Goal: Task Accomplishment & Management: Manage account settings

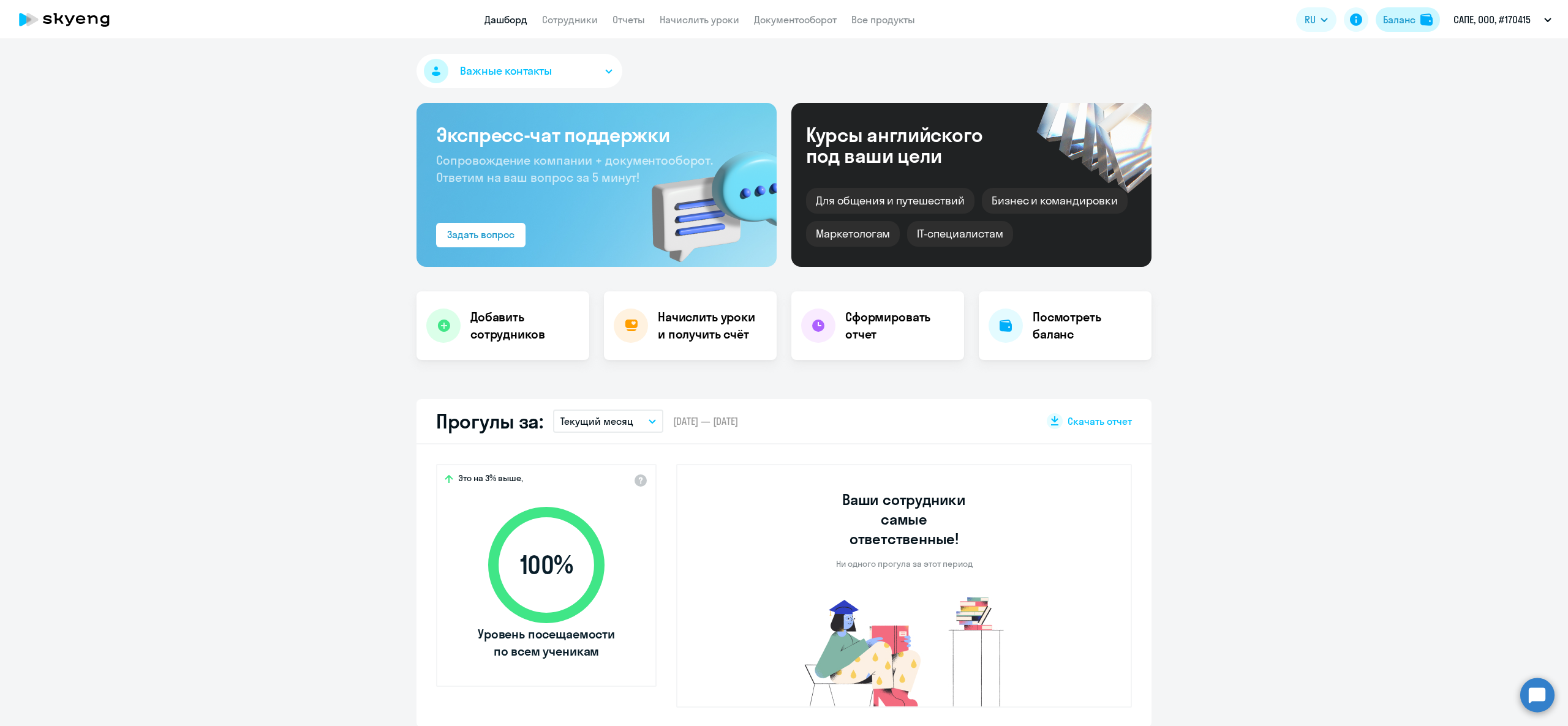
click at [1400, 23] on div "Баланс" at bounding box center [1399, 20] width 32 height 15
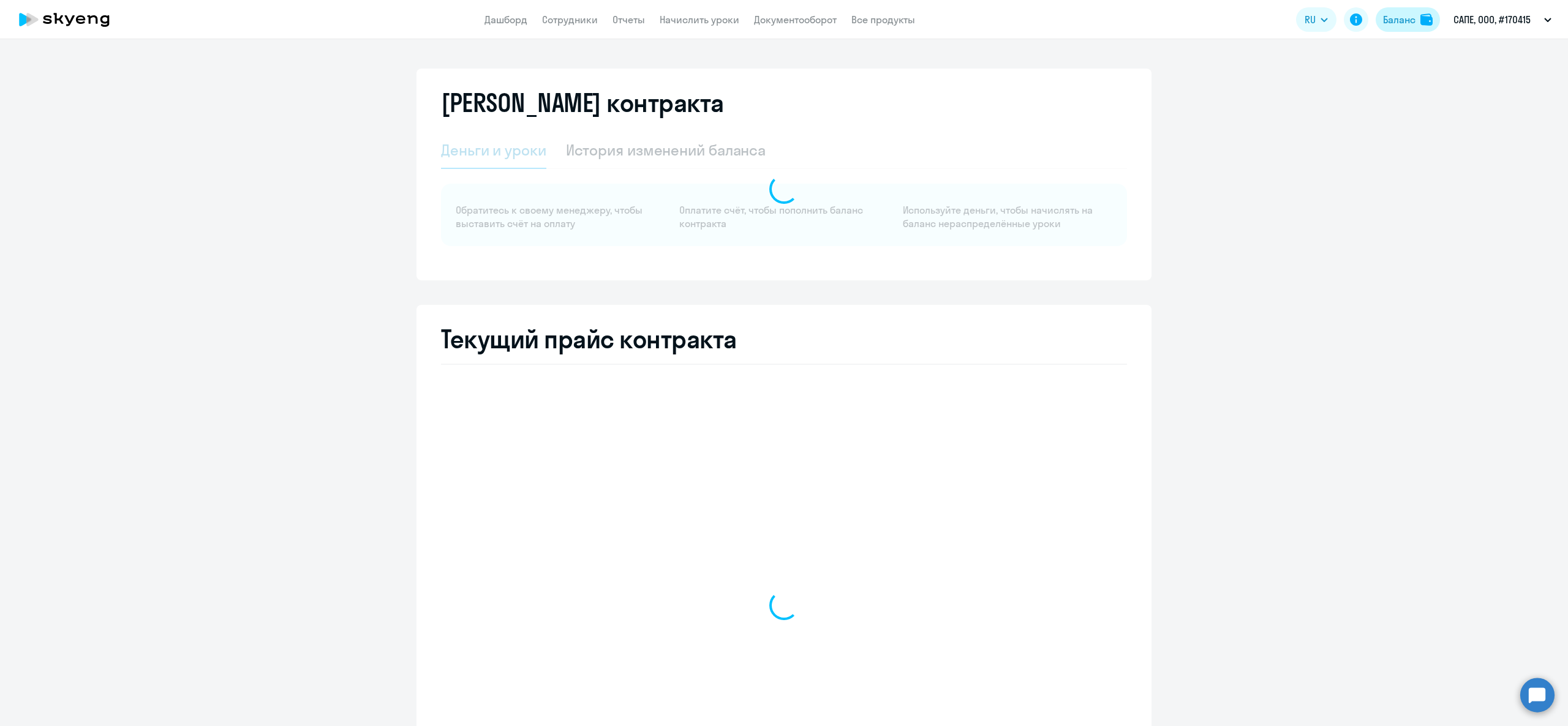
select select "english_adult_not_native_speaker"
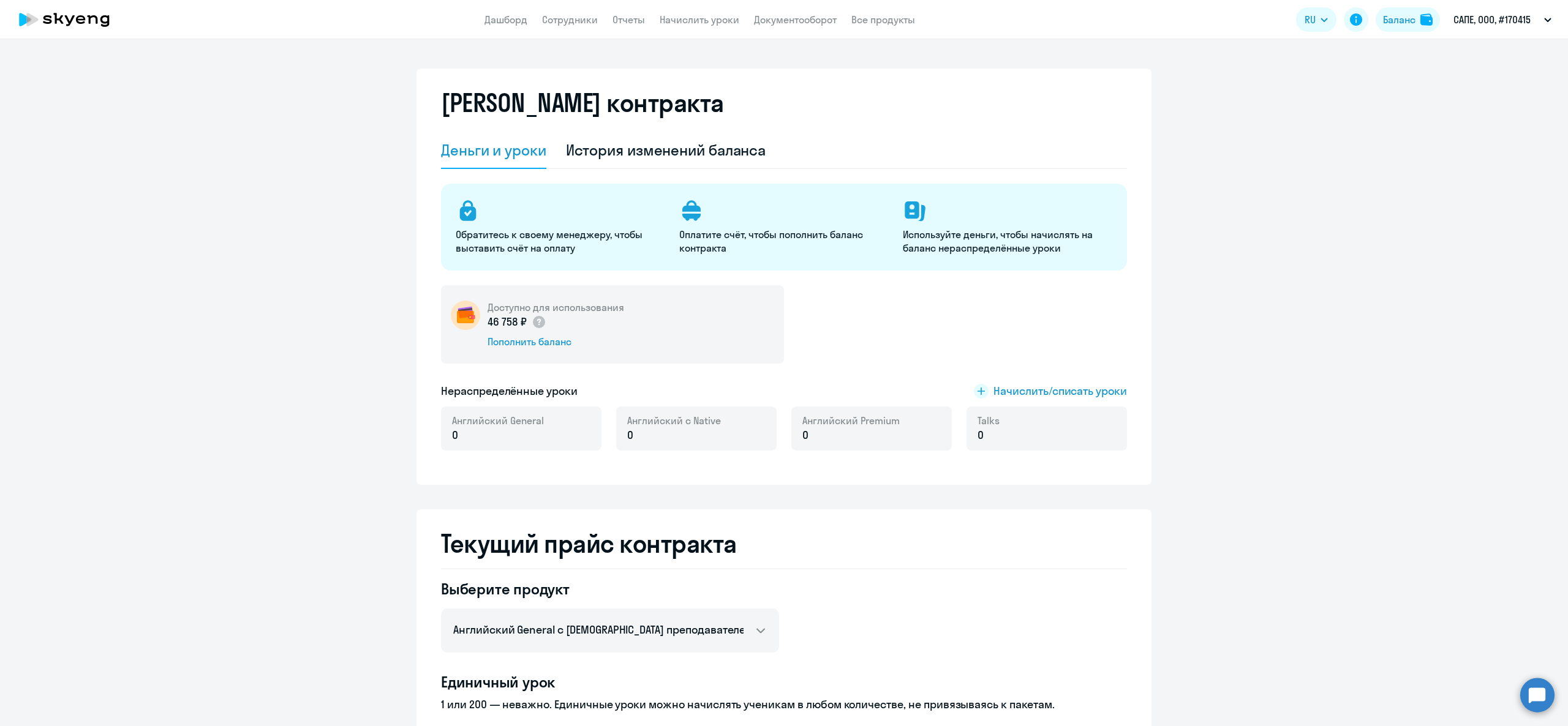
scroll to position [245, 0]
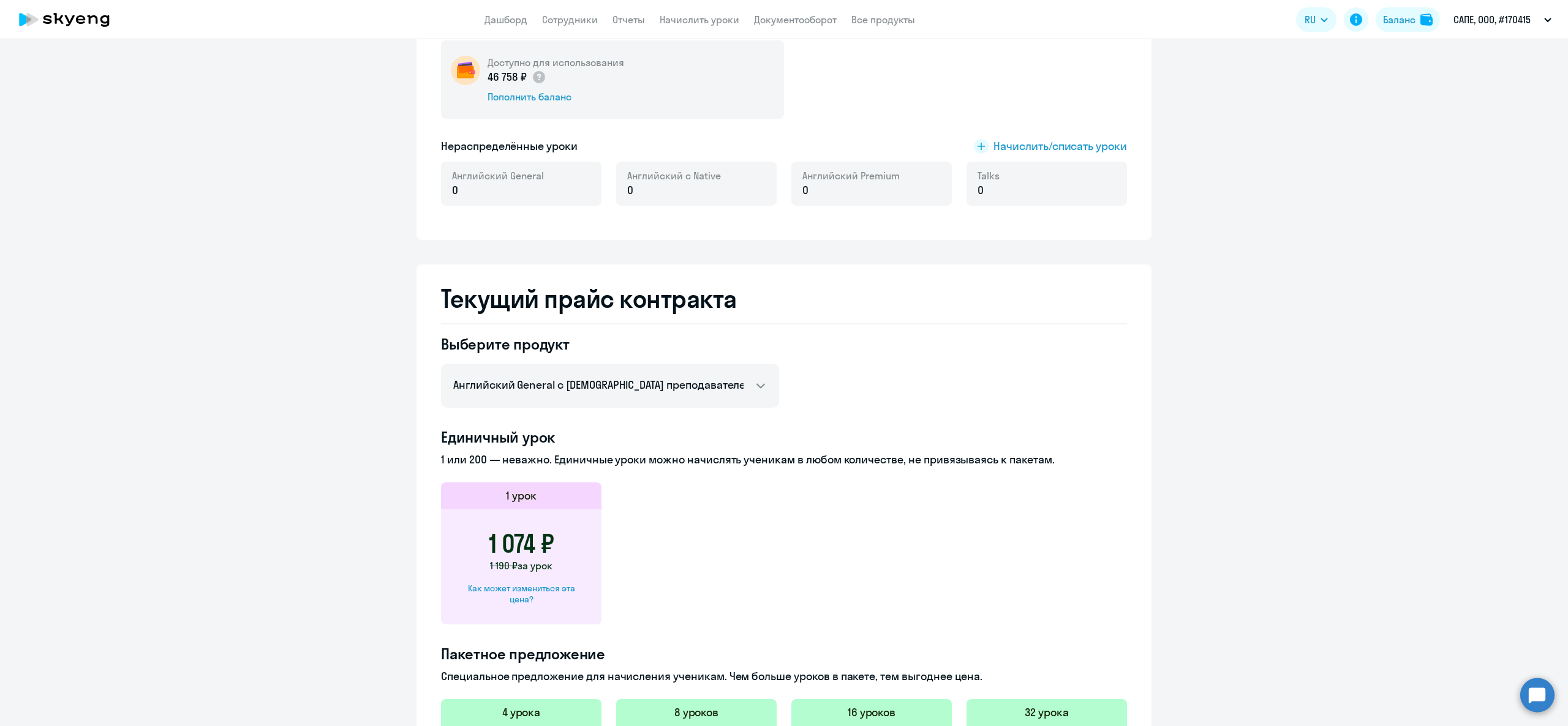
click at [539, 590] on div "Как может измениться эта цена?" at bounding box center [521, 593] width 121 height 22
select select "english_adult_not_native_speaker"
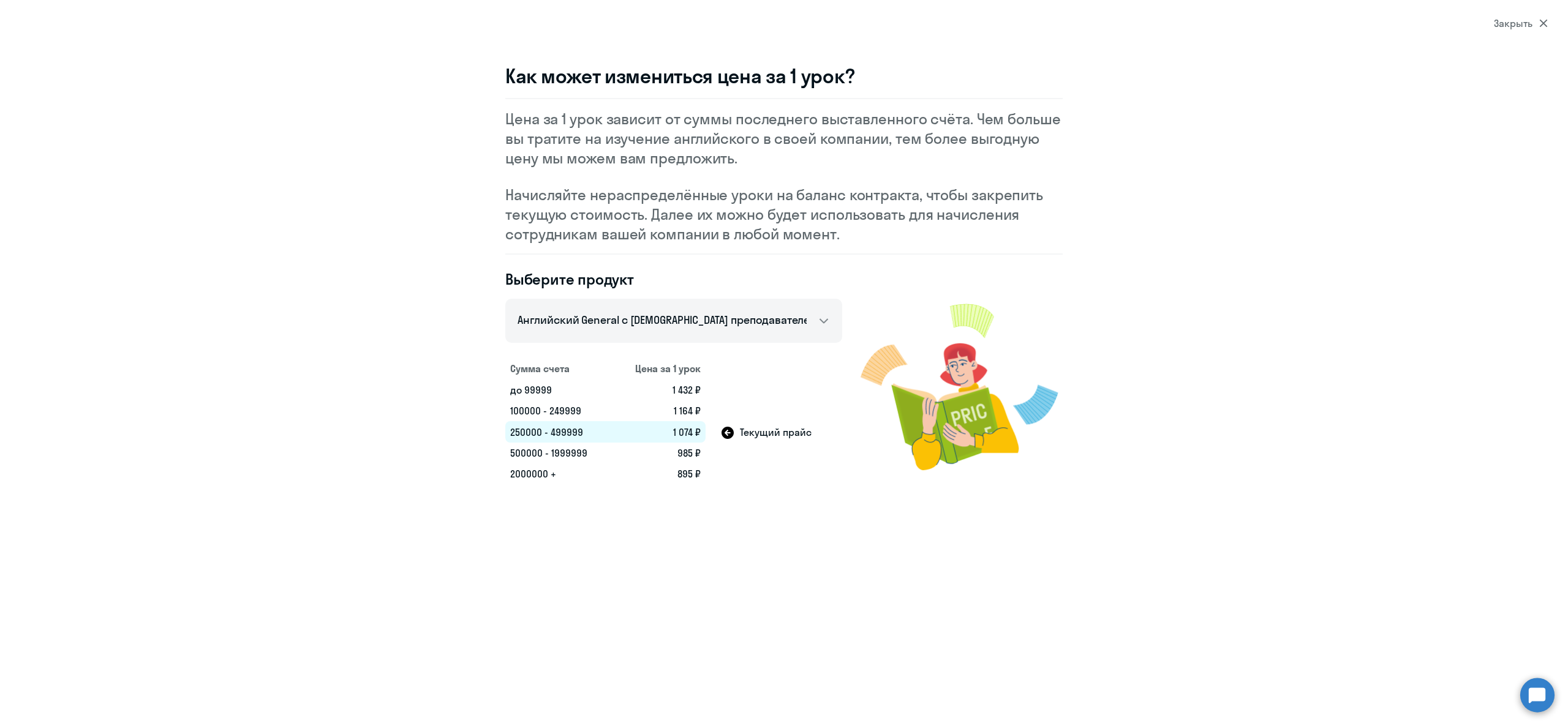
click at [1527, 29] on div "Закрыть" at bounding box center [1521, 24] width 54 height 15
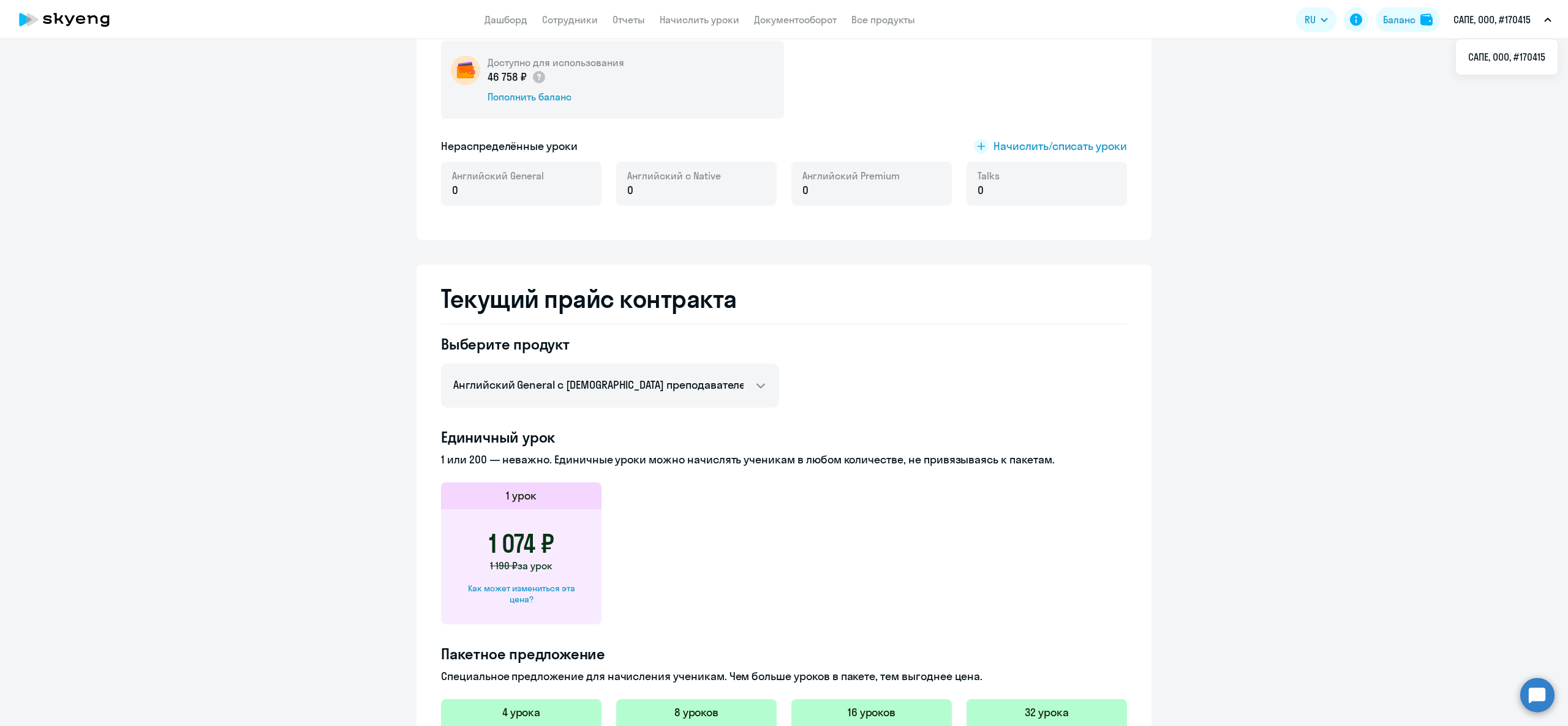
click at [794, 12] on app-menu-item-link "Документооборот" at bounding box center [795, 20] width 83 height 16
click at [812, 21] on link "Документооборот" at bounding box center [795, 20] width 83 height 12
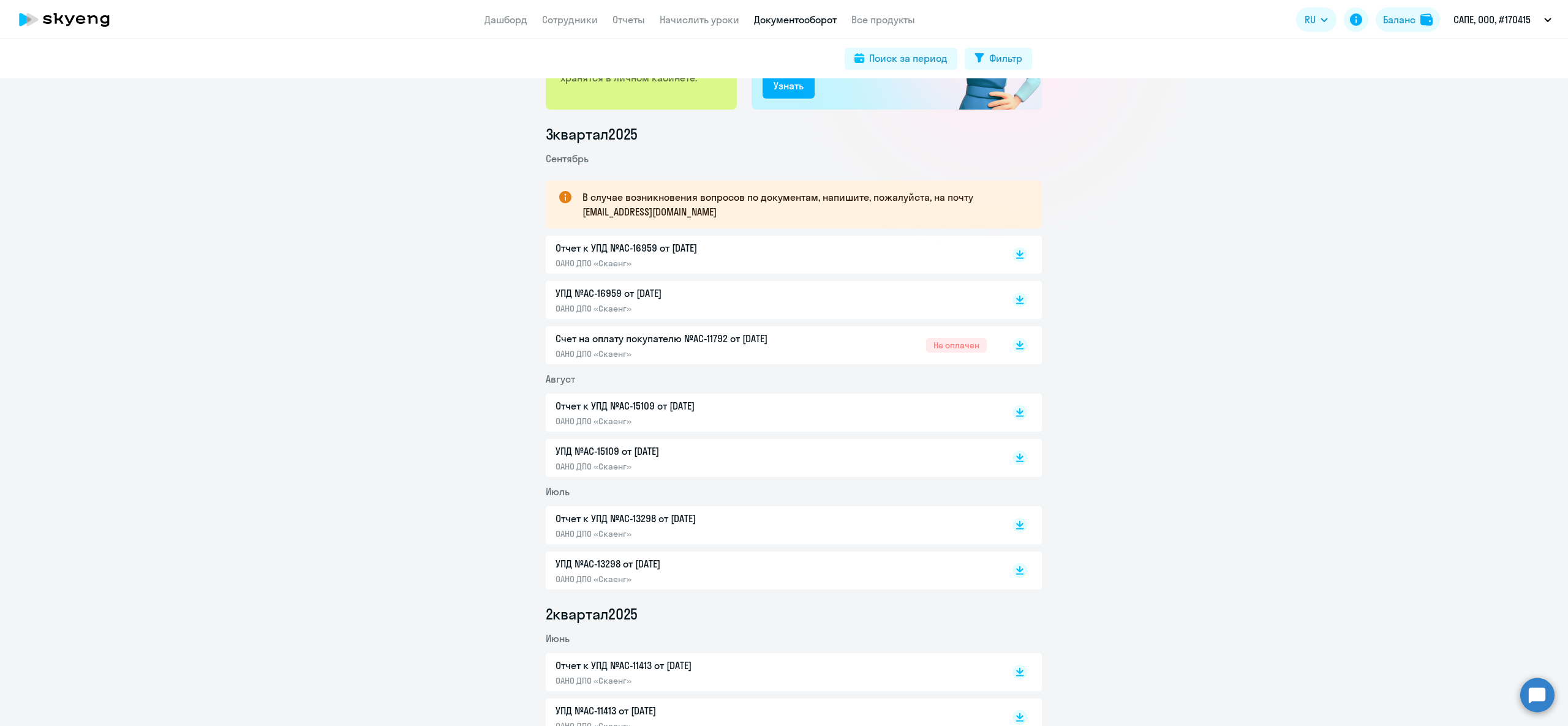
scroll to position [367, 0]
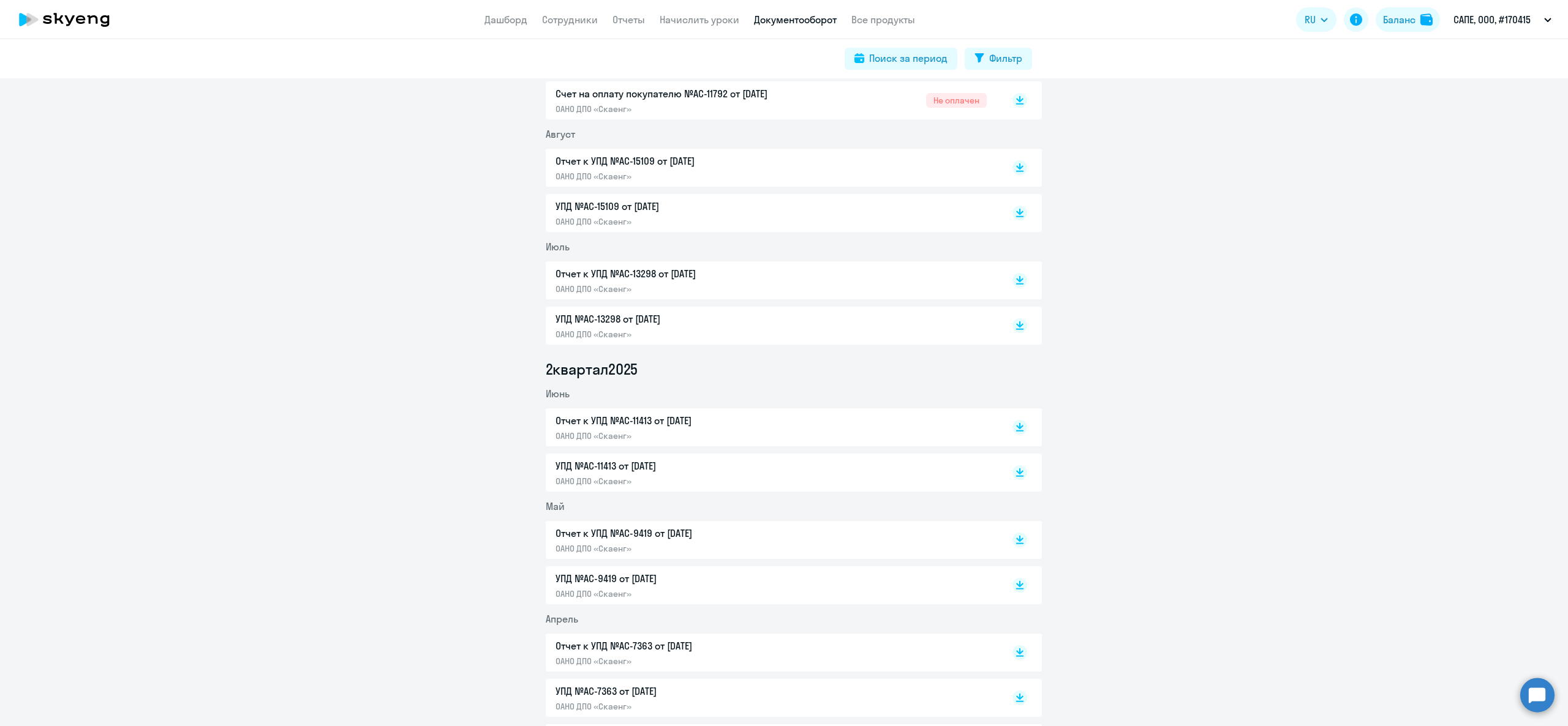
click at [647, 423] on p "Отчет к УПД №AC-11413 от 30.06.2025" at bounding box center [683, 421] width 257 height 15
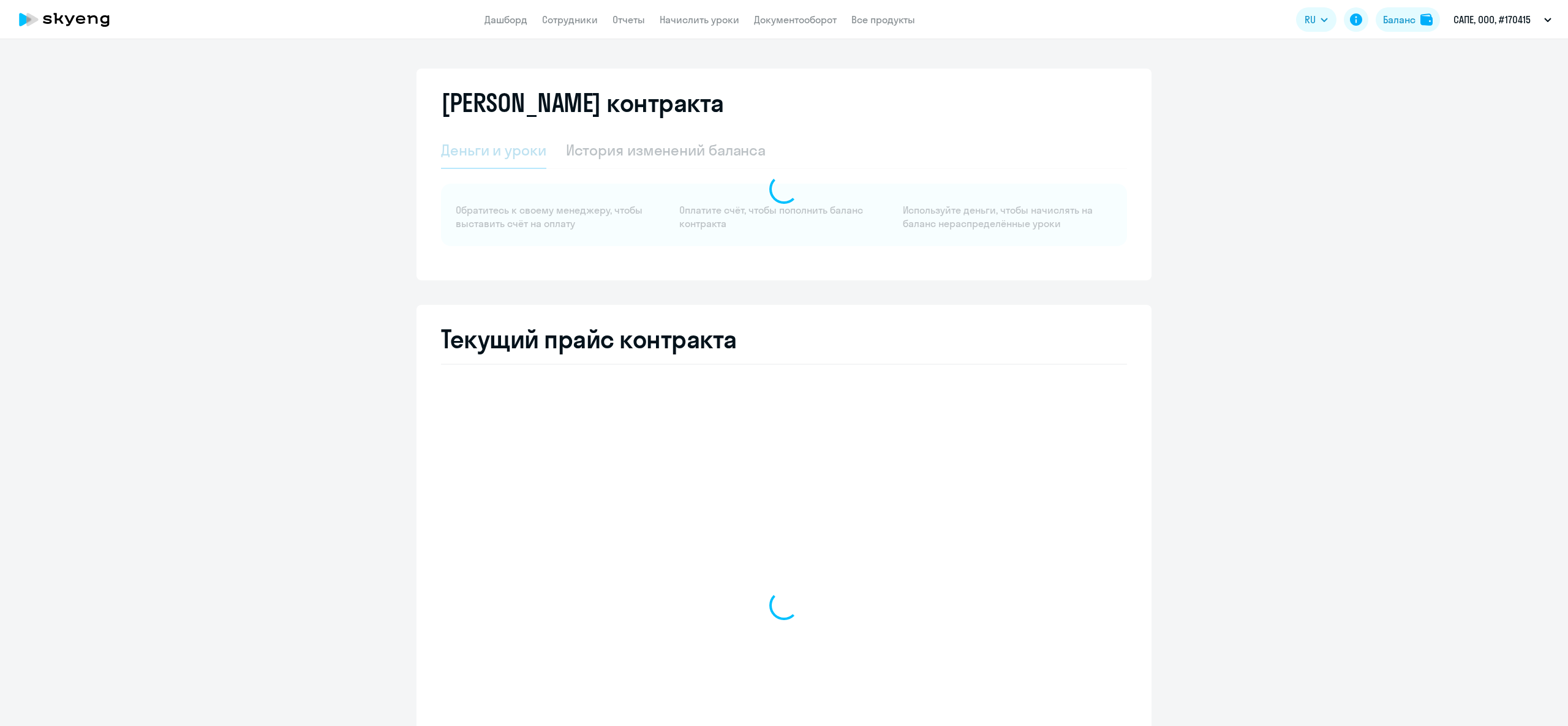
select select "english_adult_not_native_speaker"
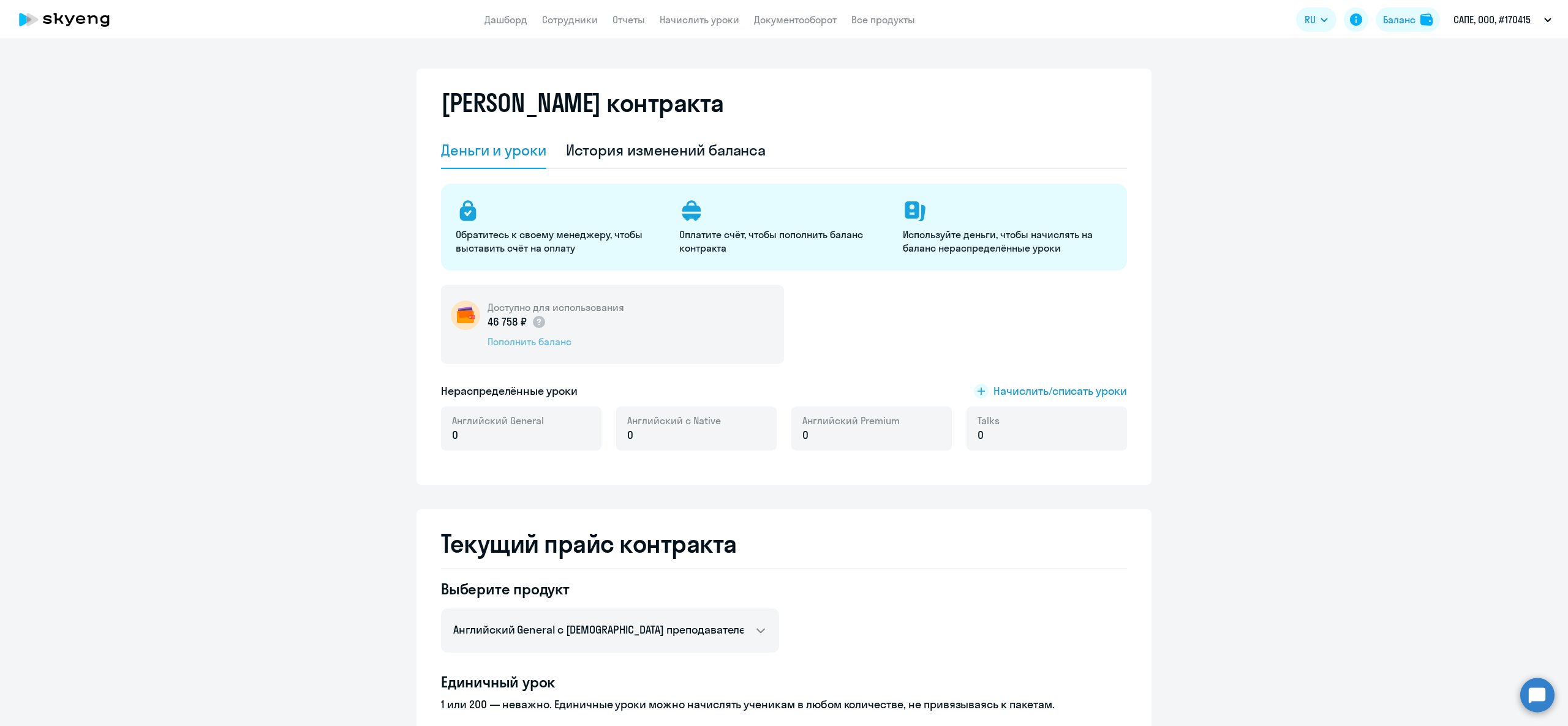
click at [509, 337] on div "Пополнить баланс" at bounding box center [555, 342] width 136 height 14
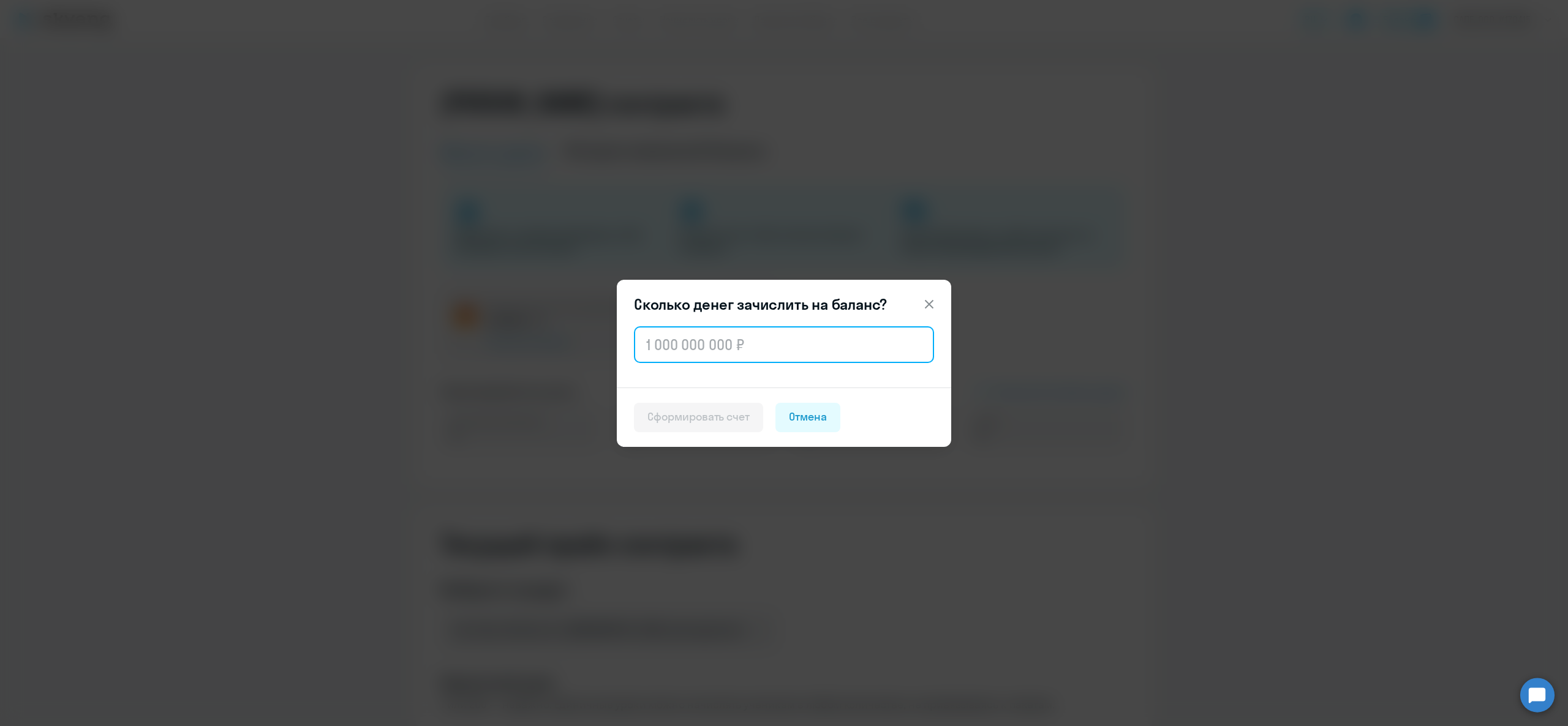
click at [695, 351] on input "text" at bounding box center [784, 344] width 300 height 37
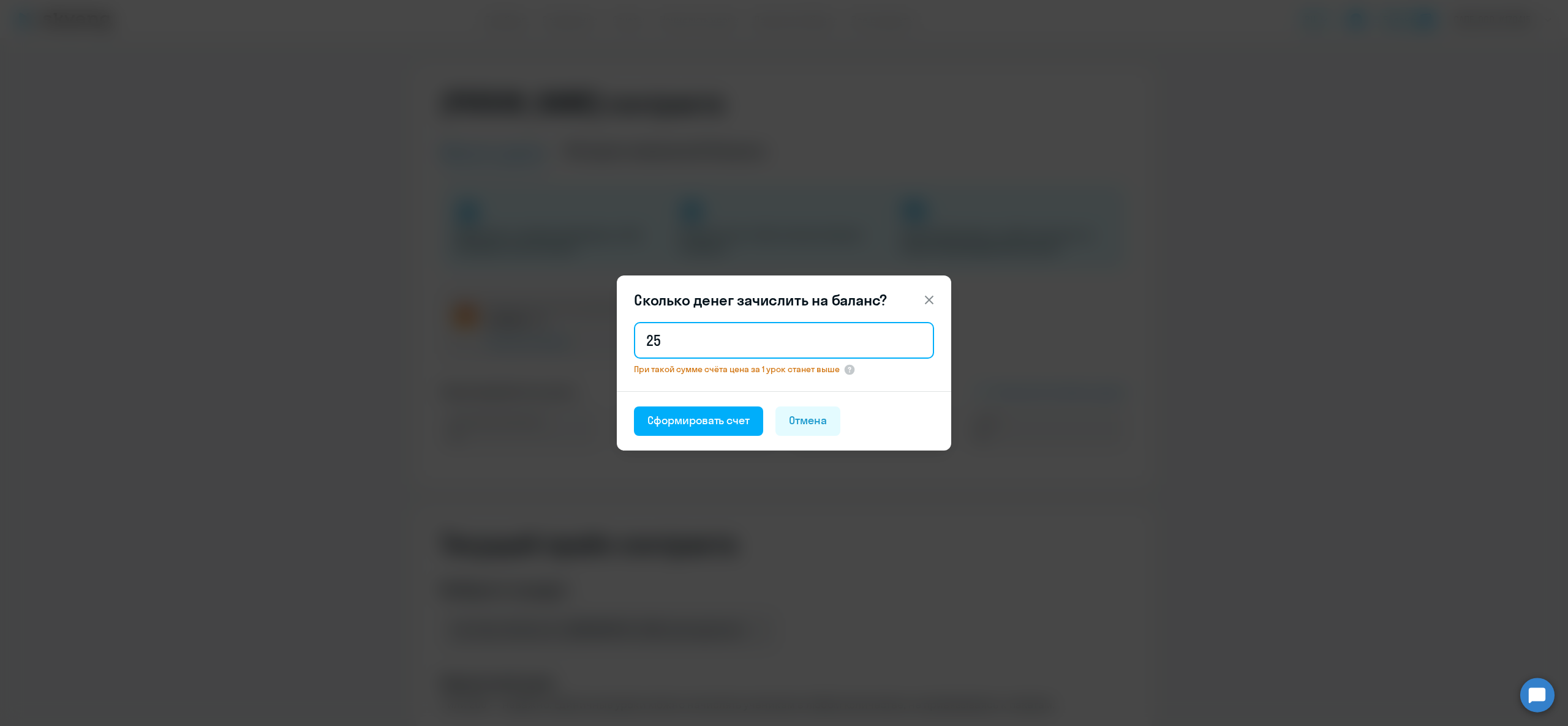
type input "2"
type input "3"
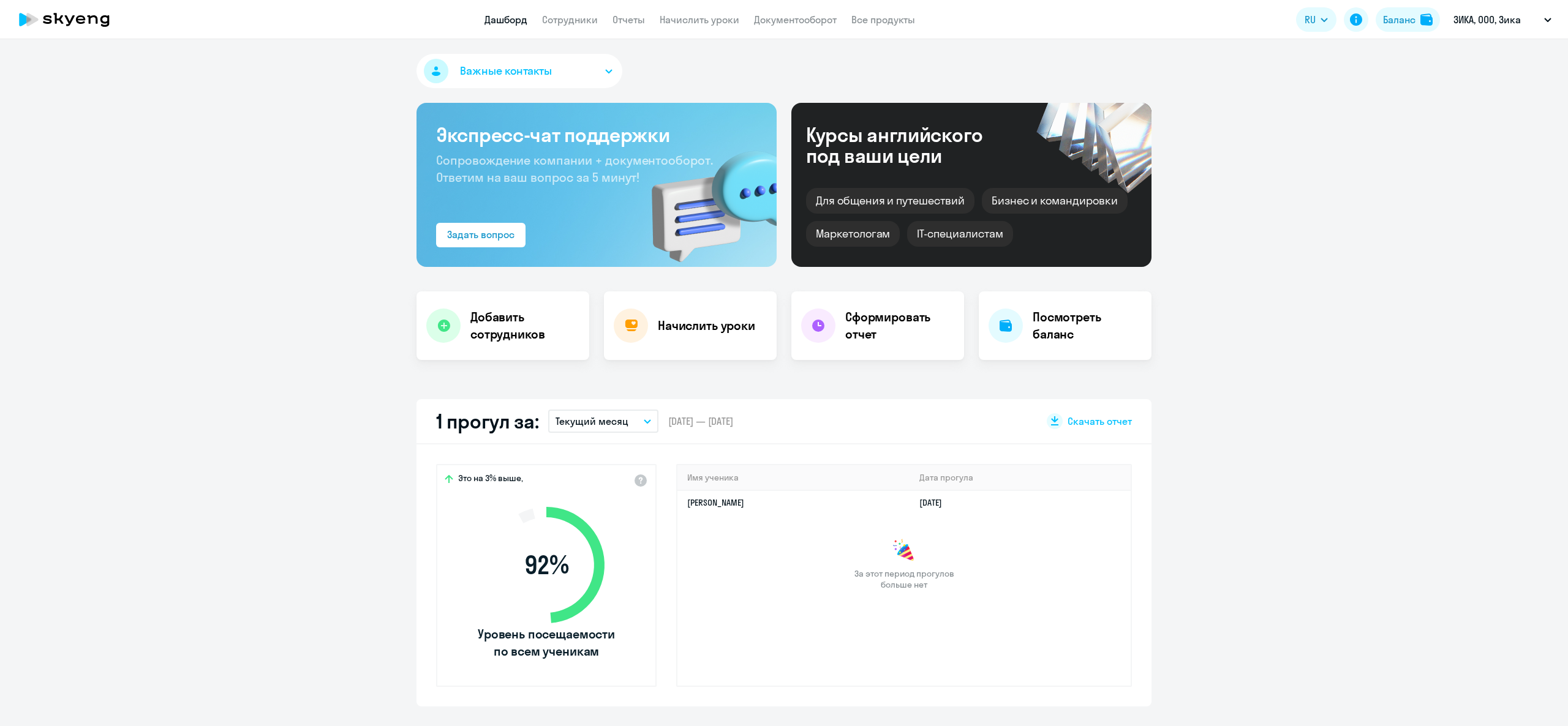
click at [573, 14] on link "Сотрудники" at bounding box center [570, 20] width 56 height 12
select select "30"
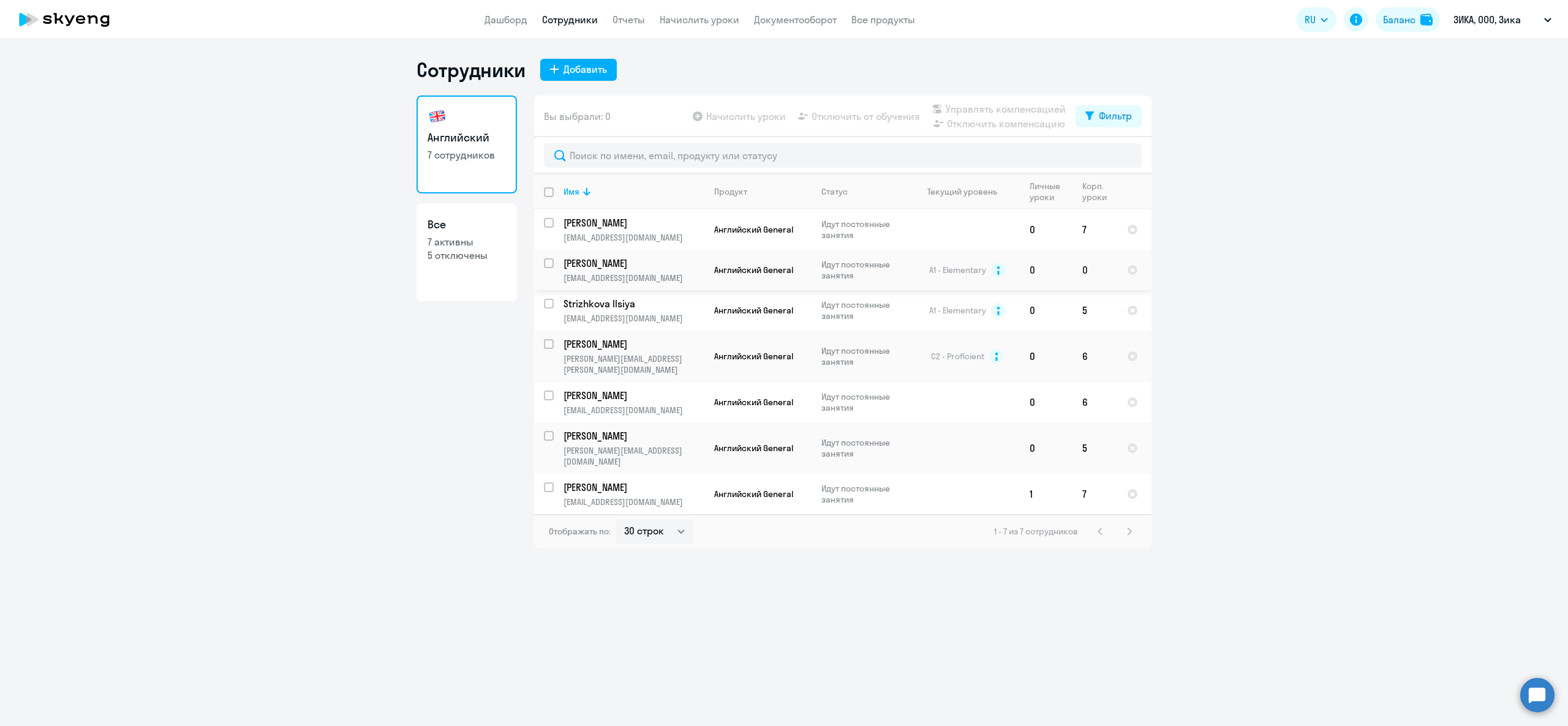
click at [549, 269] on input "select row 9859660" at bounding box center [556, 270] width 24 height 24
checkbox input "true"
click at [758, 111] on span "Начислить уроки" at bounding box center [746, 116] width 80 height 15
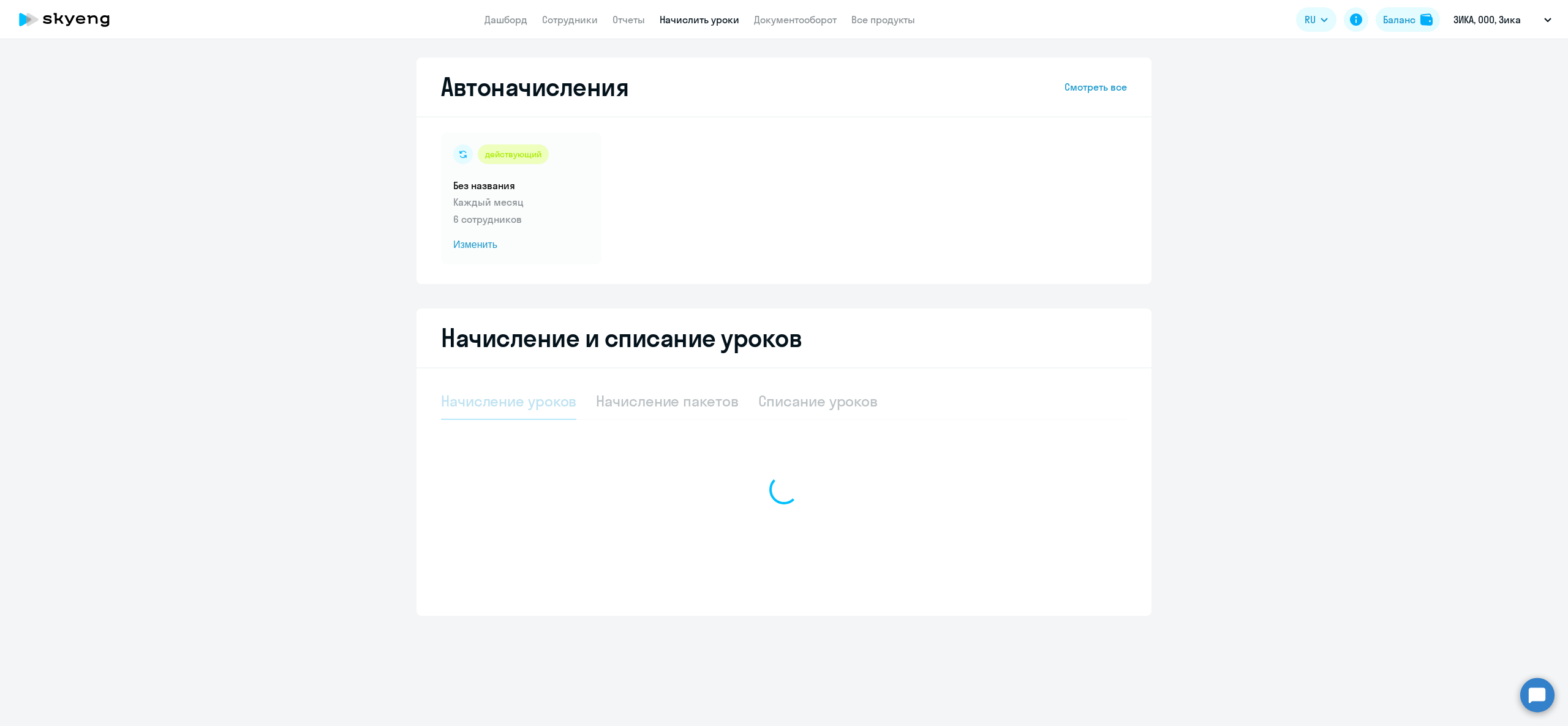
select select "10"
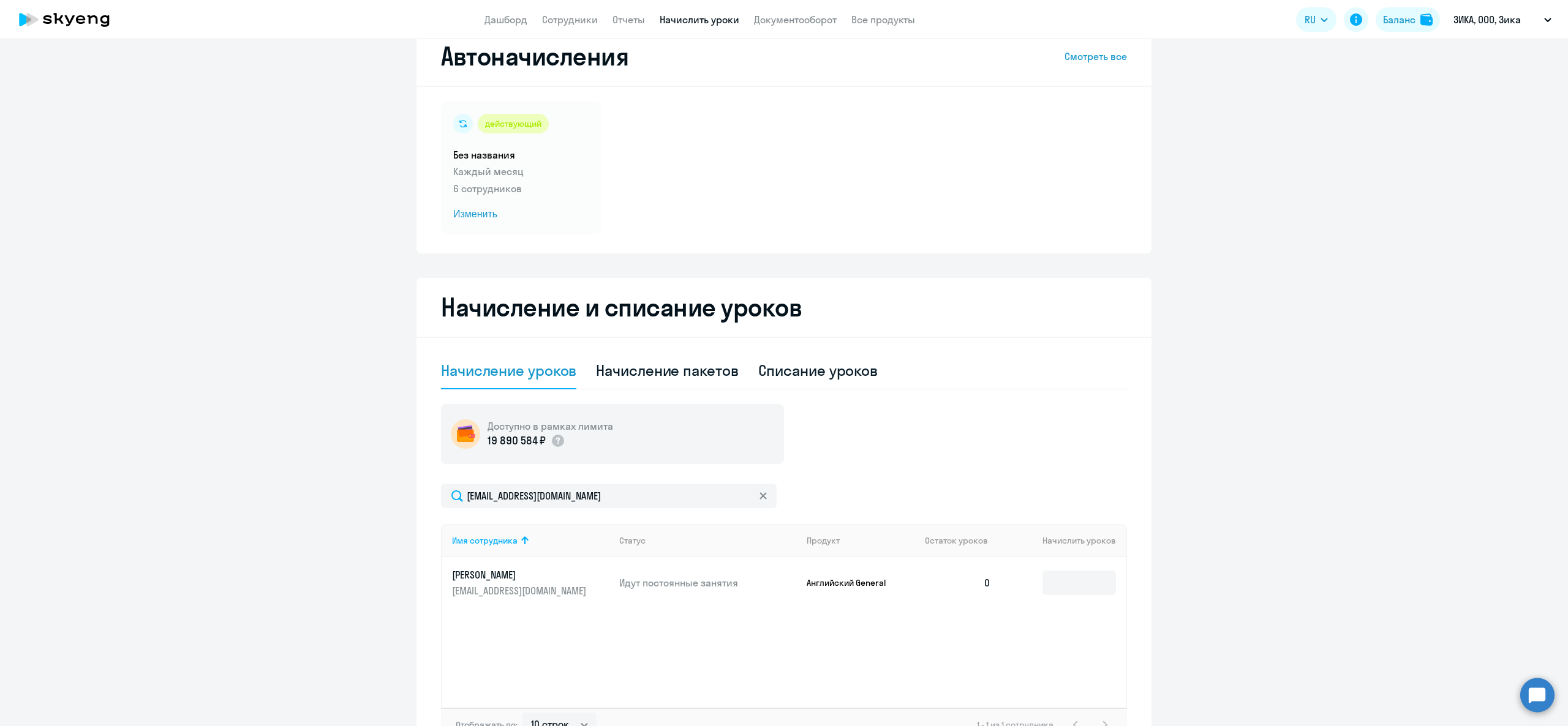
scroll to position [115, 0]
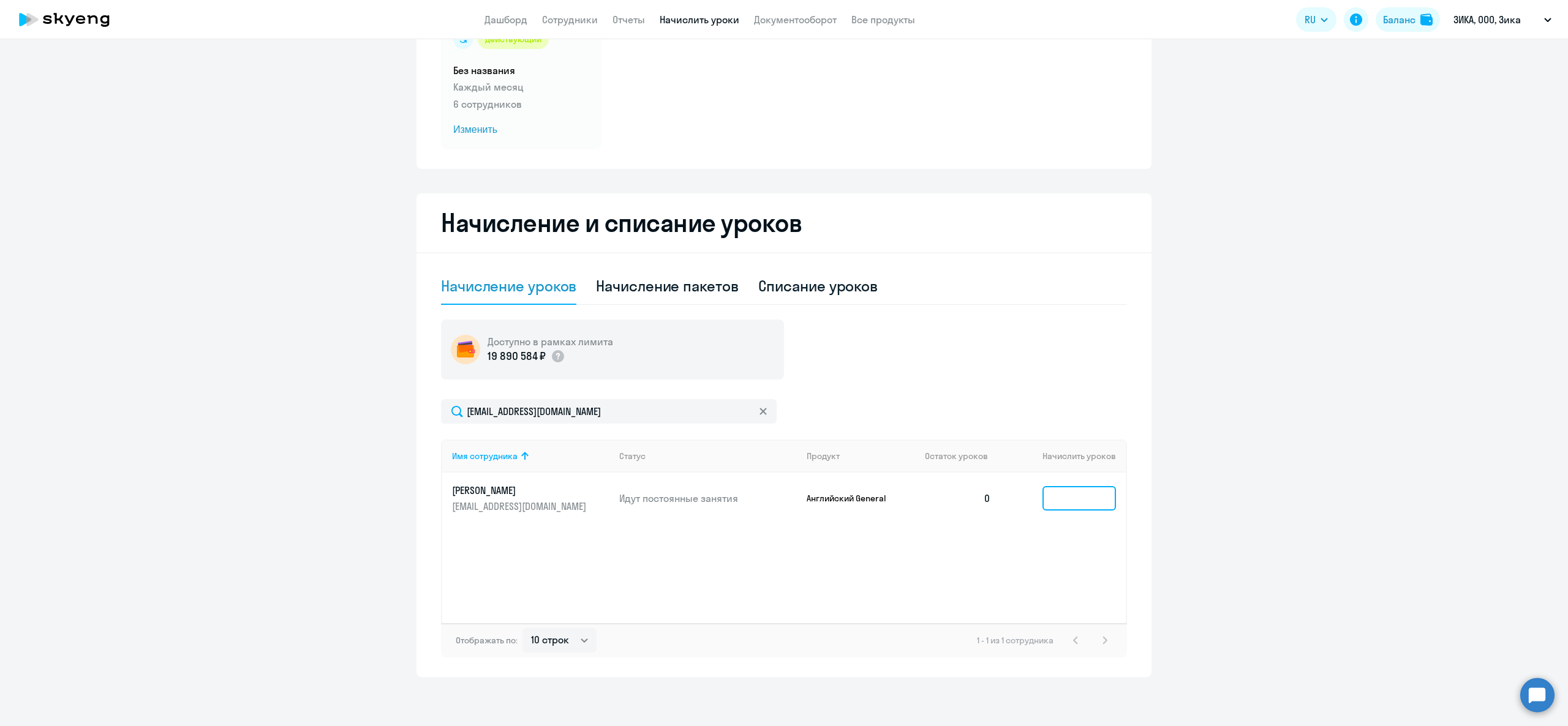
click at [1052, 490] on input at bounding box center [1079, 498] width 73 height 24
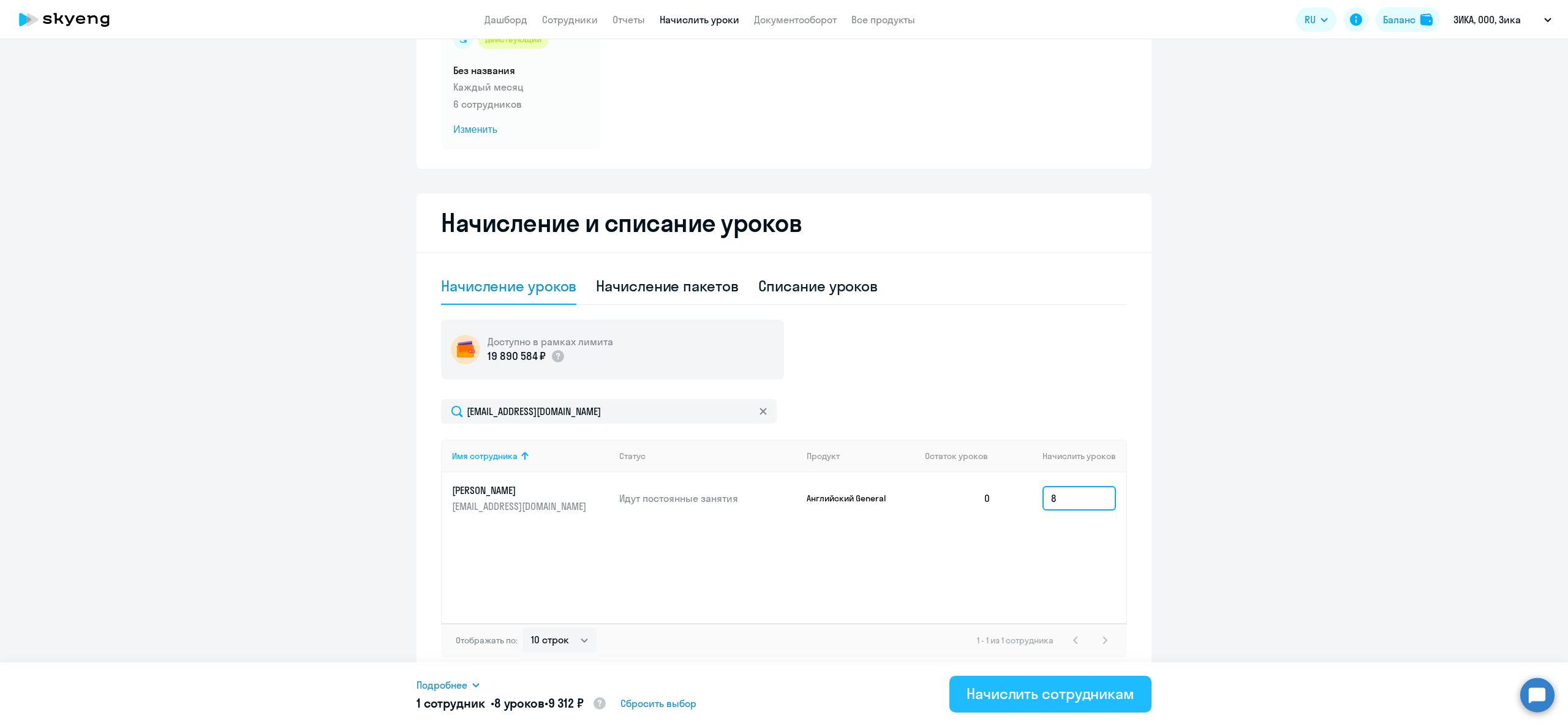
type input "8"
click at [1054, 707] on button "Начислить сотрудникам" at bounding box center [1050, 694] width 202 height 37
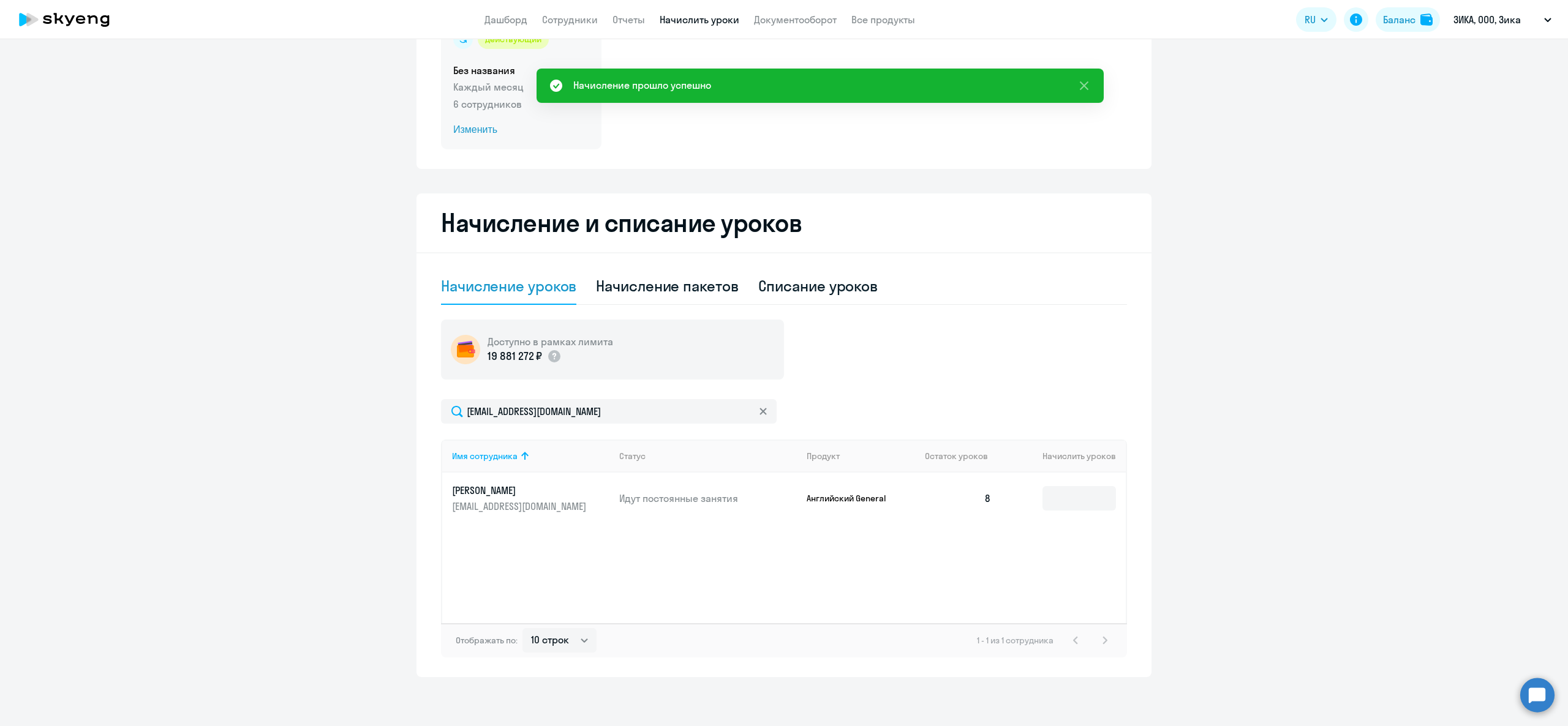
click at [491, 119] on div "действующий Без названия Каждый месяц 6 сотрудников Изменить" at bounding box center [521, 83] width 161 height 133
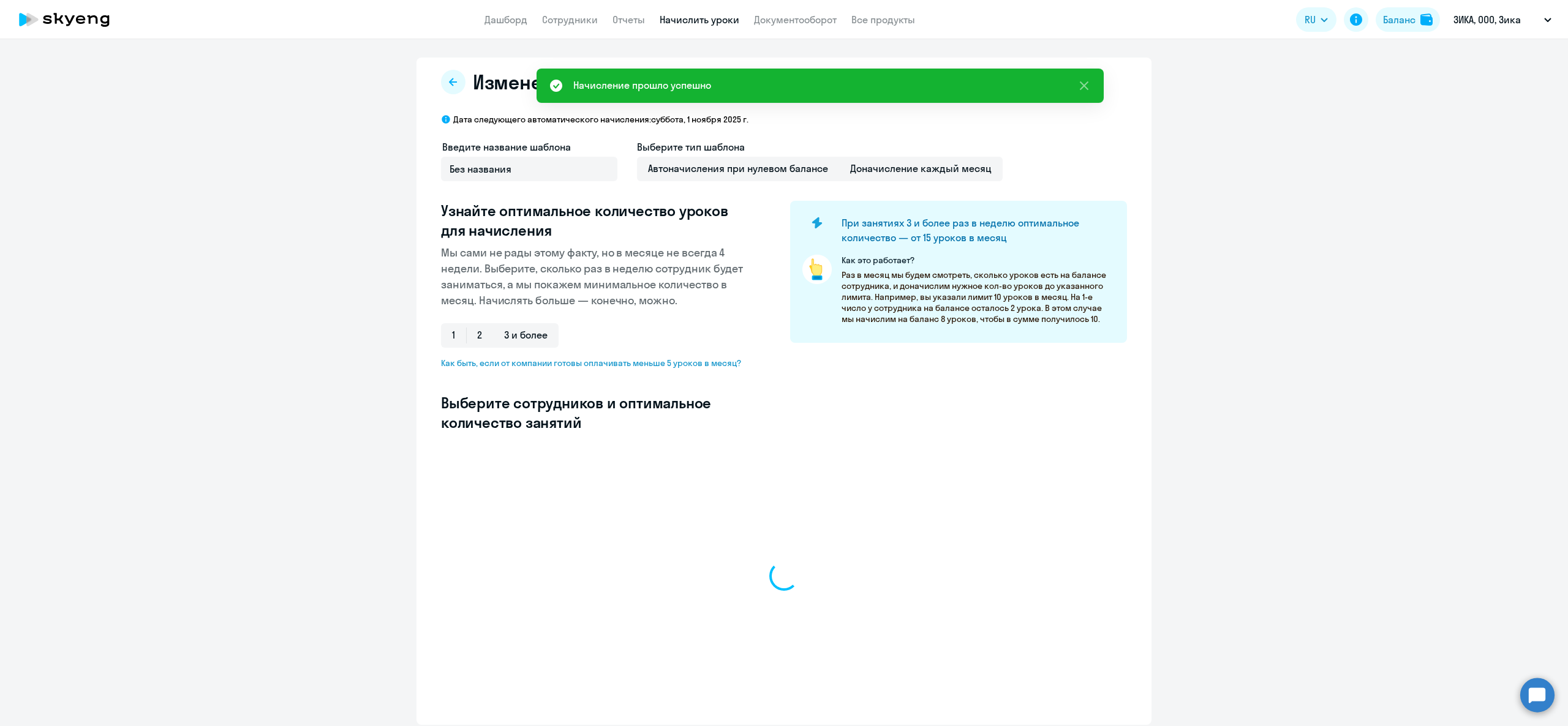
select select "10"
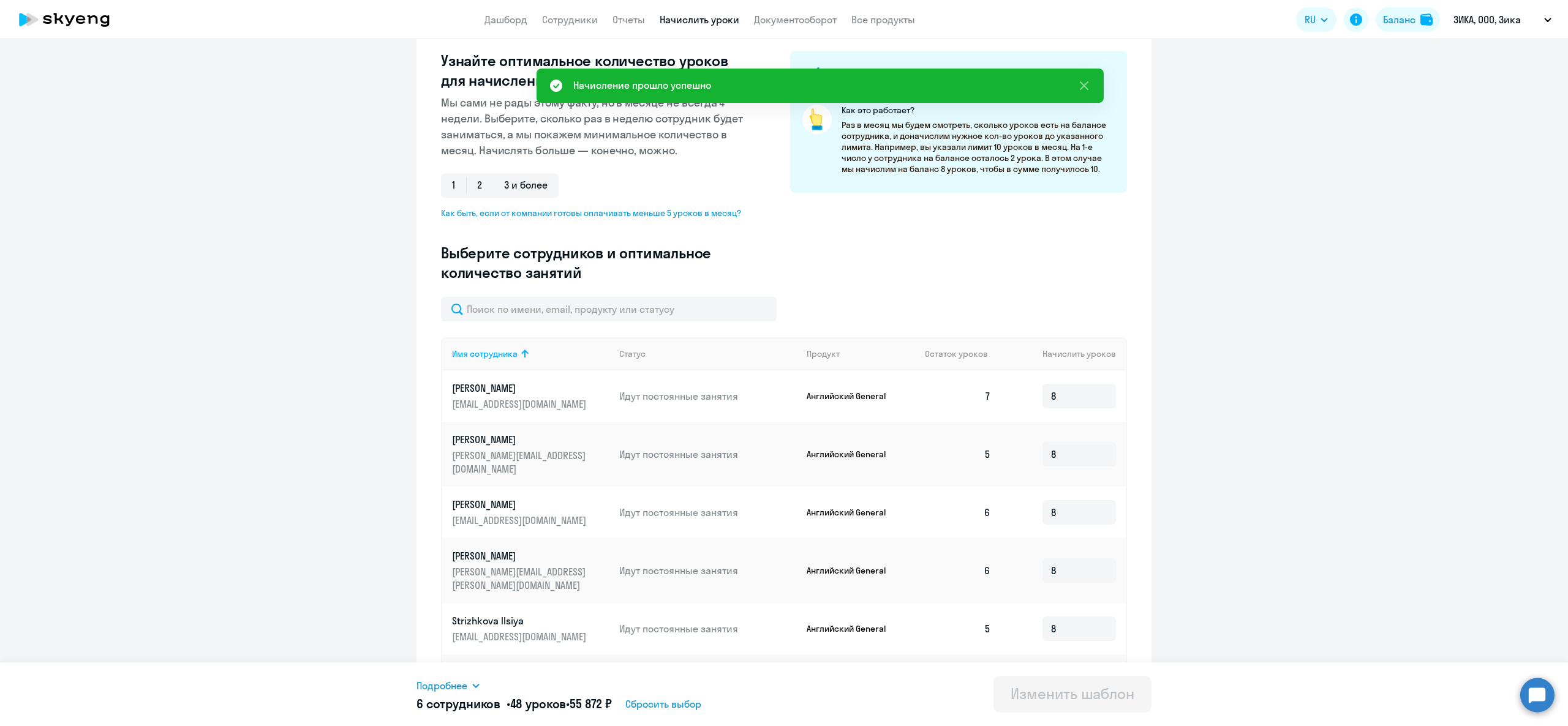
scroll to position [257, 0]
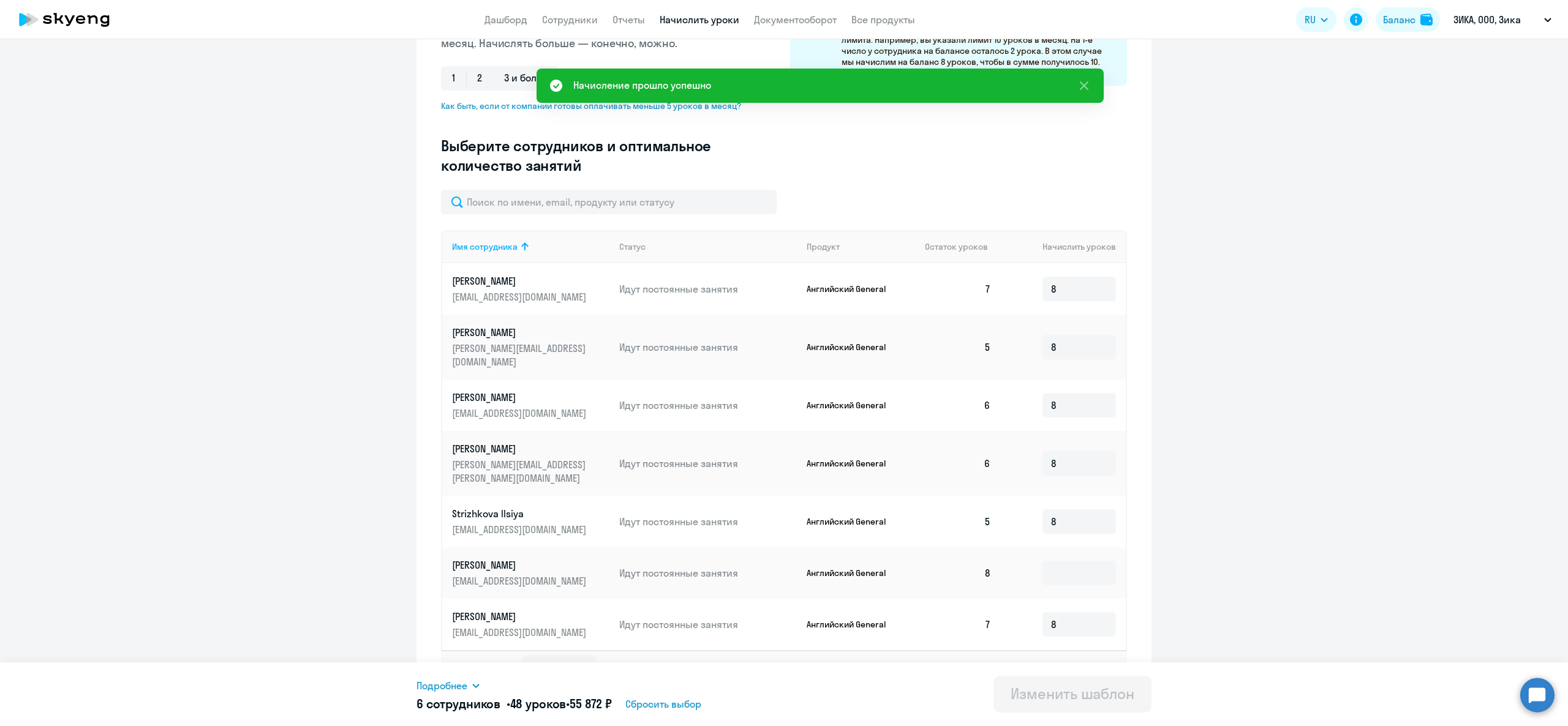
click at [1068, 559] on td at bounding box center [1063, 573] width 125 height 52
click at [1061, 561] on input at bounding box center [1079, 572] width 73 height 24
type input "8"
click at [1051, 687] on div "Изменить шаблон" at bounding box center [1073, 693] width 124 height 19
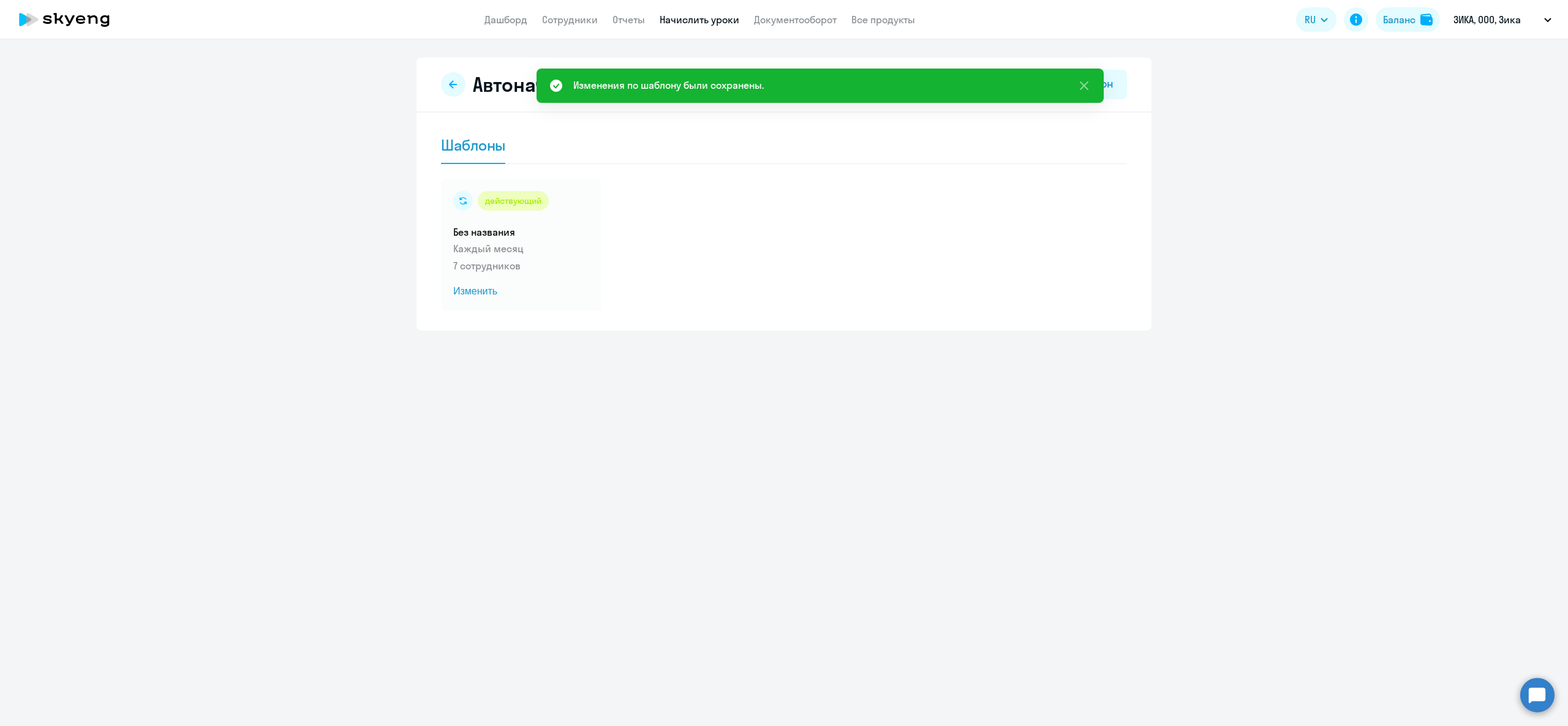
click at [561, 4] on app-header "Дашборд Сотрудники Отчеты Начислить уроки Документооборот Все продукты Дашборд …" at bounding box center [784, 19] width 1568 height 39
click at [566, 16] on link "Сотрудники" at bounding box center [570, 20] width 56 height 12
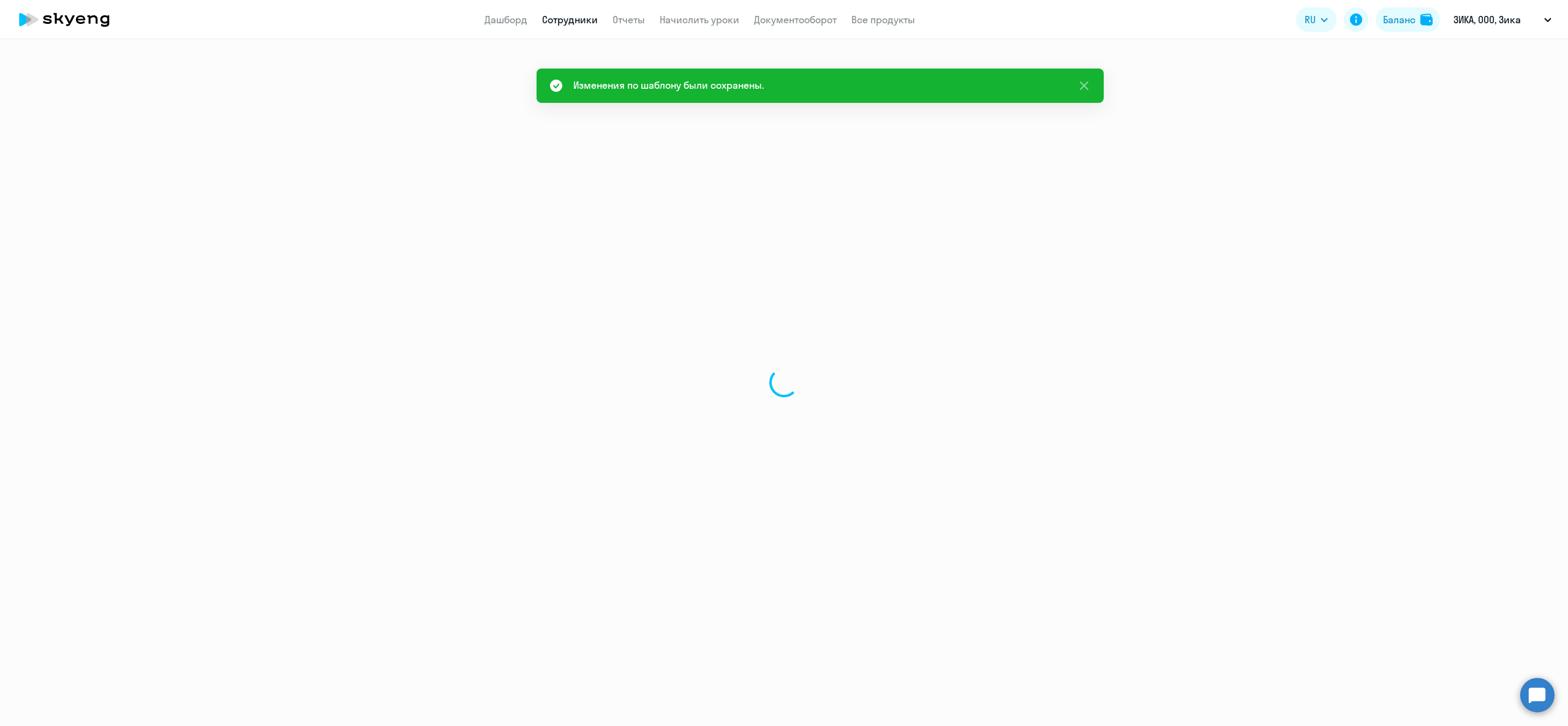
select select "30"
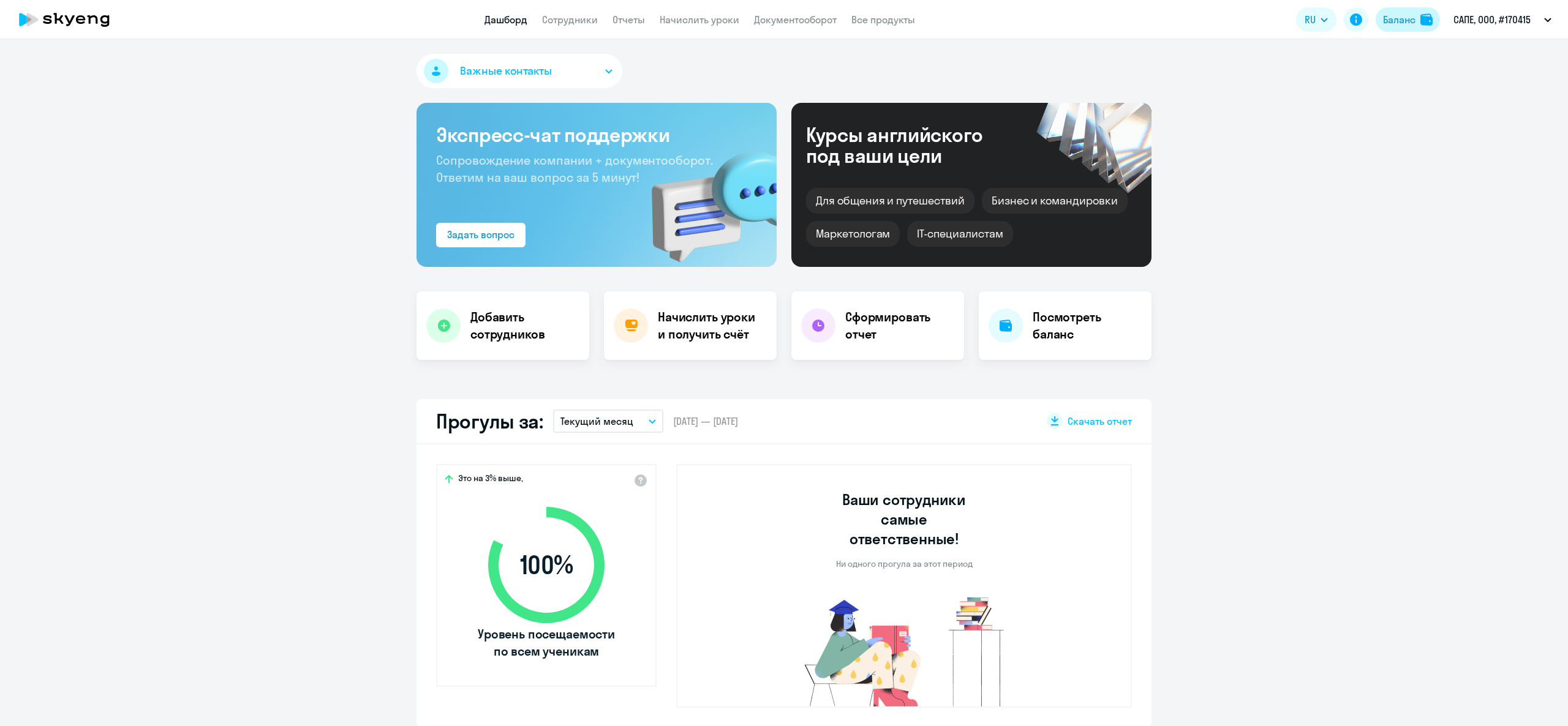
click at [1384, 17] on div "Баланс" at bounding box center [1399, 20] width 32 height 15
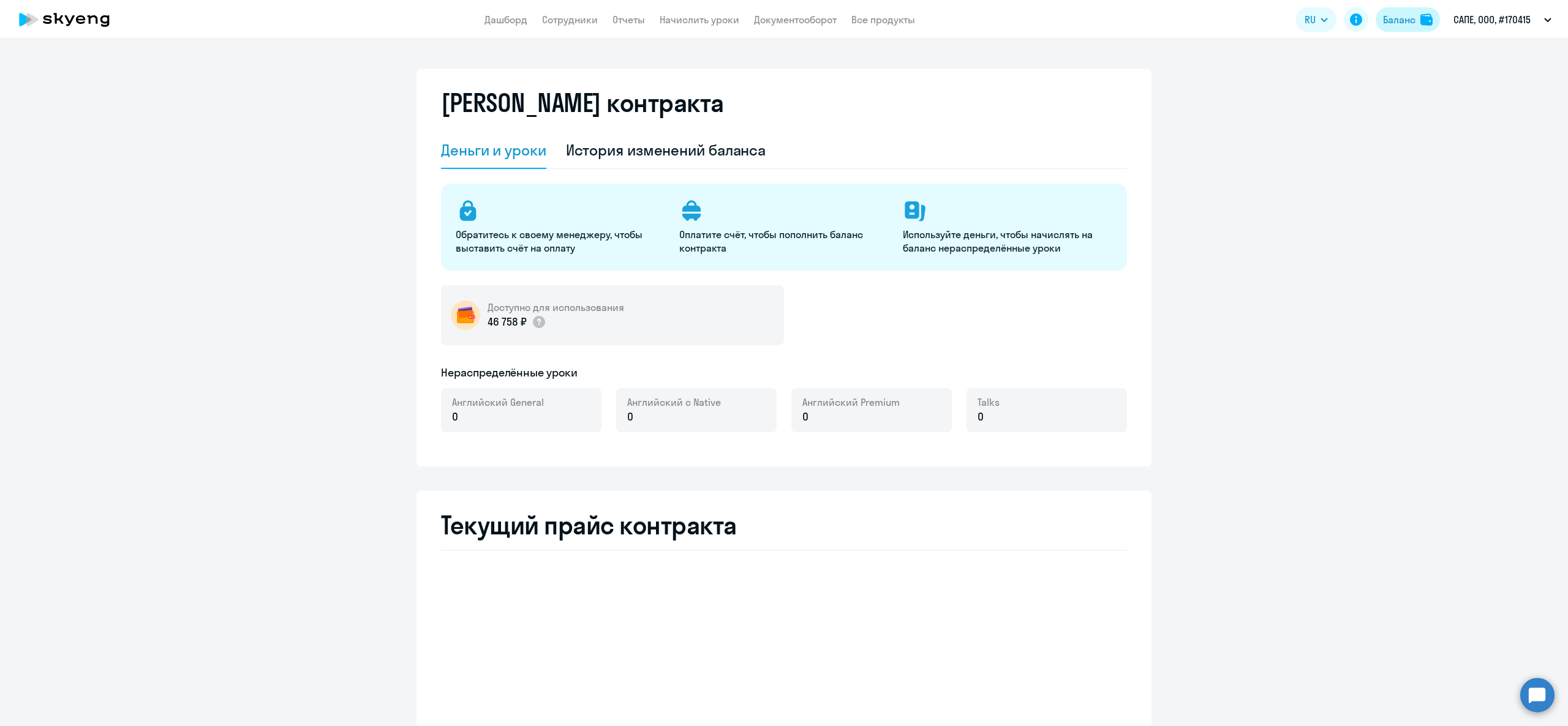
select select "english_adult_not_native_speaker"
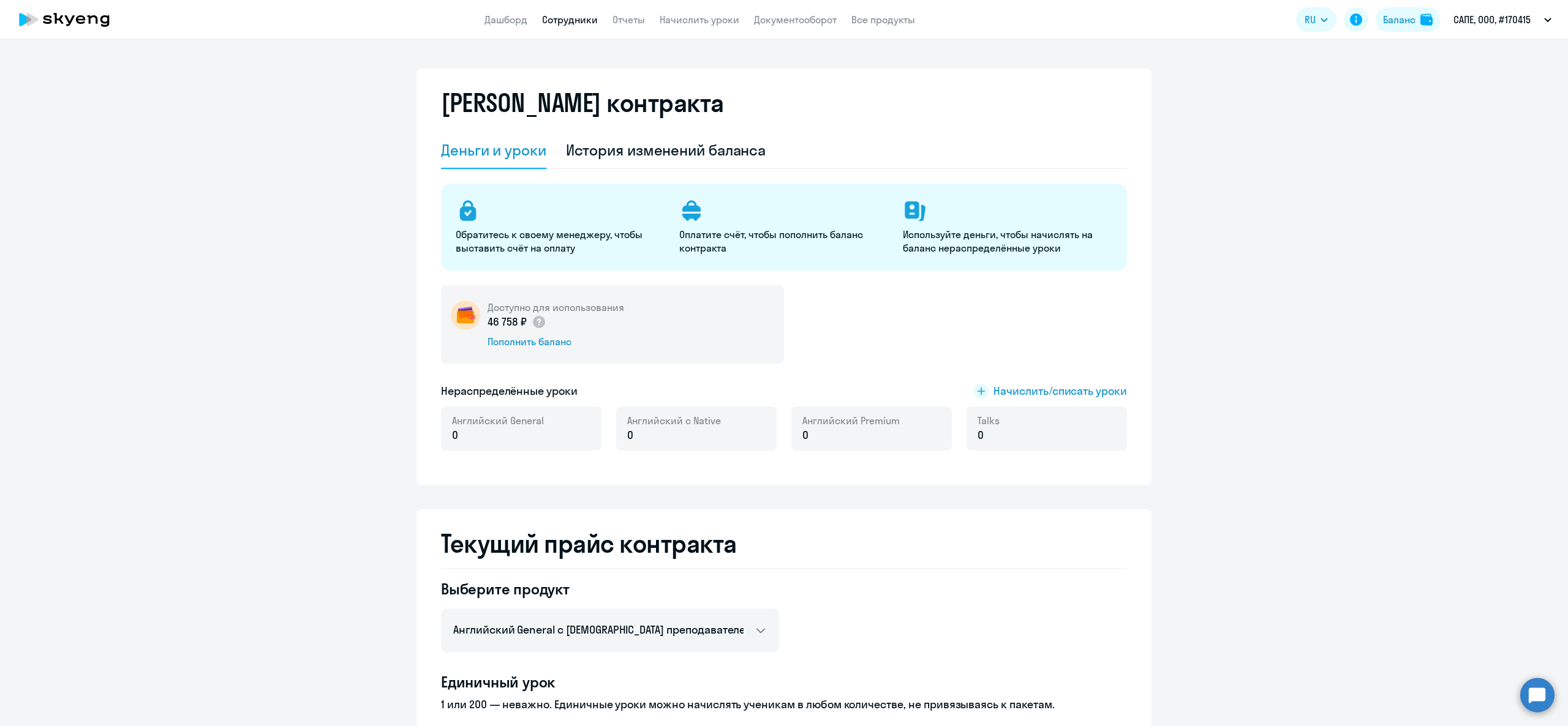
click at [589, 17] on link "Сотрудники" at bounding box center [570, 20] width 56 height 12
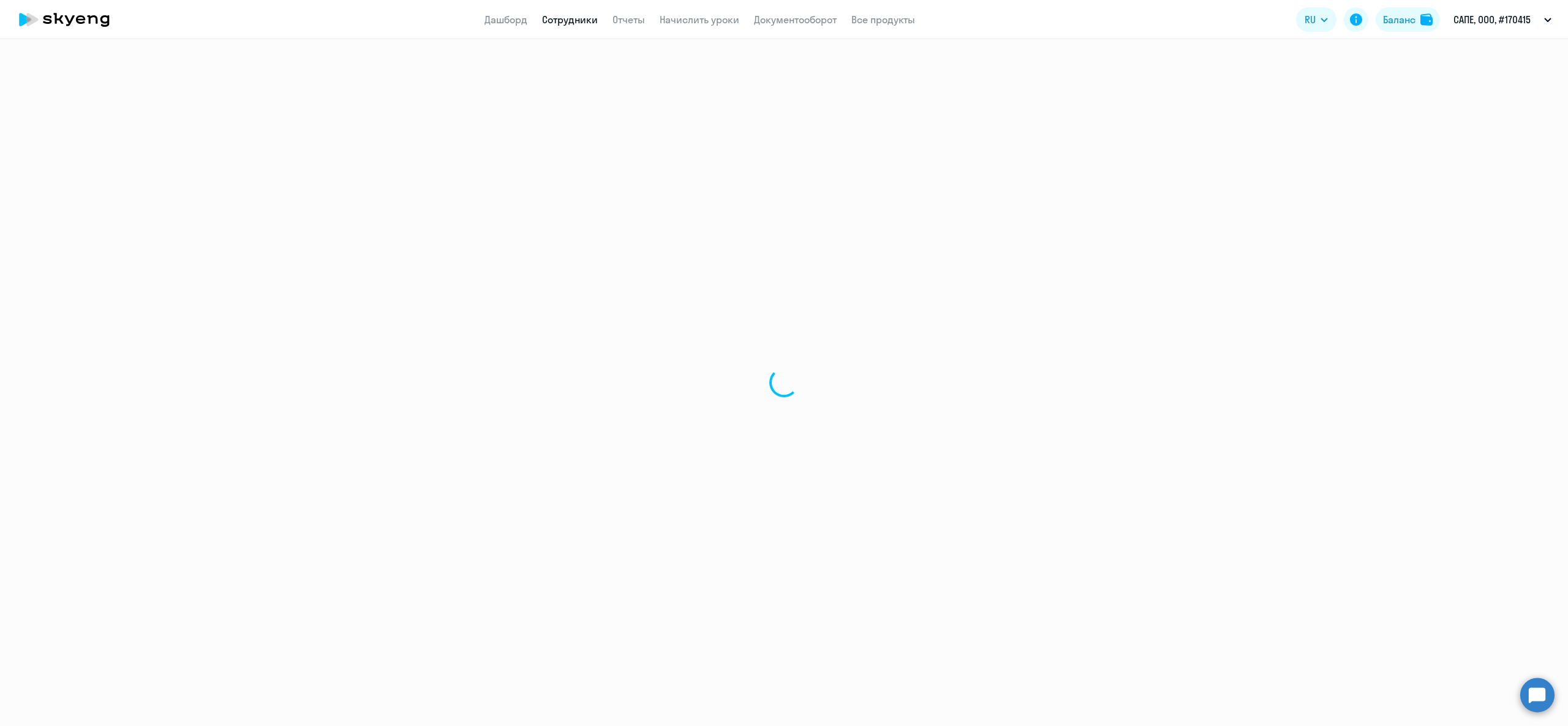
select select "30"
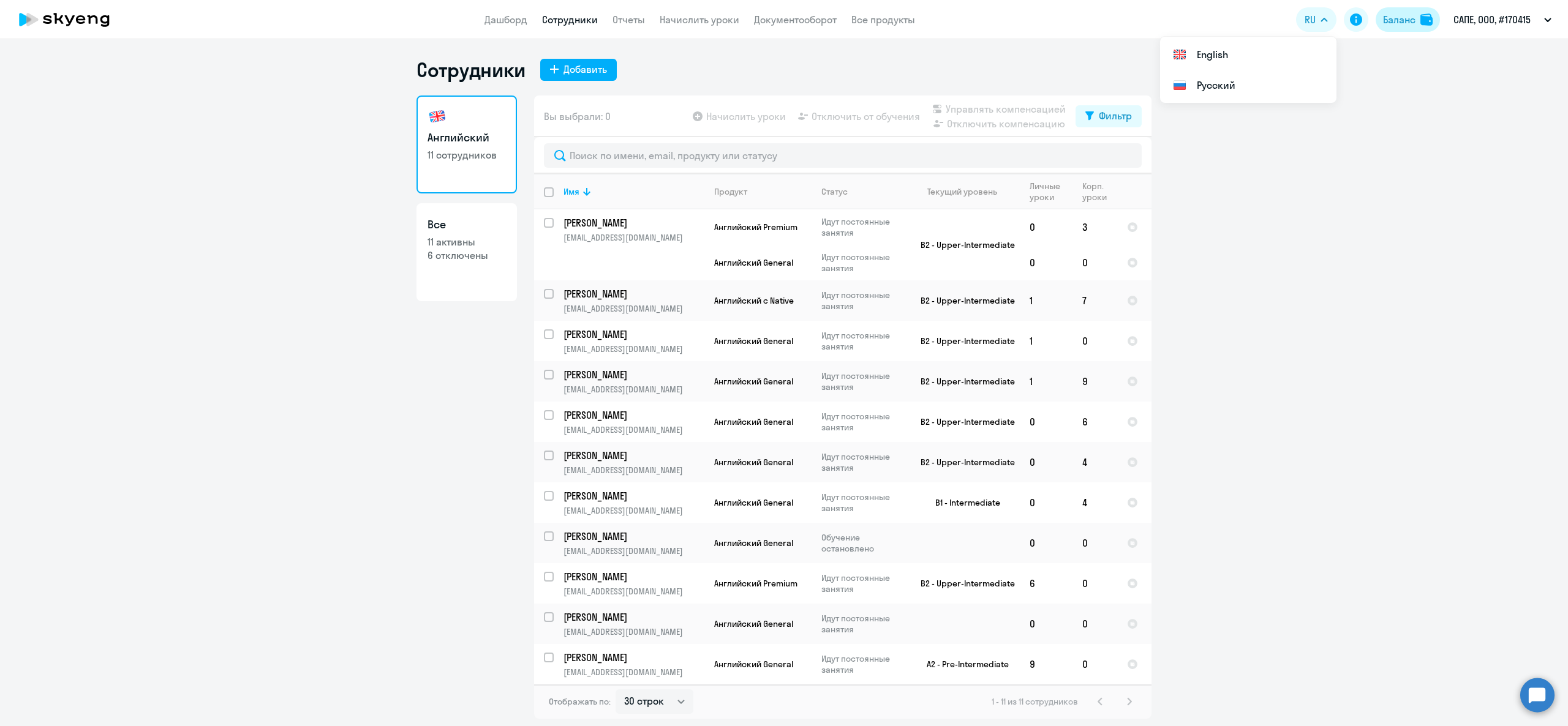
click at [1415, 23] on div "Баланс" at bounding box center [1399, 20] width 32 height 15
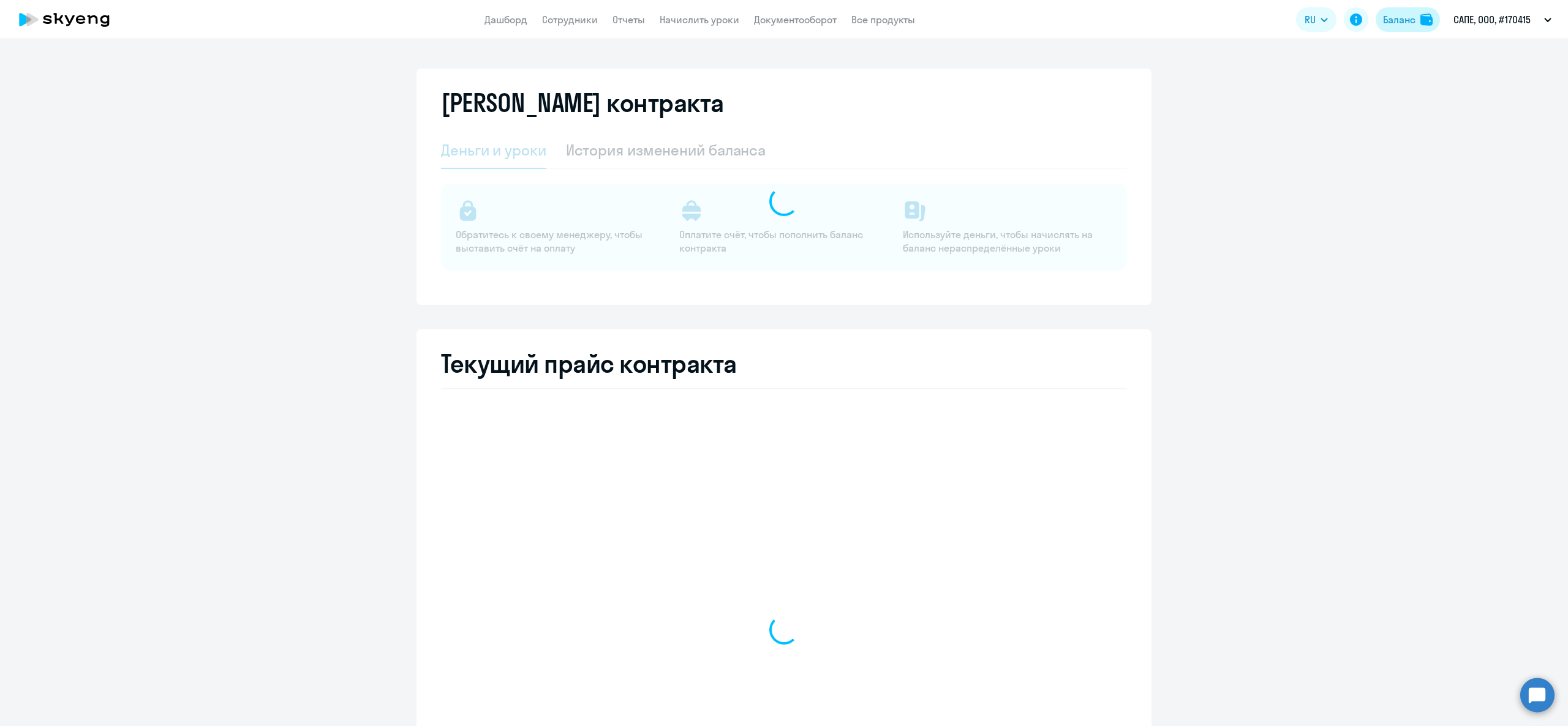
select select "english_adult_not_native_speaker"
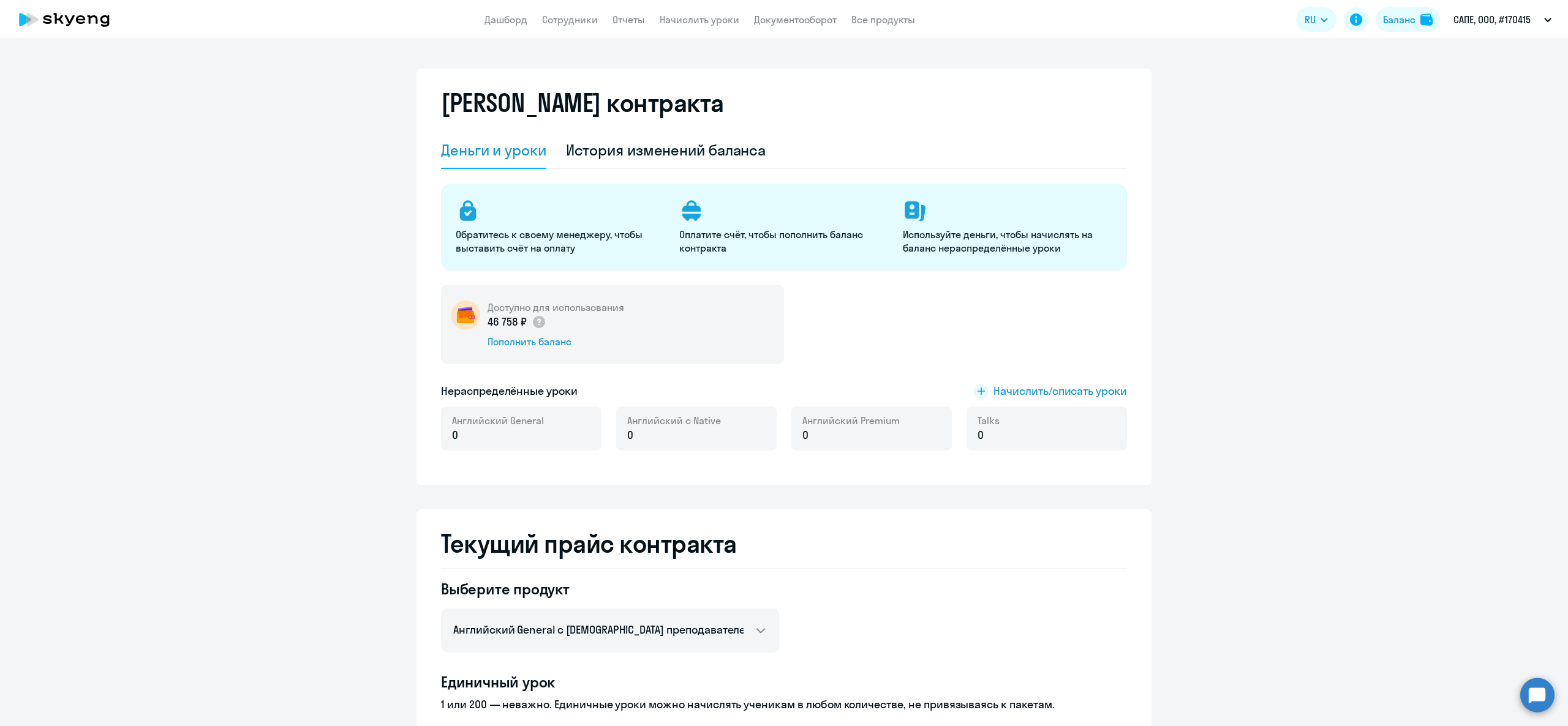
click at [697, 12] on app-menu-item-link "Начислить уроки" at bounding box center [700, 20] width 80 height 16
click at [705, 17] on link "Начислить уроки" at bounding box center [700, 20] width 80 height 12
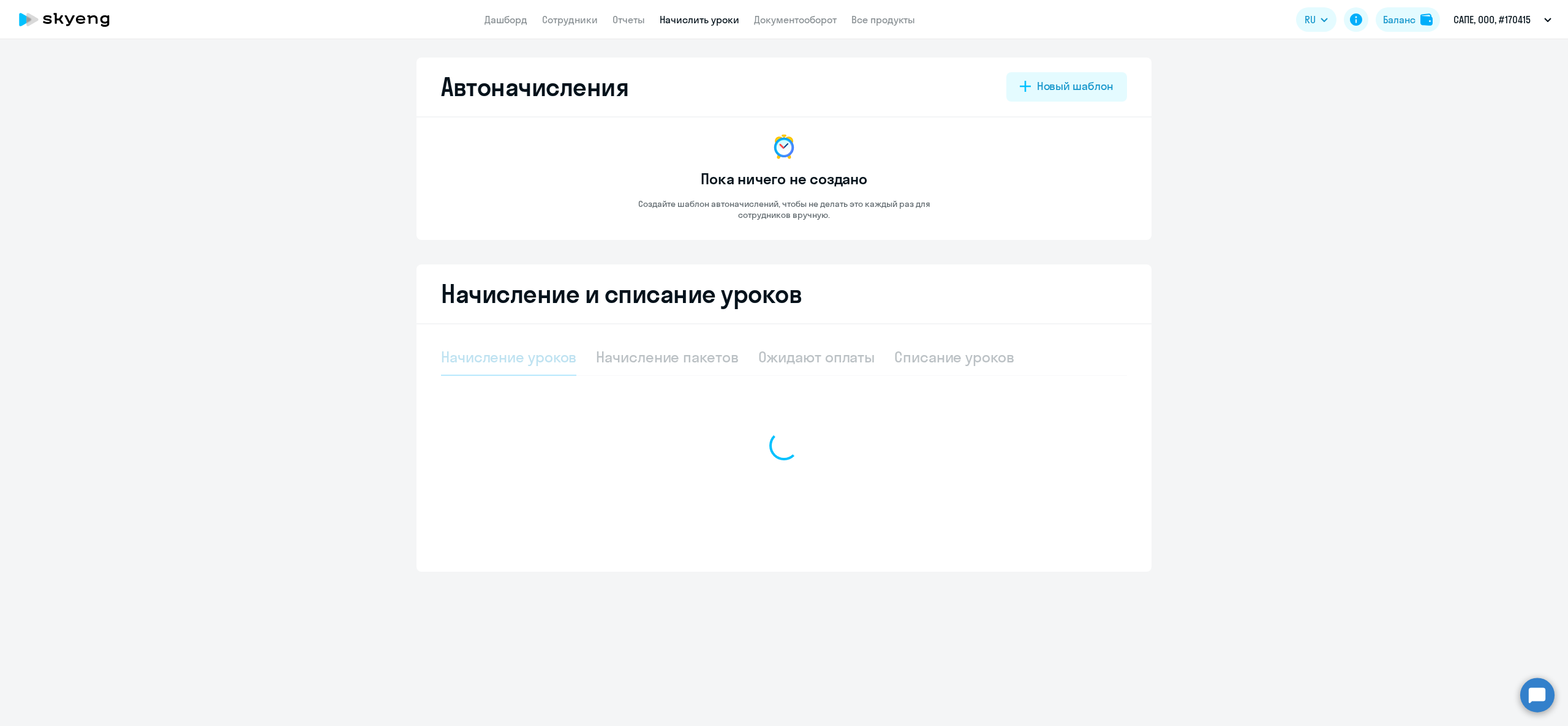
select select "10"
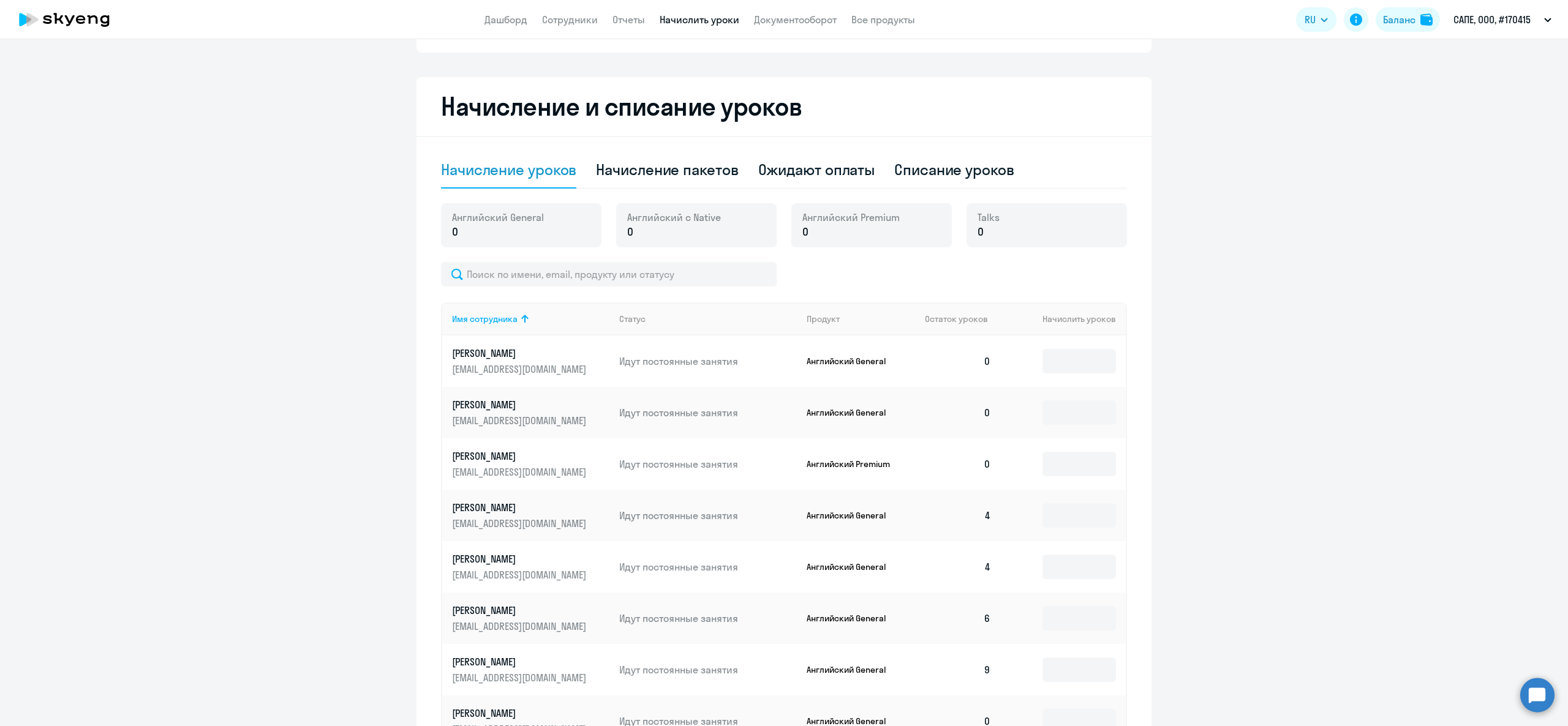
scroll to position [414, 0]
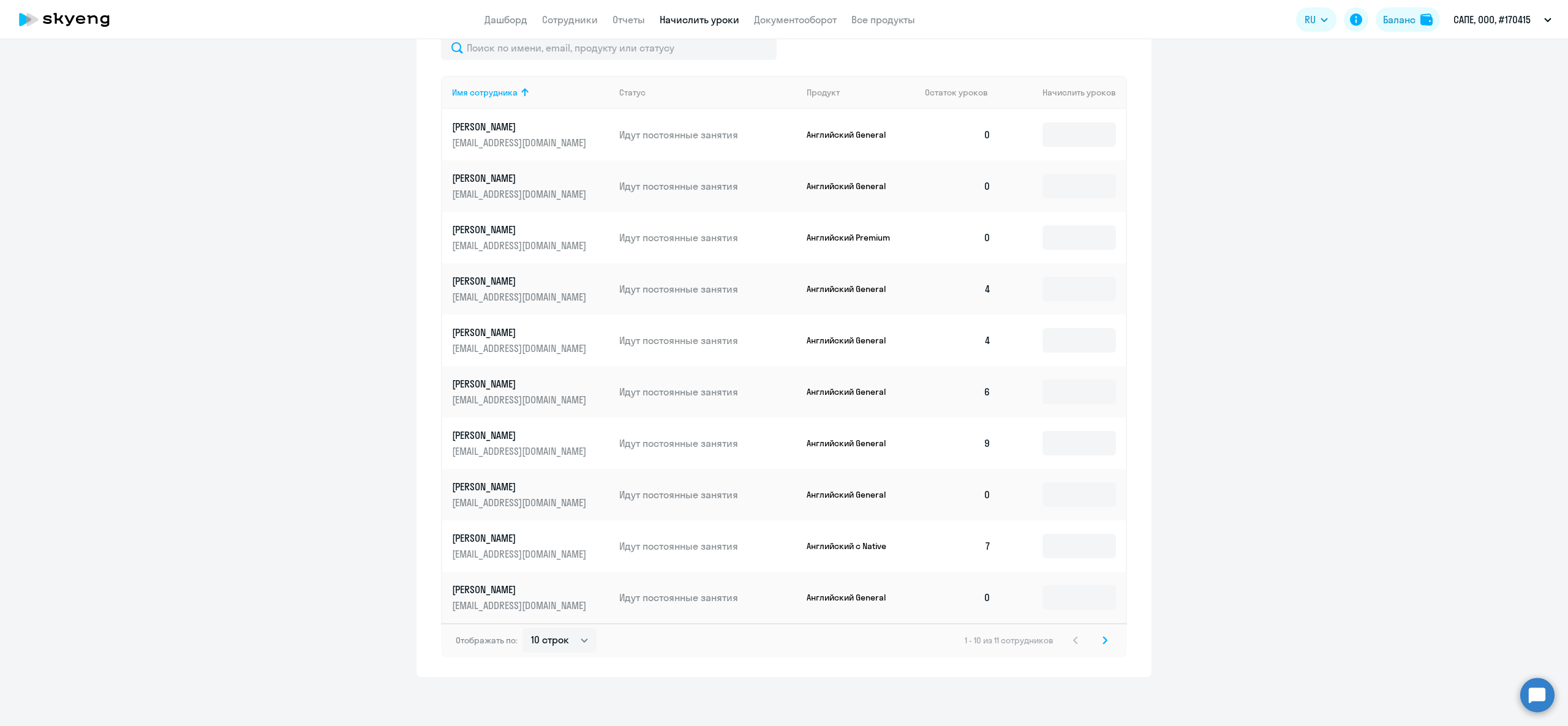
click at [1101, 646] on svg-icon at bounding box center [1105, 640] width 15 height 15
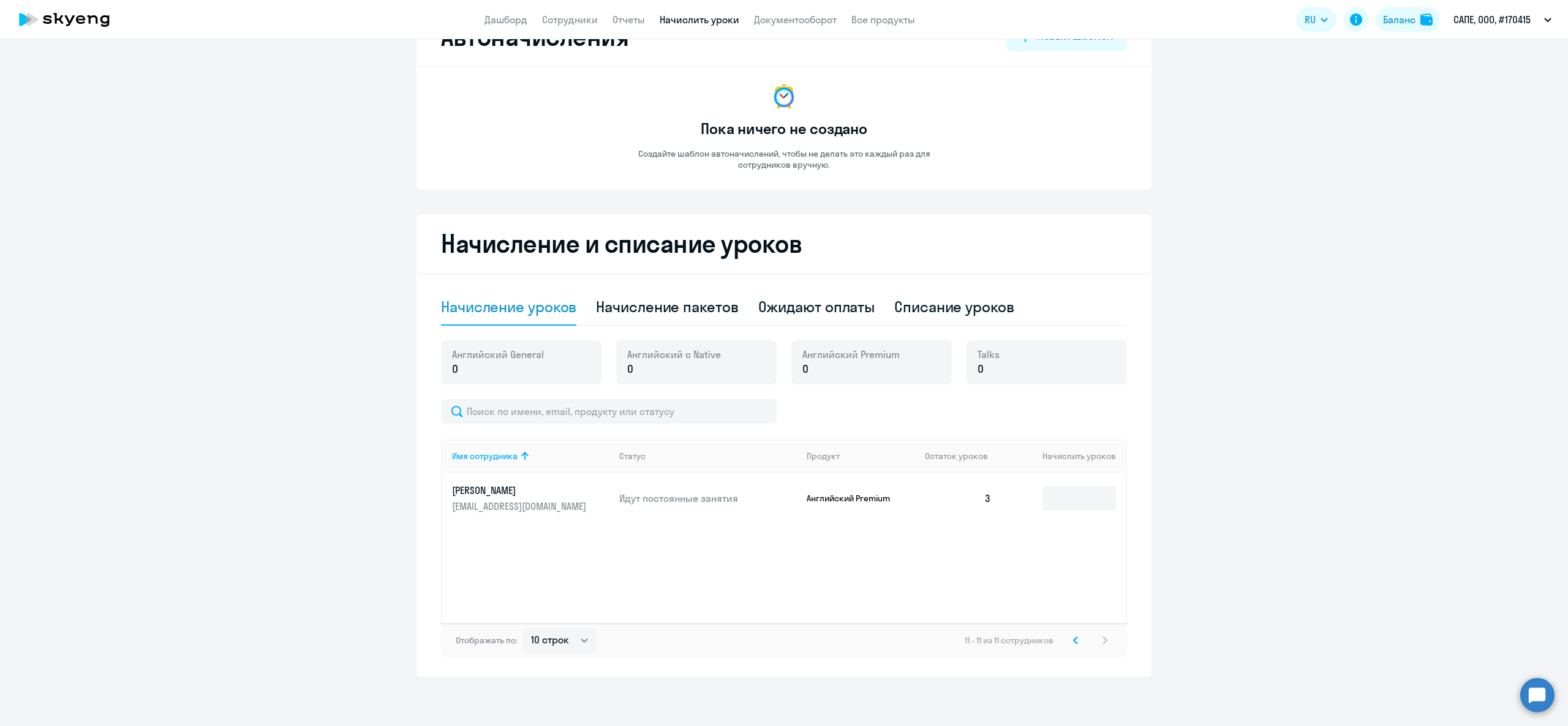
scroll to position [50, 0]
click at [1068, 646] on svg-icon at bounding box center [1076, 641] width 15 height 15
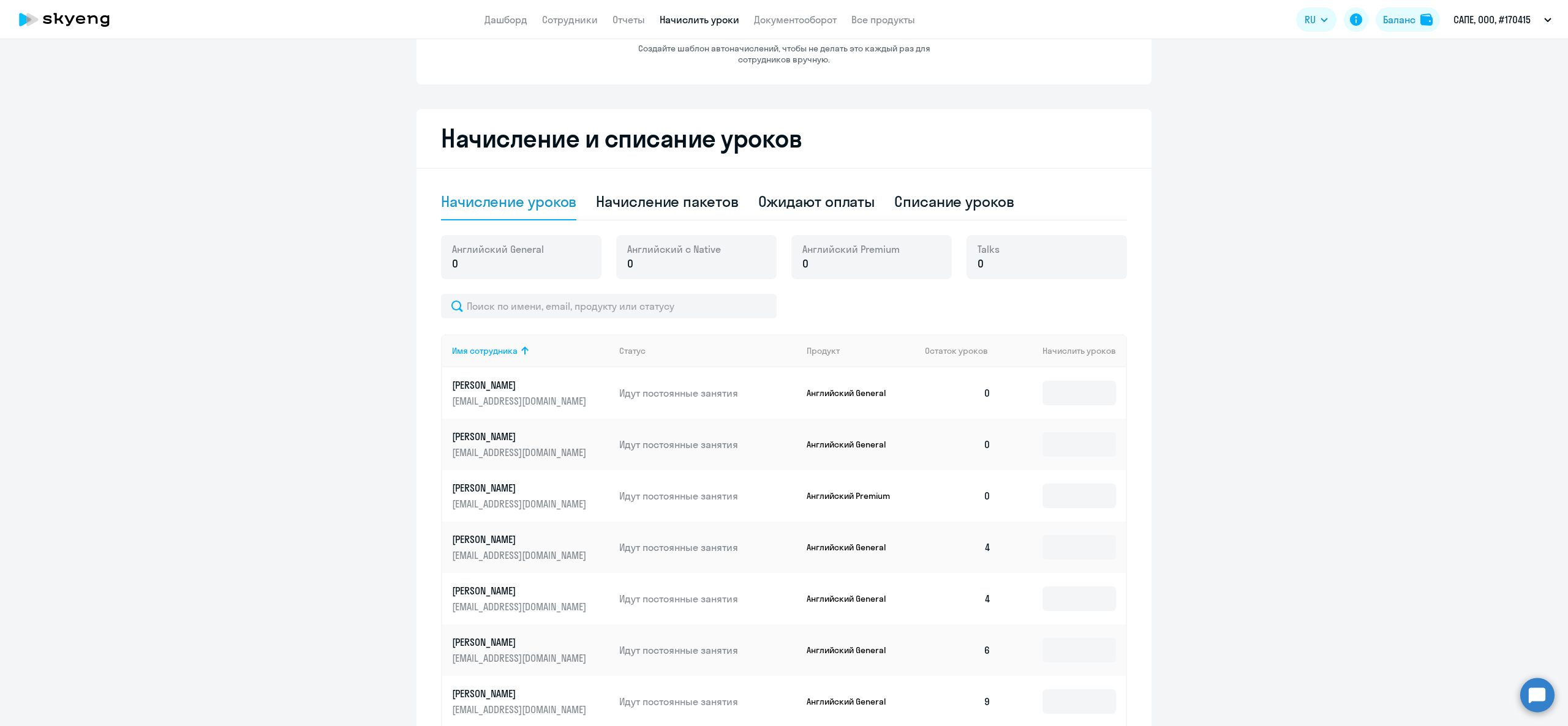
scroll to position [0, 0]
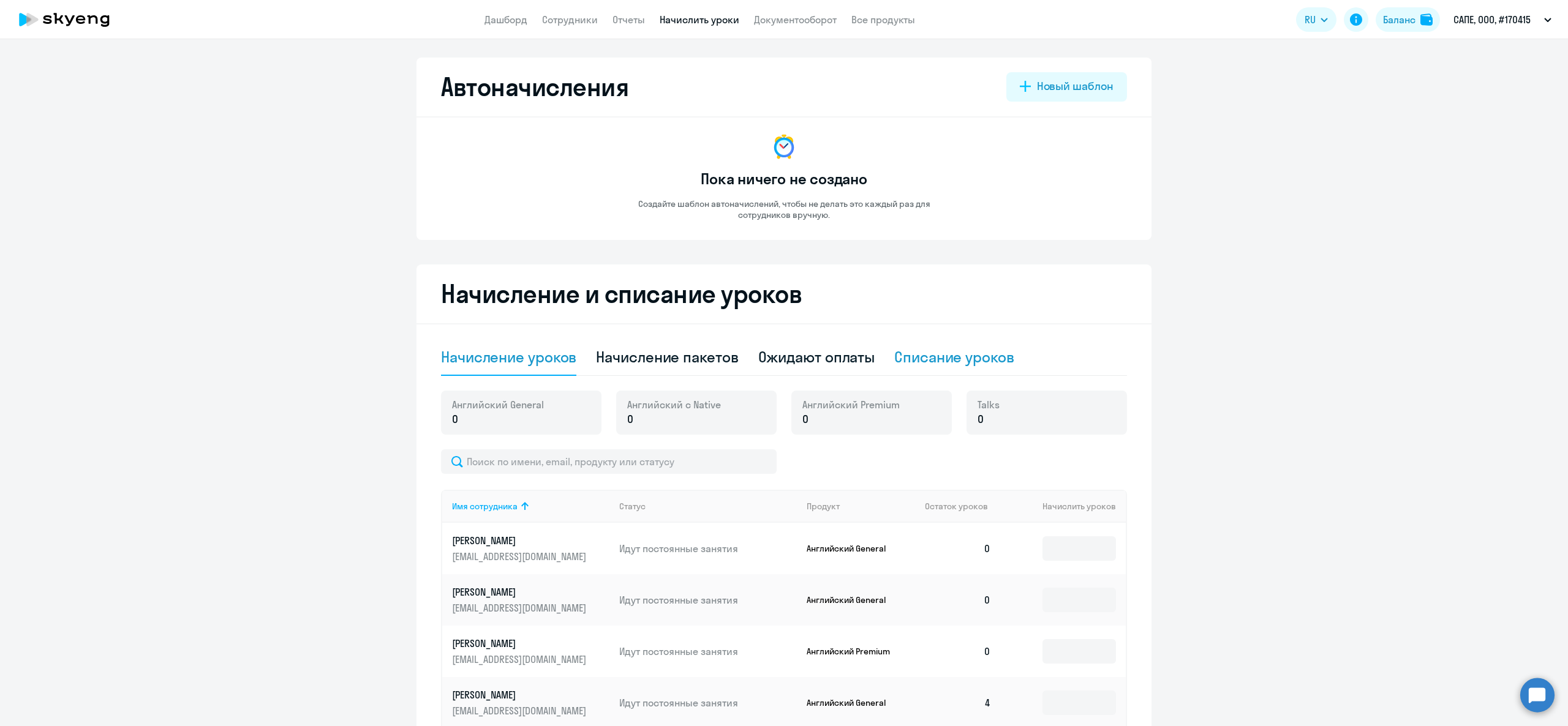
click at [912, 361] on div "Списание уроков" at bounding box center [954, 356] width 120 height 19
select select "10"
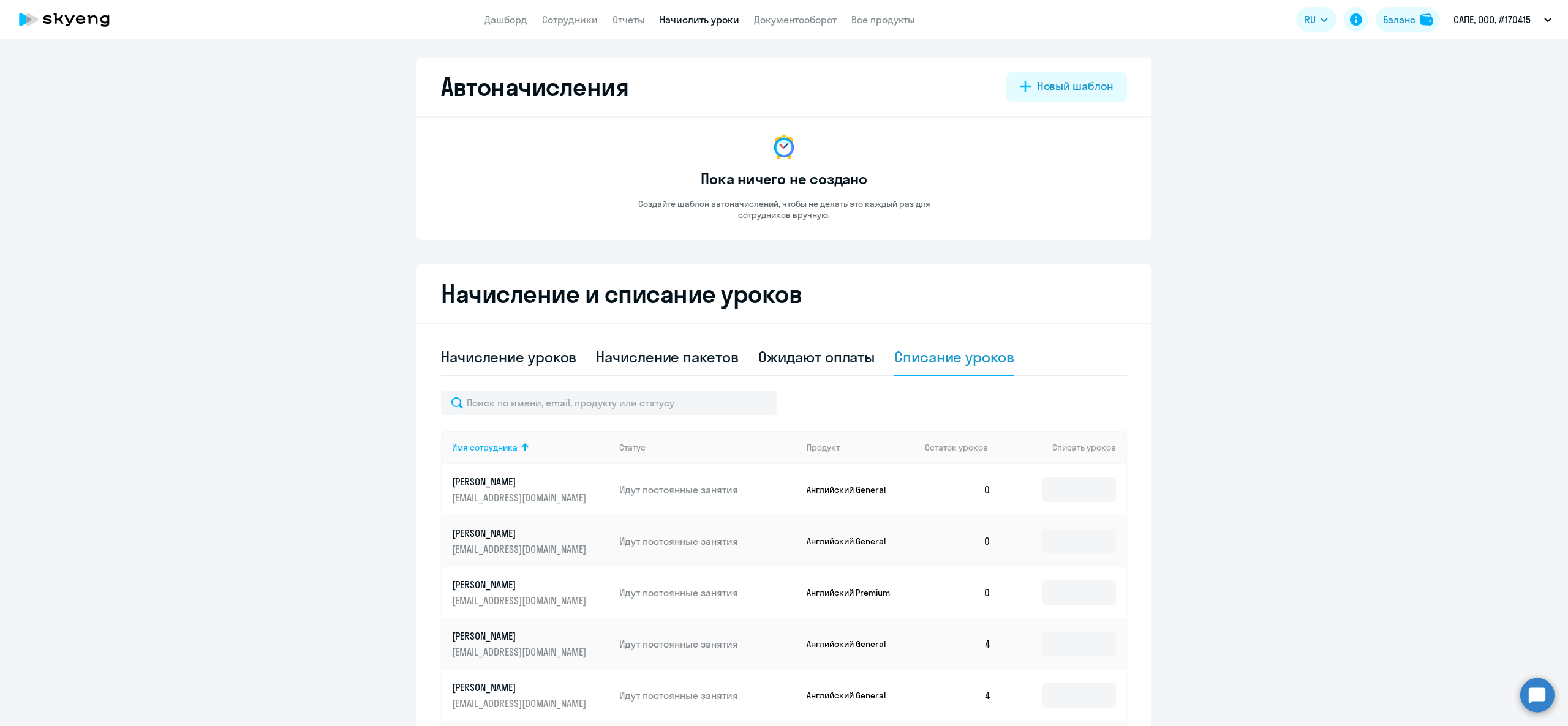
scroll to position [355, 0]
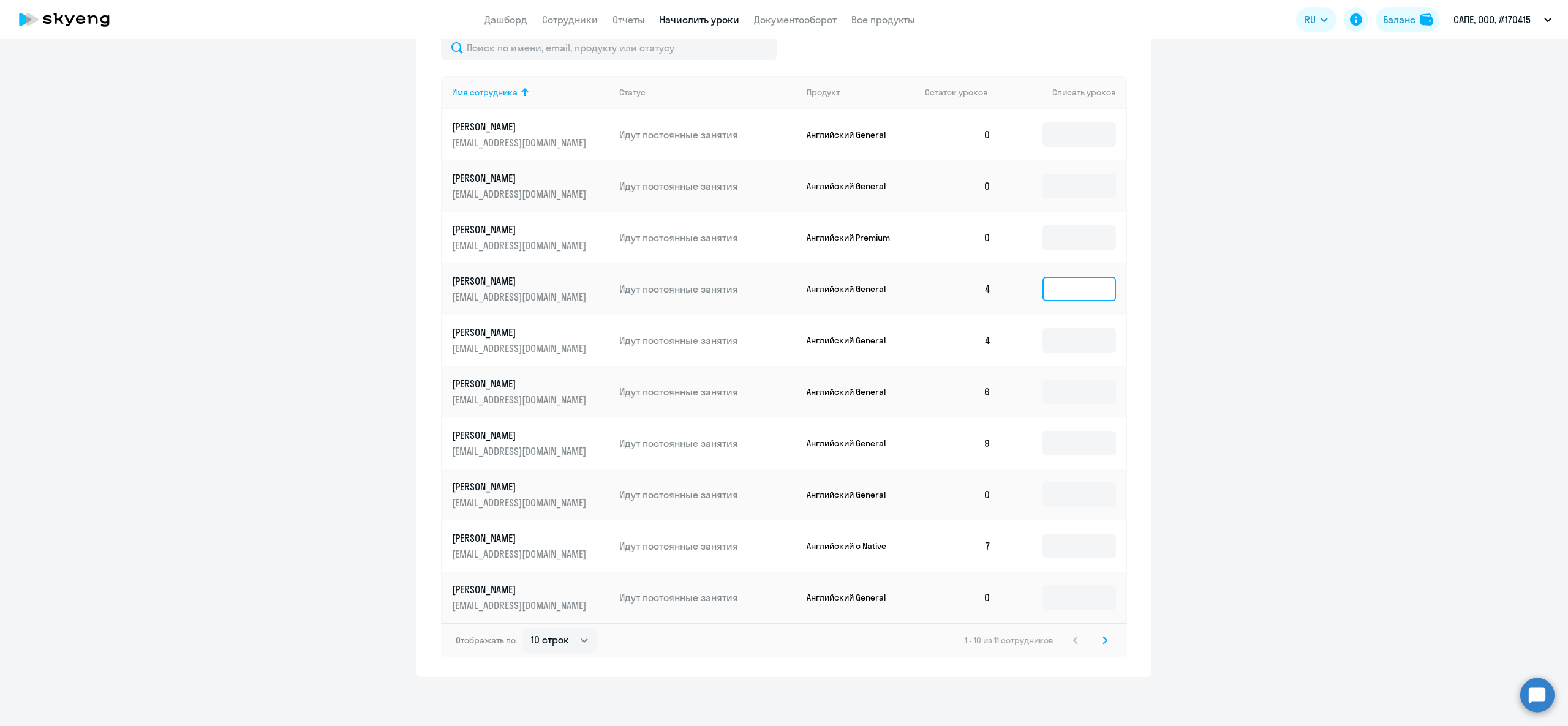
click at [1088, 281] on input at bounding box center [1079, 289] width 73 height 24
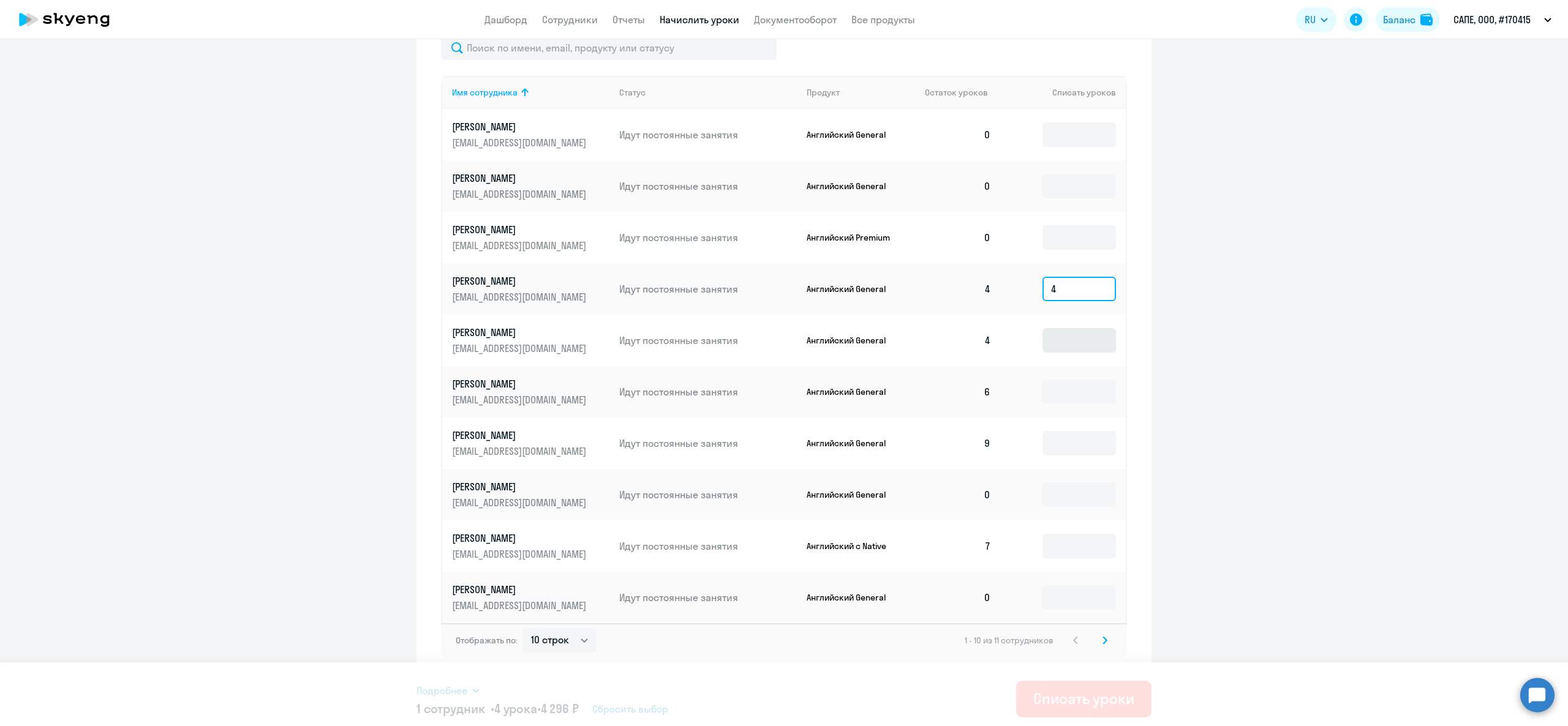
type input "4"
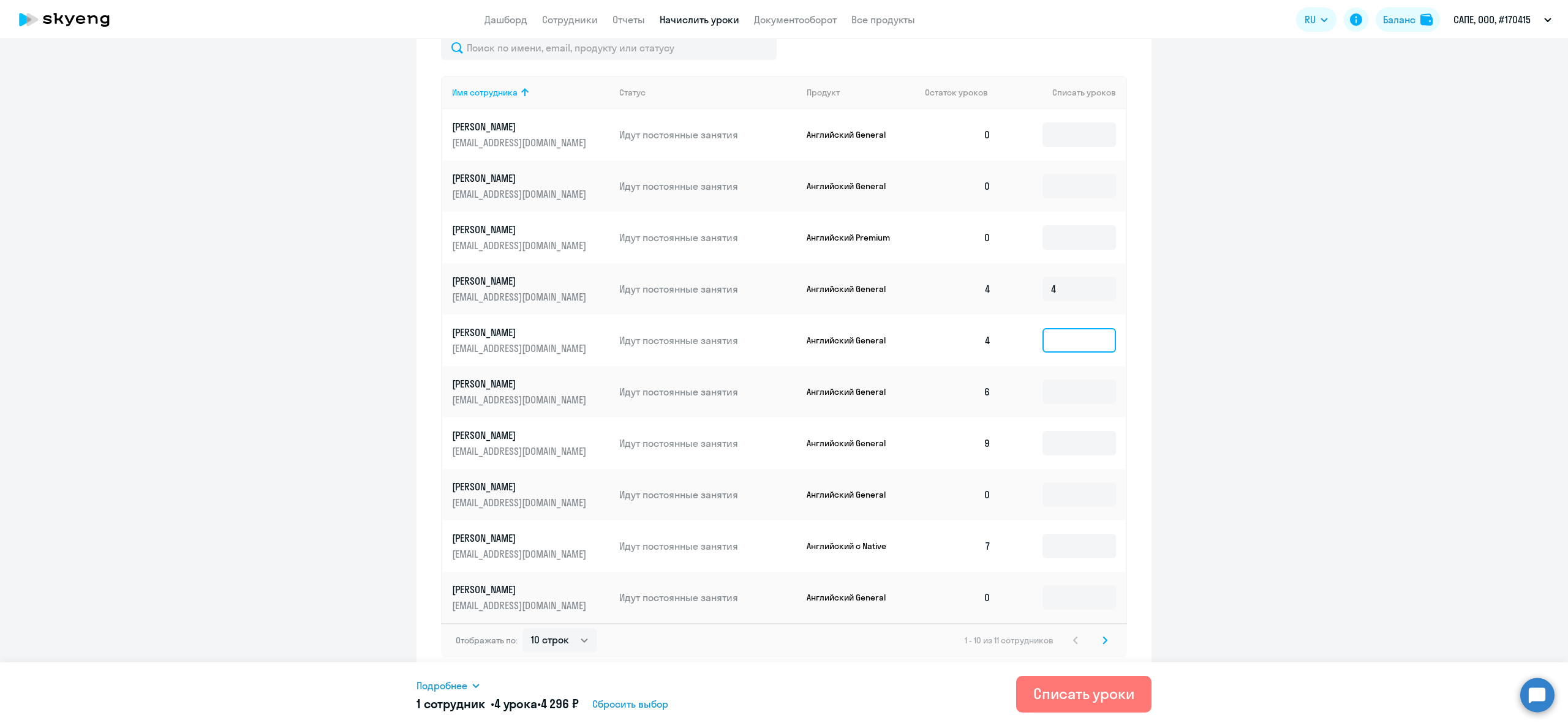
click at [1072, 351] on input at bounding box center [1079, 340] width 73 height 24
type input "4"
click at [1067, 397] on input at bounding box center [1079, 391] width 73 height 24
type input "6"
click at [1061, 440] on input at bounding box center [1079, 443] width 73 height 24
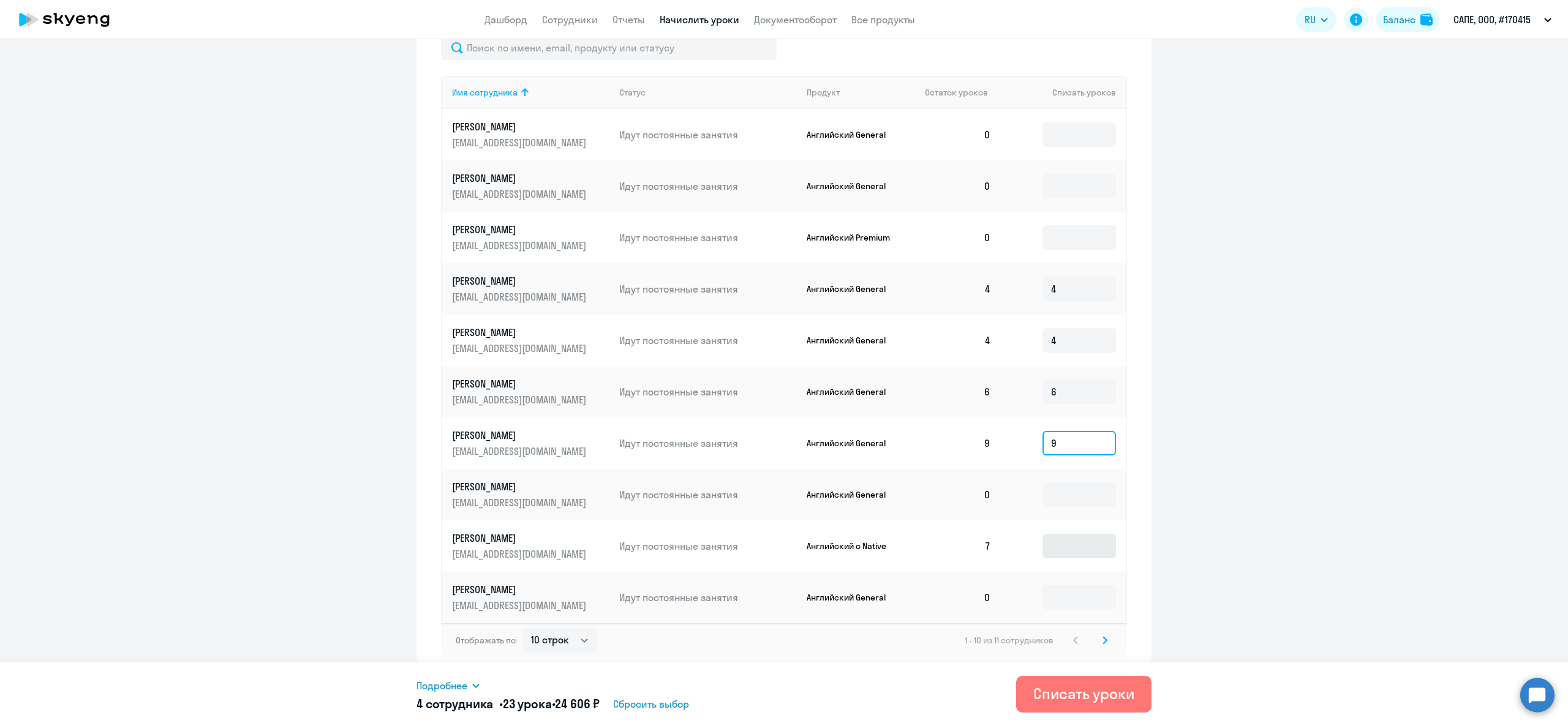
type input "9"
click at [1079, 541] on input at bounding box center [1079, 546] width 73 height 24
type input "7"
click at [1102, 638] on icon at bounding box center [1105, 640] width 5 height 9
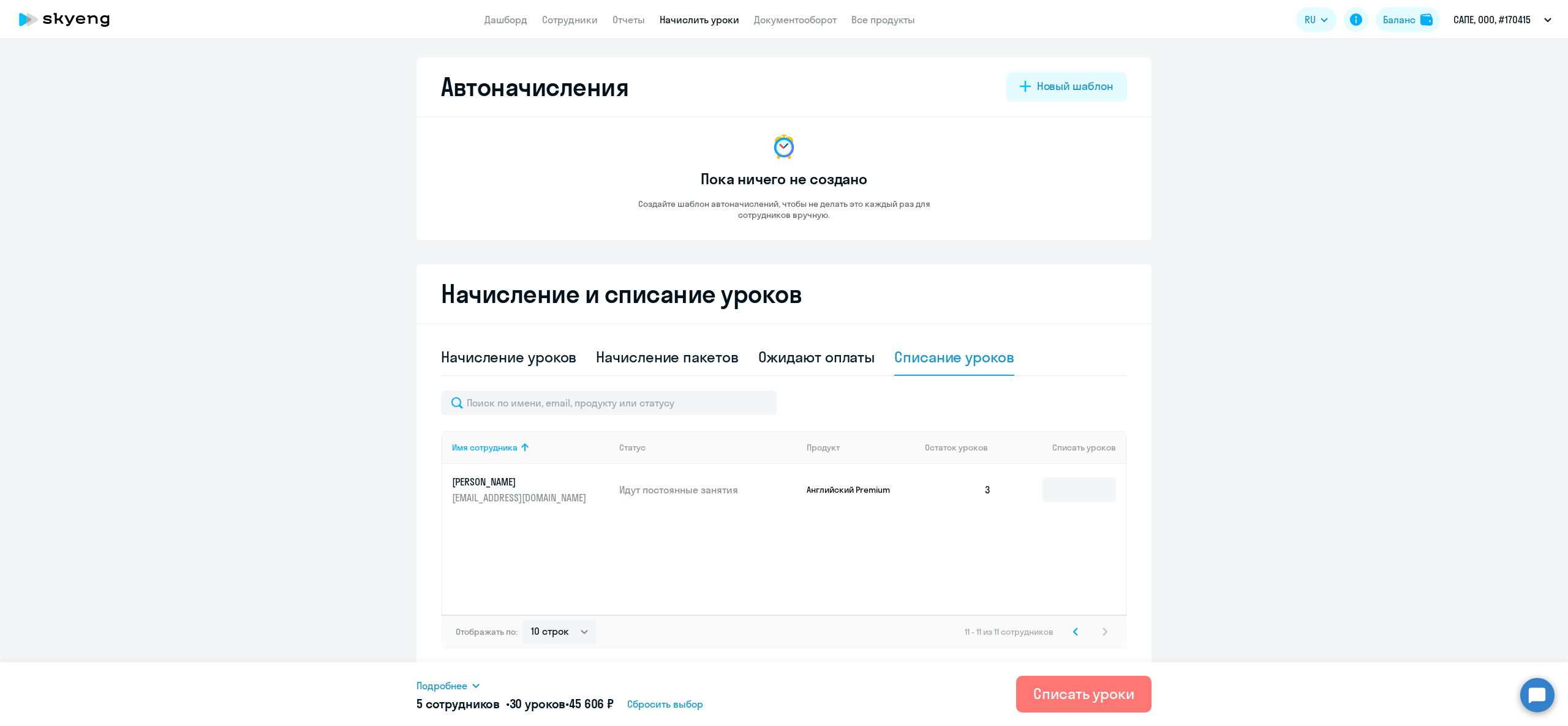
scroll to position [0, 0]
click at [1082, 493] on input at bounding box center [1079, 489] width 73 height 24
type input "3"
click at [441, 689] on span "Подробнее" at bounding box center [442, 686] width 51 height 15
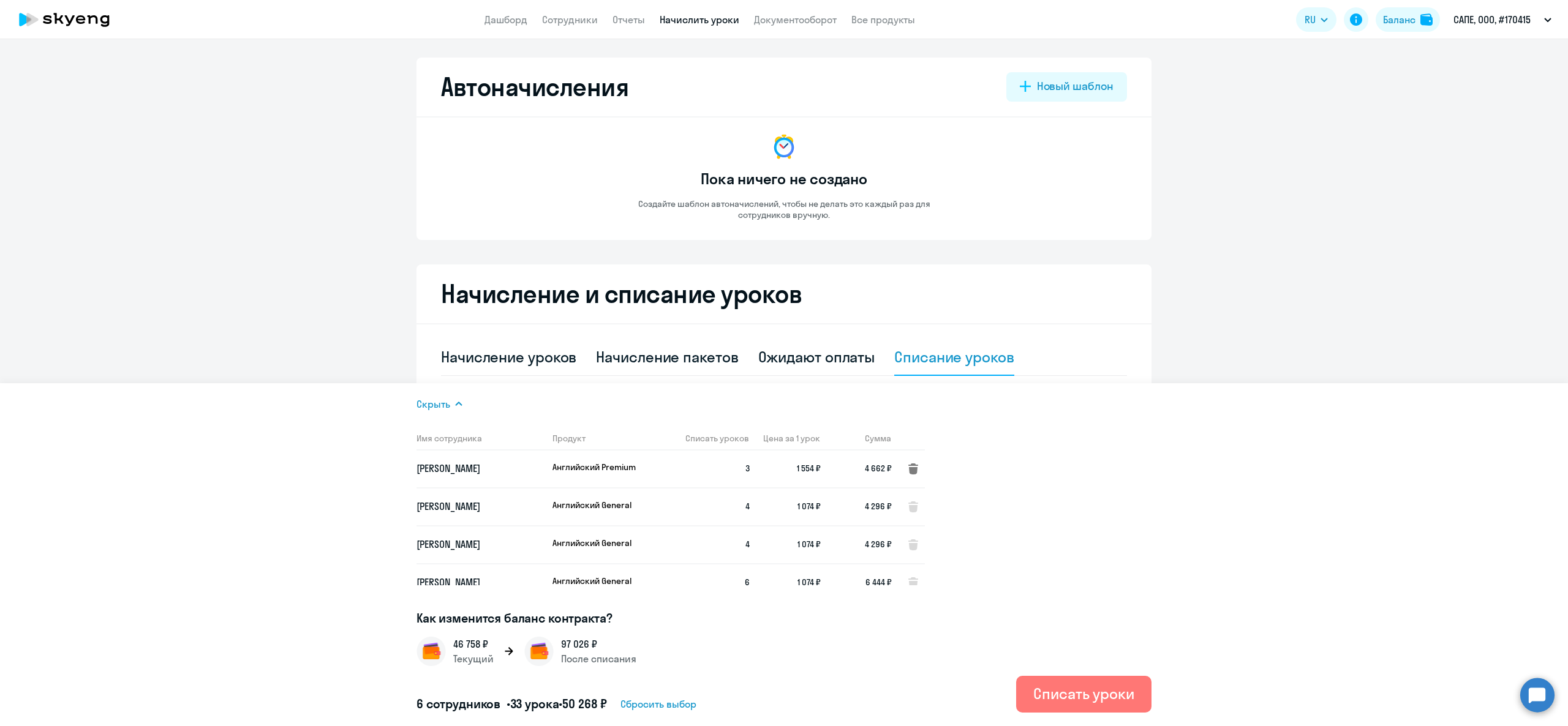
click at [909, 472] on icon at bounding box center [913, 469] width 10 height 11
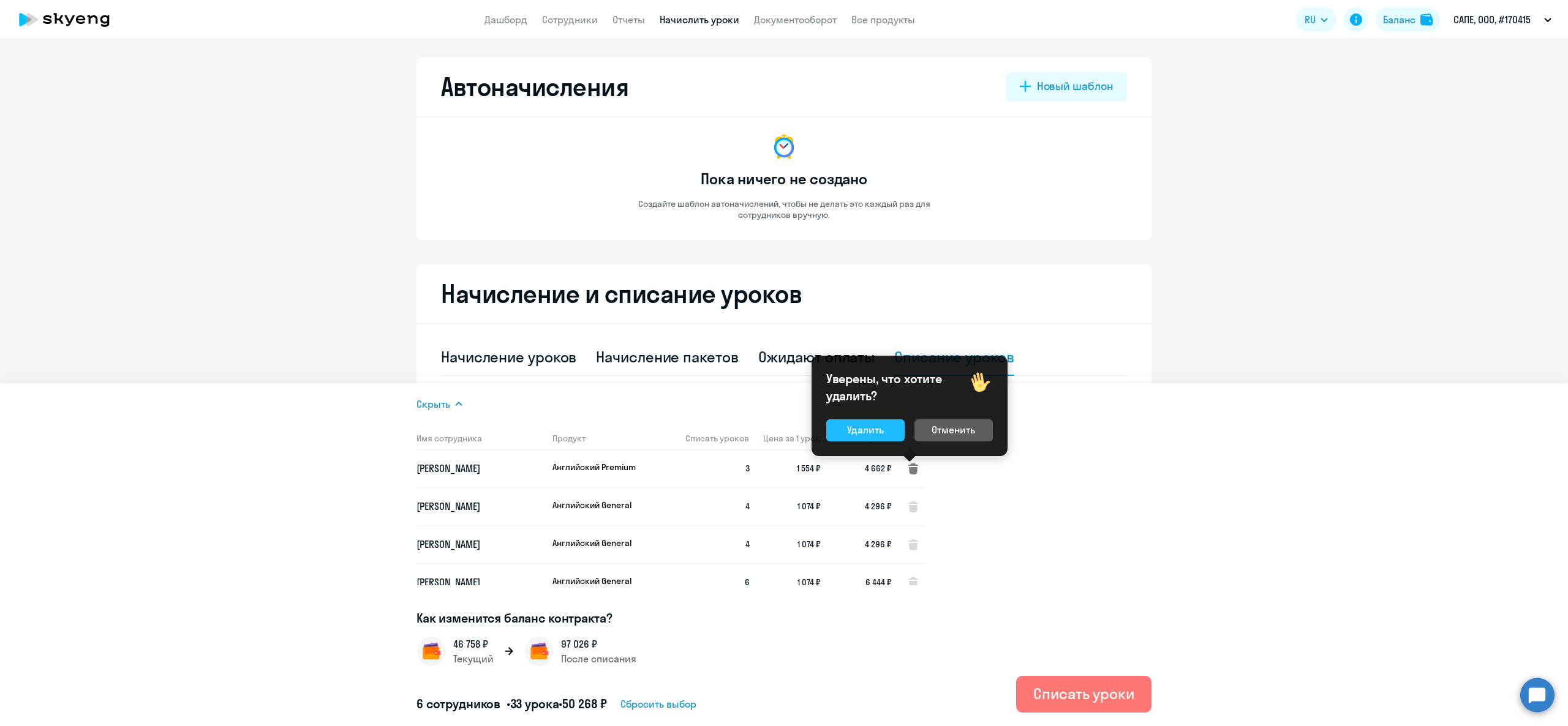
click at [882, 435] on div "Удалить" at bounding box center [865, 430] width 37 height 15
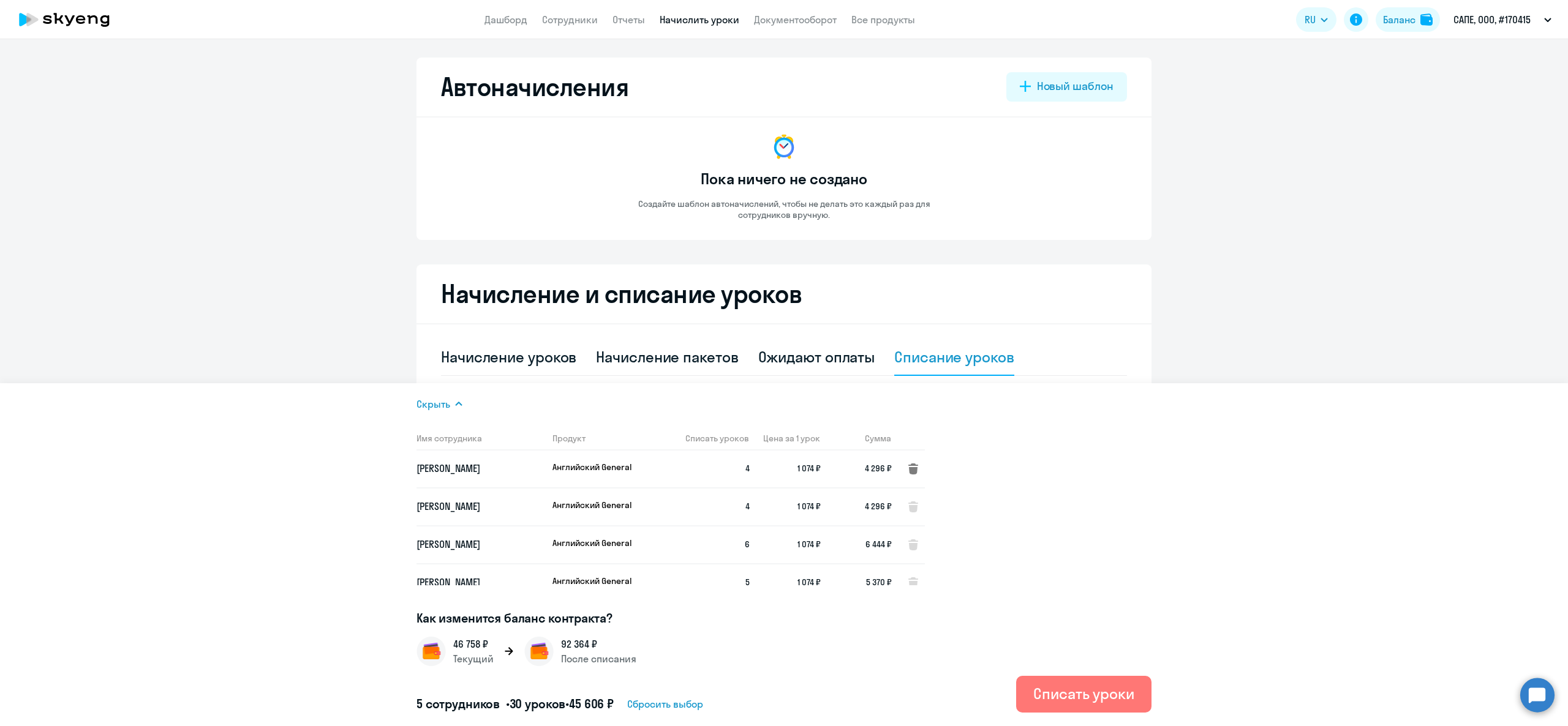
click at [908, 468] on icon at bounding box center [913, 469] width 10 height 11
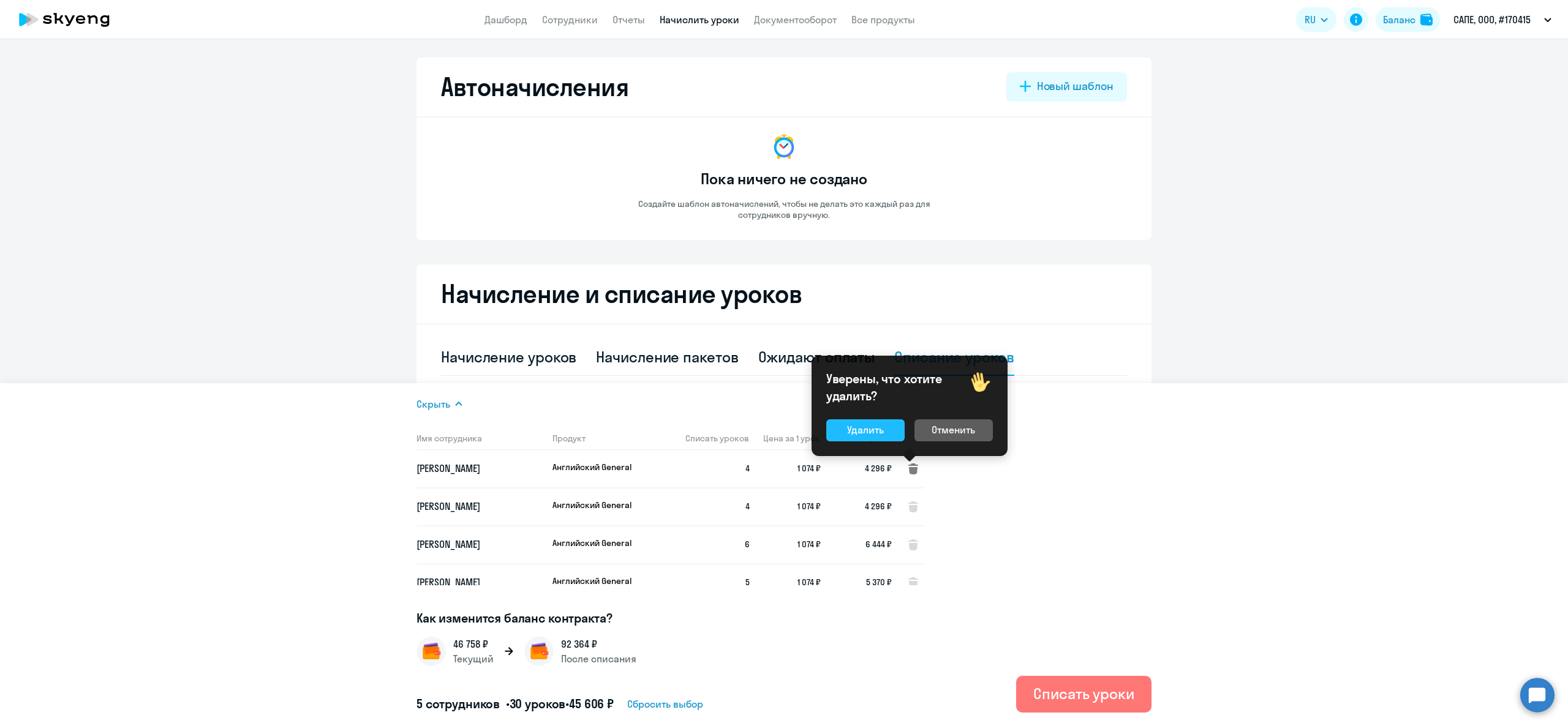
click at [873, 428] on div "Удалить" at bounding box center [865, 430] width 37 height 15
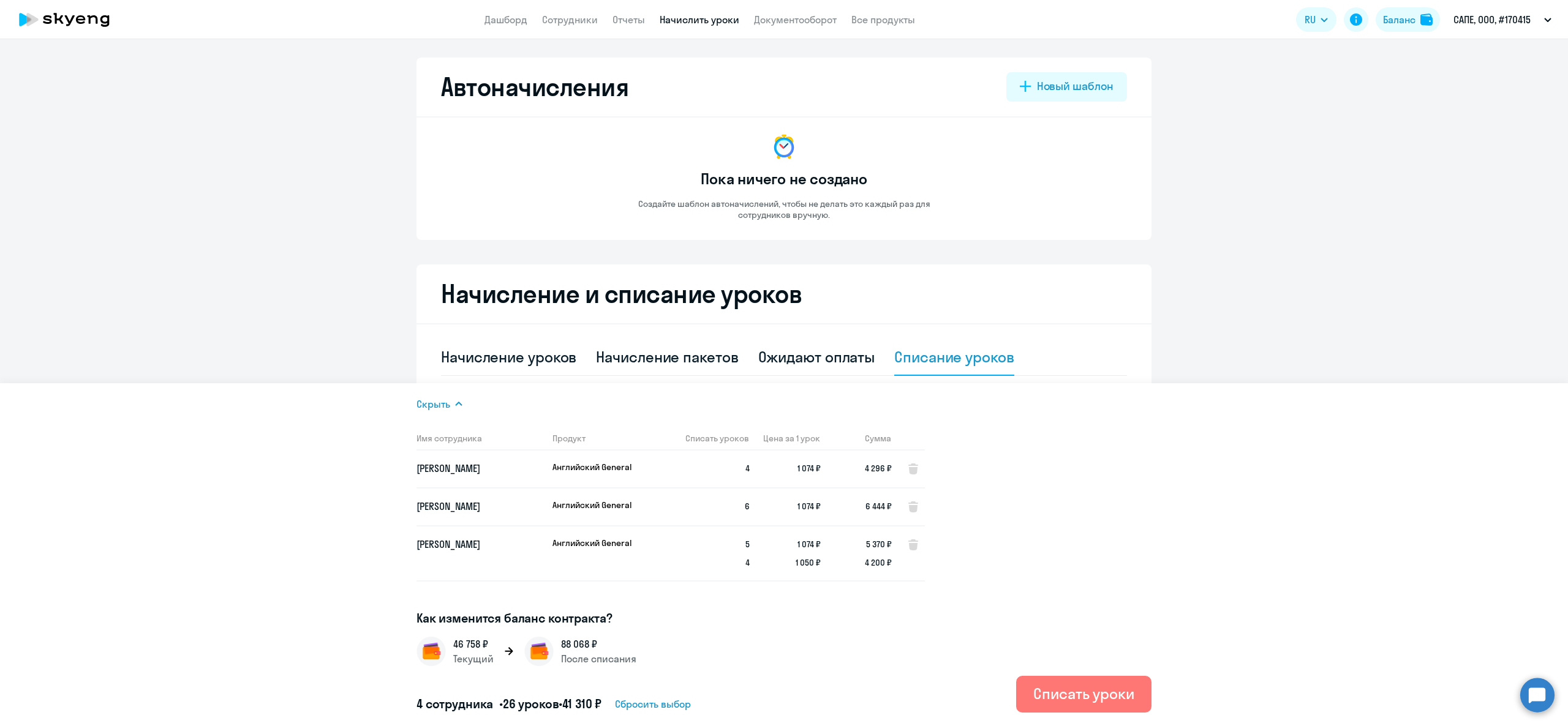
click at [905, 478] on td at bounding box center [908, 469] width 33 height 37
click at [665, 702] on span "Сбросить выбор" at bounding box center [653, 704] width 76 height 15
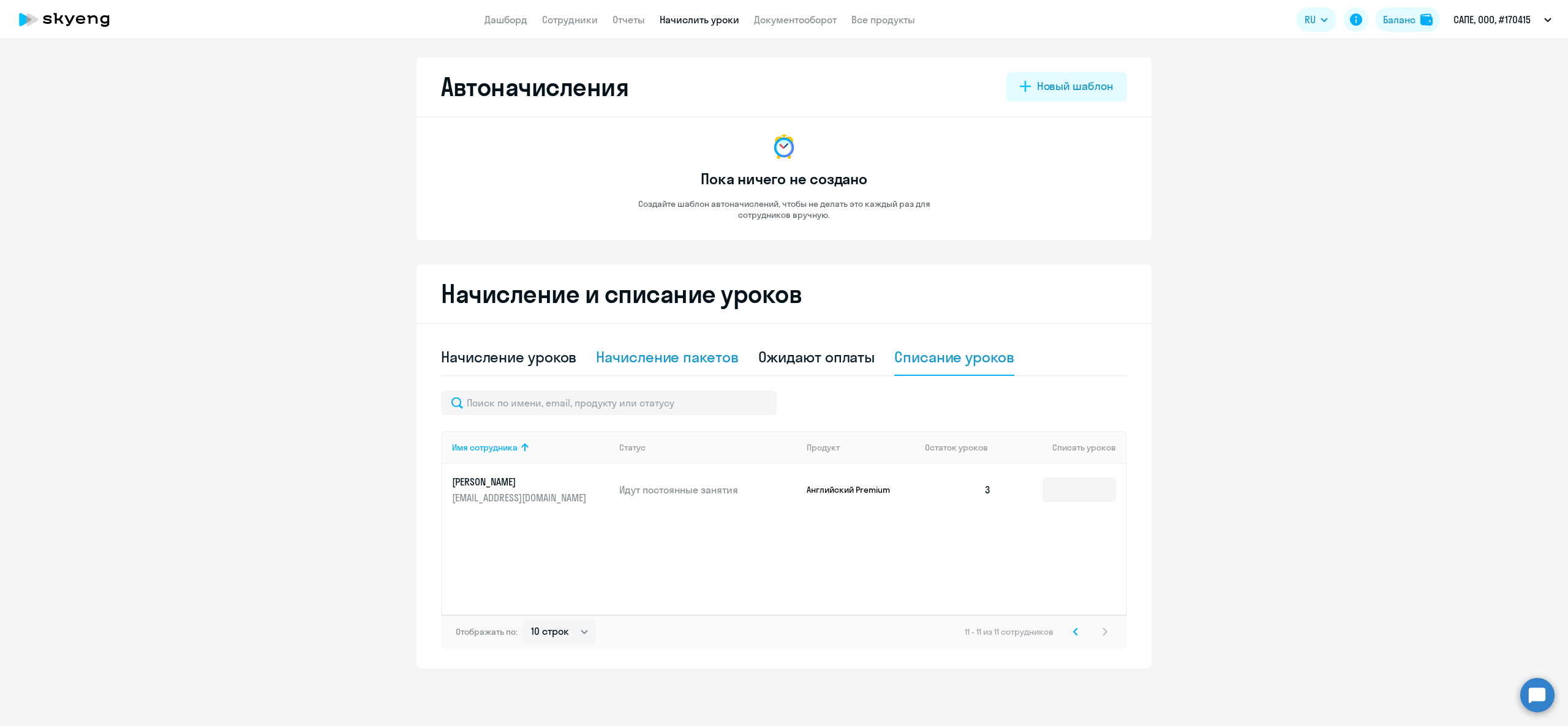
click at [679, 350] on div "Начисление пакетов" at bounding box center [667, 356] width 142 height 19
select select "10"
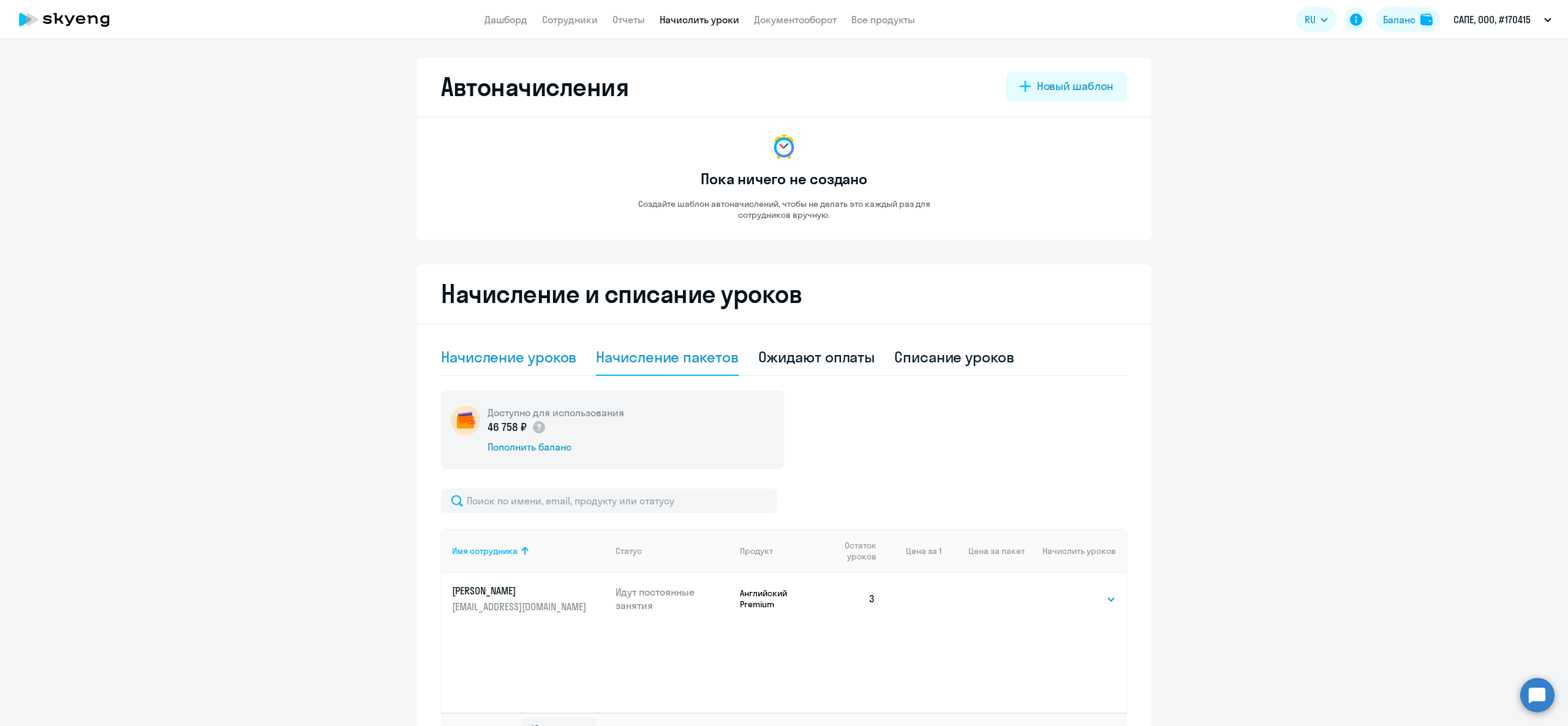
click at [505, 348] on div "Начисление уроков" at bounding box center [508, 356] width 135 height 19
select select "10"
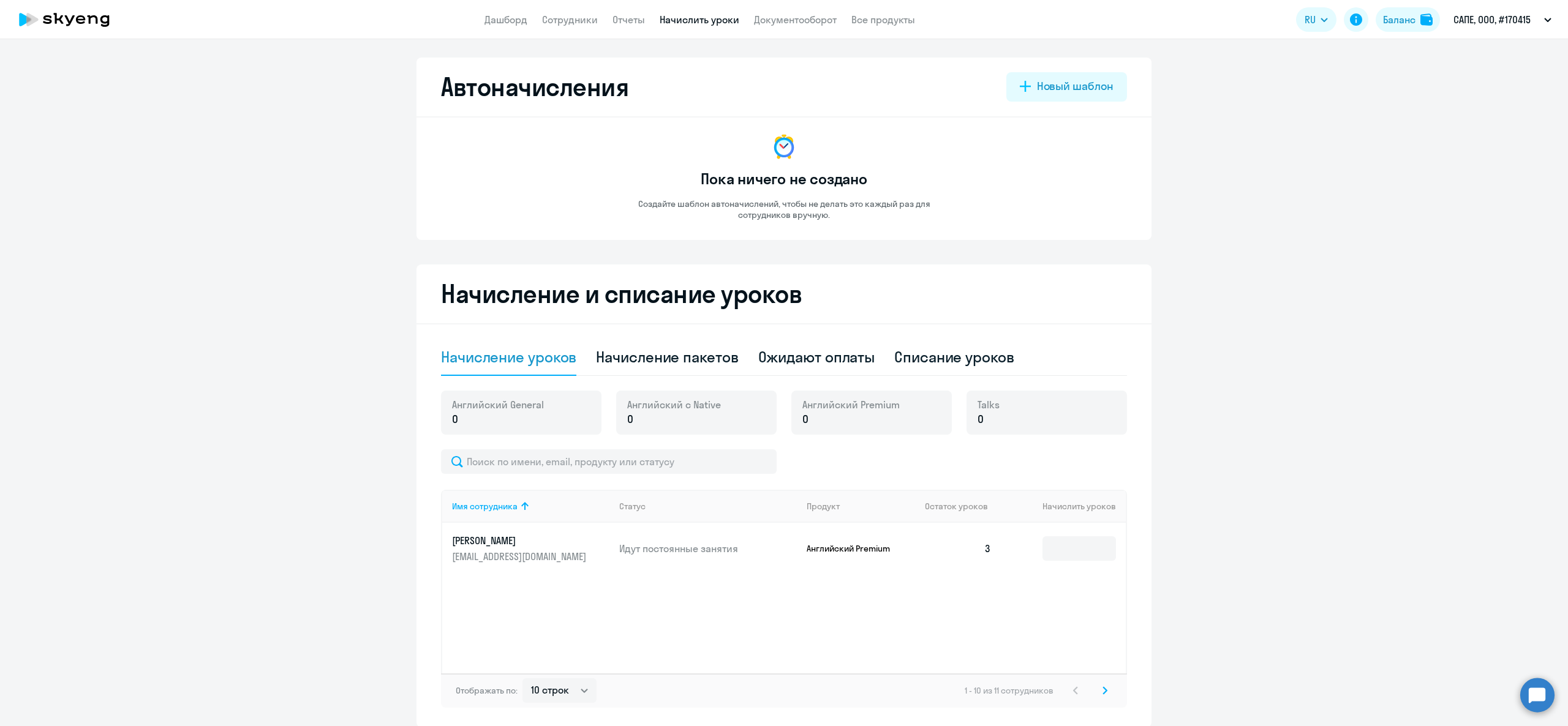
click at [559, 9] on app-header "Дашборд Сотрудники Отчеты Начислить уроки Документооборот Все продукты Дашборд …" at bounding box center [784, 19] width 1568 height 39
click at [571, 17] on link "Сотрудники" at bounding box center [570, 20] width 56 height 12
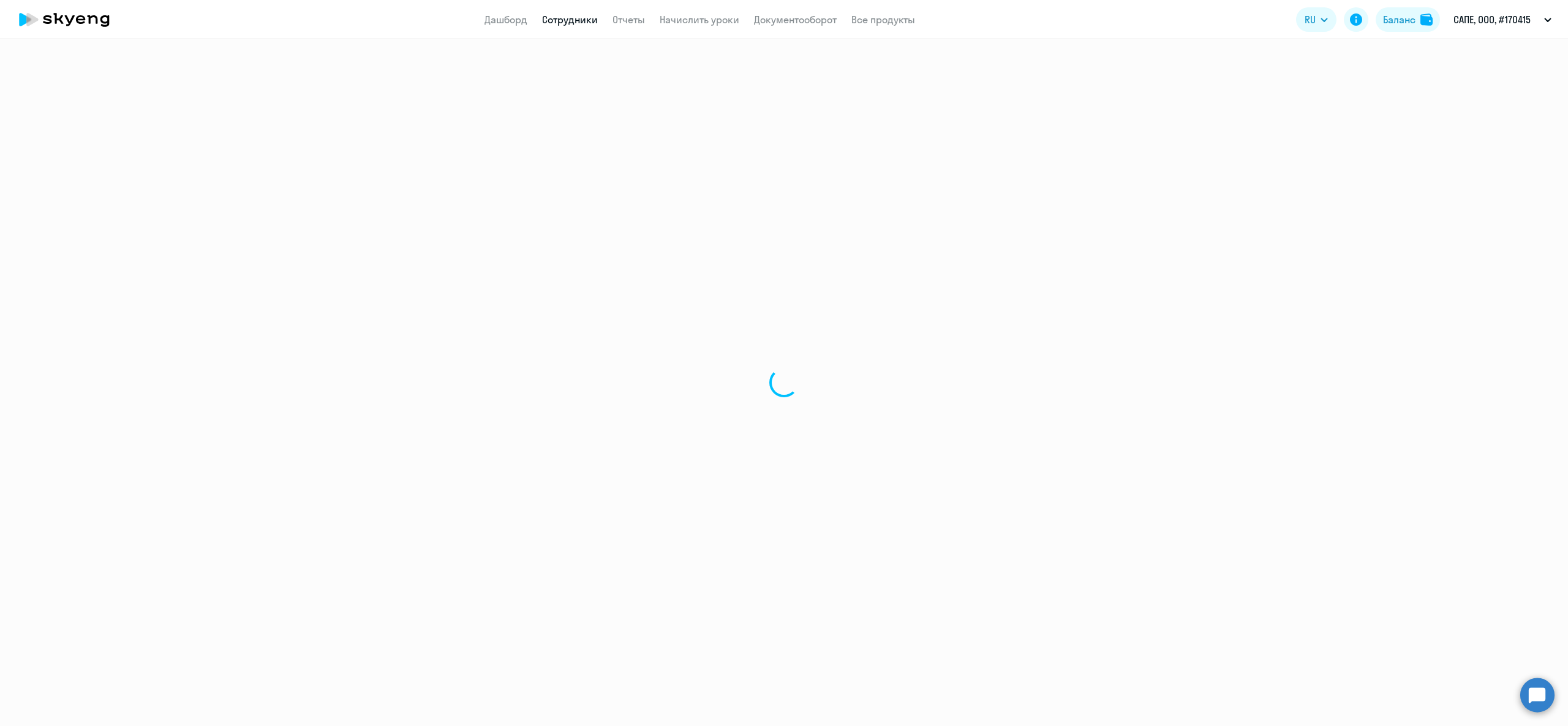
select select "30"
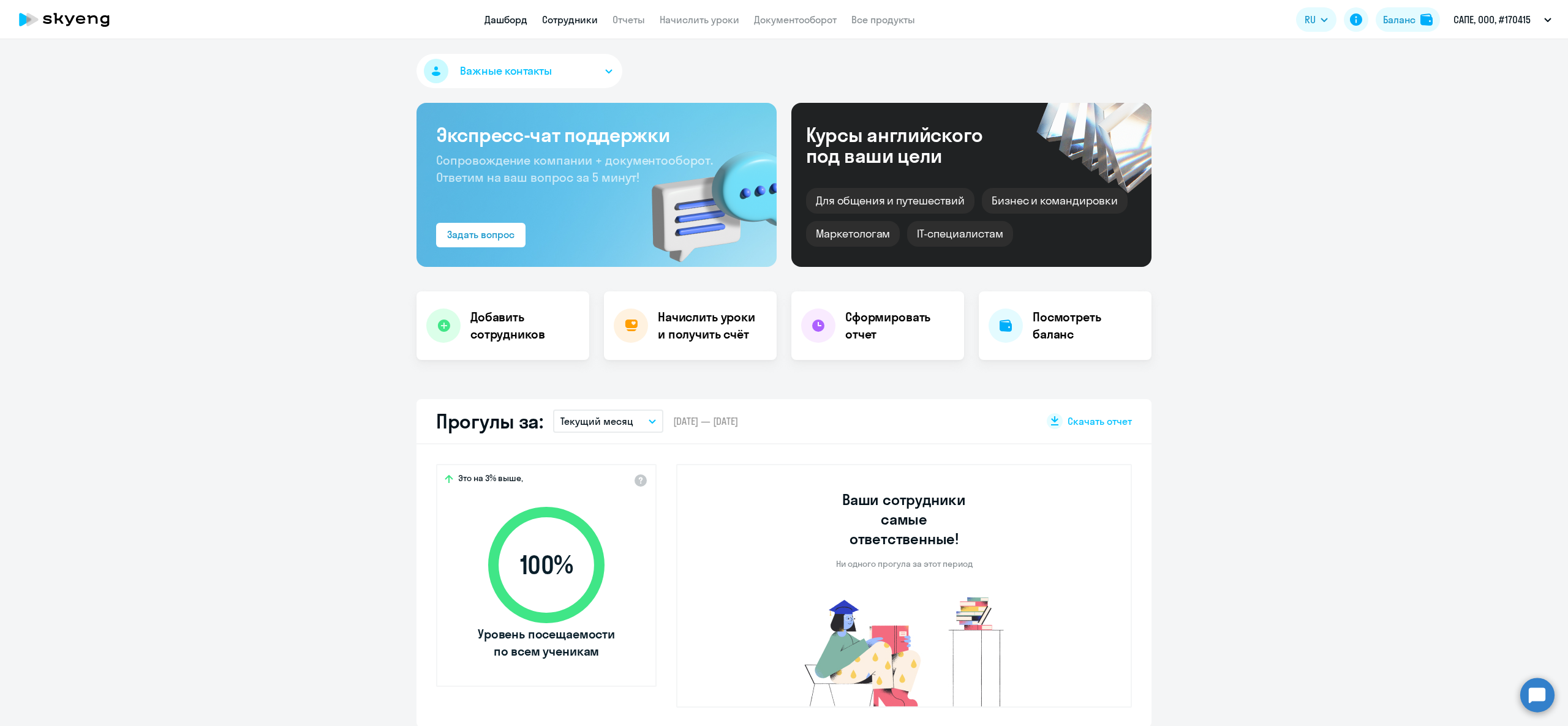
click at [592, 24] on link "Сотрудники" at bounding box center [570, 20] width 56 height 12
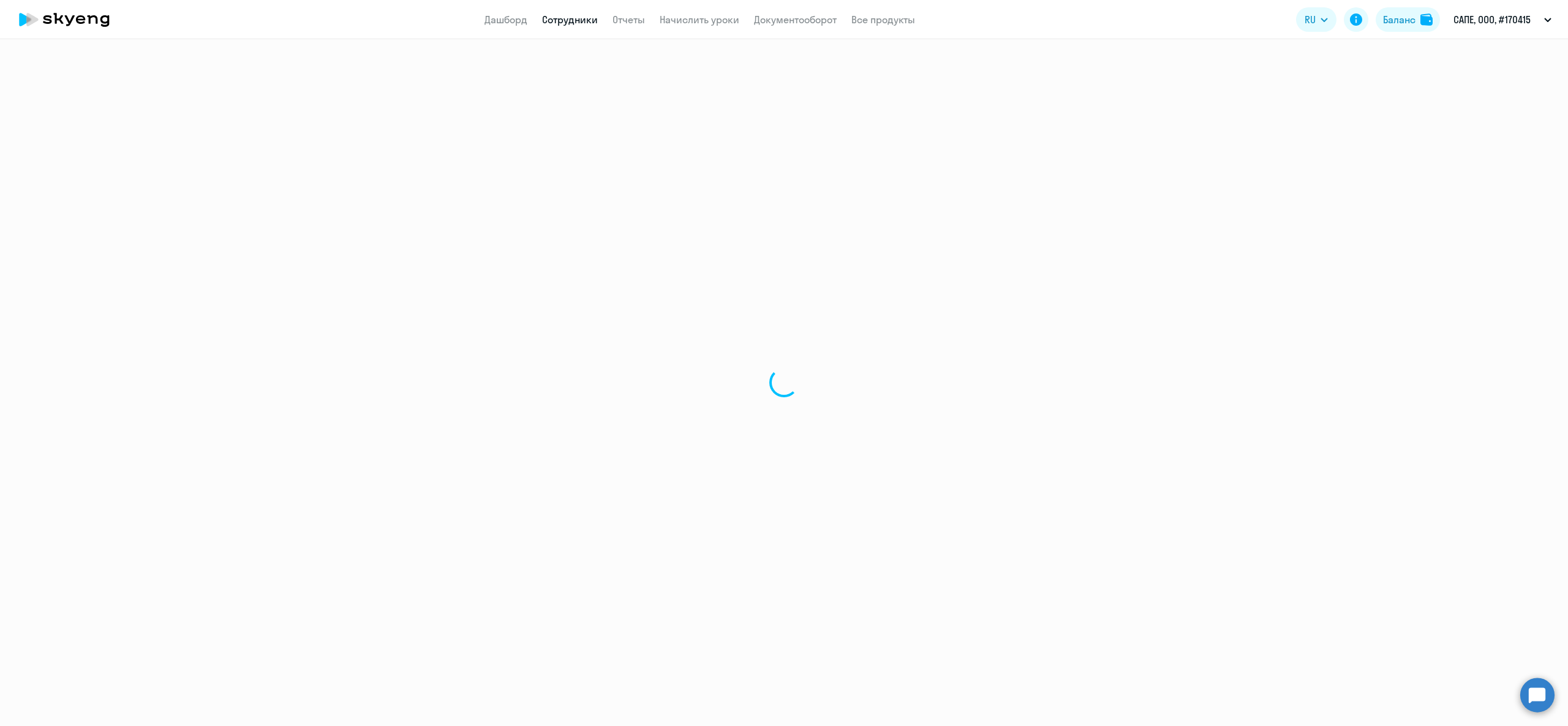
select select "30"
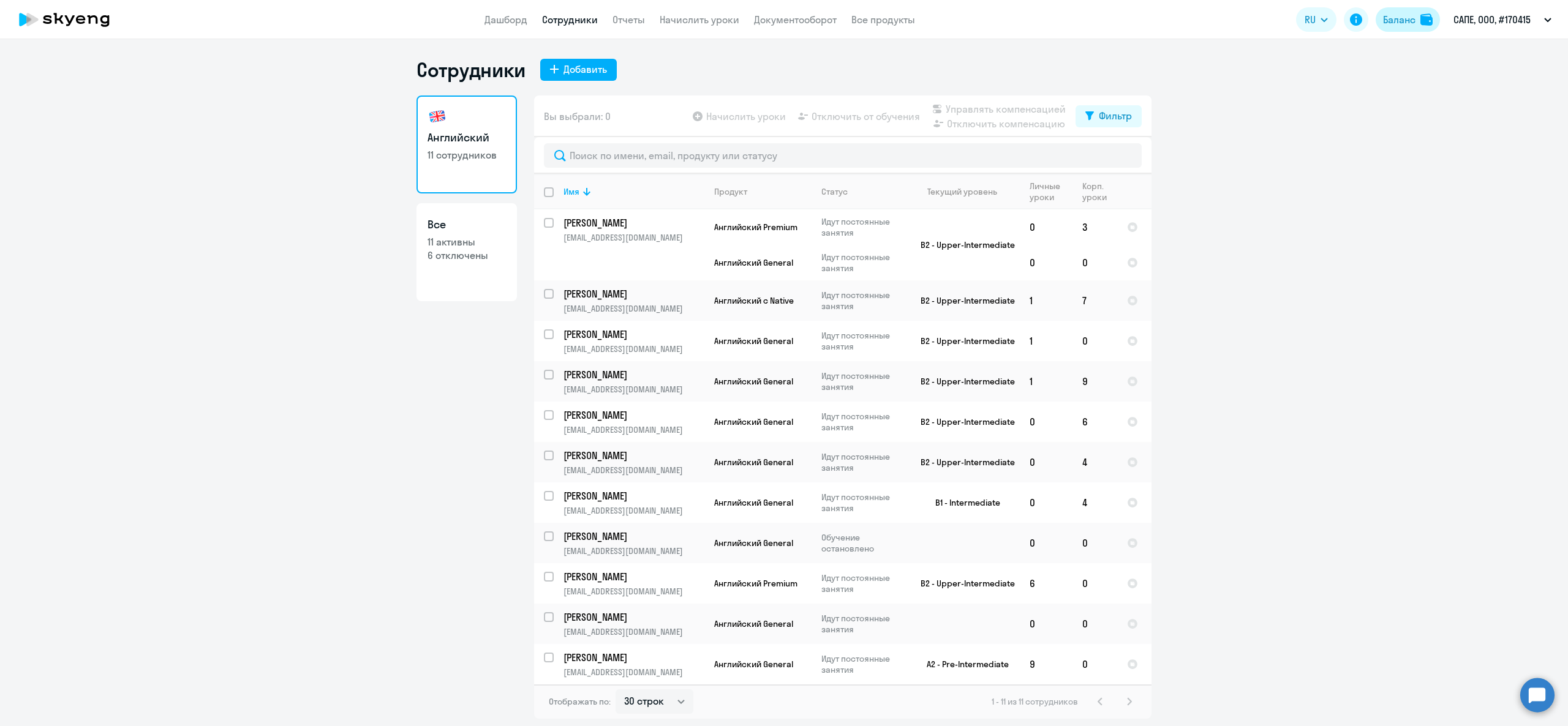
click at [1392, 24] on div "Баланс" at bounding box center [1399, 20] width 32 height 15
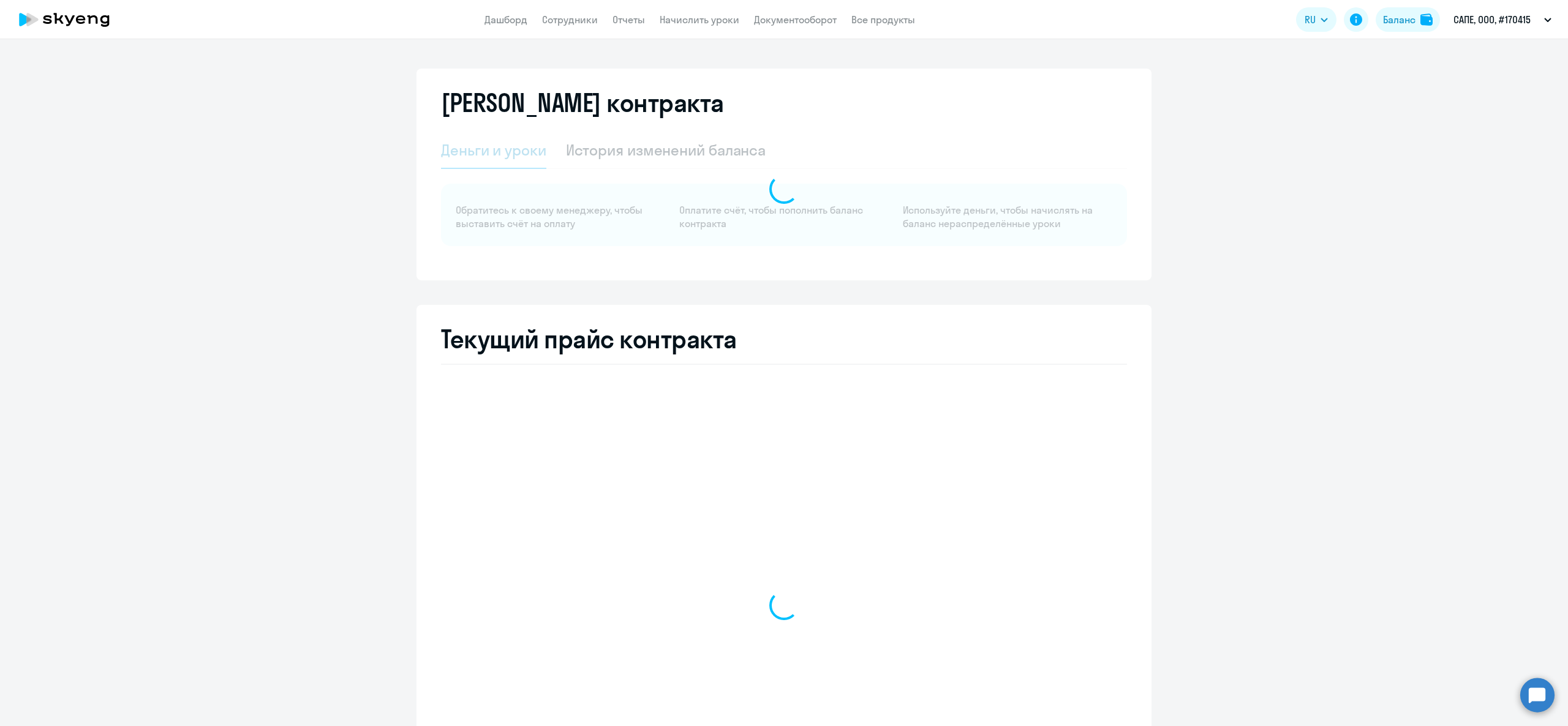
select select "english_adult_not_native_speaker"
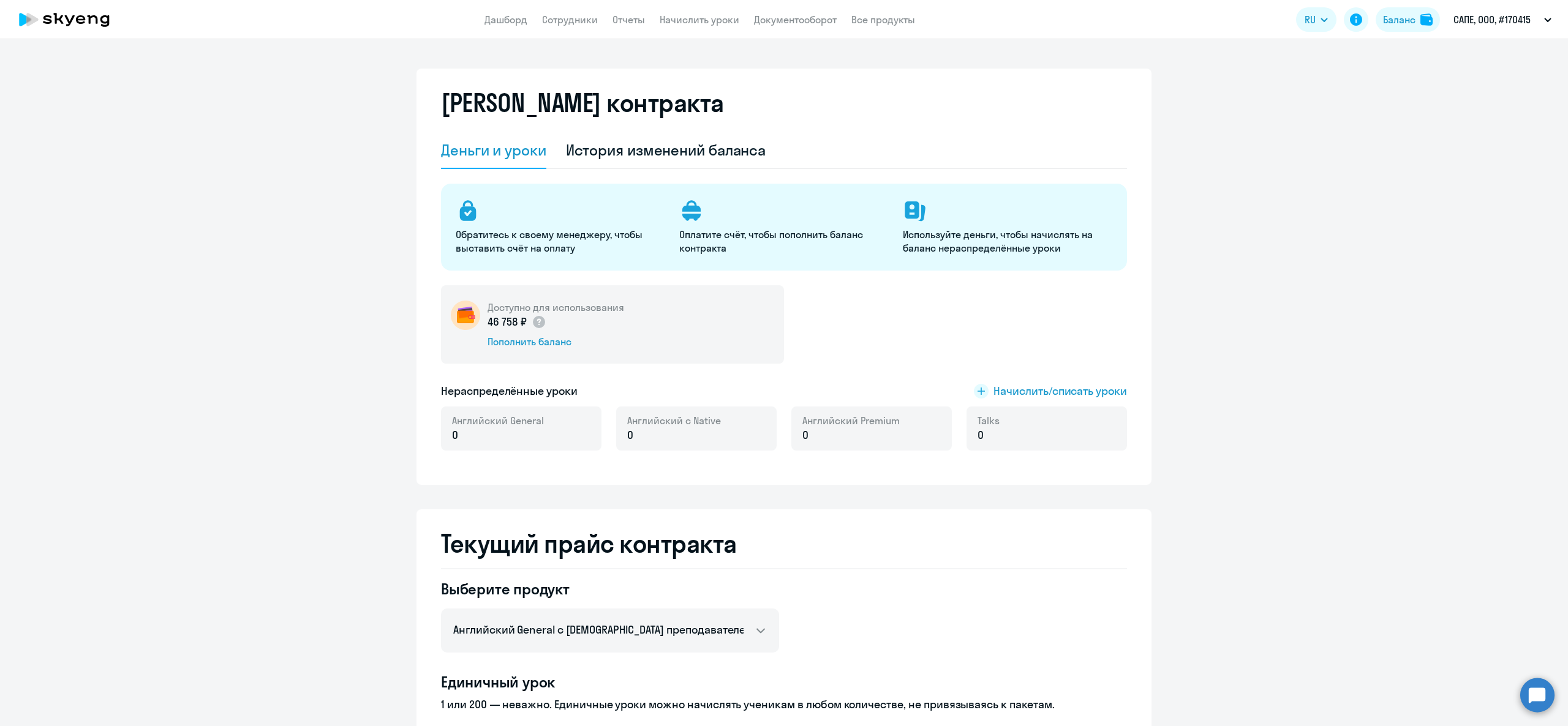
click at [592, 7] on app-header "Дашборд Сотрудники Отчеты Начислить уроки Документооборот Все продукты Дашборд …" at bounding box center [784, 19] width 1568 height 39
click at [593, 14] on link "Сотрудники" at bounding box center [570, 20] width 56 height 12
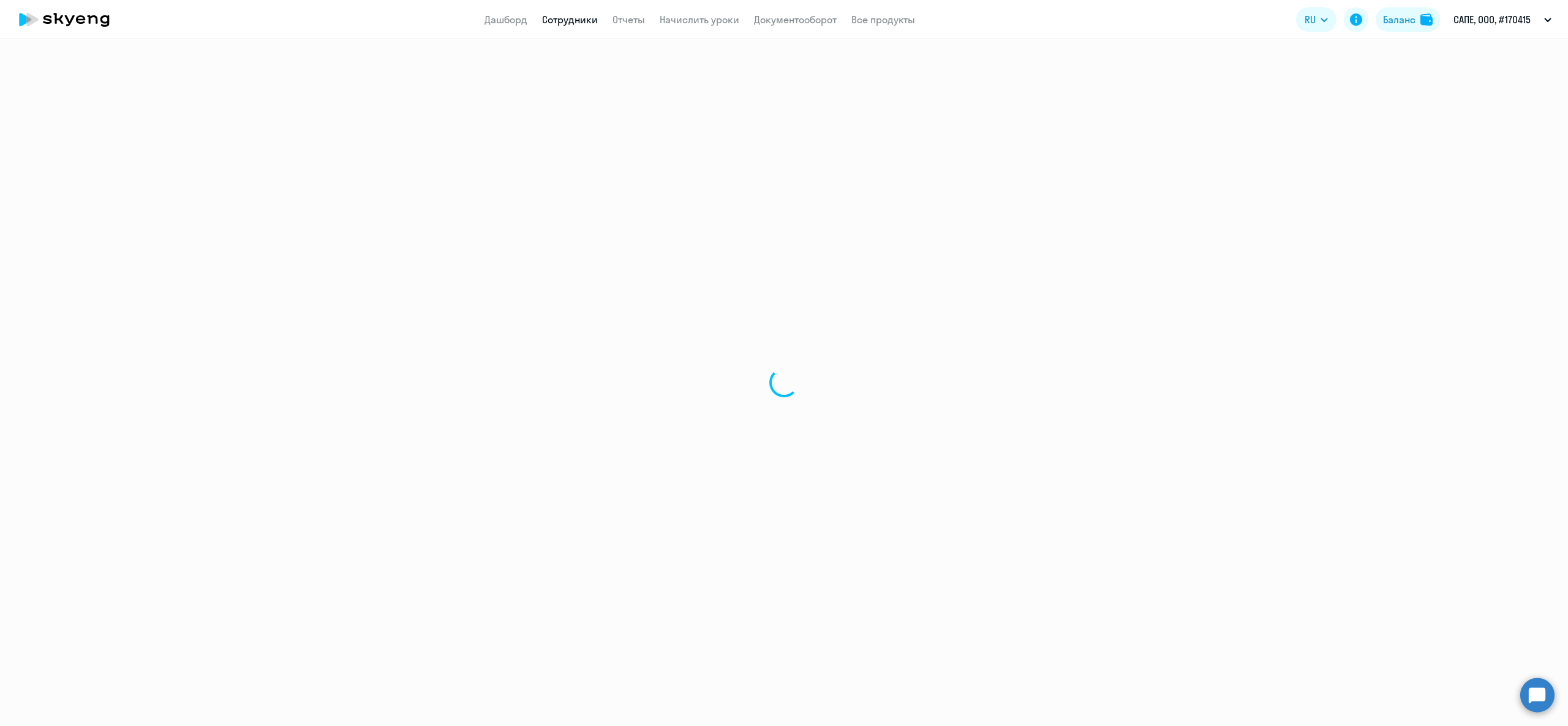
click at [593, 14] on link "Сотрудники" at bounding box center [570, 20] width 56 height 12
select select "30"
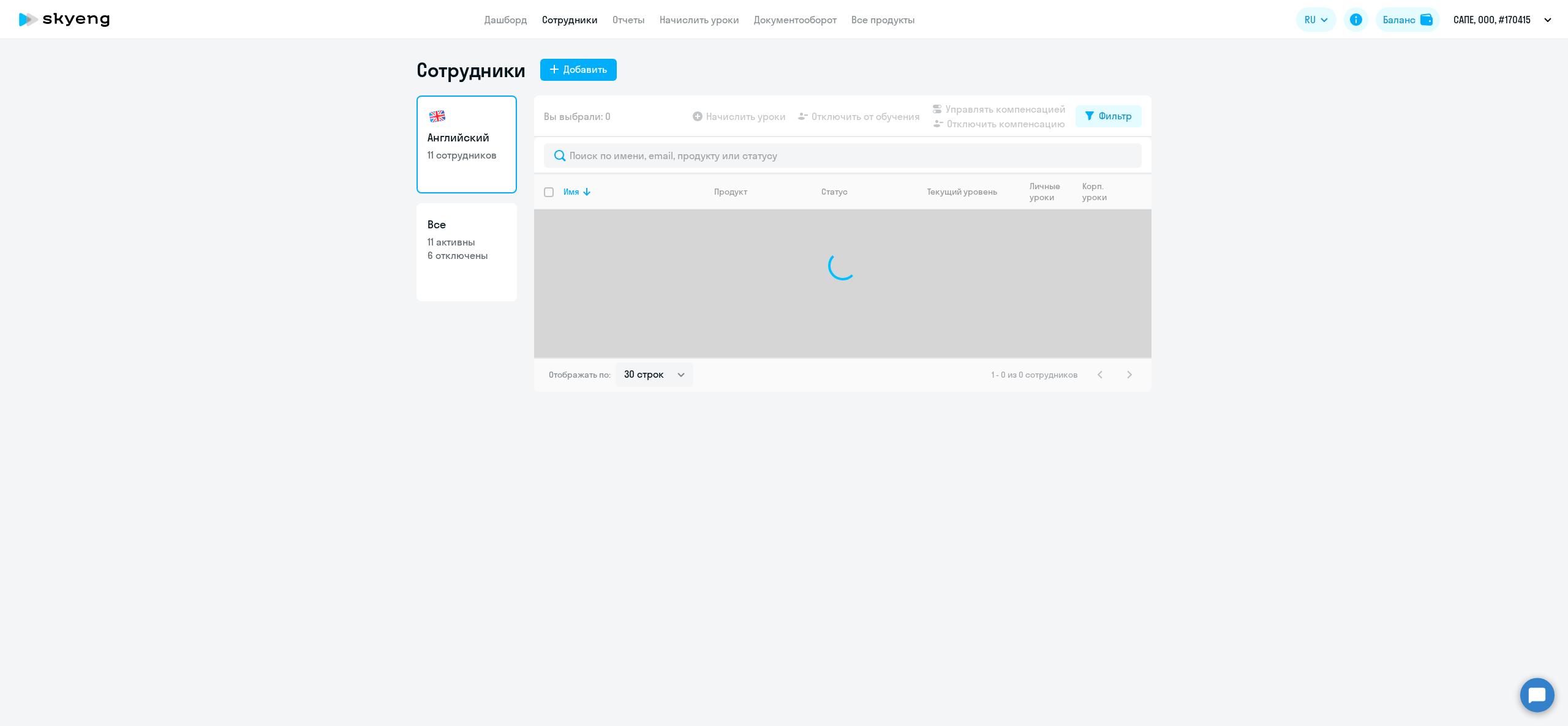
select select "30"
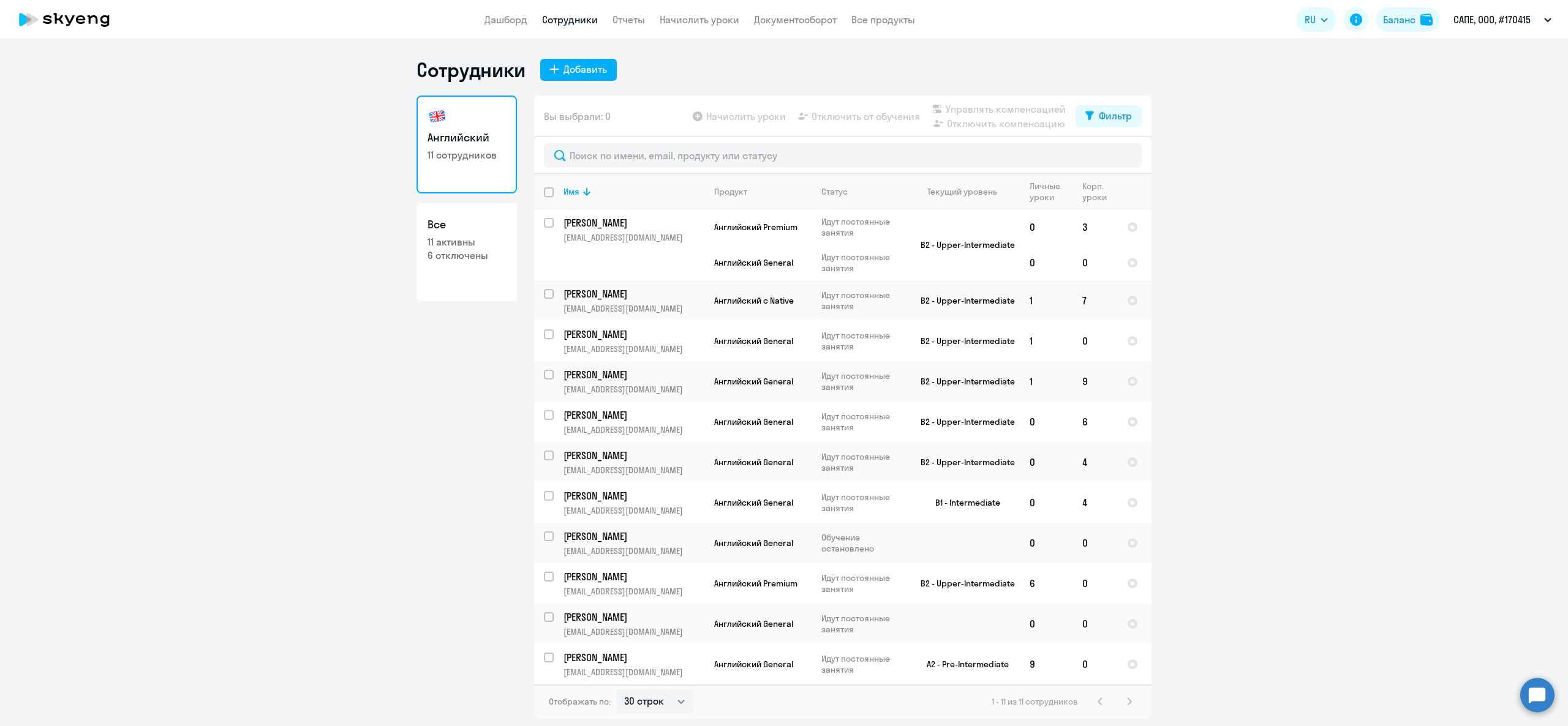
click at [704, 11] on app-header "Дашборд Сотрудники Отчеты Начислить уроки Документооборот Все продукты Дашборд …" at bounding box center [784, 19] width 1568 height 39
click at [706, 16] on link "Начислить уроки" at bounding box center [700, 20] width 80 height 12
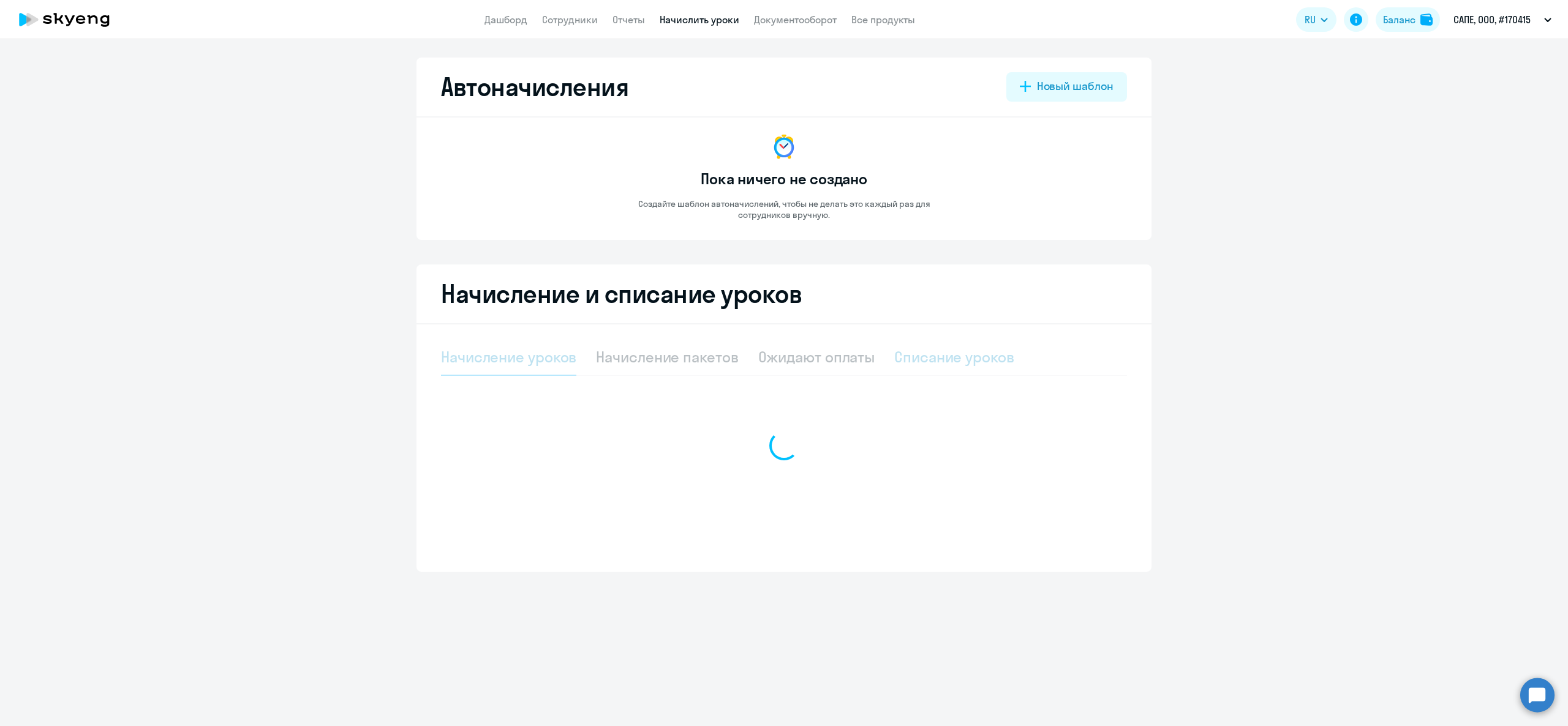
select select "10"
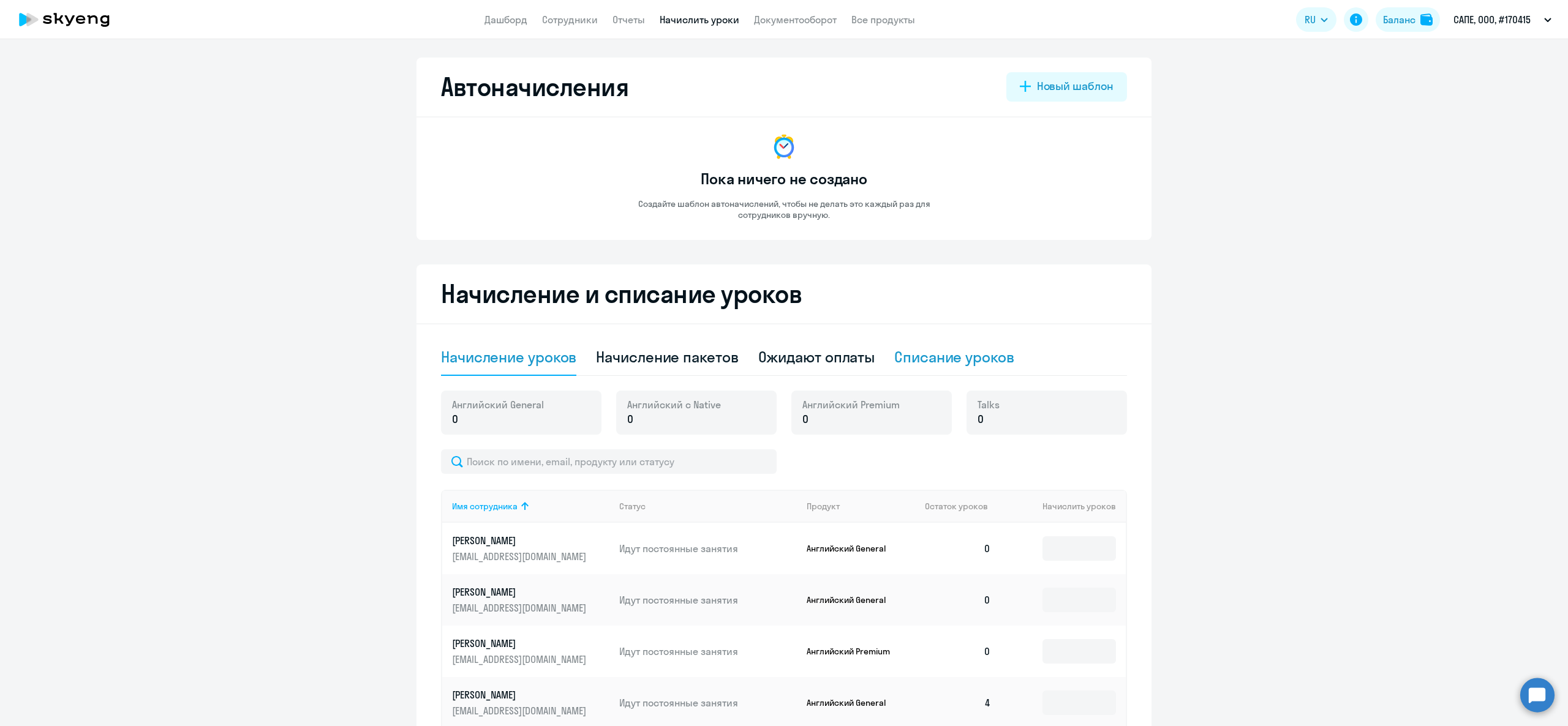
click at [969, 370] on div "Списание уроков" at bounding box center [954, 357] width 120 height 37
select select "10"
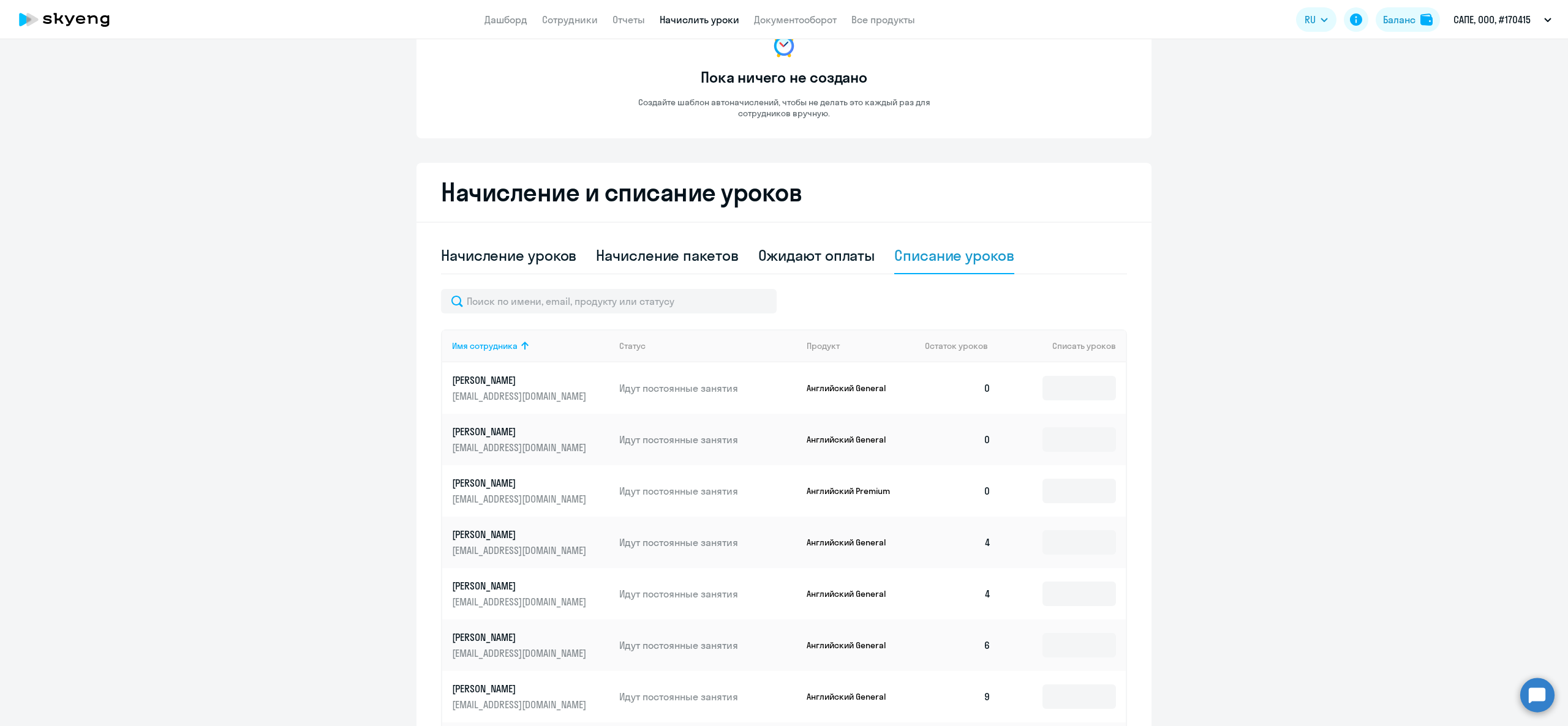
scroll to position [245, 0]
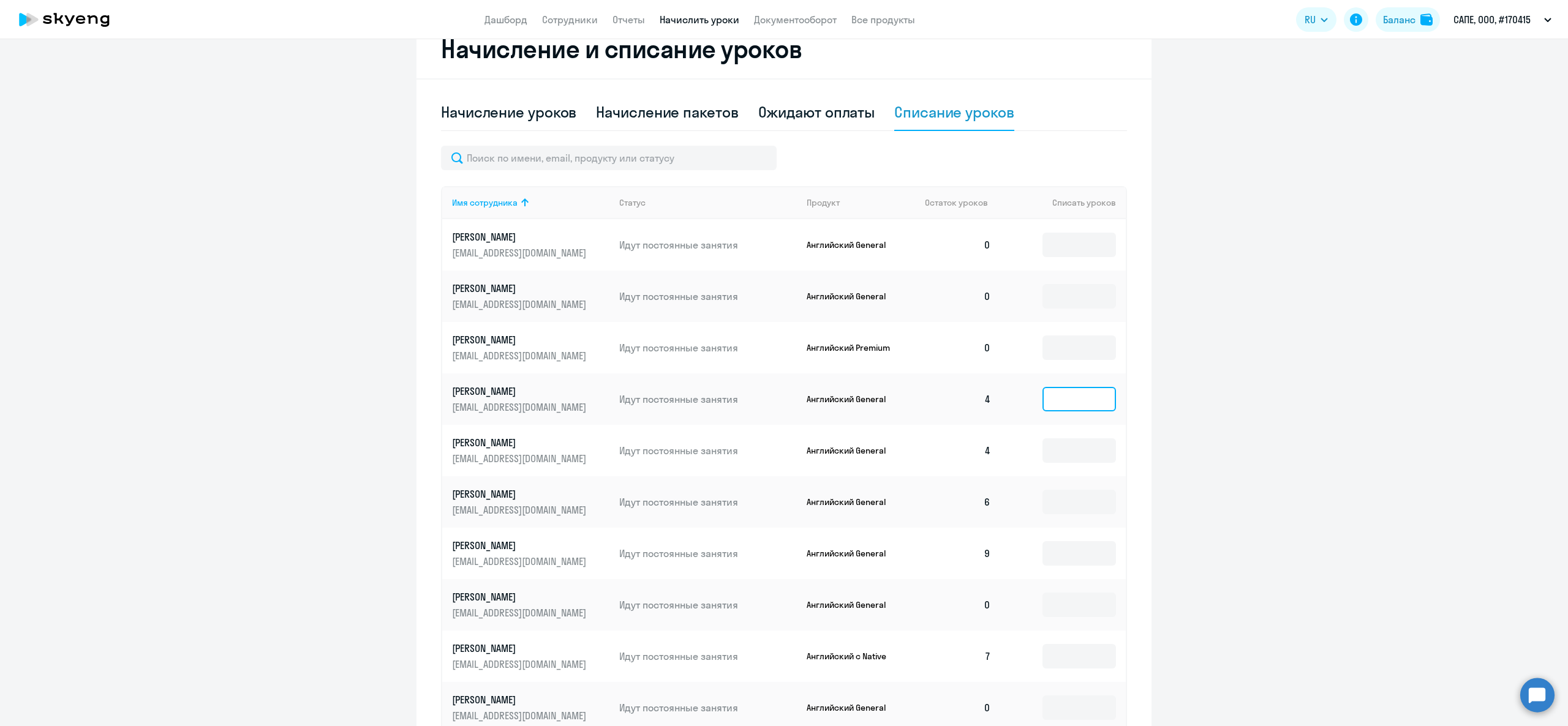
click at [1058, 401] on input at bounding box center [1079, 399] width 73 height 24
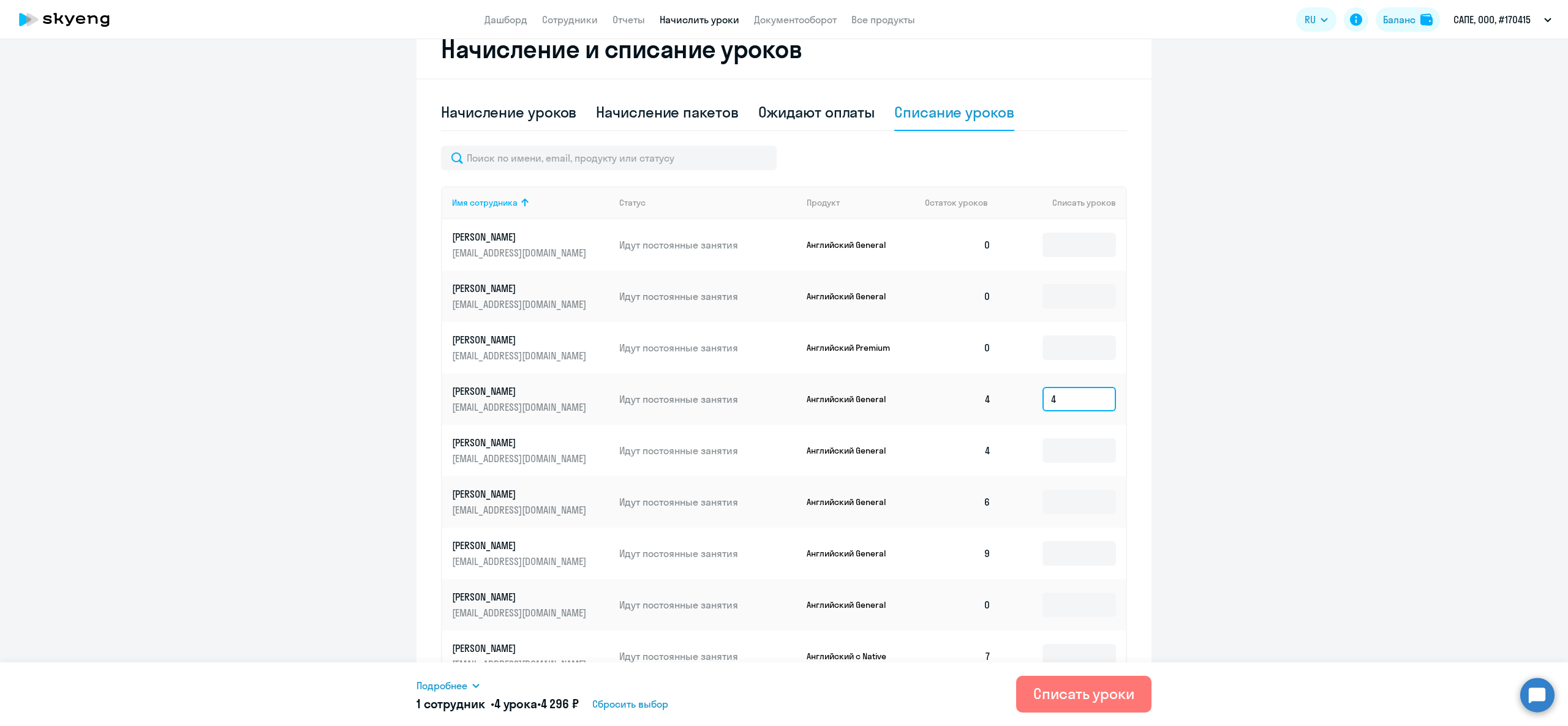
type input "4"
click at [457, 685] on span "Подробнее" at bounding box center [442, 686] width 51 height 15
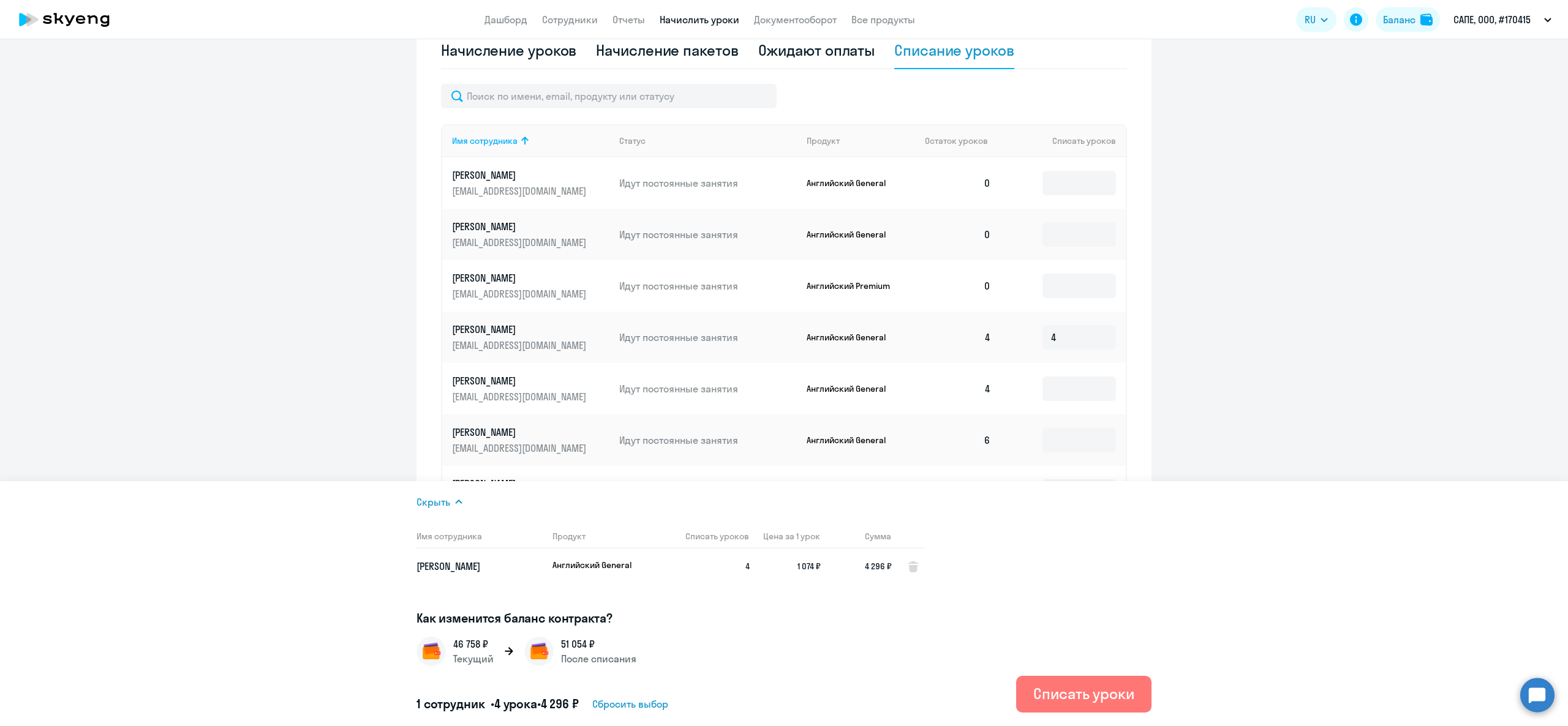
scroll to position [355, 0]
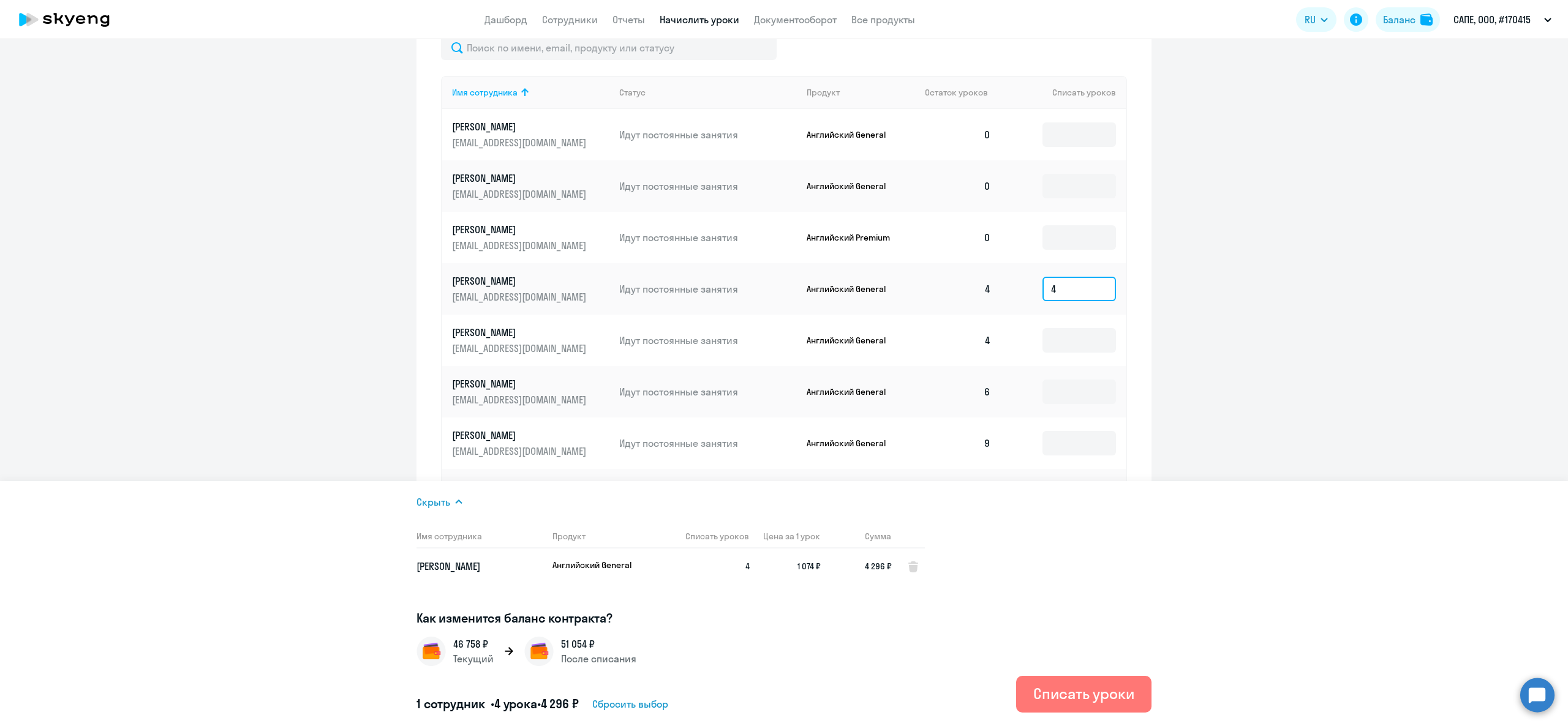
click at [1076, 289] on input "4" at bounding box center [1079, 289] width 73 height 24
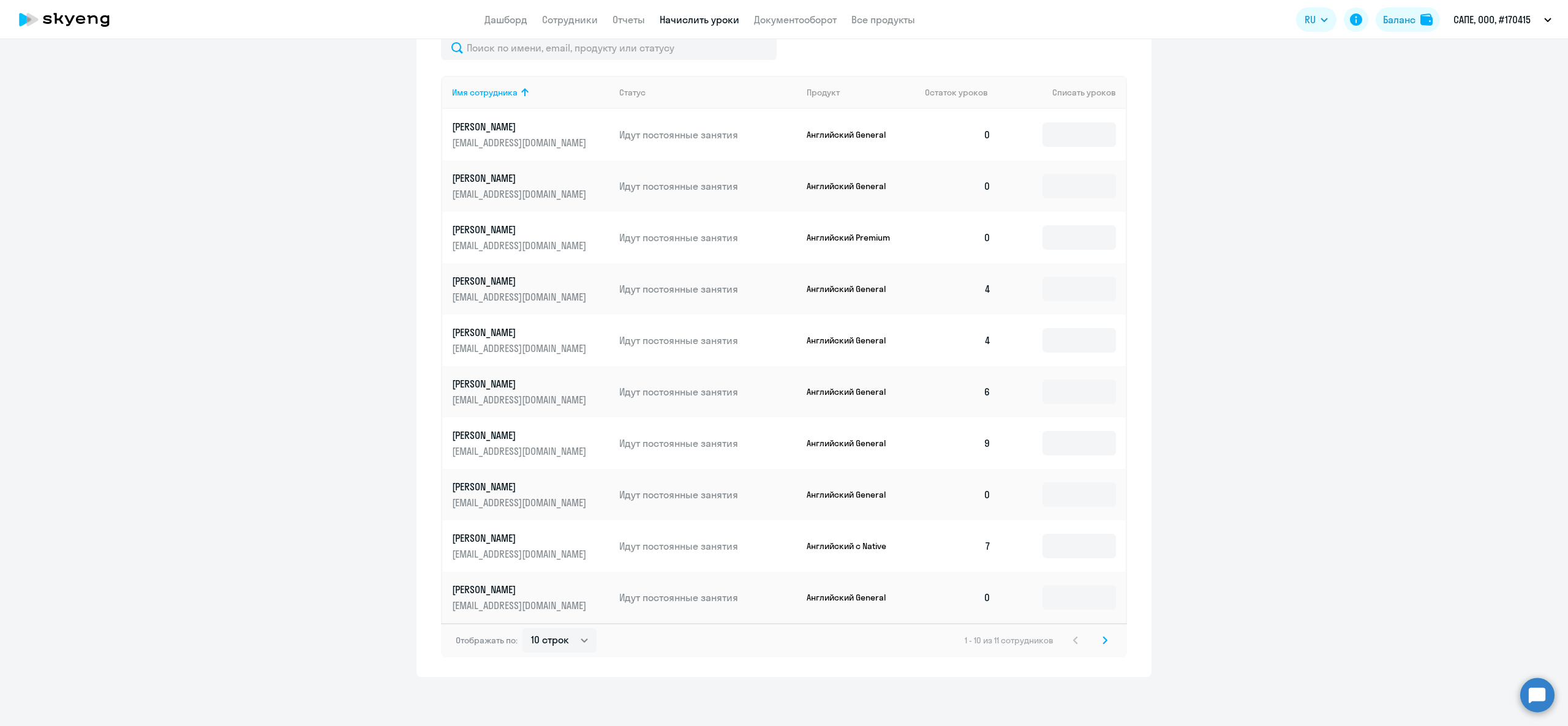
click at [1066, 371] on td at bounding box center [1063, 391] width 125 height 52
click at [1069, 345] on input at bounding box center [1079, 340] width 73 height 24
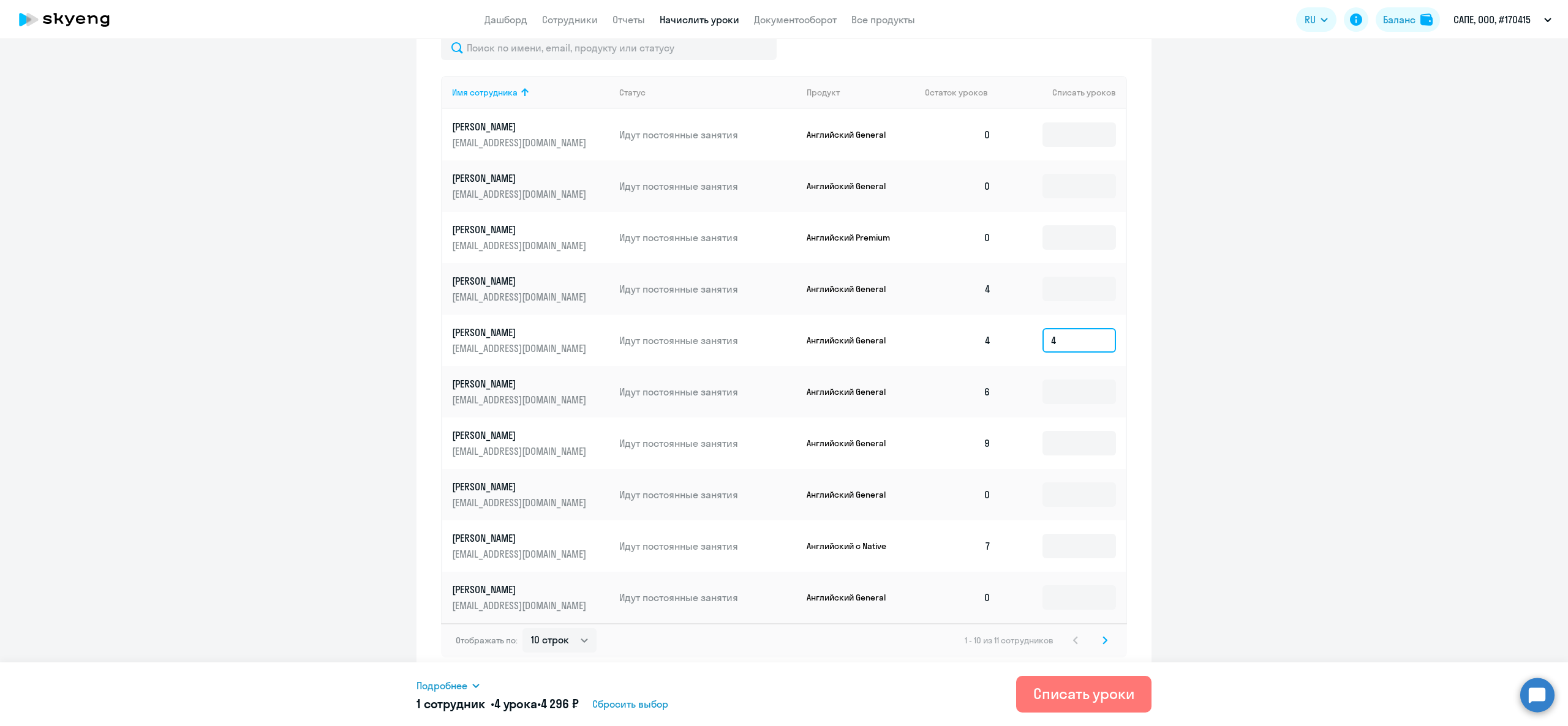
type input "4"
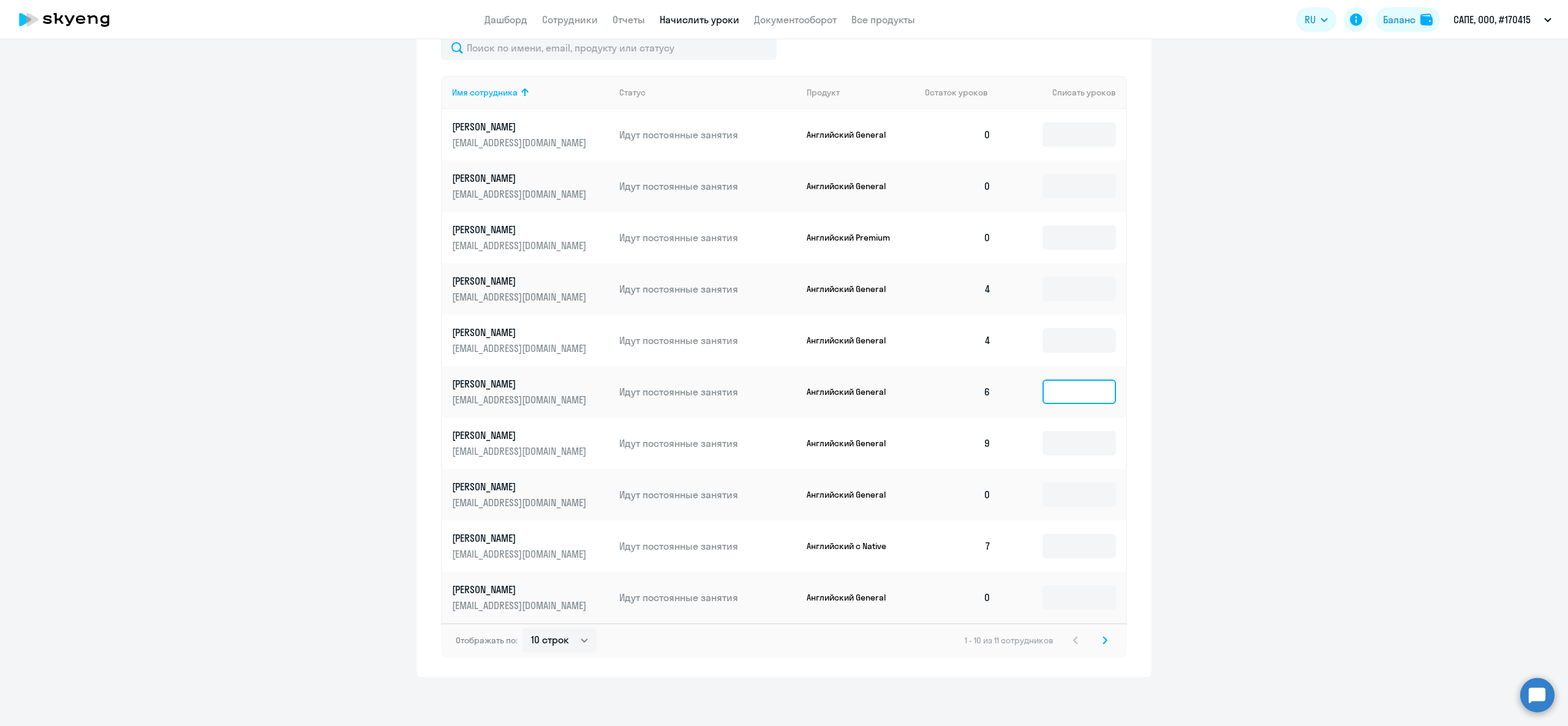
click at [1086, 401] on input at bounding box center [1079, 391] width 73 height 24
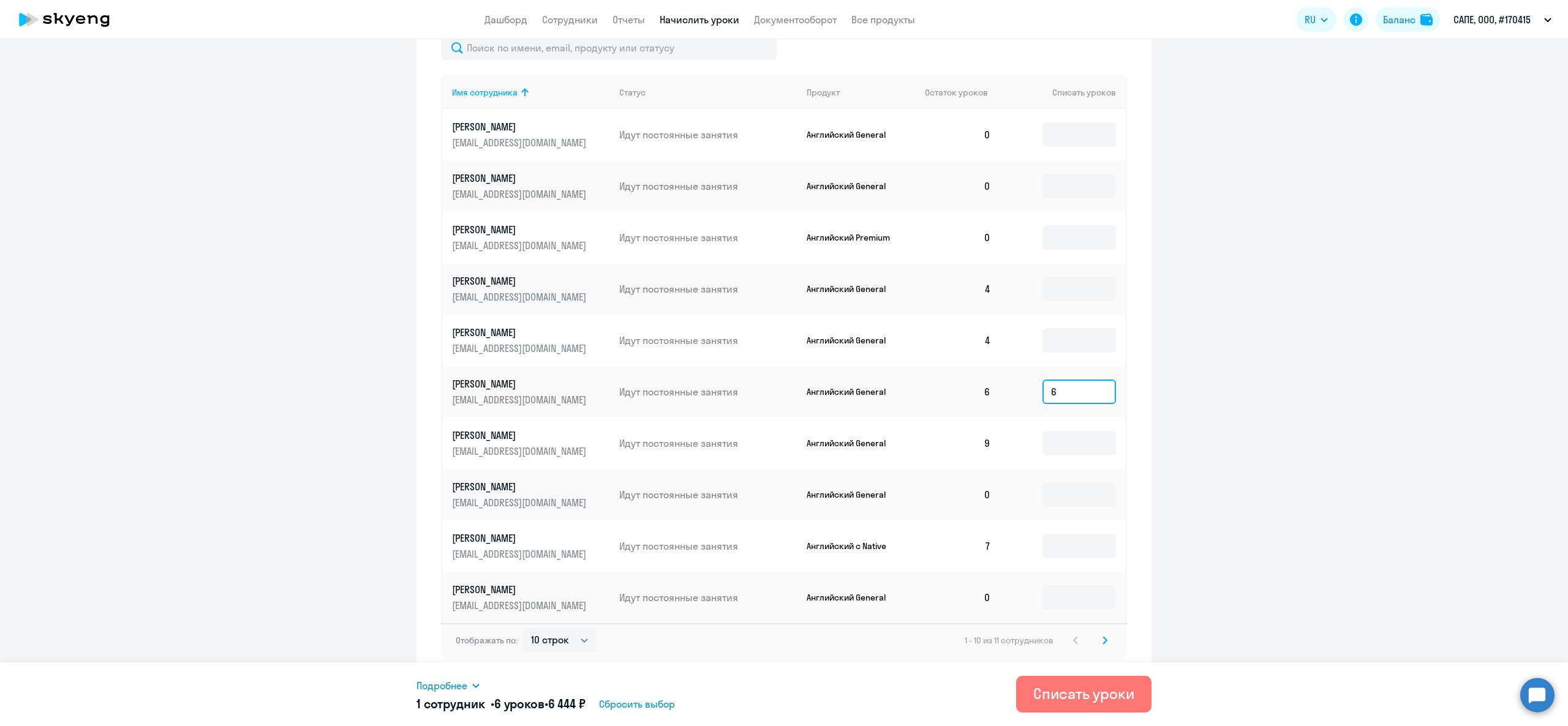
type input "6"
click at [447, 687] on span "Подробнее" at bounding box center [442, 686] width 51 height 15
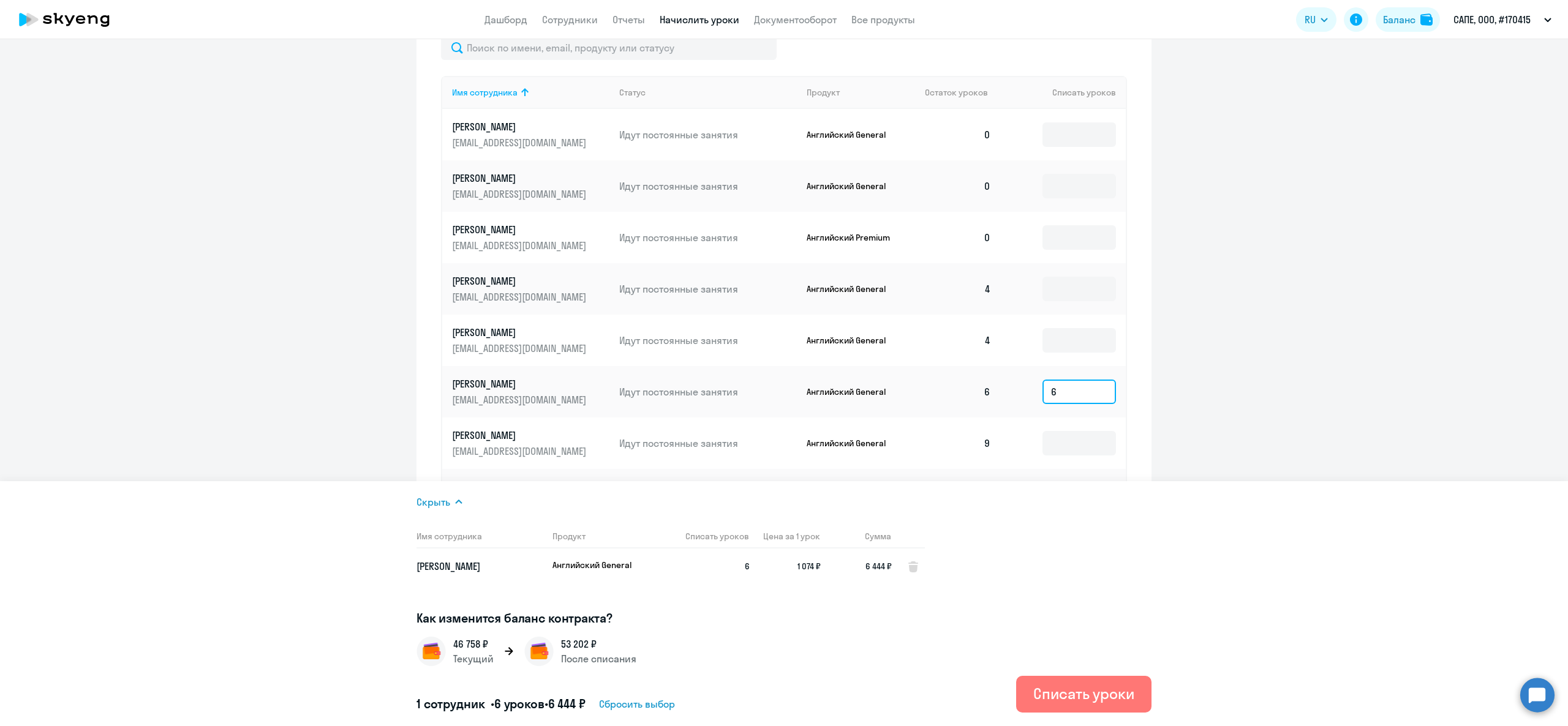
click at [1069, 392] on input "6" at bounding box center [1079, 391] width 73 height 24
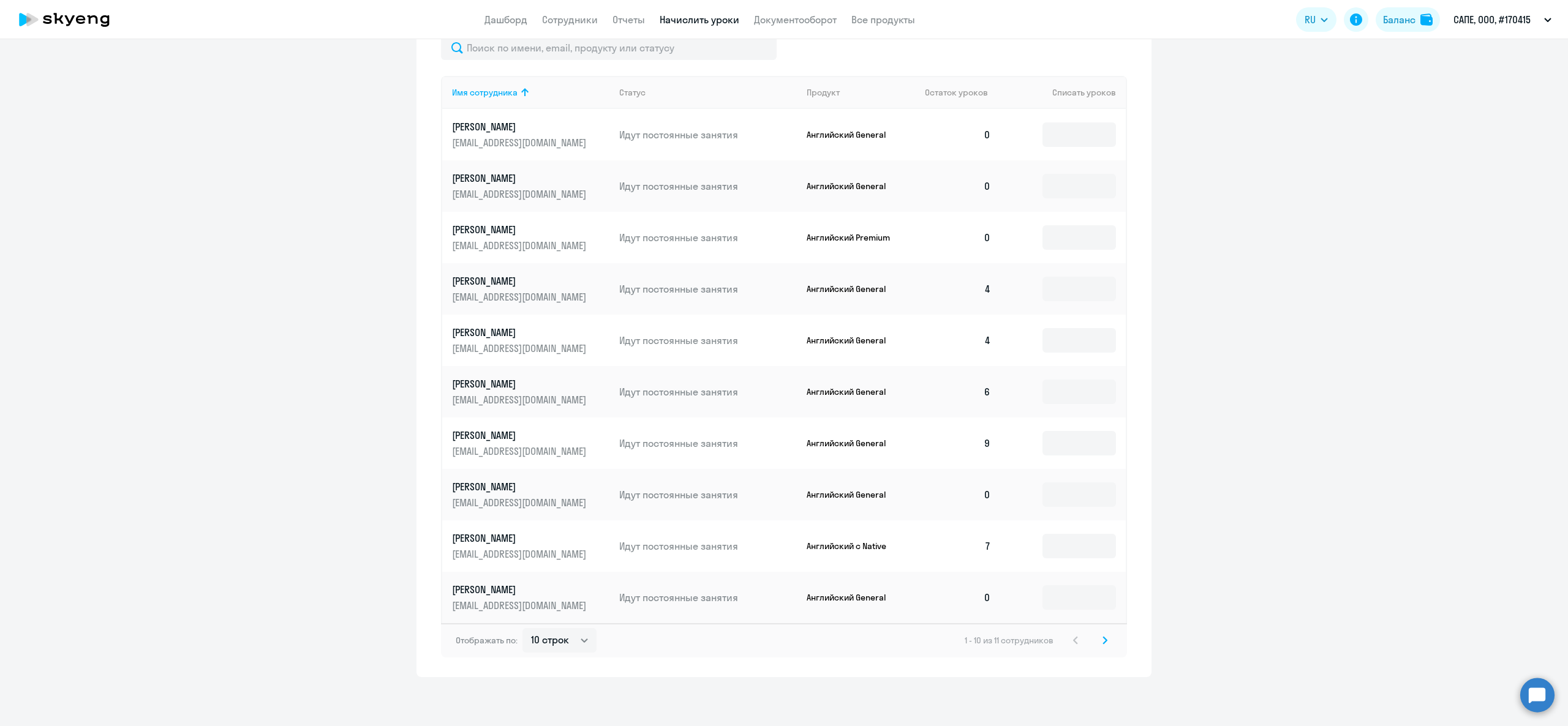
click at [1046, 460] on td at bounding box center [1063, 443] width 125 height 52
click at [1051, 455] on td at bounding box center [1063, 443] width 125 height 52
click at [1052, 452] on input at bounding box center [1079, 443] width 73 height 24
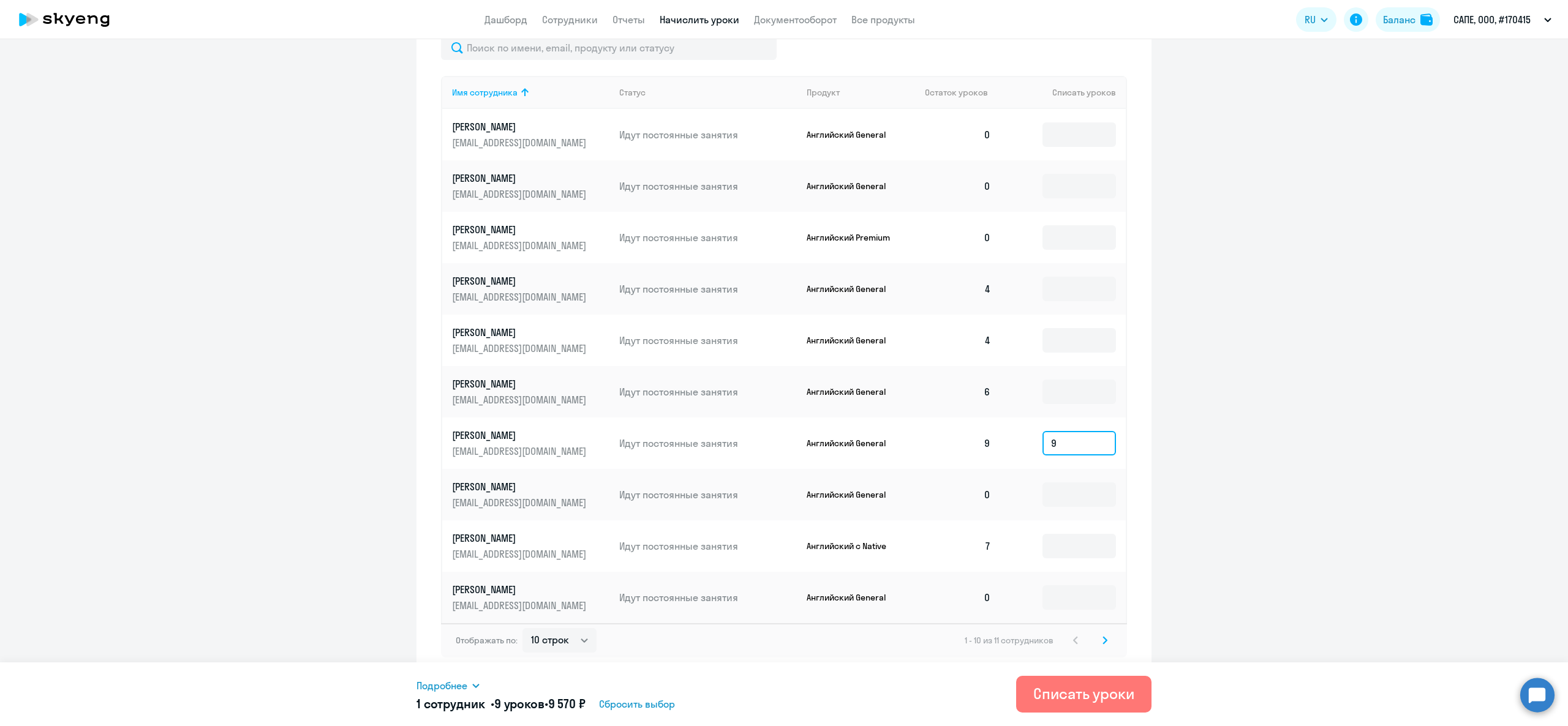
type input "9"
click at [446, 686] on span "Подробнее" at bounding box center [442, 686] width 51 height 15
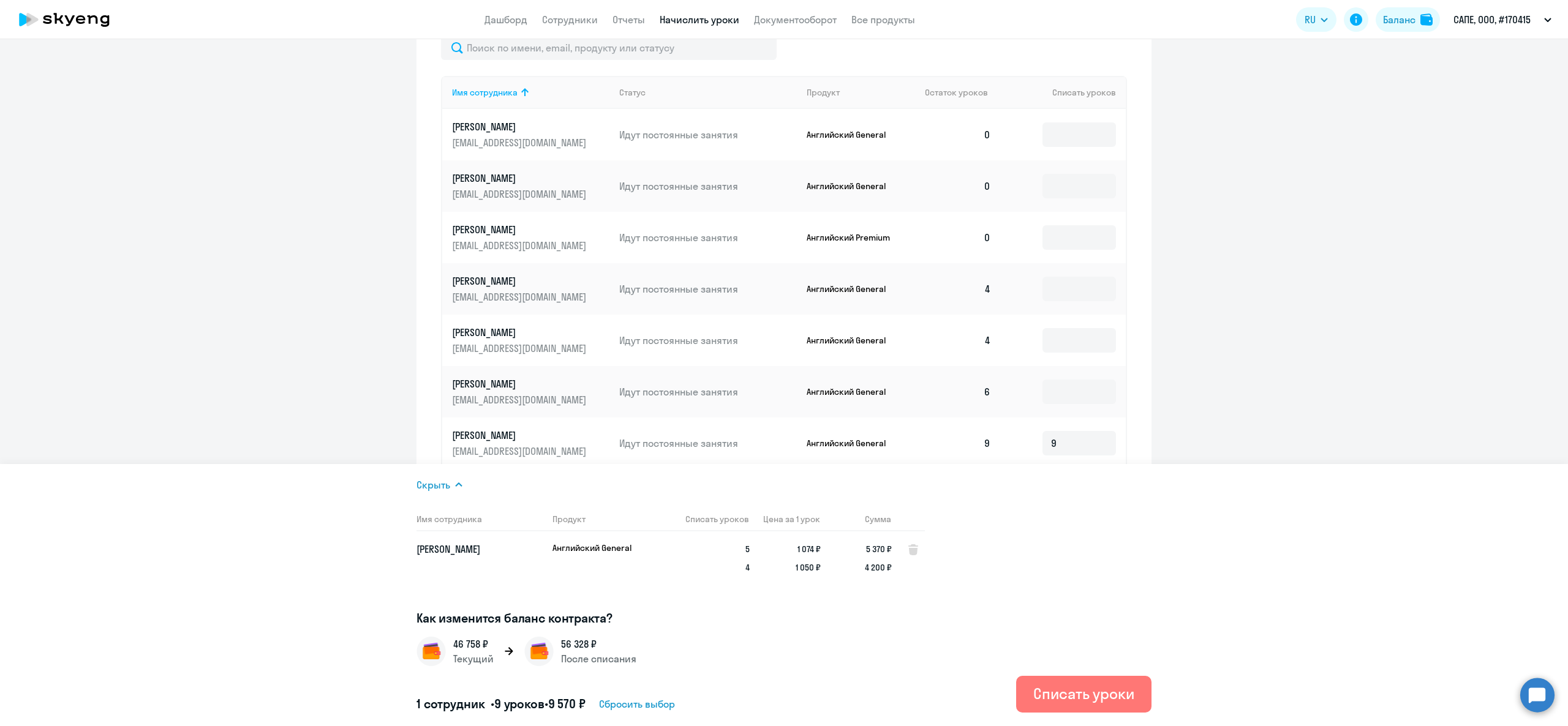
click at [1059, 427] on td "9" at bounding box center [1063, 443] width 125 height 52
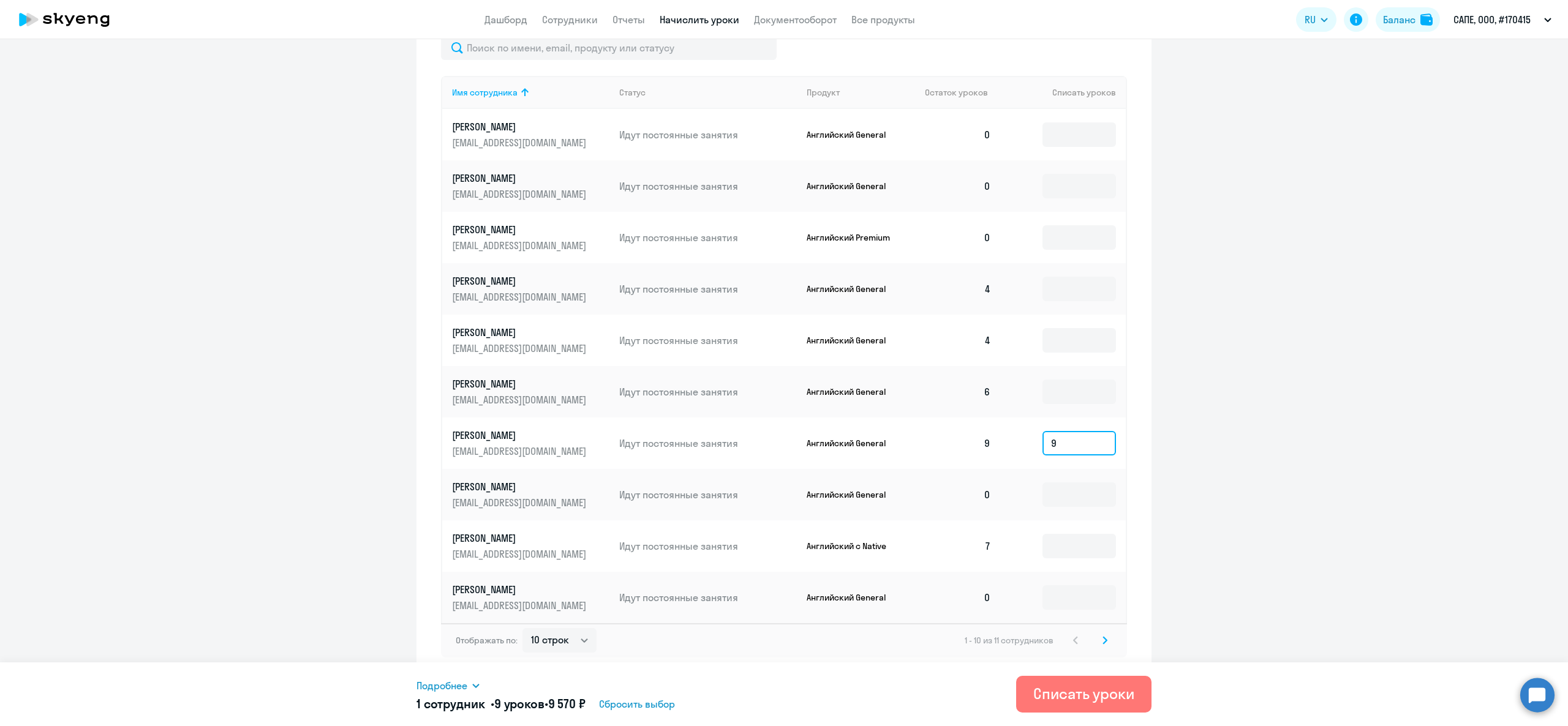
click at [1067, 438] on input "9" at bounding box center [1079, 443] width 73 height 24
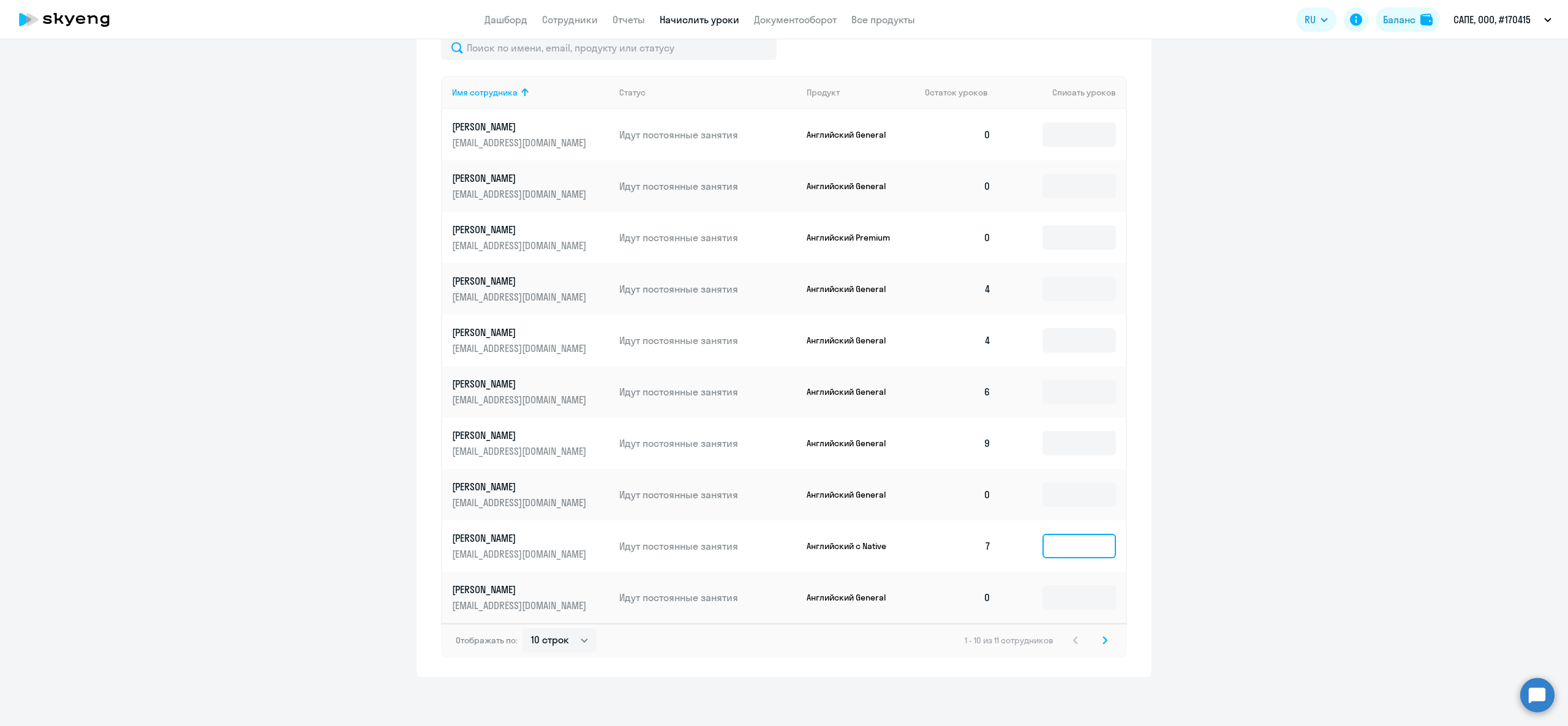
click at [1059, 536] on input at bounding box center [1079, 546] width 73 height 24
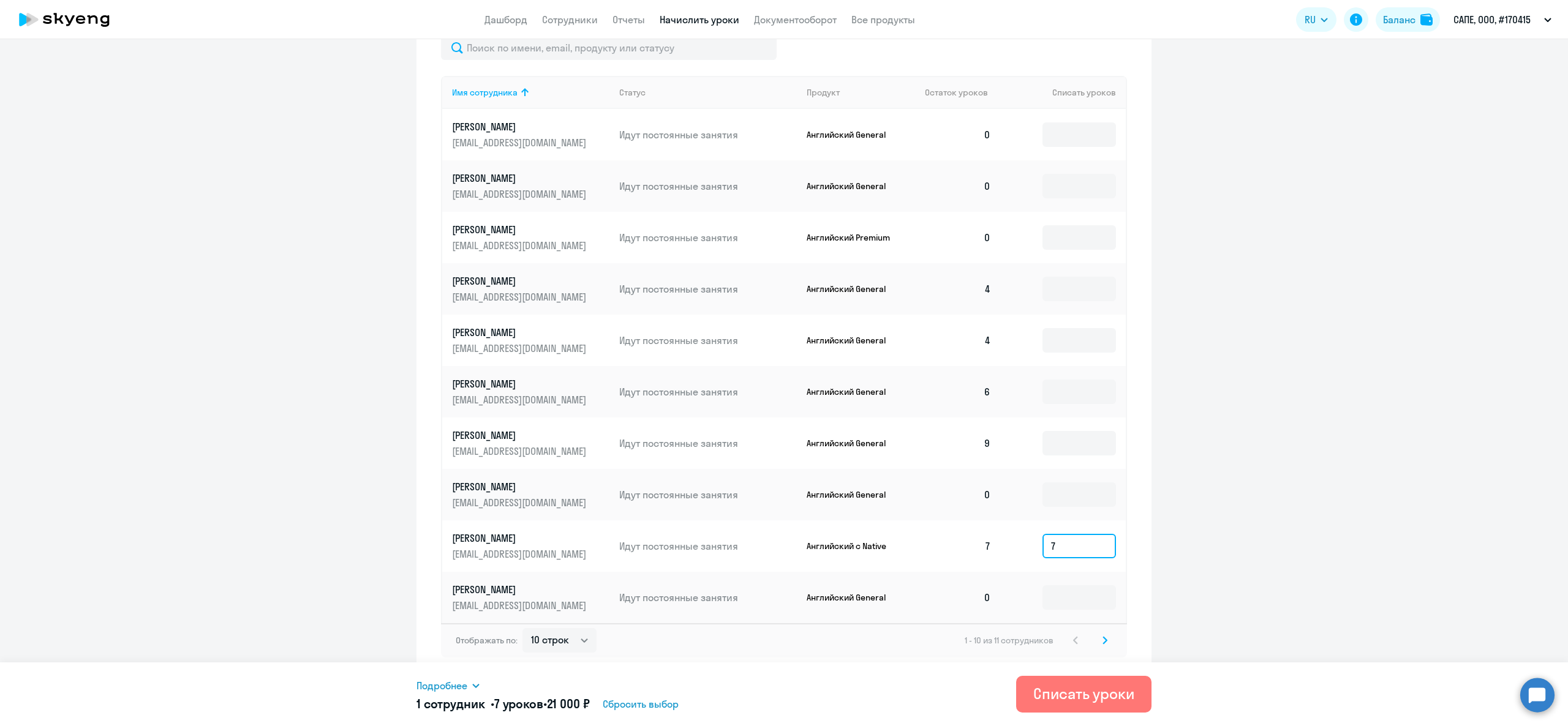
type input "7"
click at [457, 678] on span "Подробнее" at bounding box center [442, 686] width 51 height 15
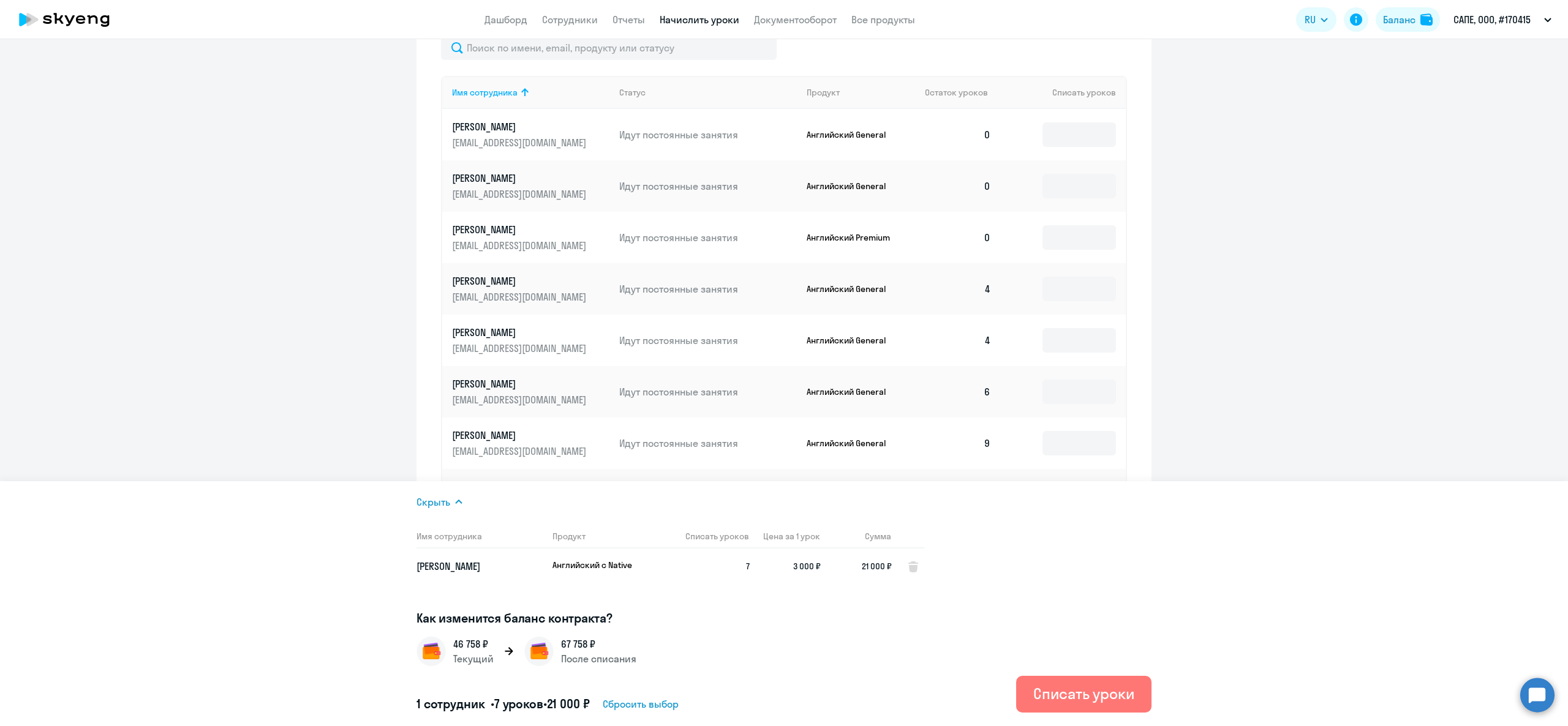
click at [433, 511] on div "Скрыть Имя сотрудника Продукт Списать уроков Цена за 1 урок Сумма Севастьянова …" at bounding box center [674, 603] width 516 height 218
click at [433, 506] on span "Скрыть" at bounding box center [433, 502] width 34 height 15
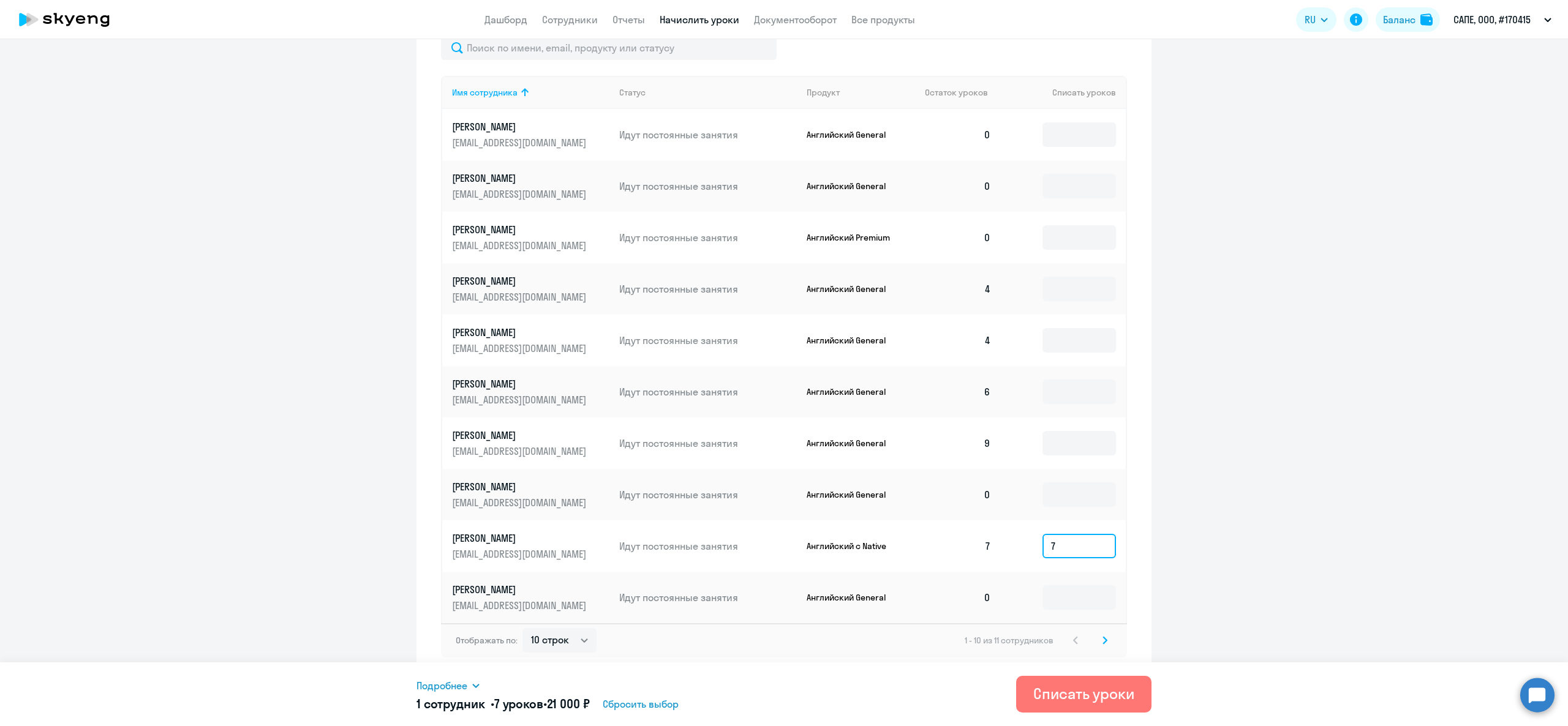
click at [1061, 555] on input "7" at bounding box center [1079, 546] width 73 height 24
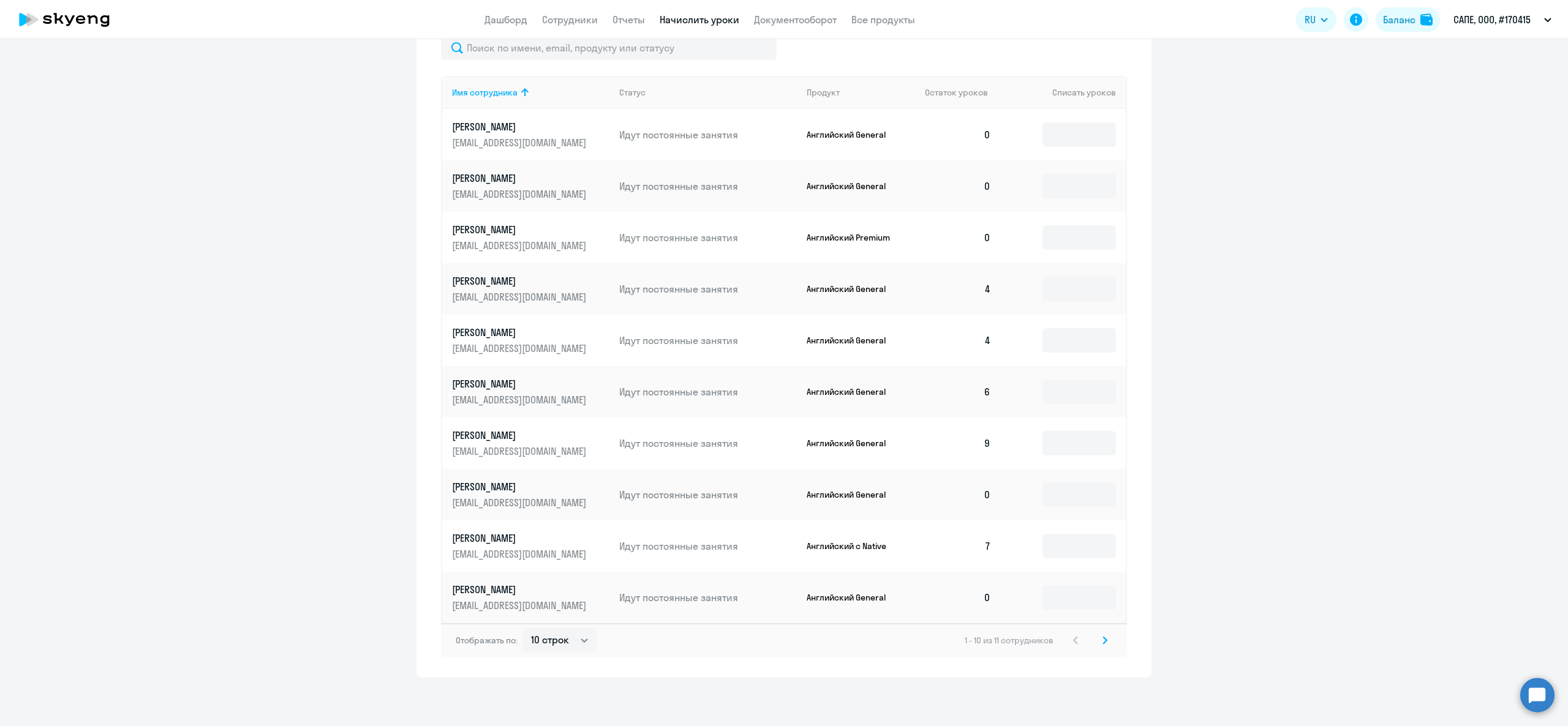
click at [1097, 641] on svg-icon at bounding box center [1105, 640] width 15 height 15
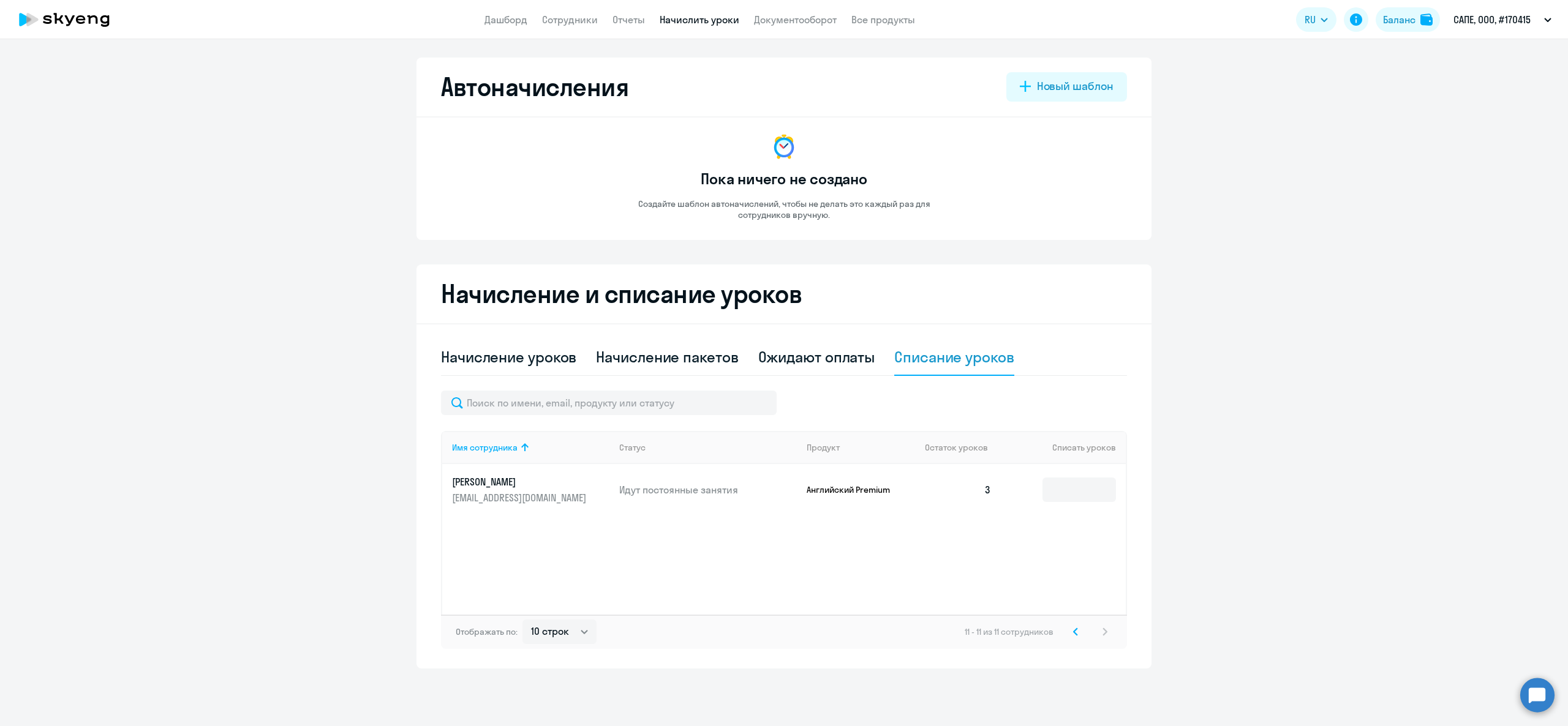
scroll to position [0, 0]
click at [1076, 516] on div "Имя сотрудника Статус Продукт Остаток уроков Списать уроков Шестаков Александр …" at bounding box center [784, 523] width 686 height 184
click at [1074, 496] on input at bounding box center [1079, 489] width 73 height 24
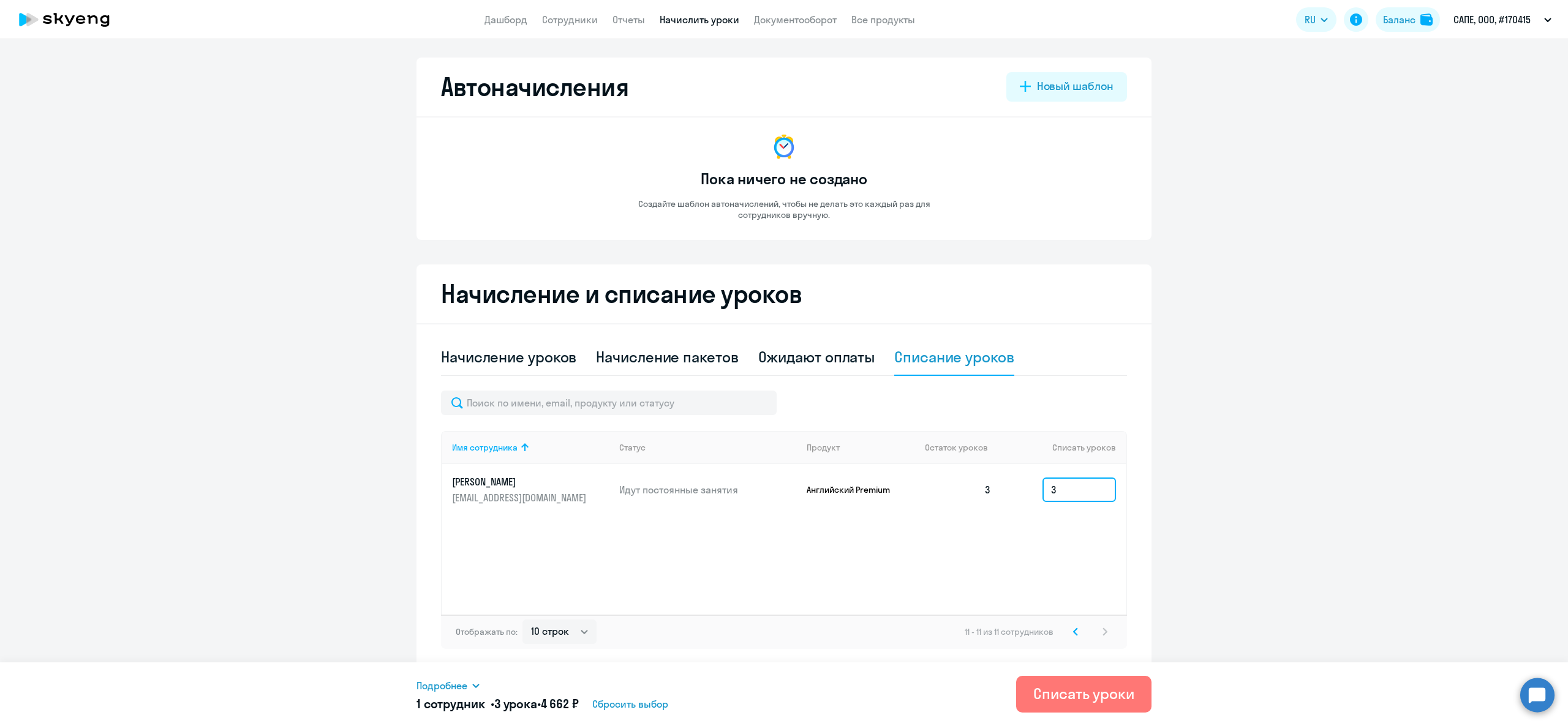
type input "3"
click at [443, 679] on span "Подробнее" at bounding box center [442, 686] width 51 height 15
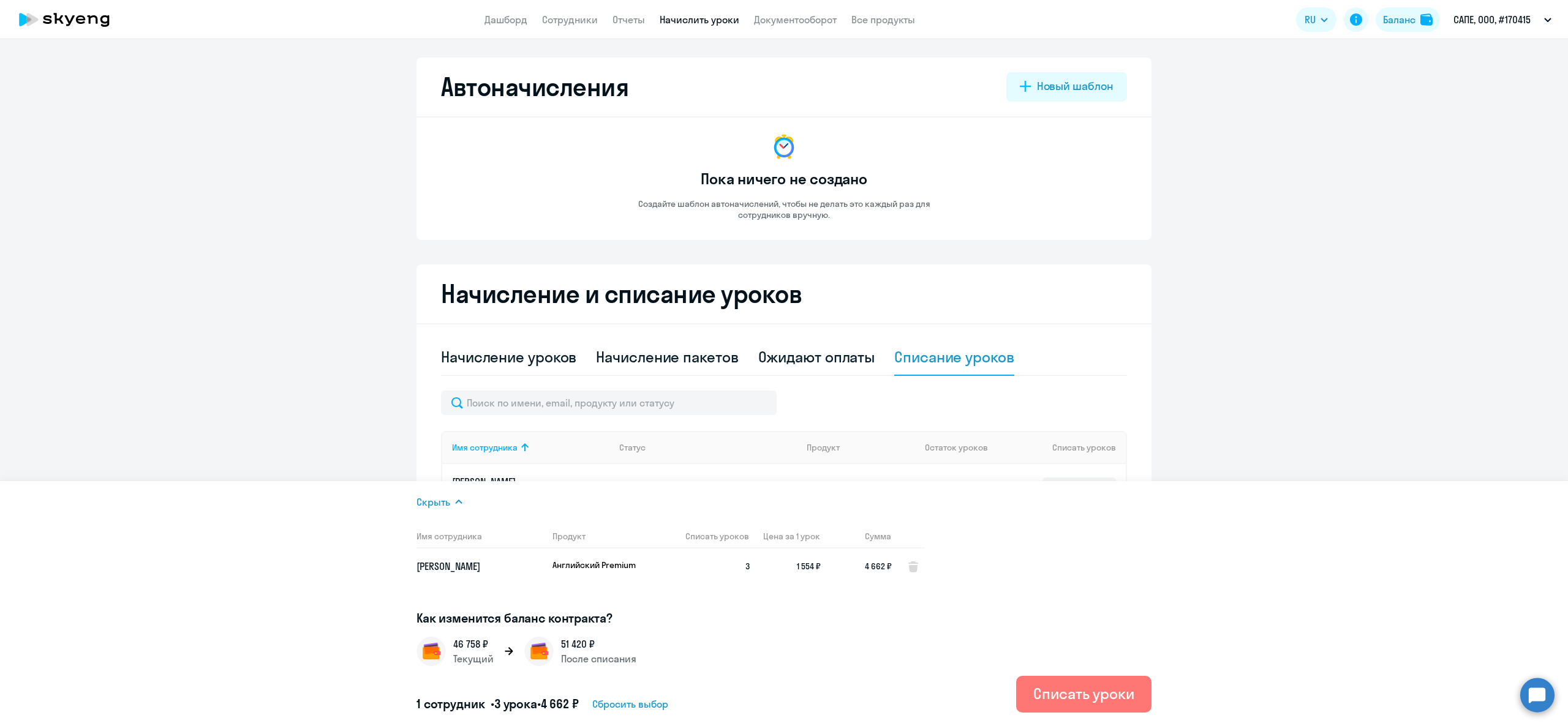
click at [652, 707] on span "Сбросить выбор" at bounding box center [631, 704] width 76 height 15
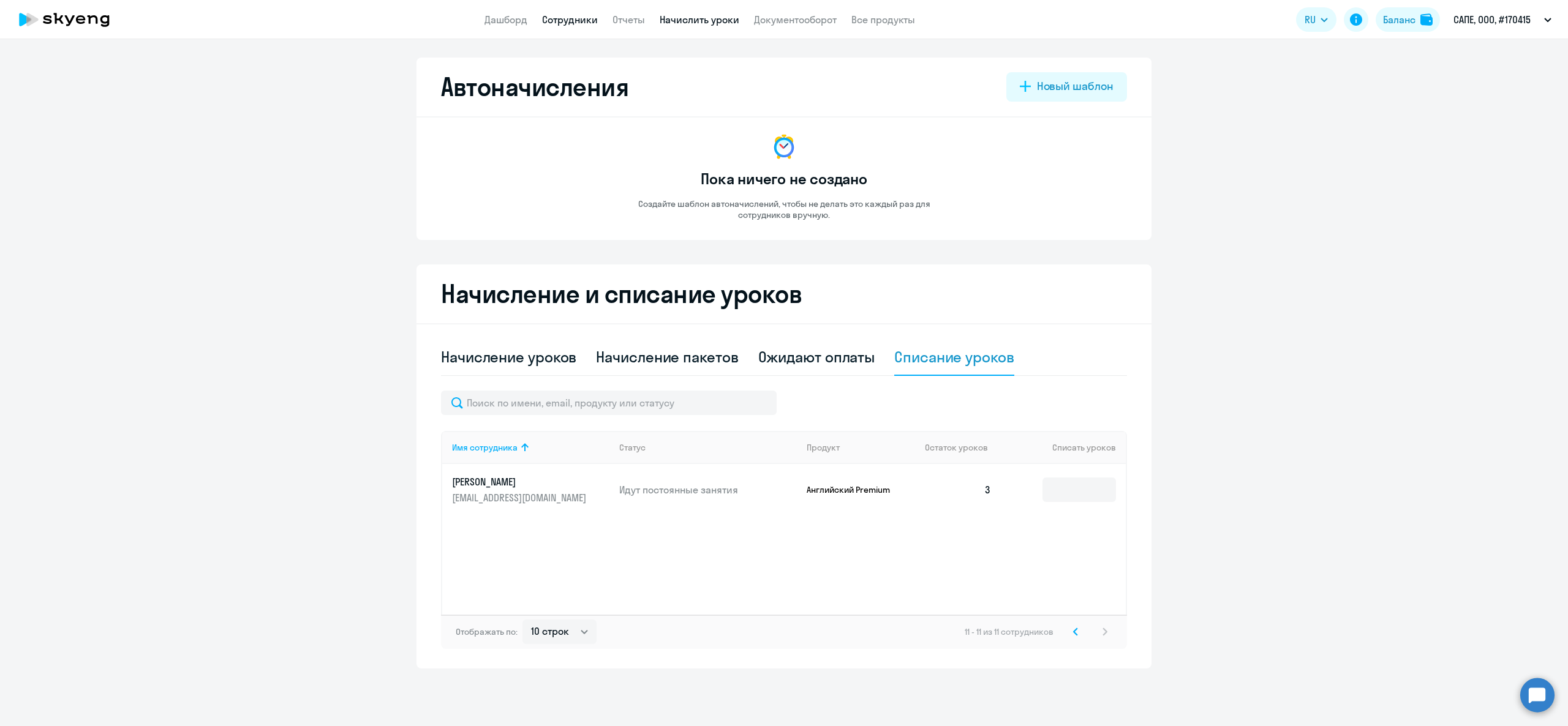
click at [571, 21] on link "Сотрудники" at bounding box center [570, 20] width 56 height 12
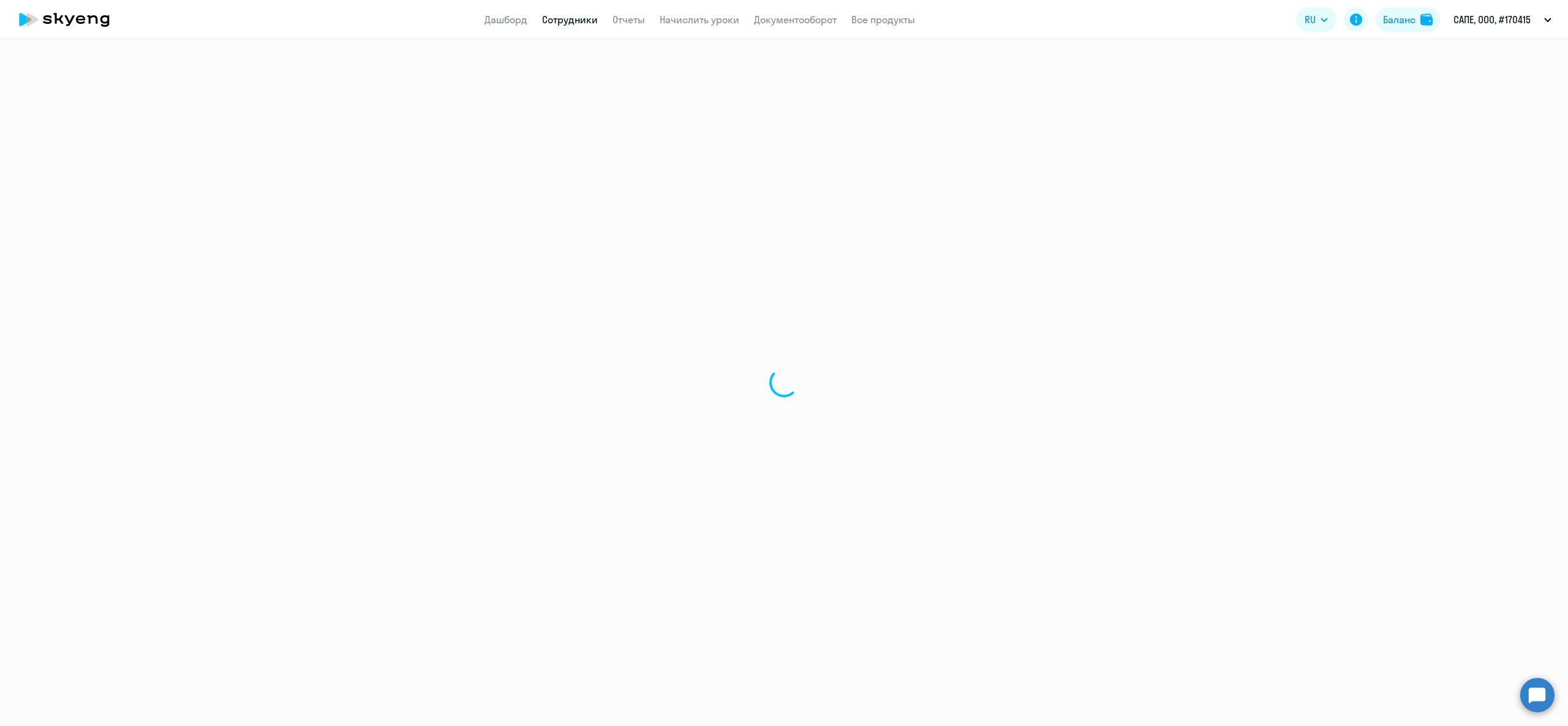
select select "30"
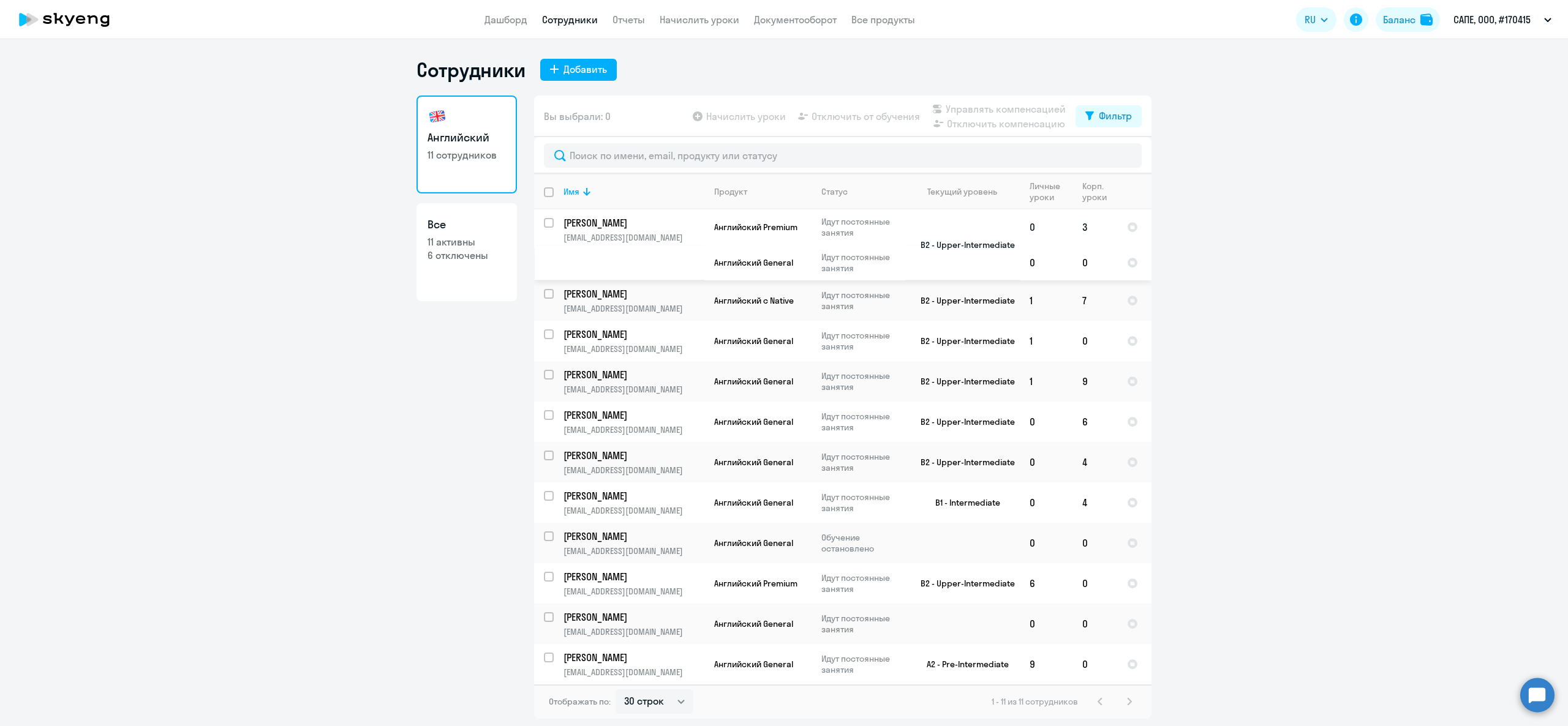
click at [593, 221] on p "Шестаков Александр" at bounding box center [632, 223] width 138 height 14
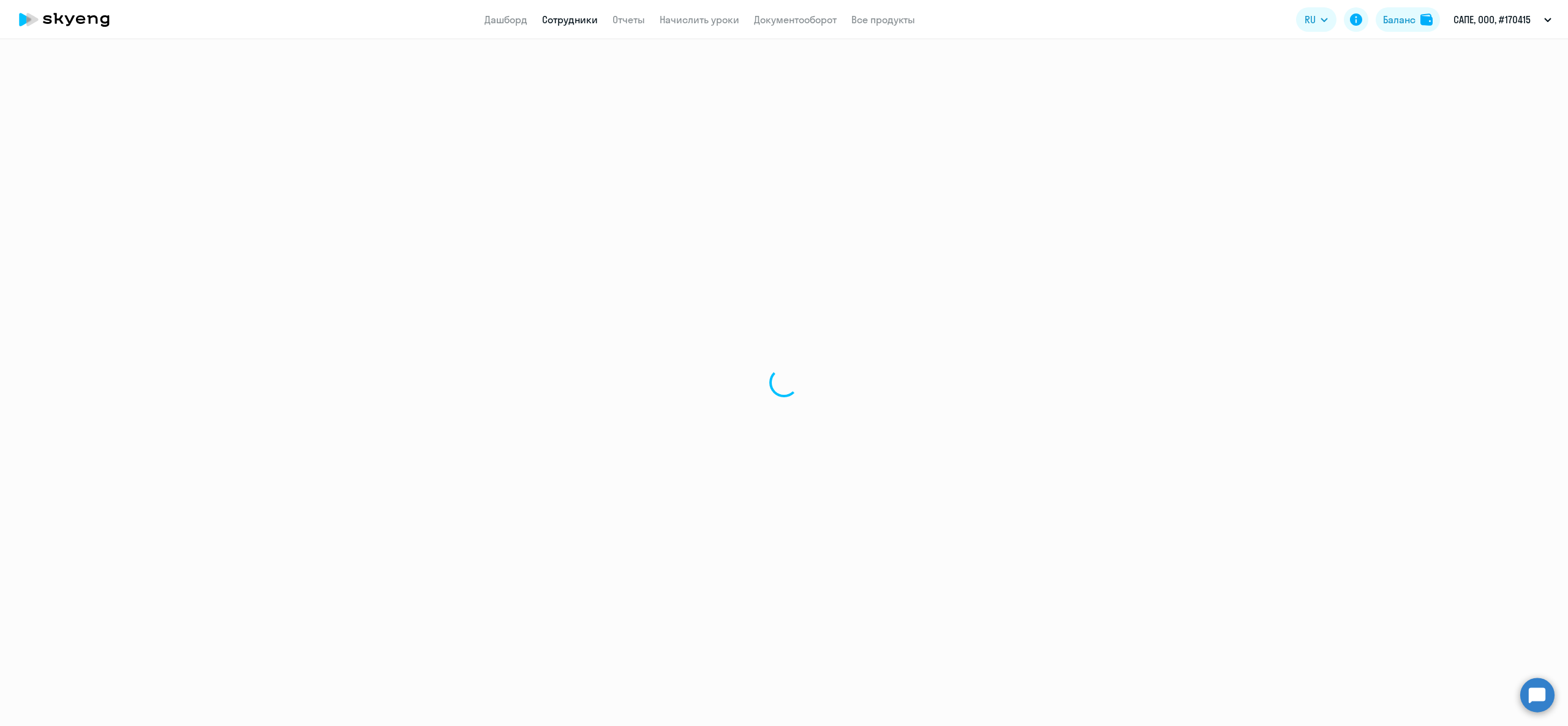
select select "english"
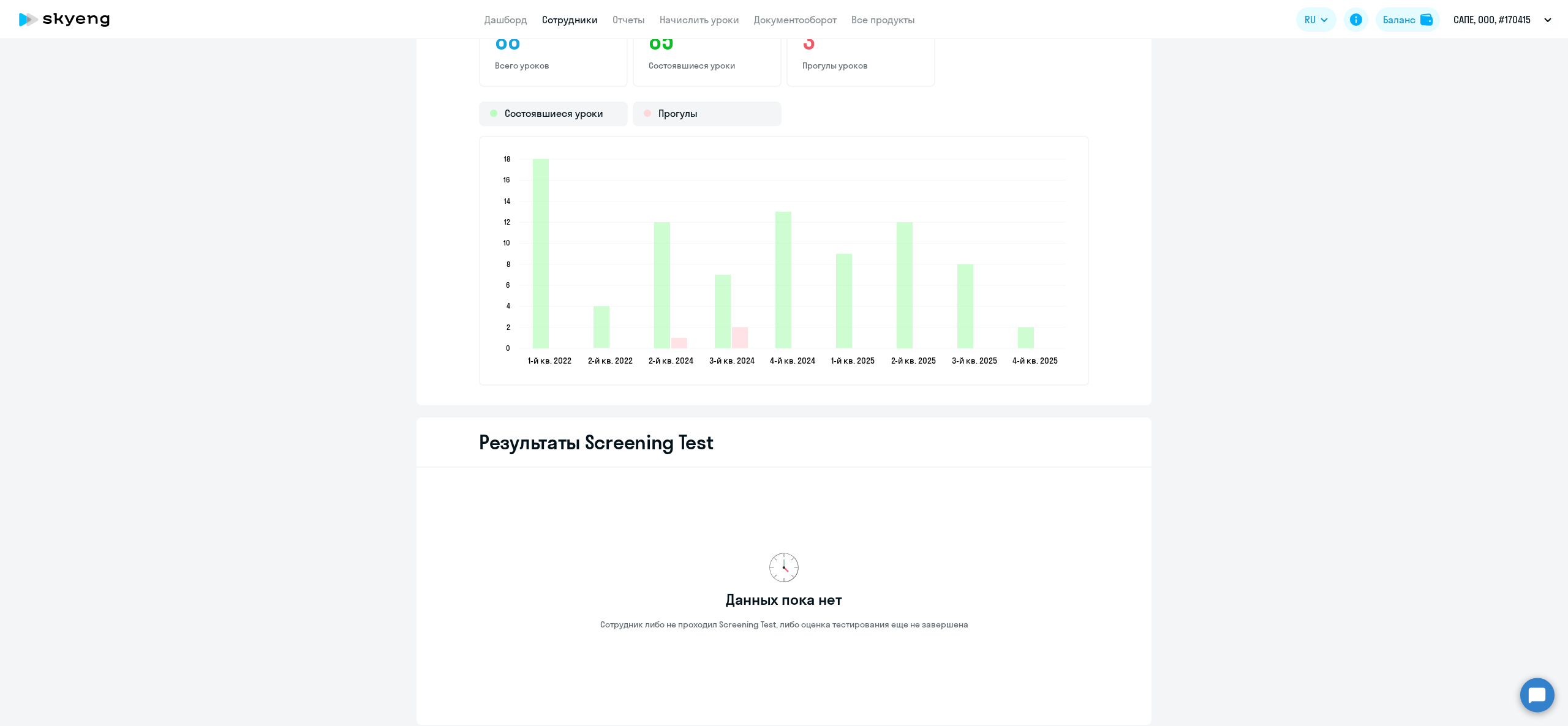
scroll to position [1224, 0]
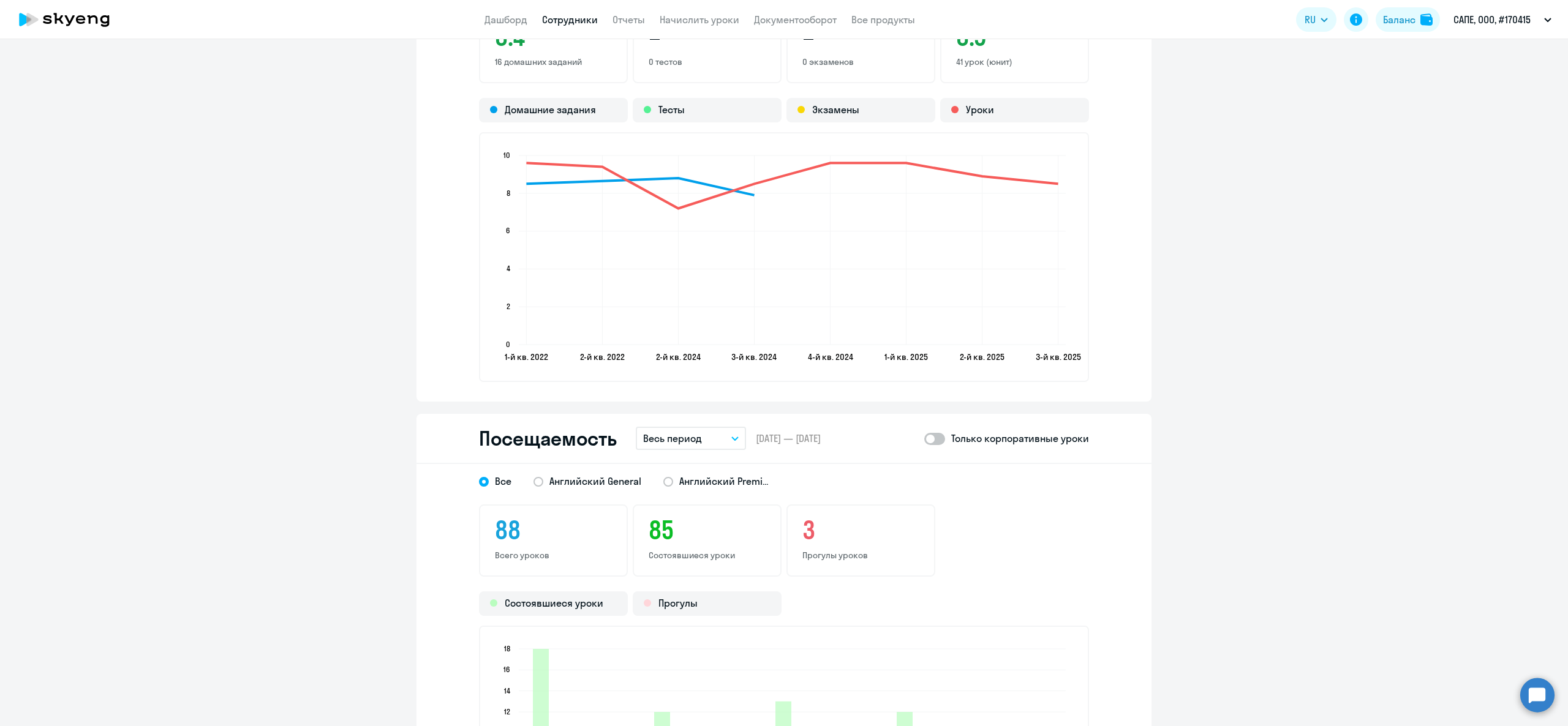
click at [648, 486] on div "Все Английский General Английский Premium" at bounding box center [772, 477] width 632 height 22
click at [673, 475] on span "Английский Premium" at bounding box center [721, 482] width 98 height 14
click at [0, 0] on input "Английский Premium" at bounding box center [0, 0] width 0 height 0
click at [912, 448] on div "Посещаемость Весь период – 14.01.2022 — 13.10.2025 Только корпоративные уроки" at bounding box center [784, 439] width 735 height 50
click at [924, 438] on span at bounding box center [934, 439] width 21 height 12
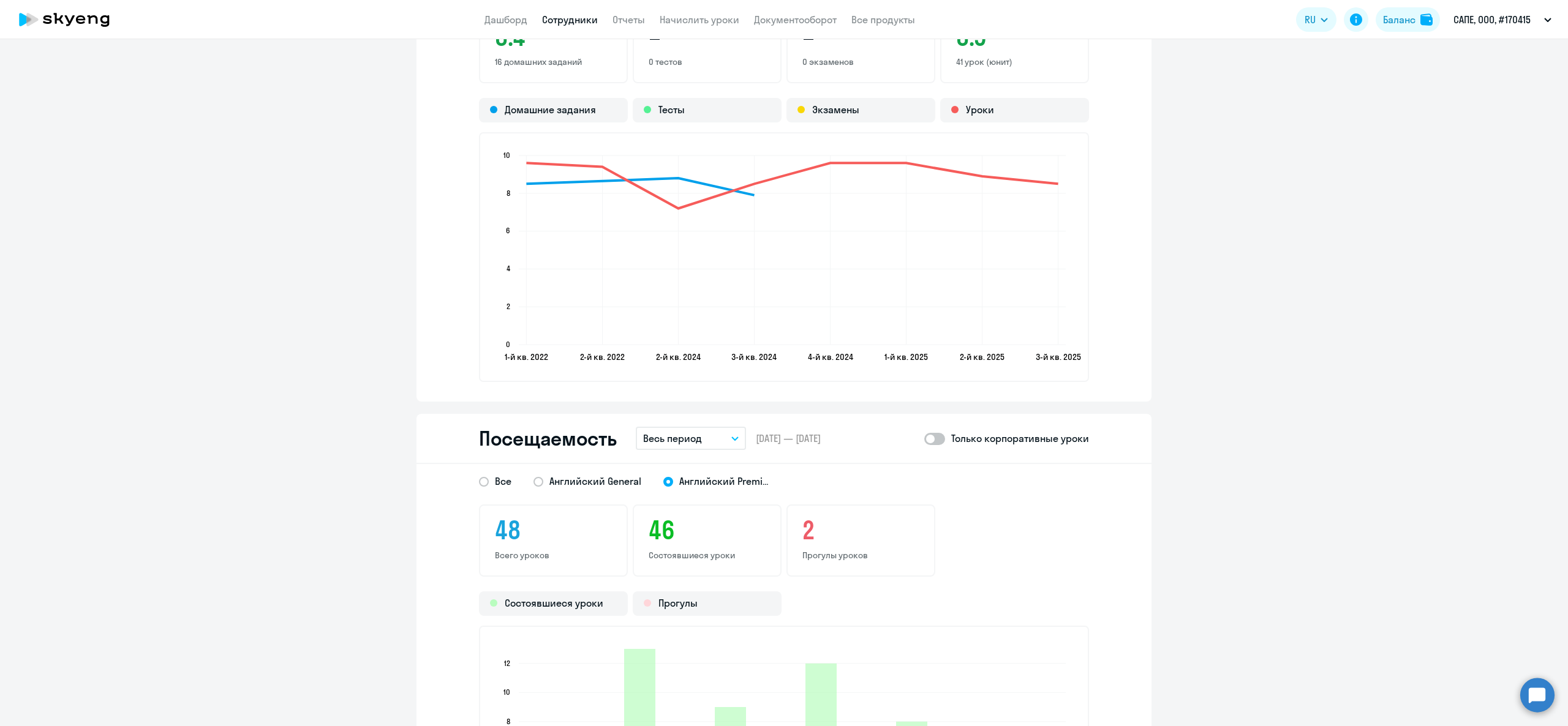
click at [924, 439] on input "checkbox" at bounding box center [924, 439] width 1 height 1
checkbox input "true"
click at [678, 437] on p "Весь период" at bounding box center [672, 439] width 59 height 15
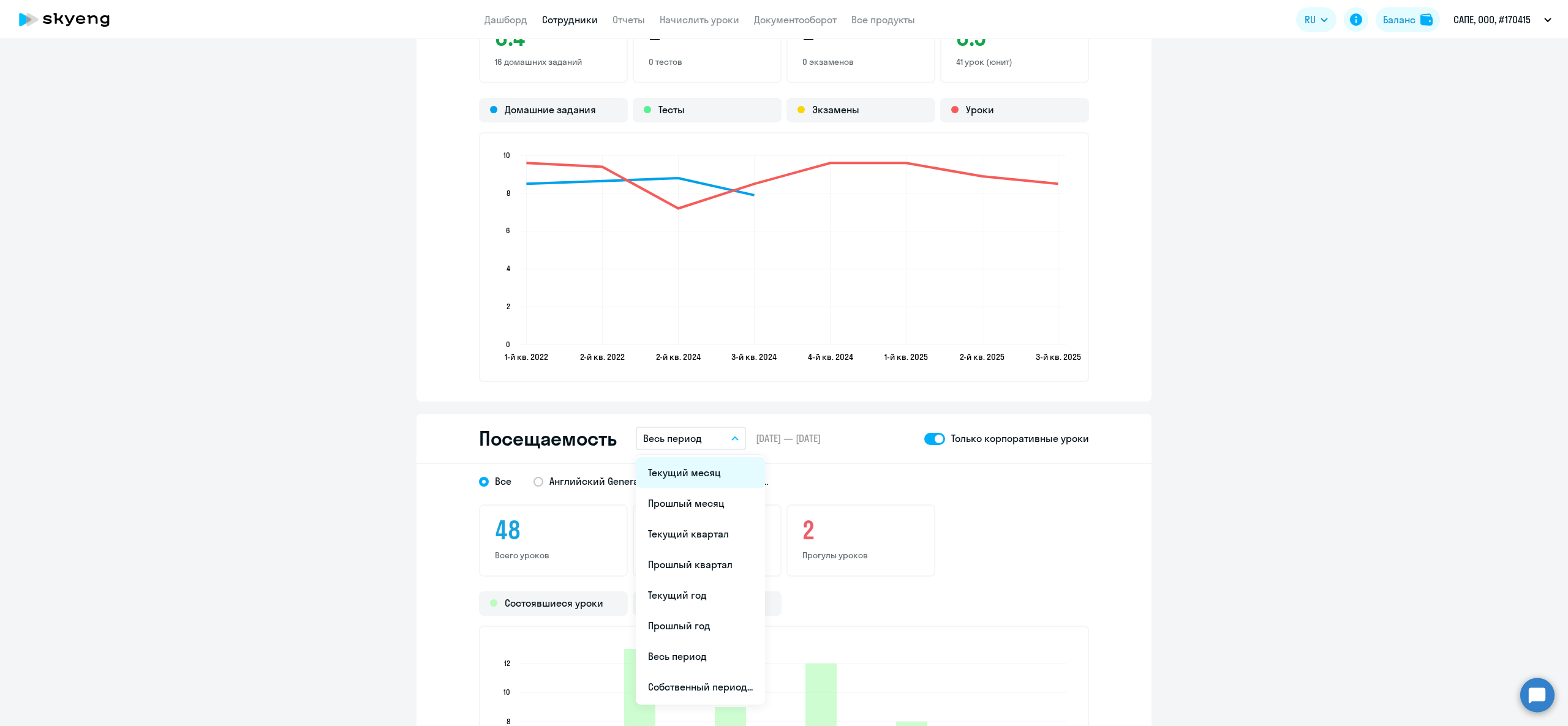
click at [689, 472] on li "Текущий месяц" at bounding box center [700, 472] width 129 height 30
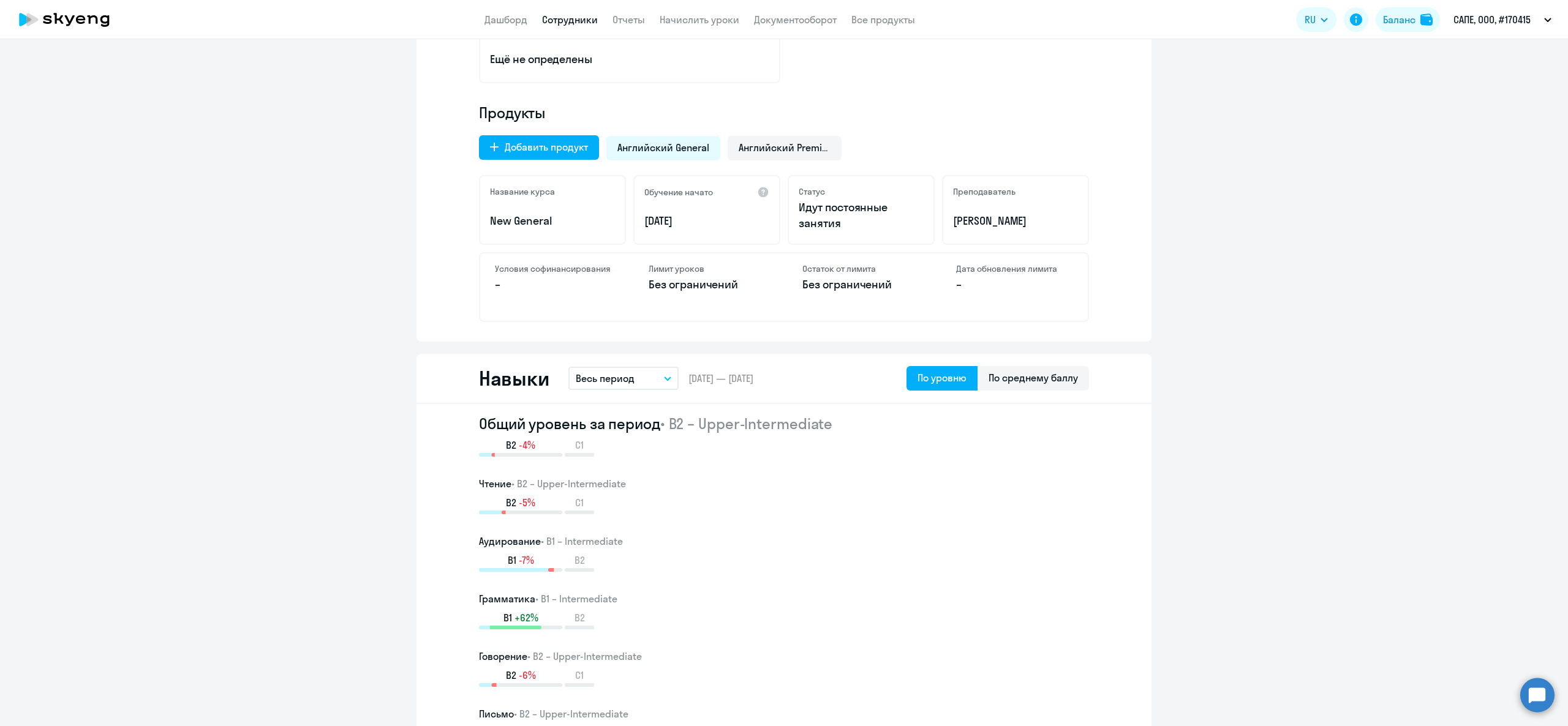
scroll to position [367, 0]
click at [591, 21] on link "Сотрудники" at bounding box center [570, 20] width 56 height 12
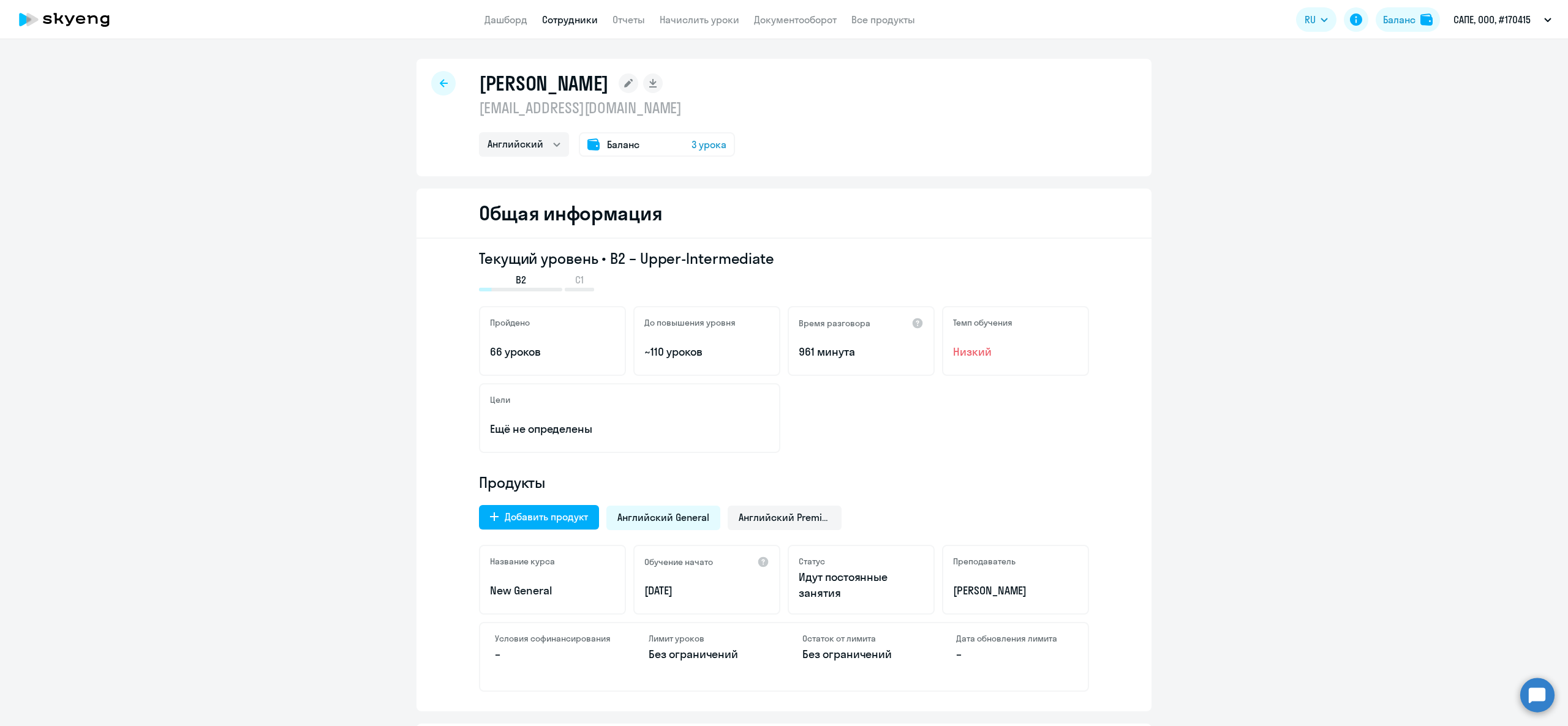
select select "30"
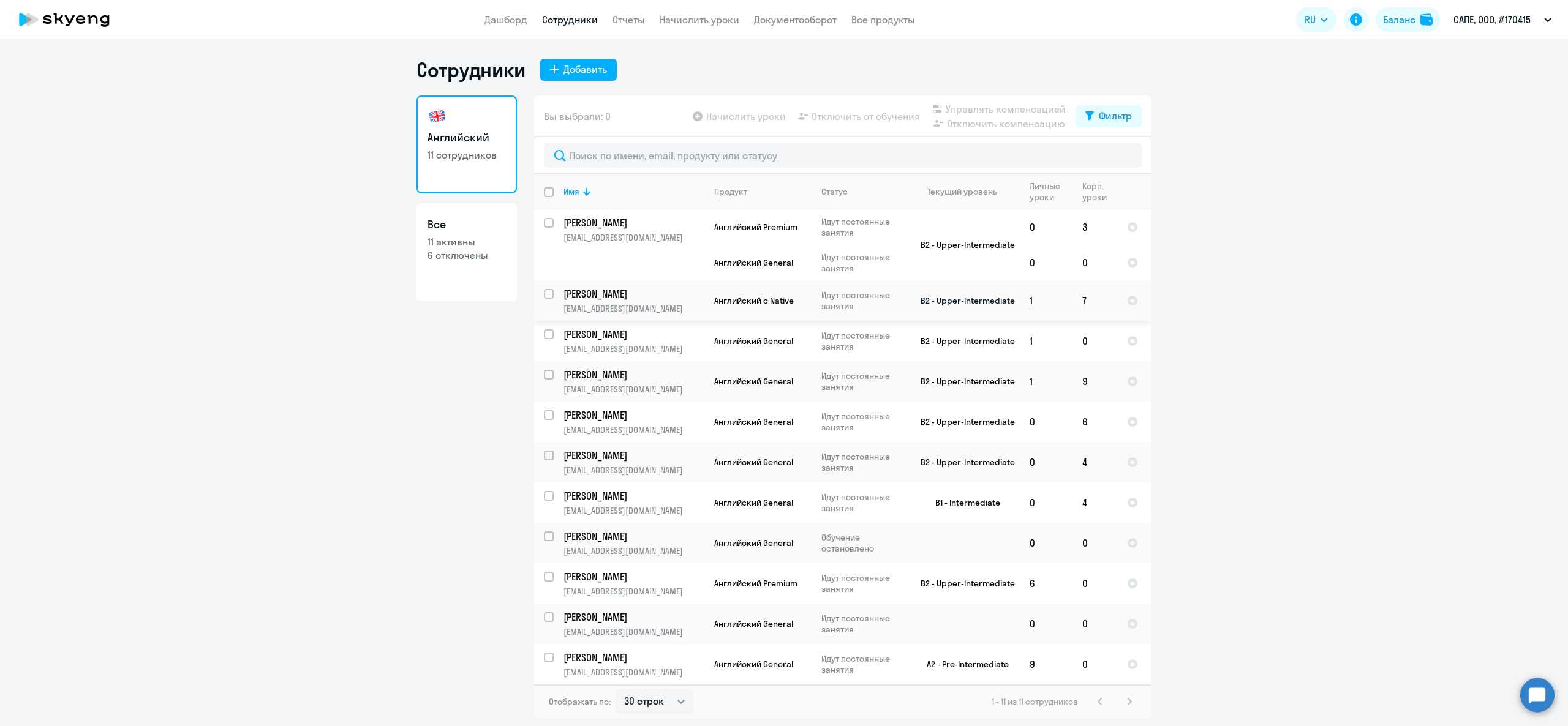
click at [646, 300] on p "Севастьянова Юлия" at bounding box center [632, 294] width 138 height 14
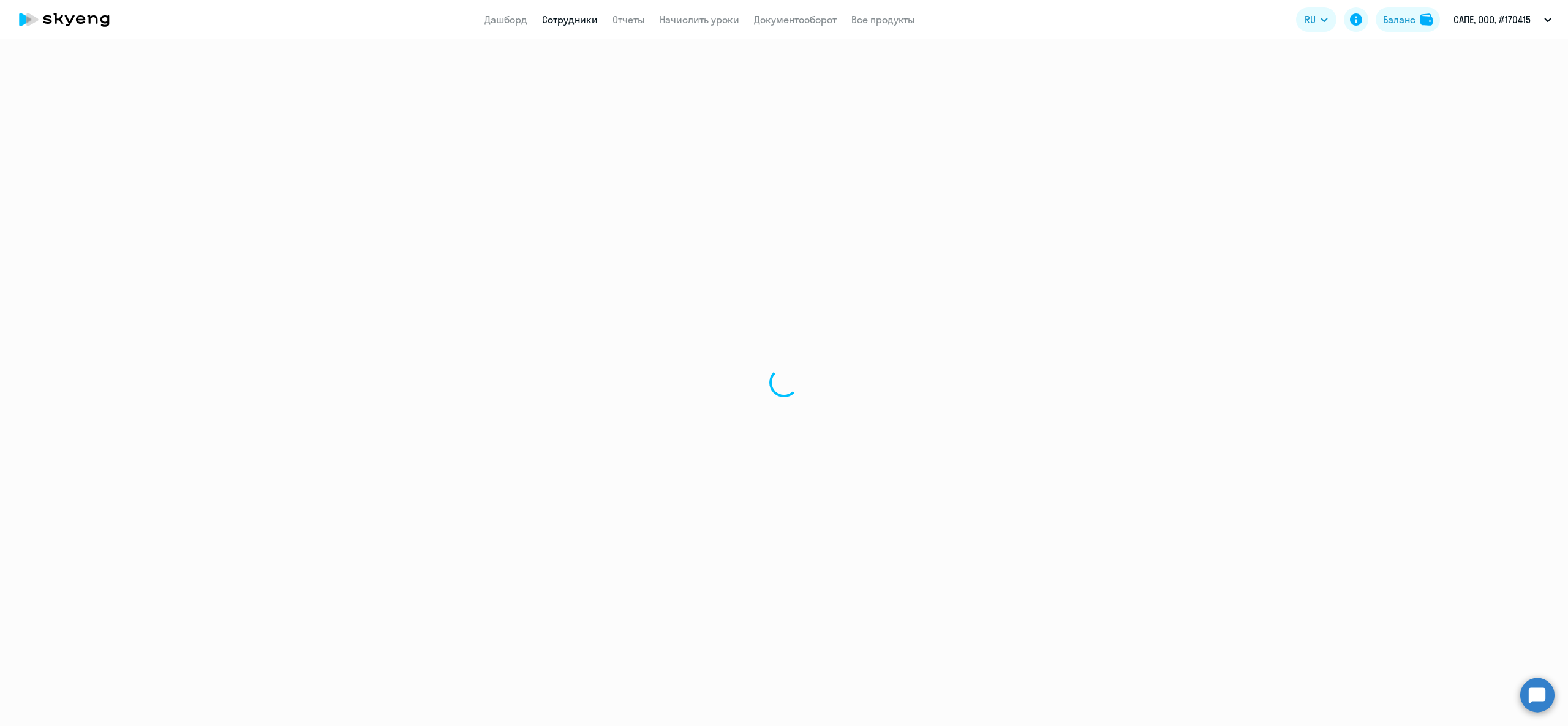
select select "english"
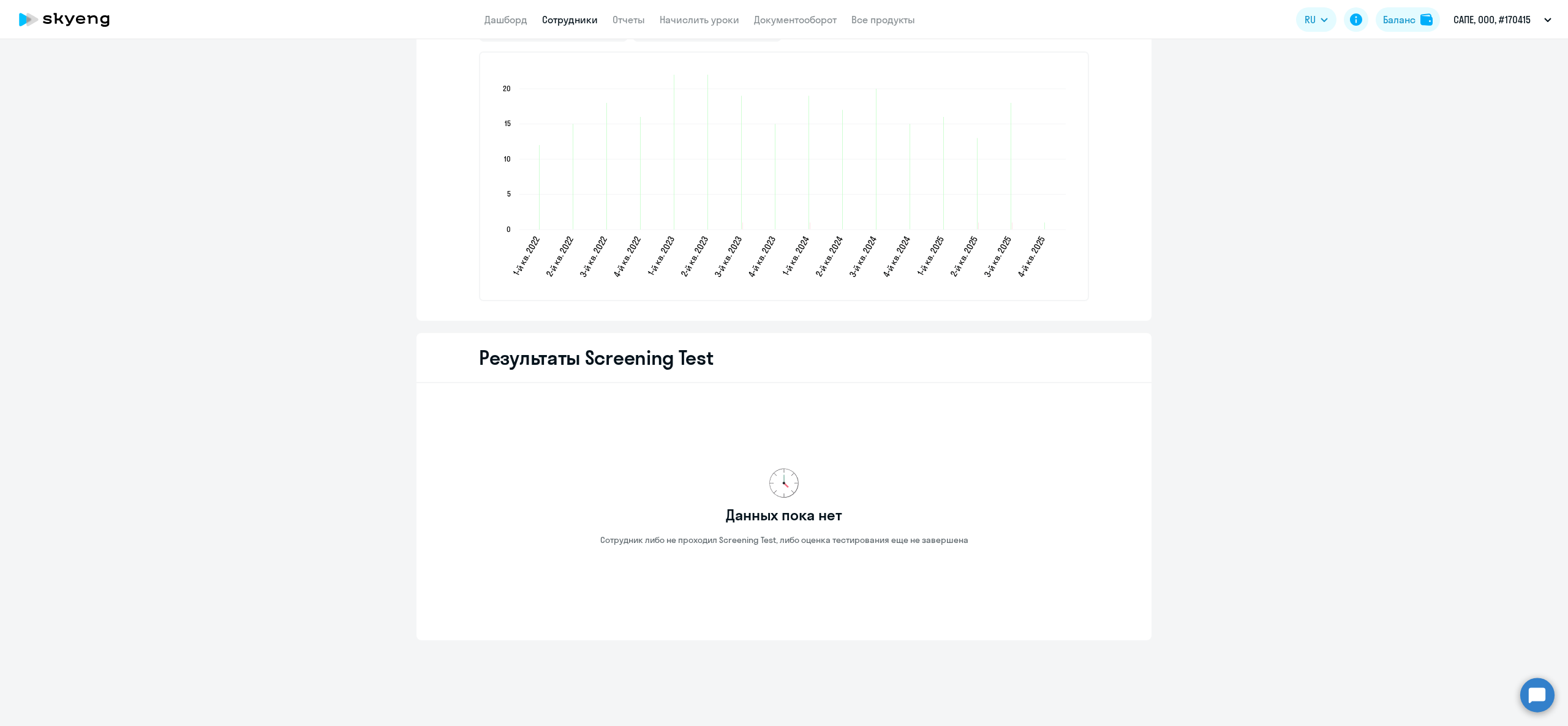
scroll to position [1431, 0]
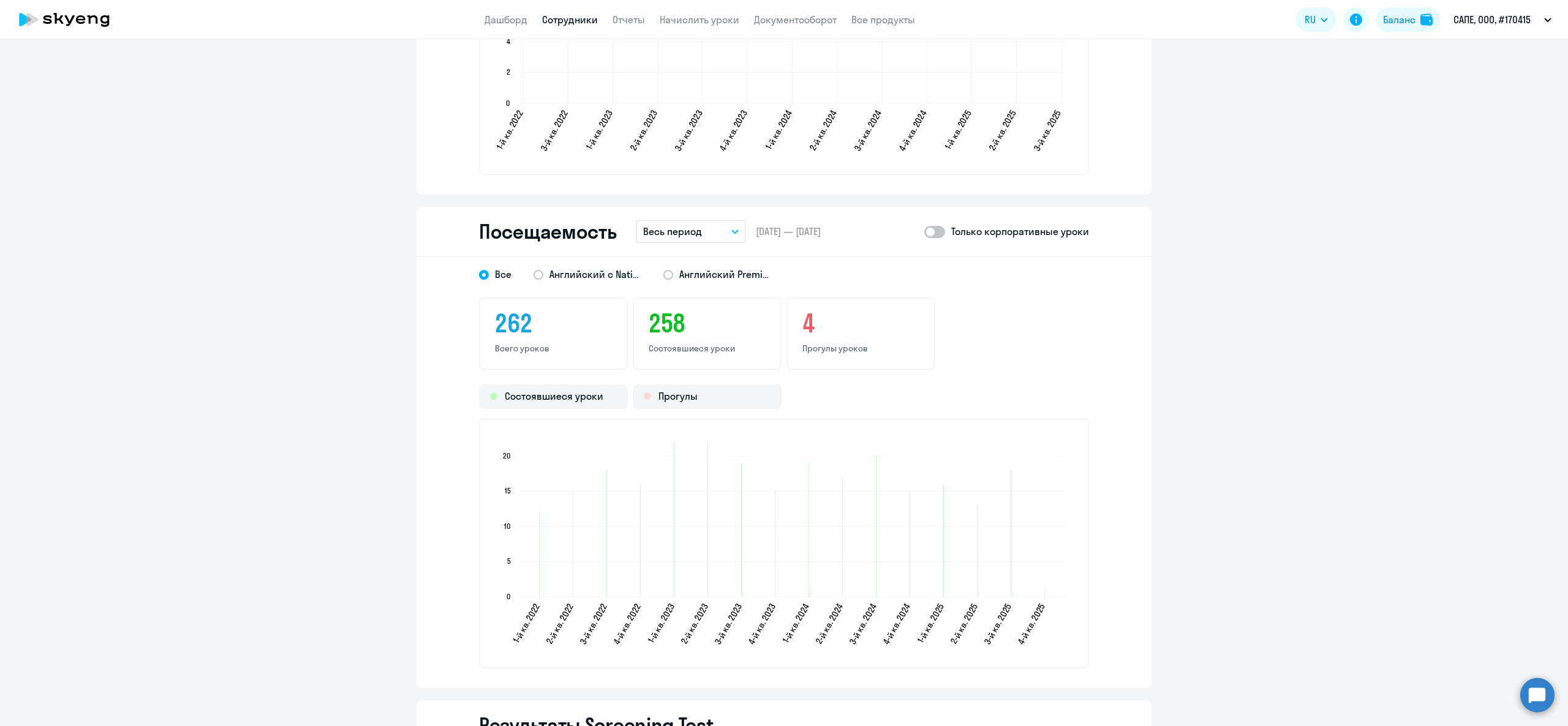
click at [686, 226] on p "Весь период" at bounding box center [672, 231] width 59 height 15
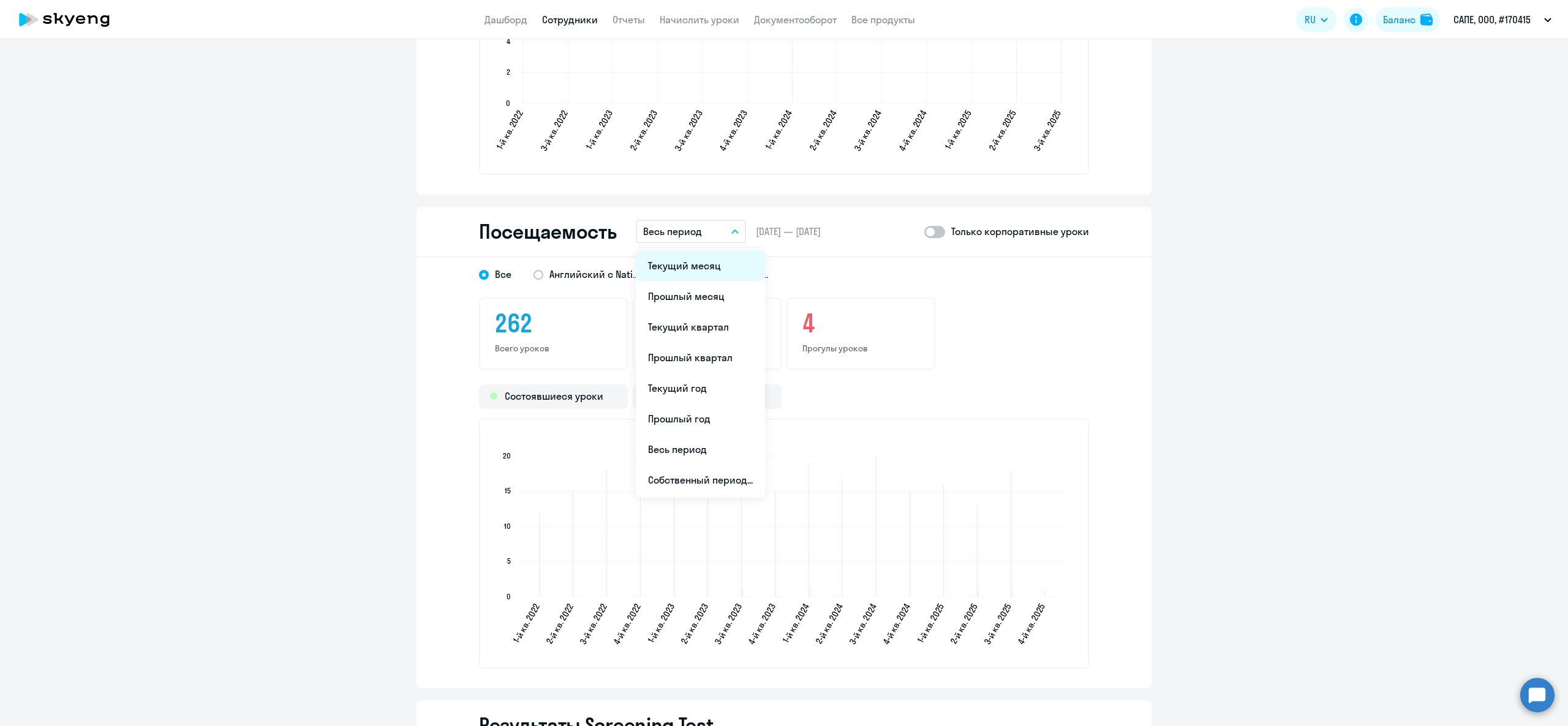
click at [693, 257] on li "Текущий месяц" at bounding box center [700, 265] width 129 height 30
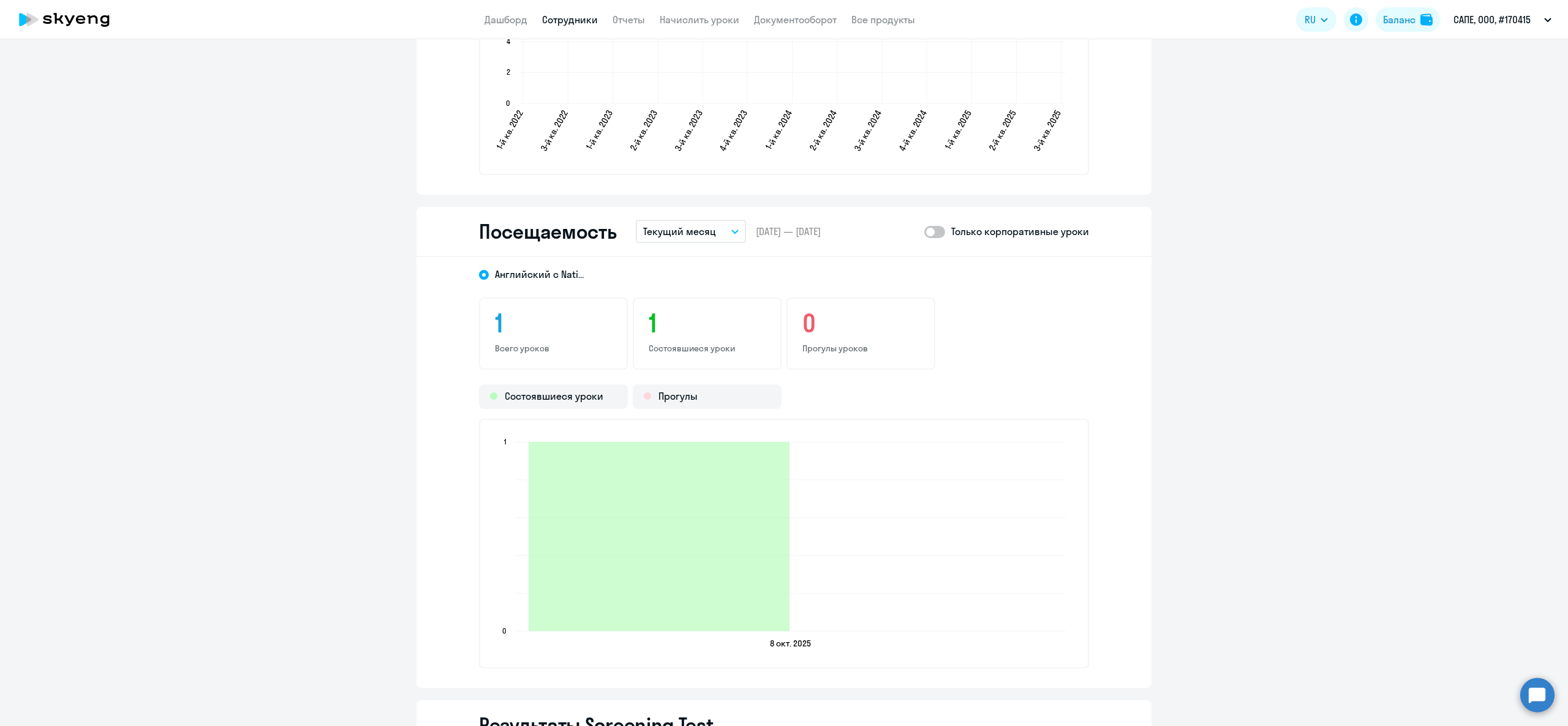
click at [926, 226] on span at bounding box center [934, 232] width 21 height 12
click at [924, 231] on input "checkbox" at bounding box center [924, 231] width 1 height 1
checkbox input "true"
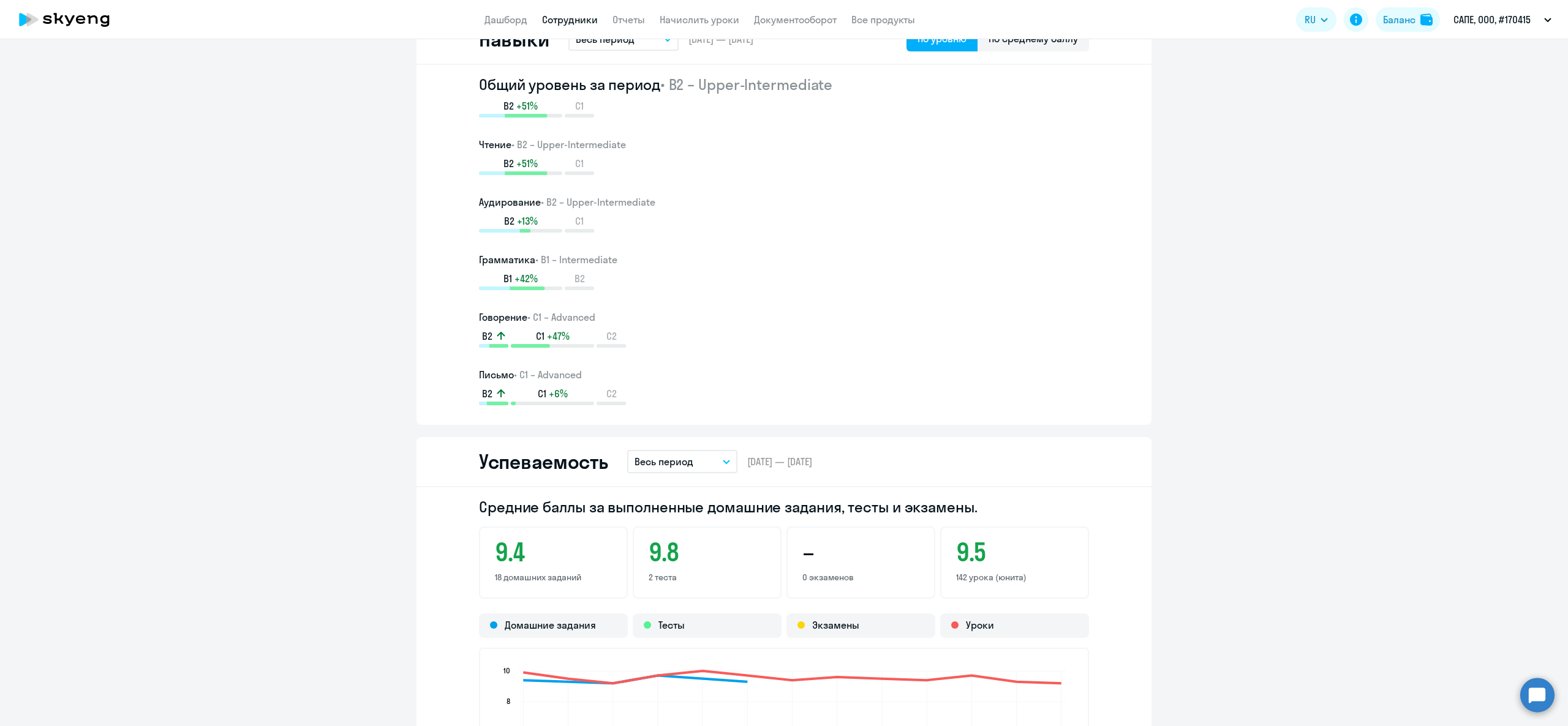
scroll to position [697, 0]
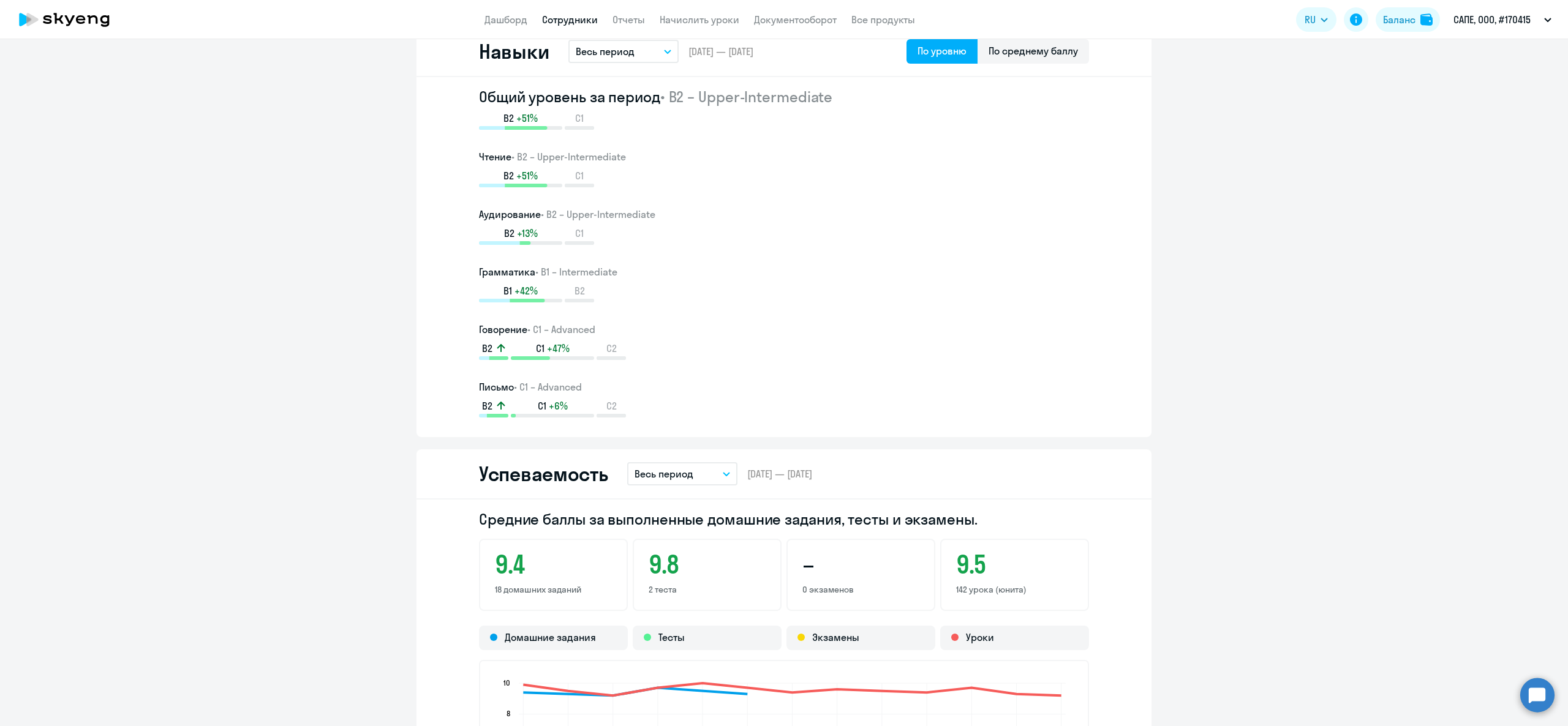
click at [593, 19] on link "Сотрудники" at bounding box center [570, 20] width 56 height 12
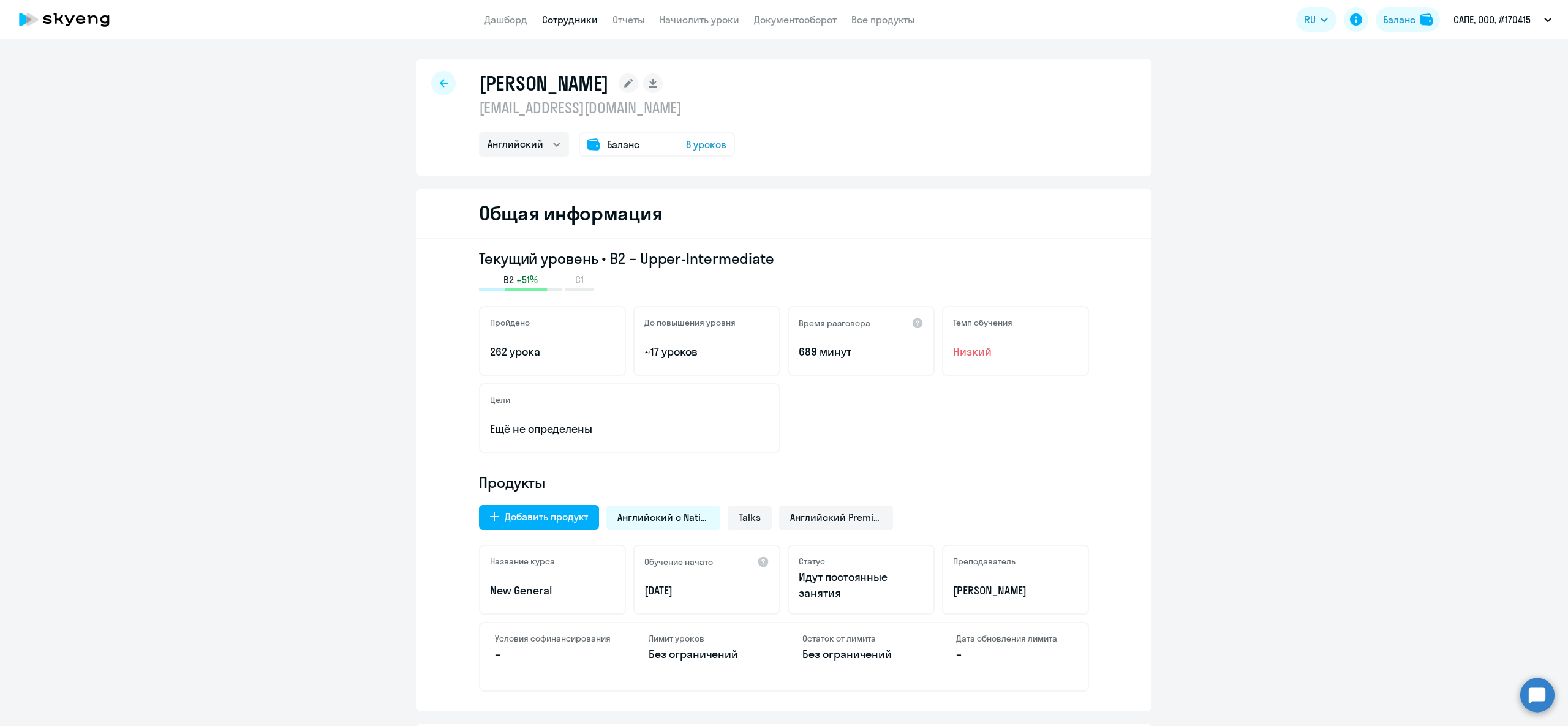
select select "30"
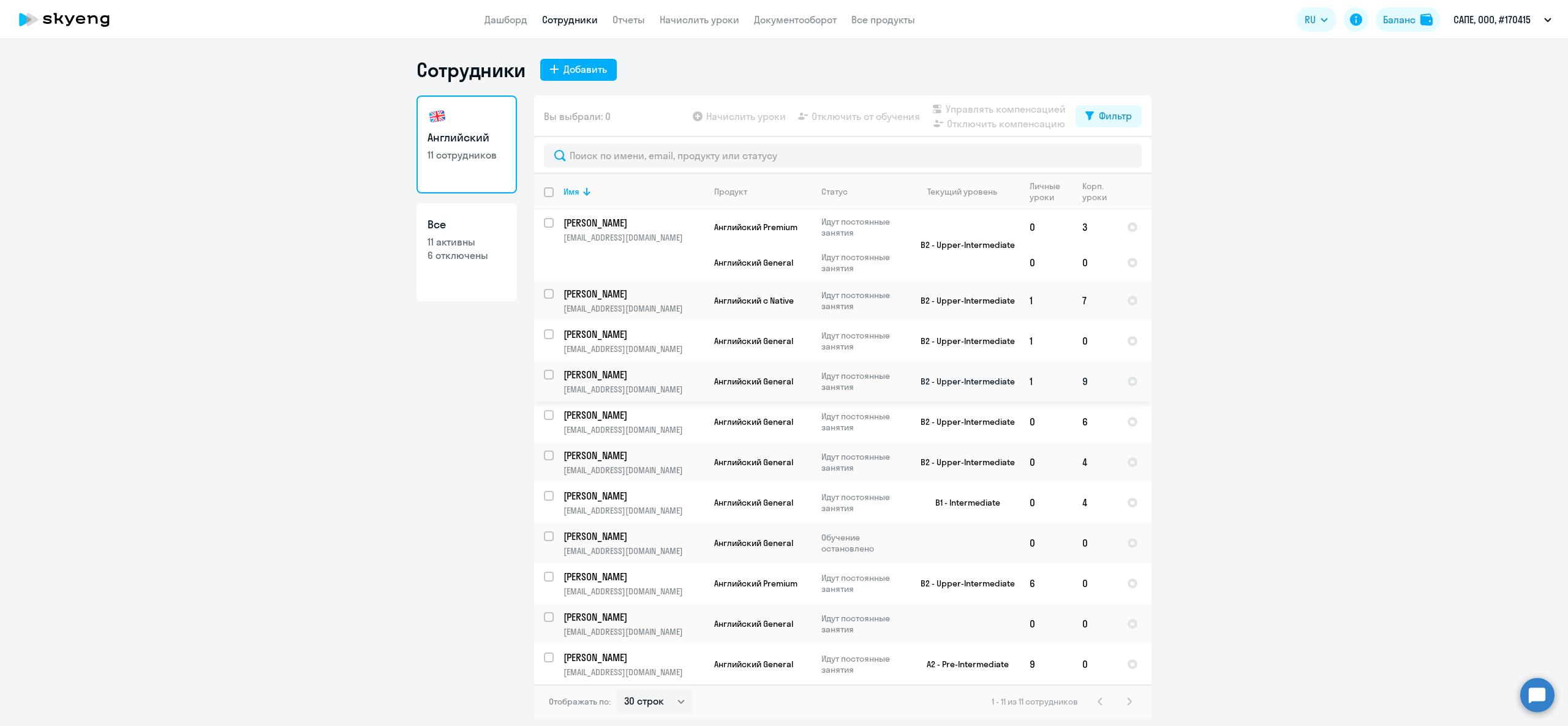
click at [626, 379] on p "Кузьмина Лариса" at bounding box center [632, 375] width 138 height 14
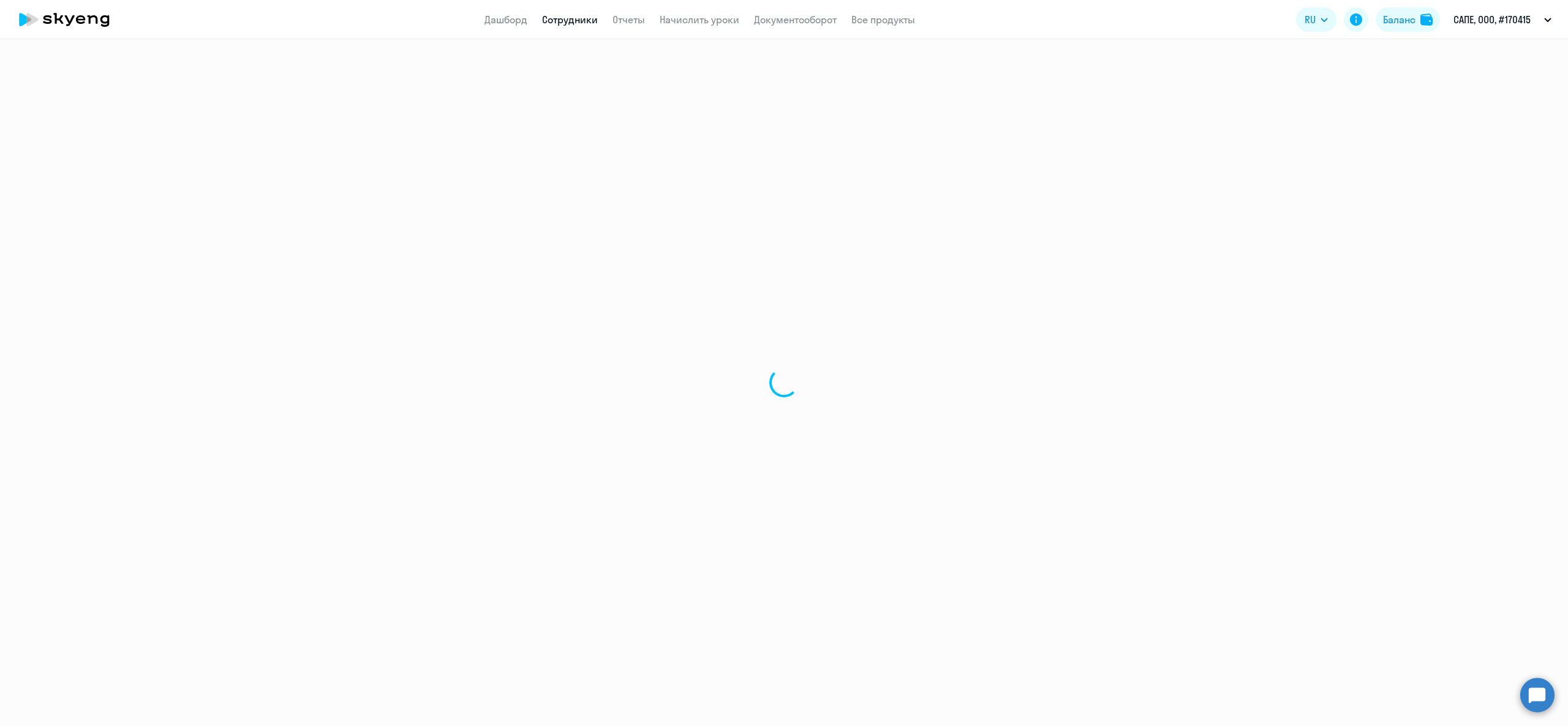
select select "english"
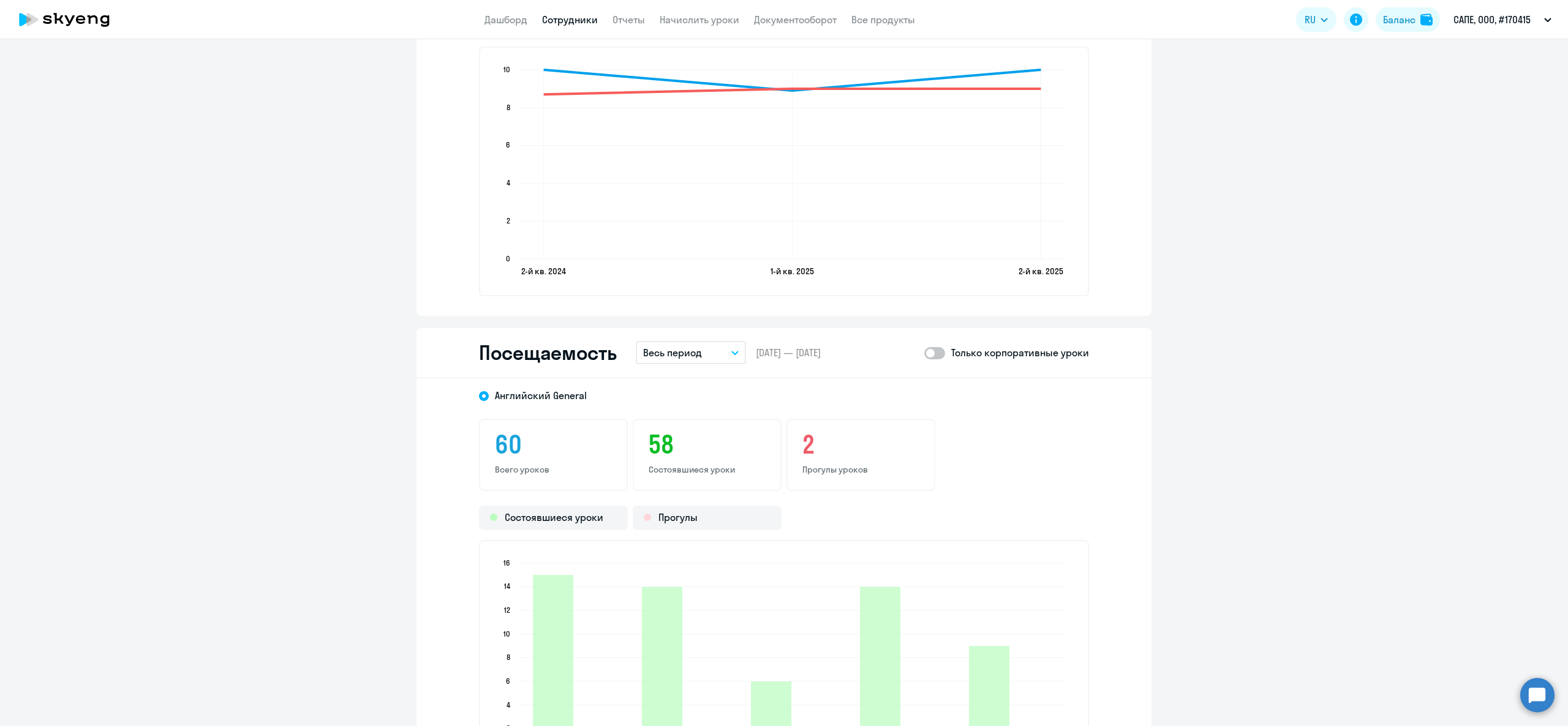
scroll to position [1469, 0]
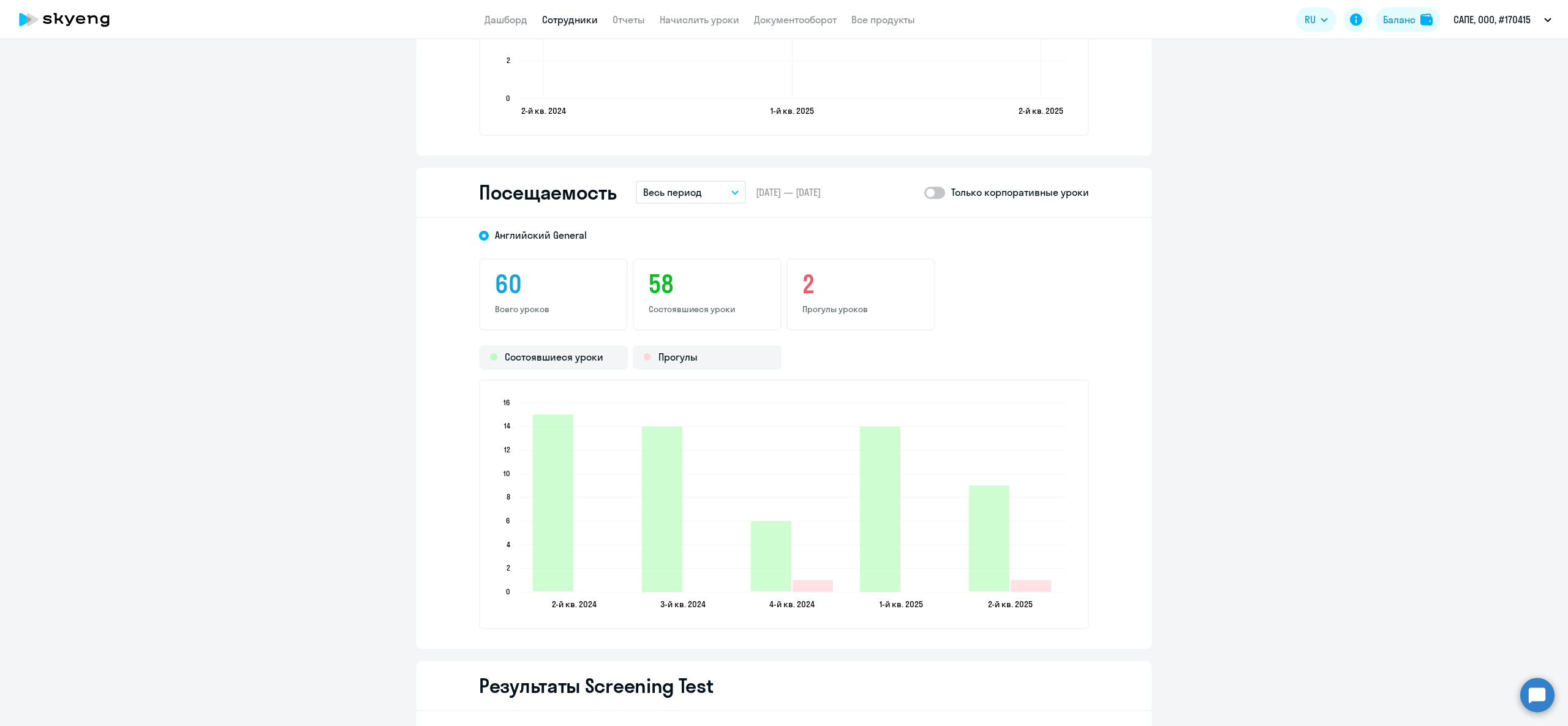
click at [713, 188] on button "Весь период" at bounding box center [690, 192] width 110 height 23
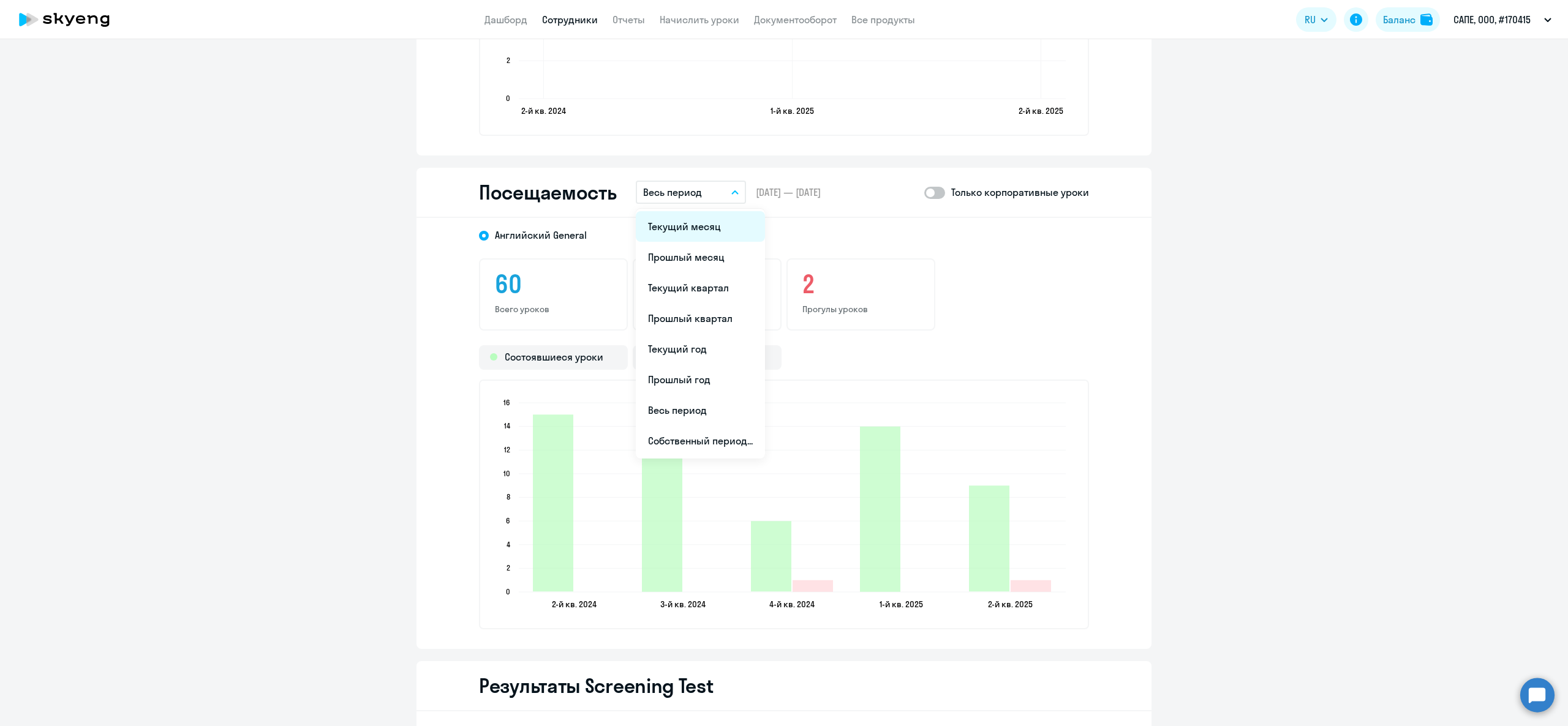
click at [690, 235] on li "Текущий месяц" at bounding box center [700, 226] width 129 height 30
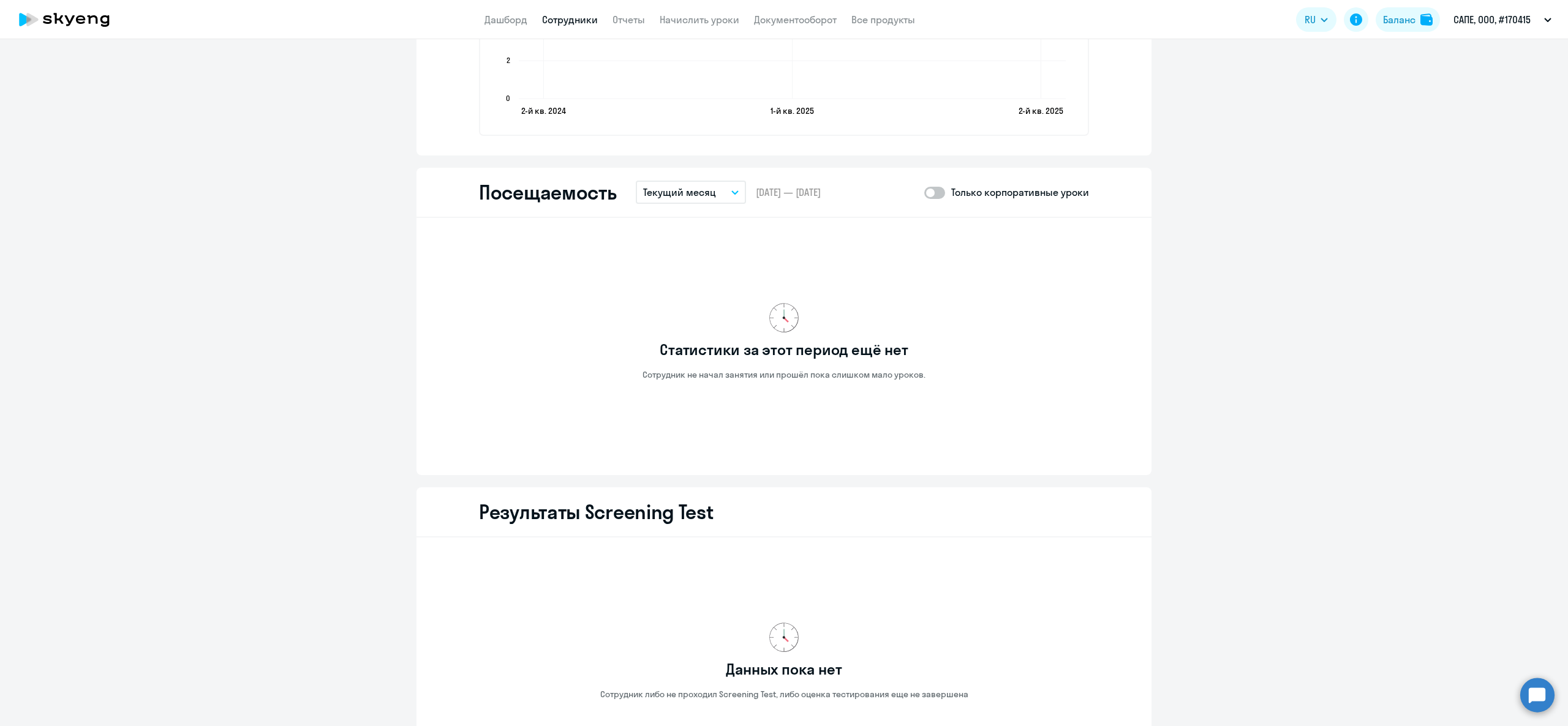
click at [930, 190] on span at bounding box center [934, 193] width 21 height 12
click at [924, 192] on input "checkbox" at bounding box center [924, 192] width 1 height 1
checkbox input "true"
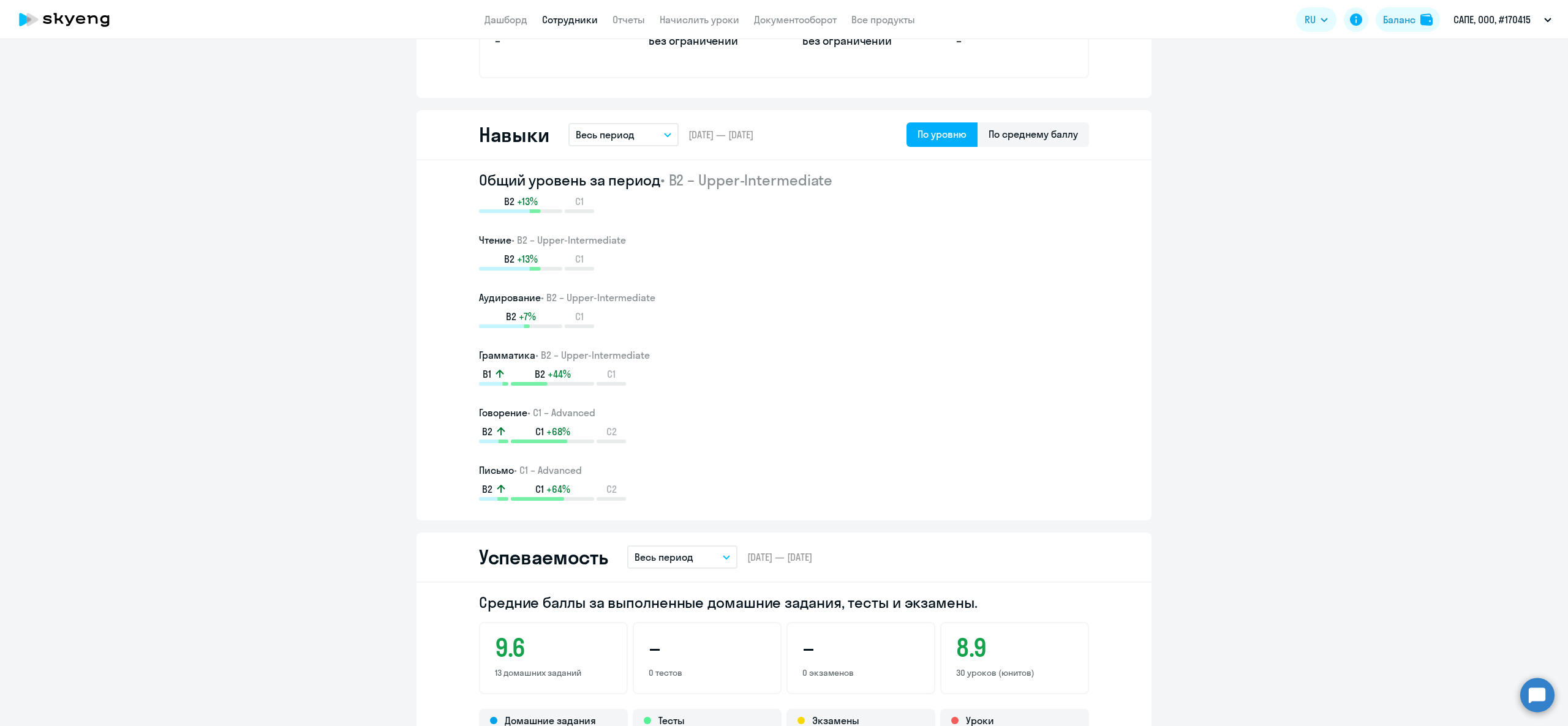
scroll to position [0, 0]
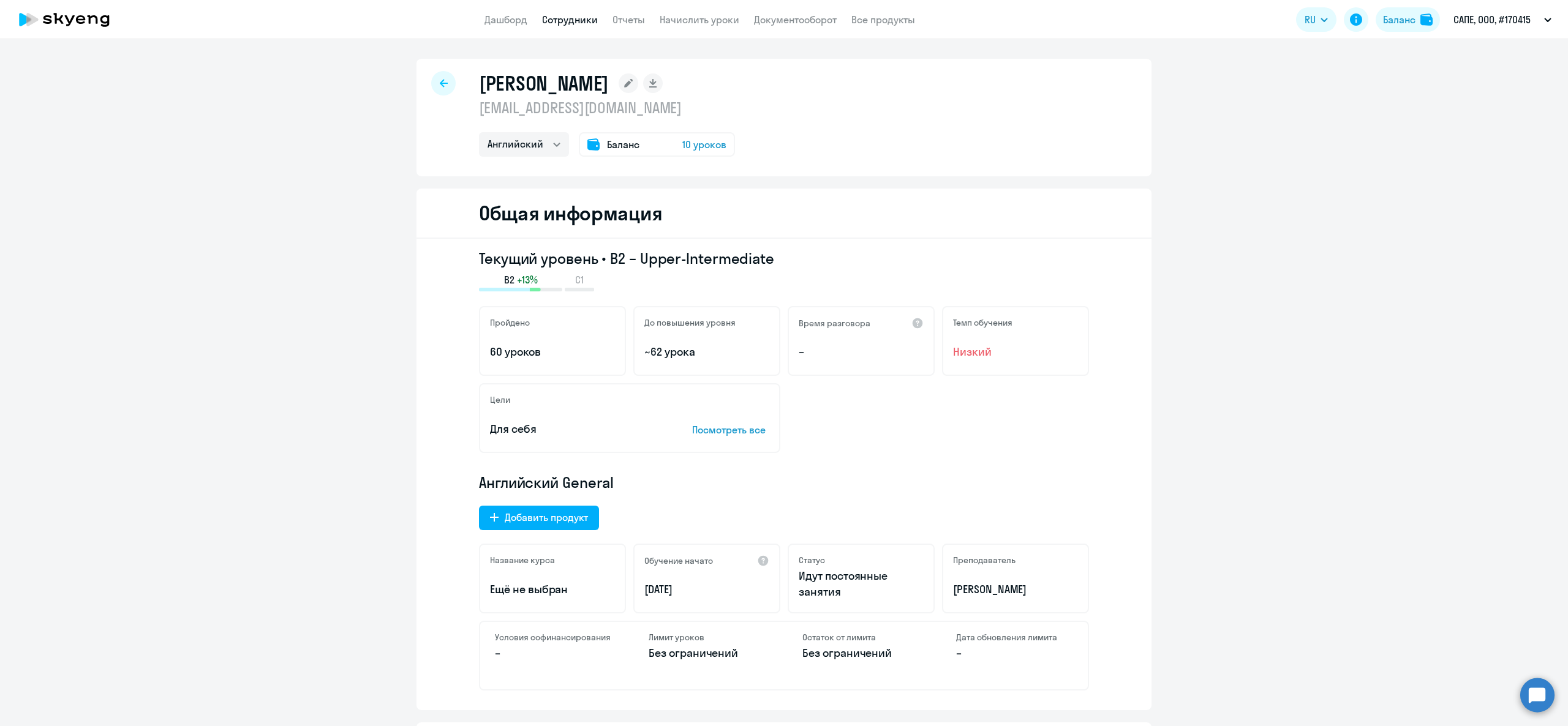
click at [566, 6] on app-header "Дашборд Сотрудники Отчеты Начислить уроки Документооборот Все продукты Дашборд …" at bounding box center [784, 19] width 1568 height 39
click at [576, 15] on link "Сотрудники" at bounding box center [570, 20] width 56 height 12
select select "30"
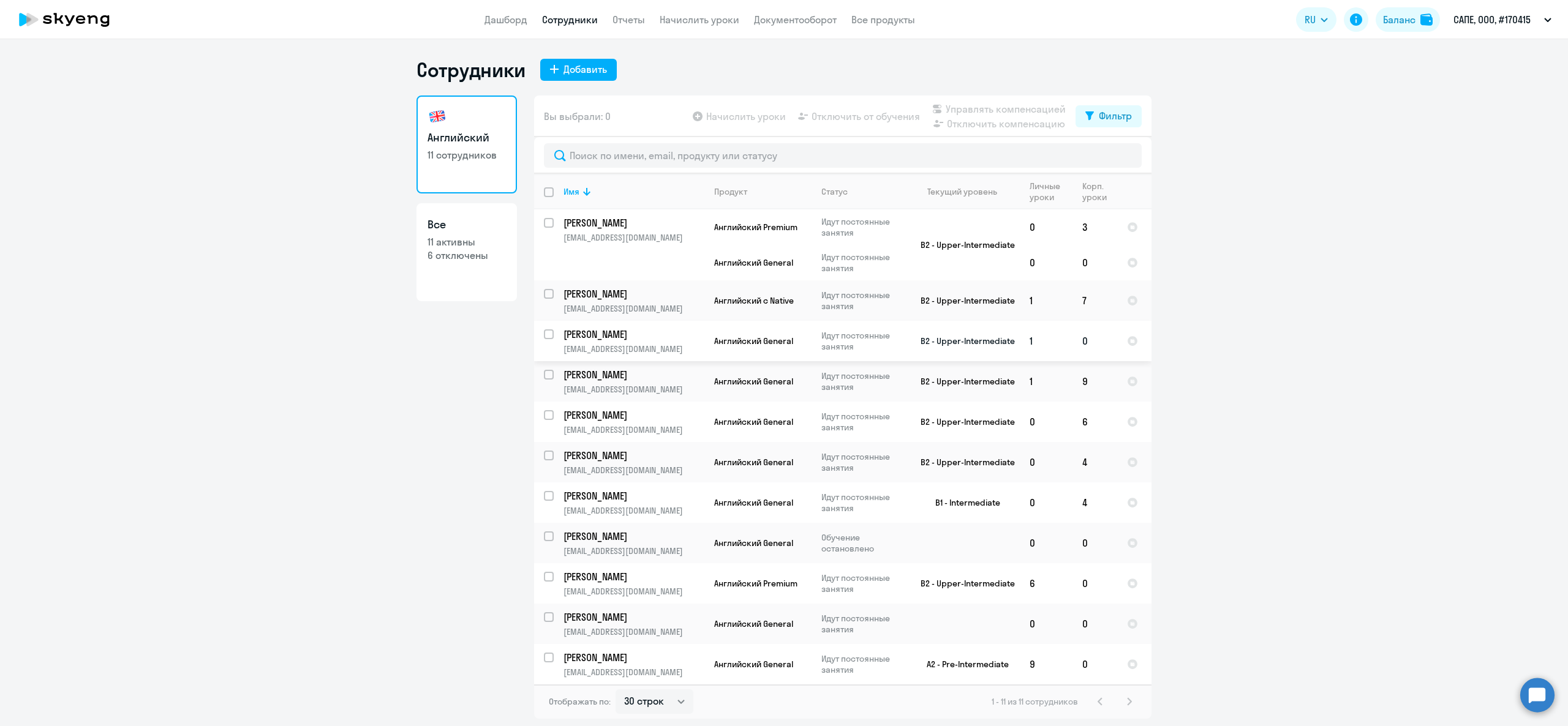
click at [620, 347] on p "p.savinov@sape.ru" at bounding box center [633, 349] width 140 height 11
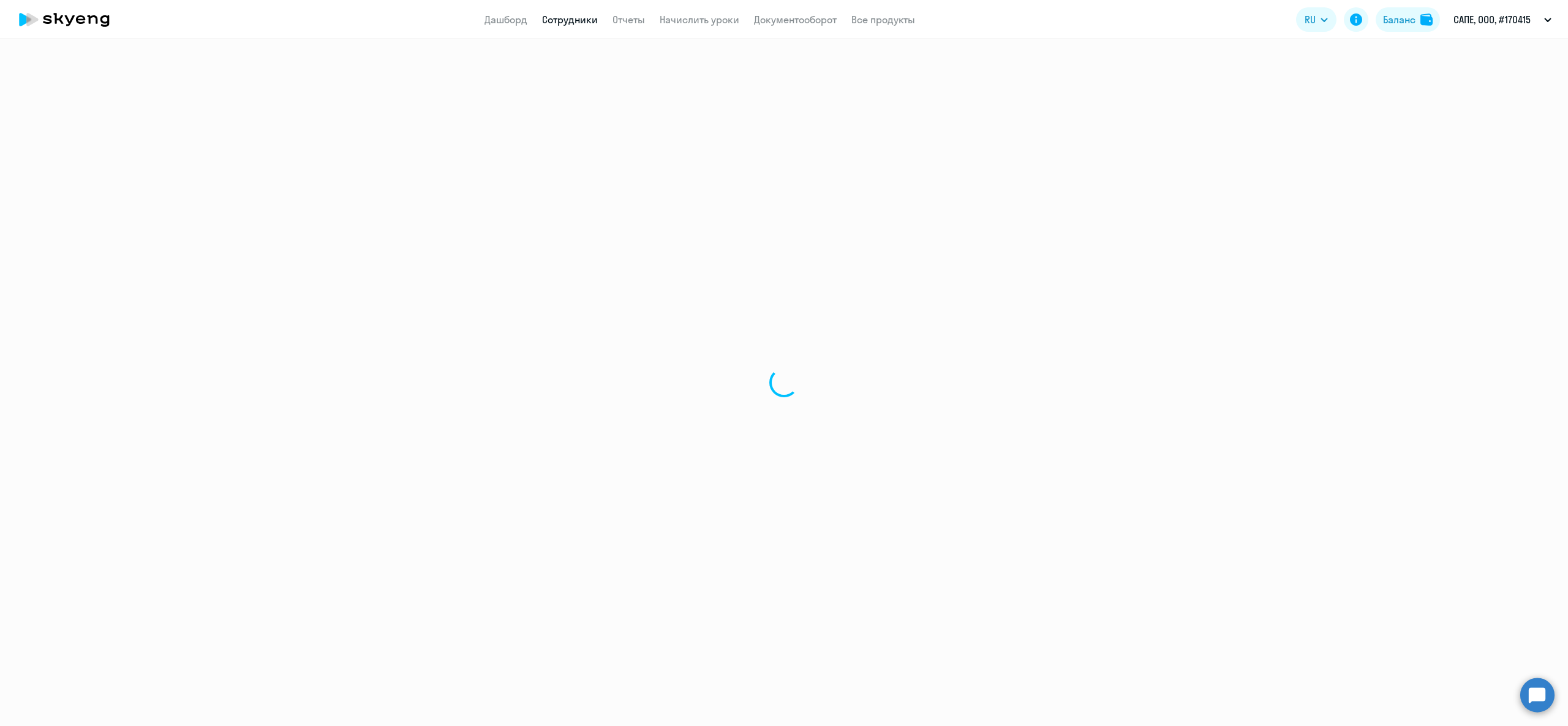
select select "english"
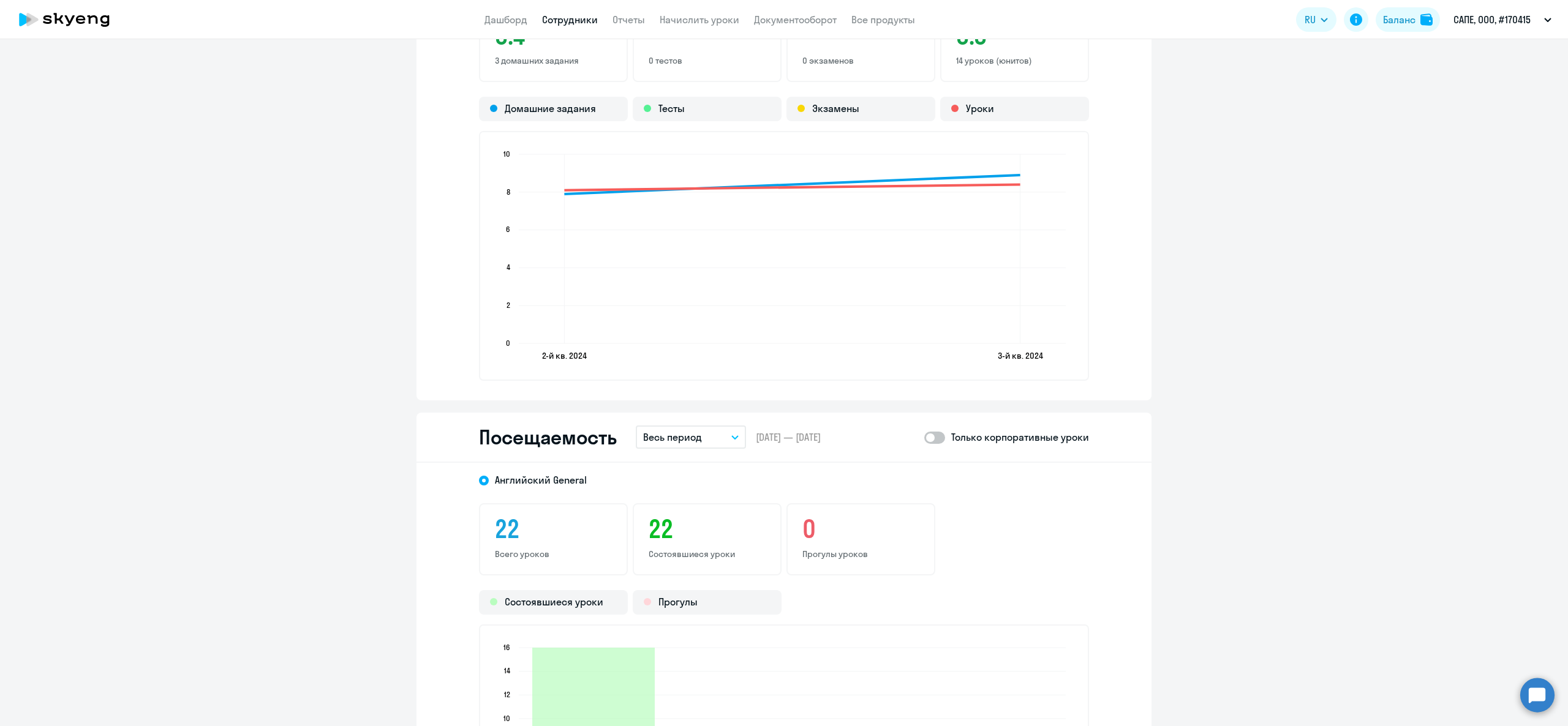
scroll to position [1591, 0]
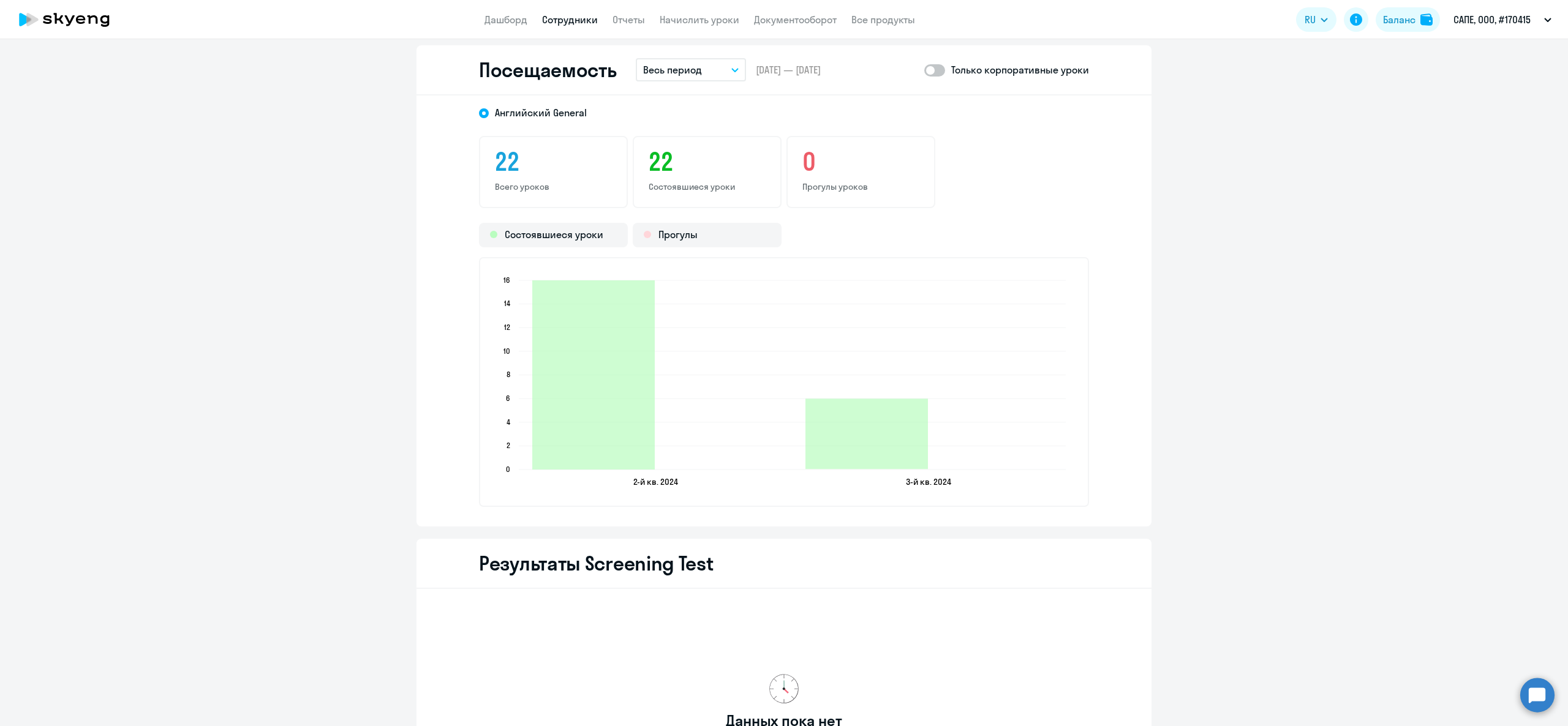
click at [665, 75] on p "Весь период" at bounding box center [672, 70] width 59 height 15
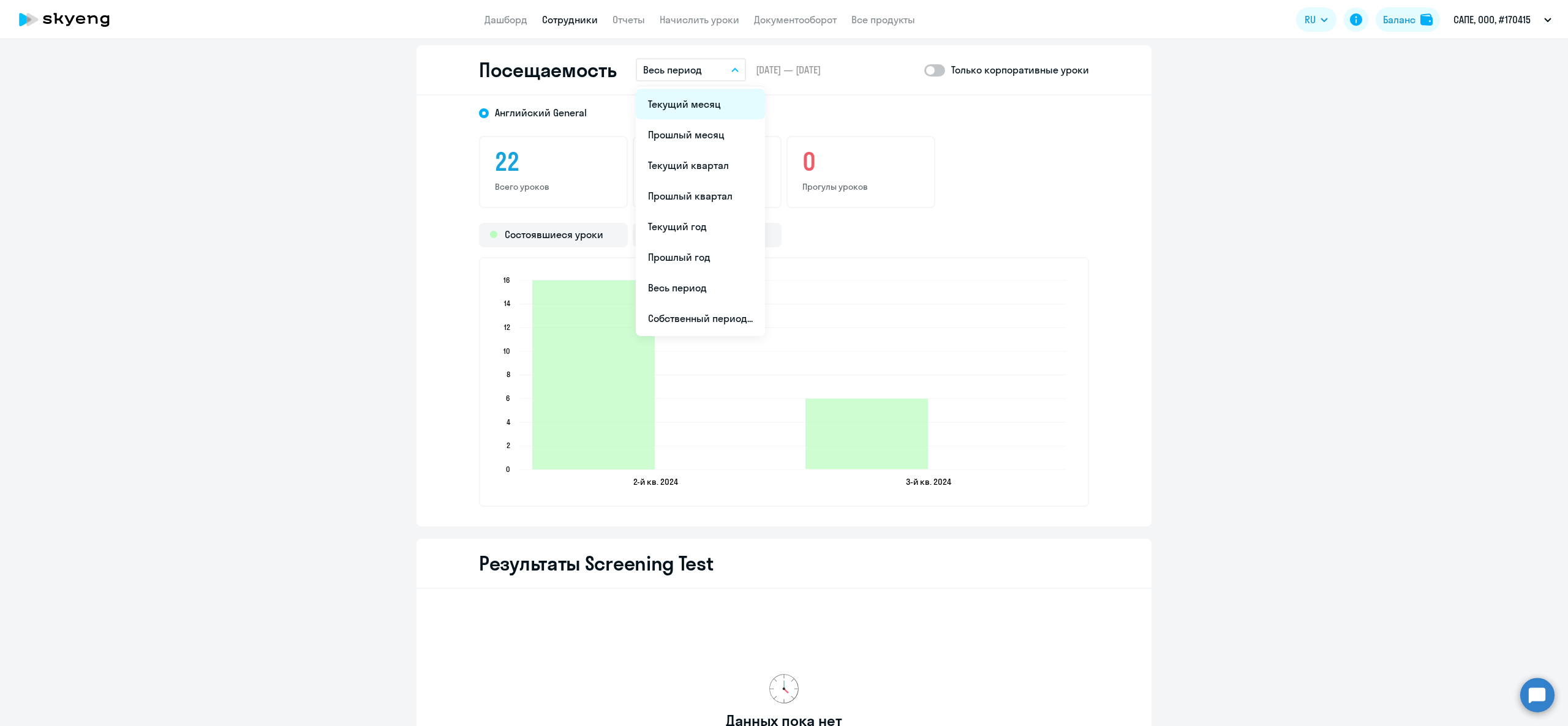
click at [684, 113] on li "Текущий месяц" at bounding box center [700, 104] width 129 height 30
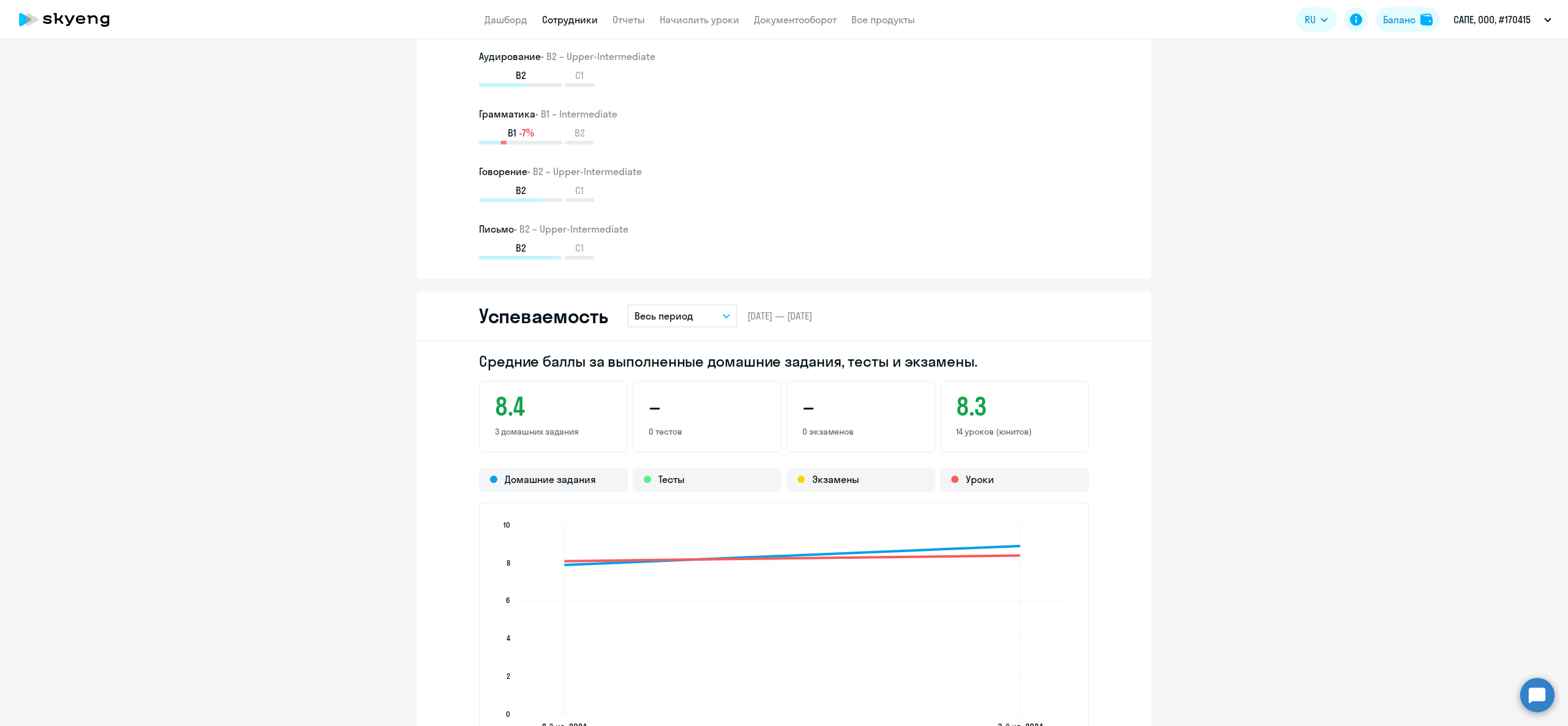
scroll to position [367, 0]
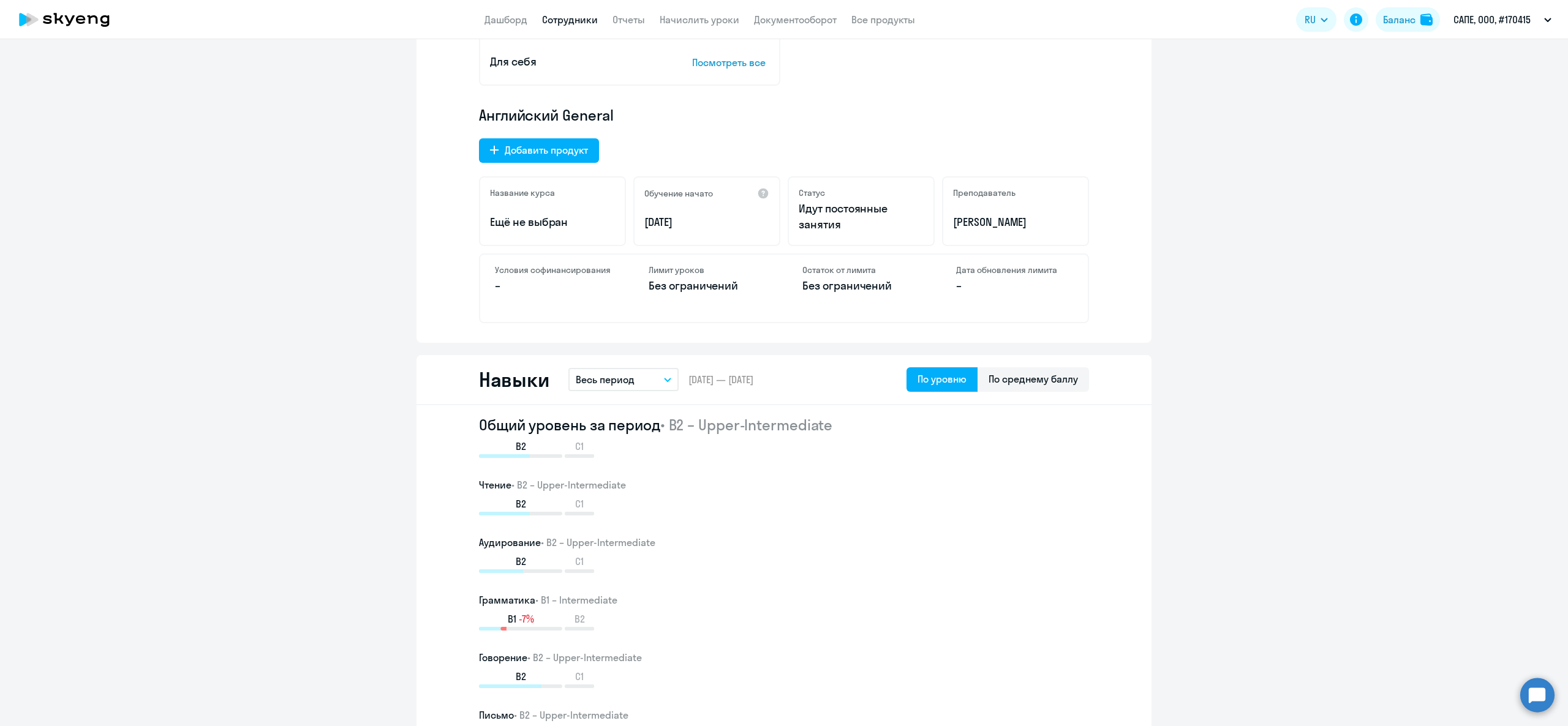
click at [581, 10] on app-header "Дашборд Сотрудники Отчеты Начислить уроки Документооборот Все продукты Дашборд …" at bounding box center [784, 19] width 1568 height 39
click at [582, 24] on link "Сотрудники" at bounding box center [570, 20] width 56 height 12
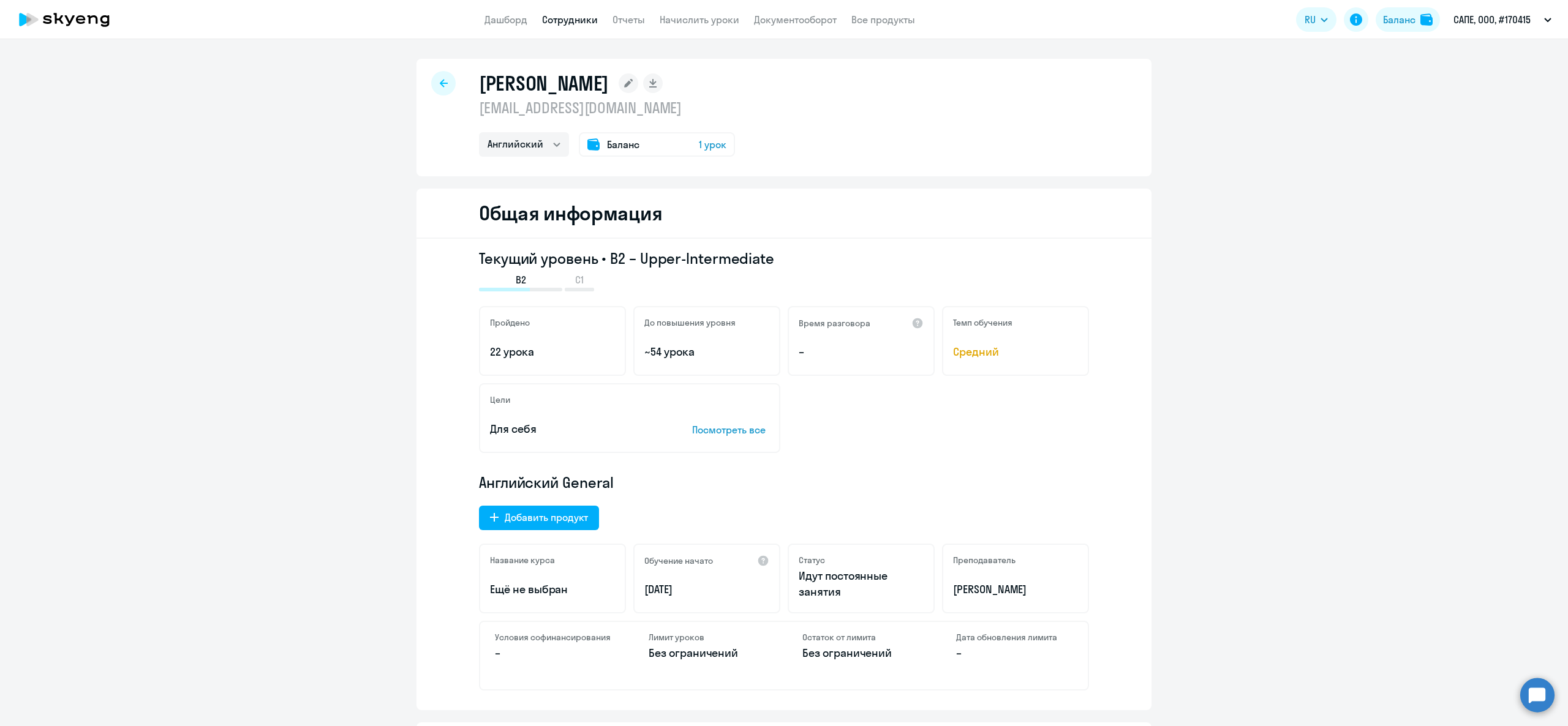
select select "30"
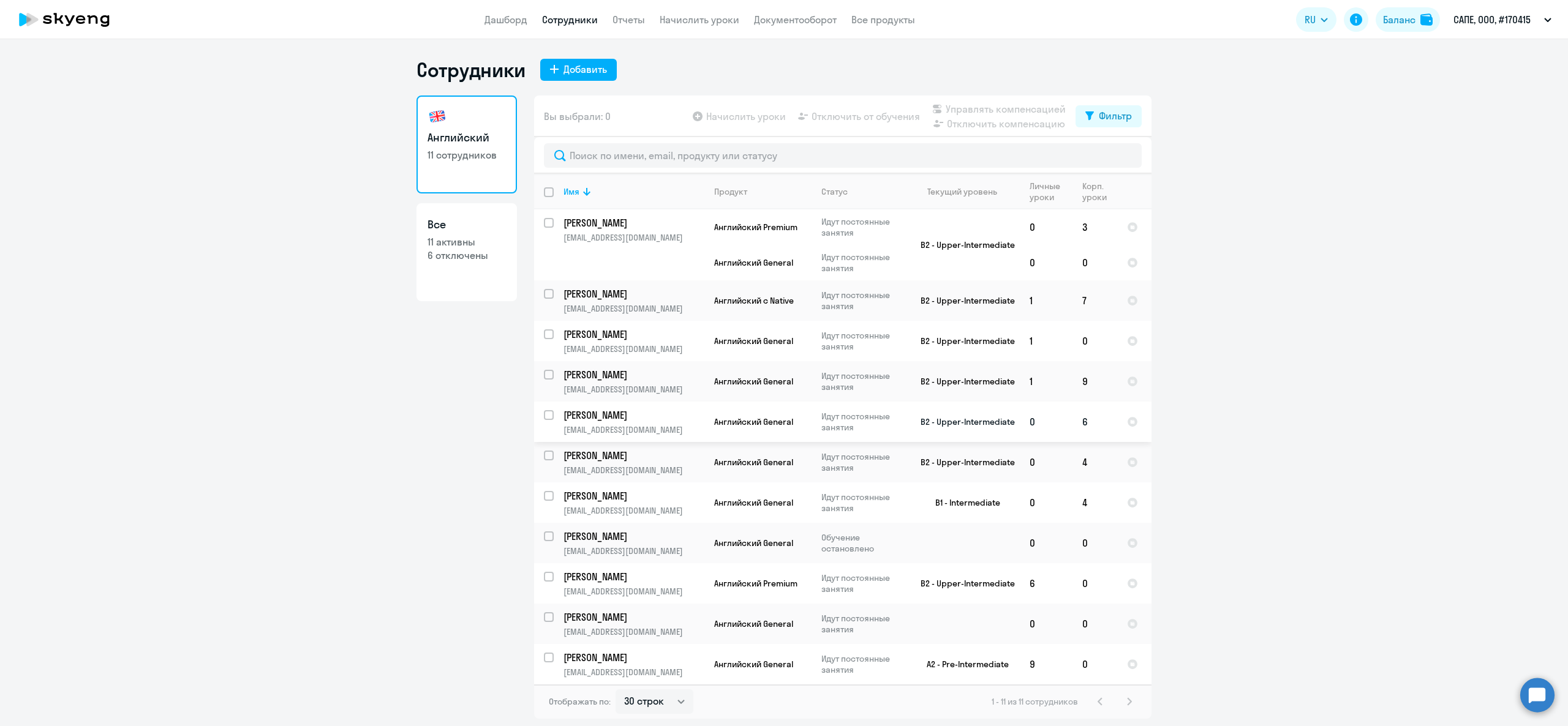
click at [615, 421] on p "Кислов Павел" at bounding box center [632, 415] width 138 height 14
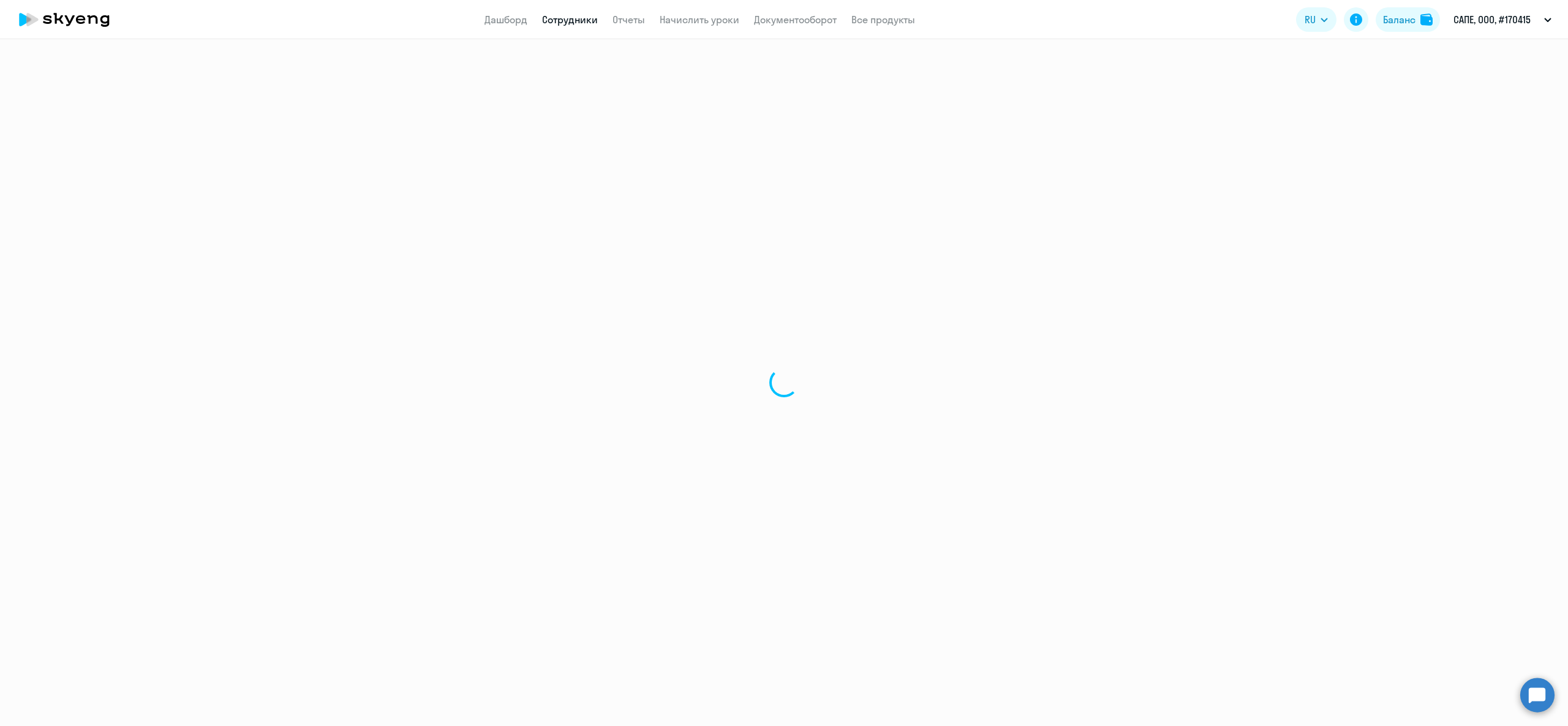
select select "english"
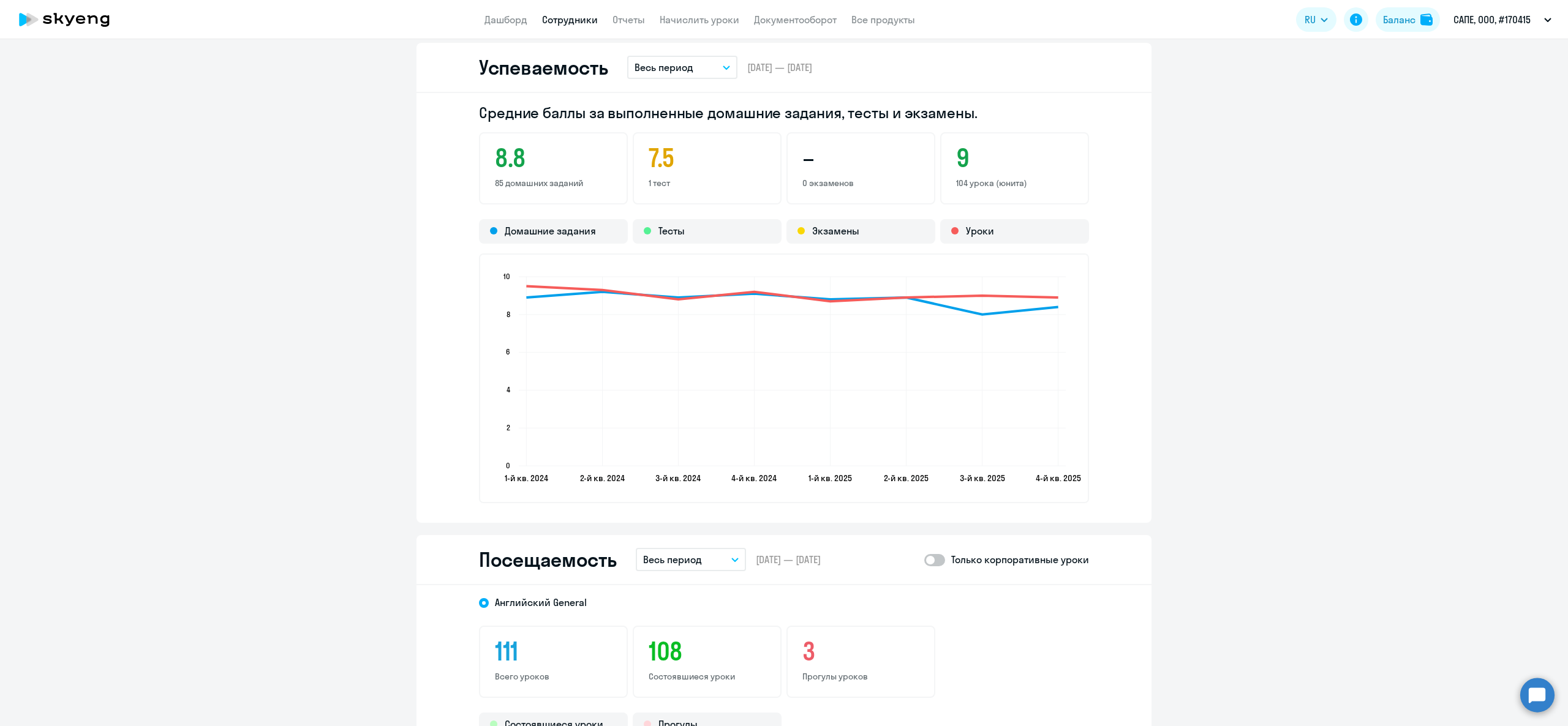
scroll to position [1469, 0]
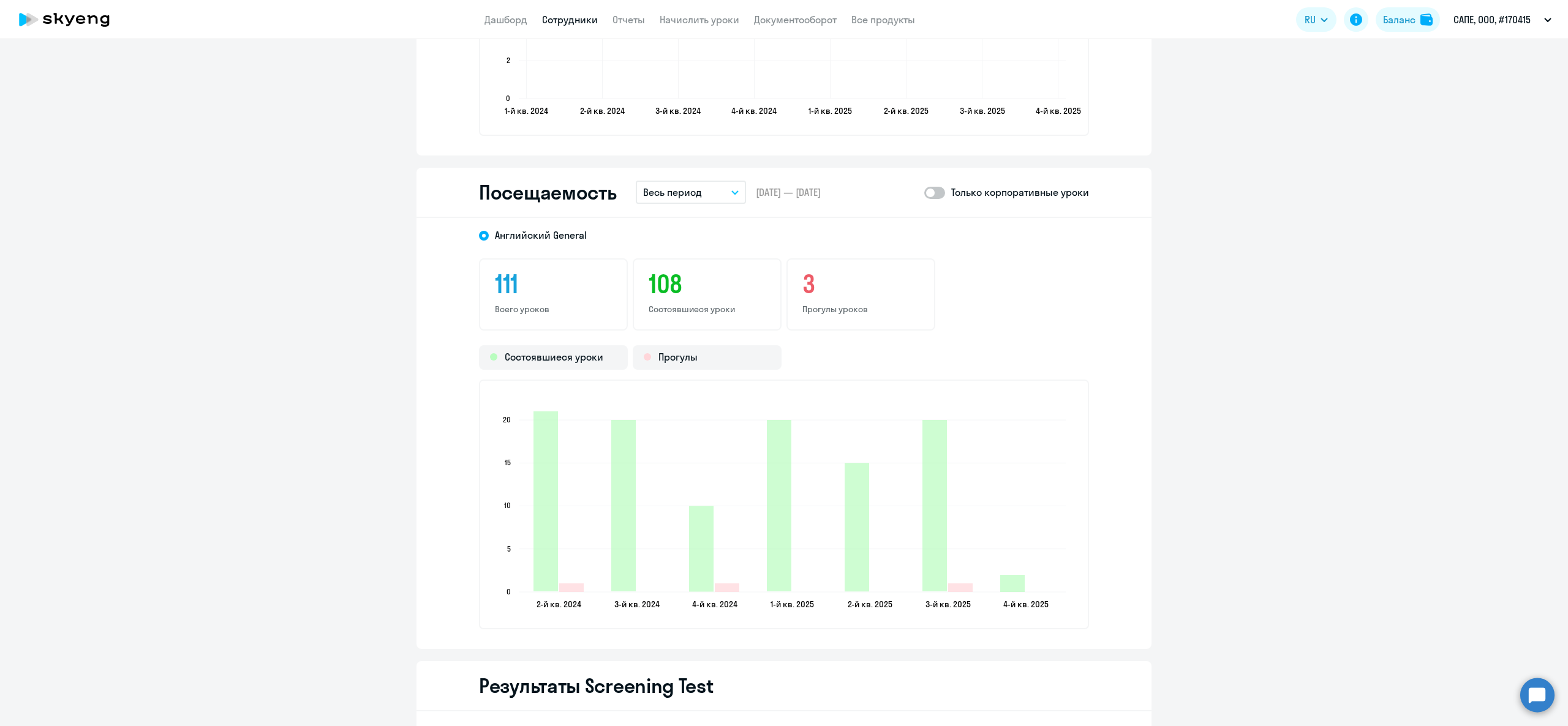
click at [662, 195] on p "Весь период" at bounding box center [672, 192] width 59 height 15
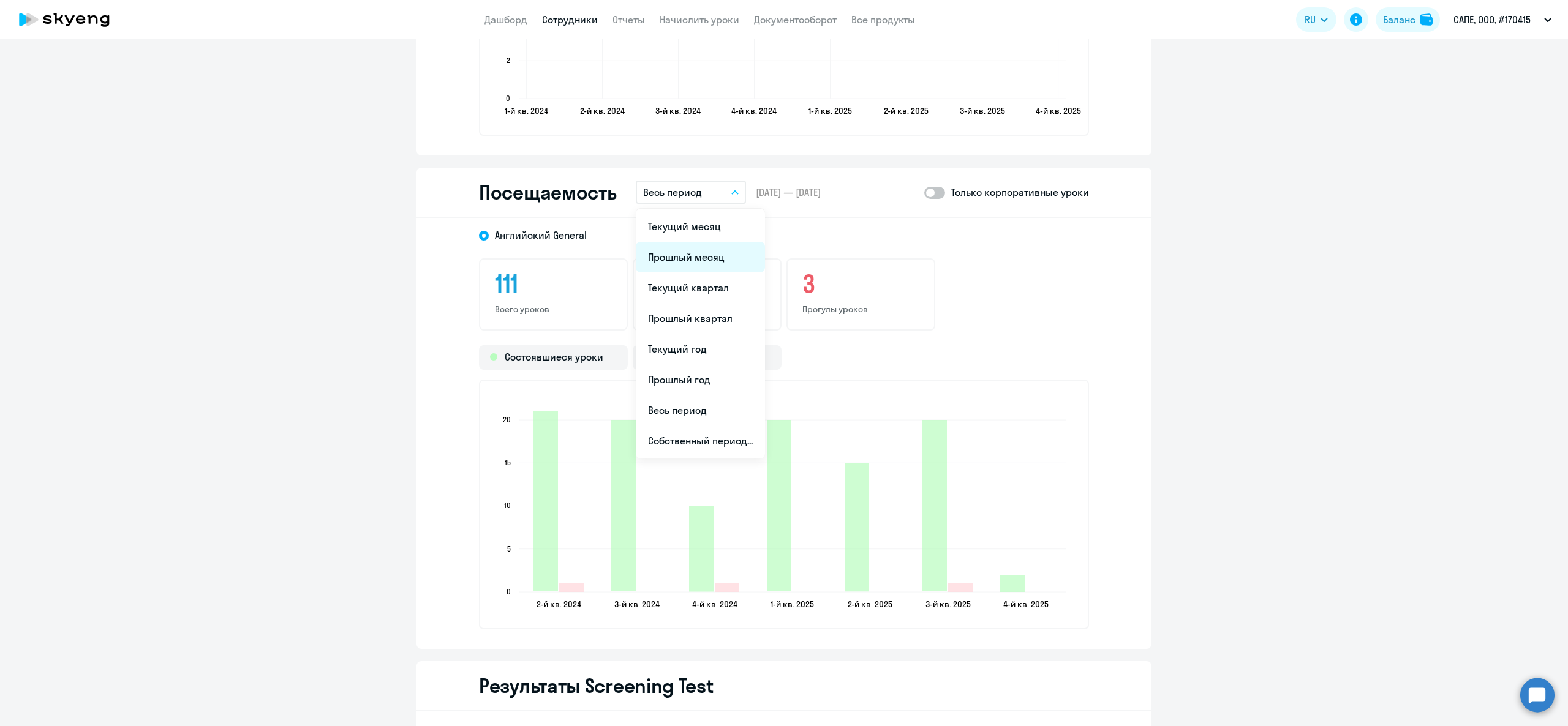
click at [692, 252] on li "Прошлый месяц" at bounding box center [700, 257] width 129 height 30
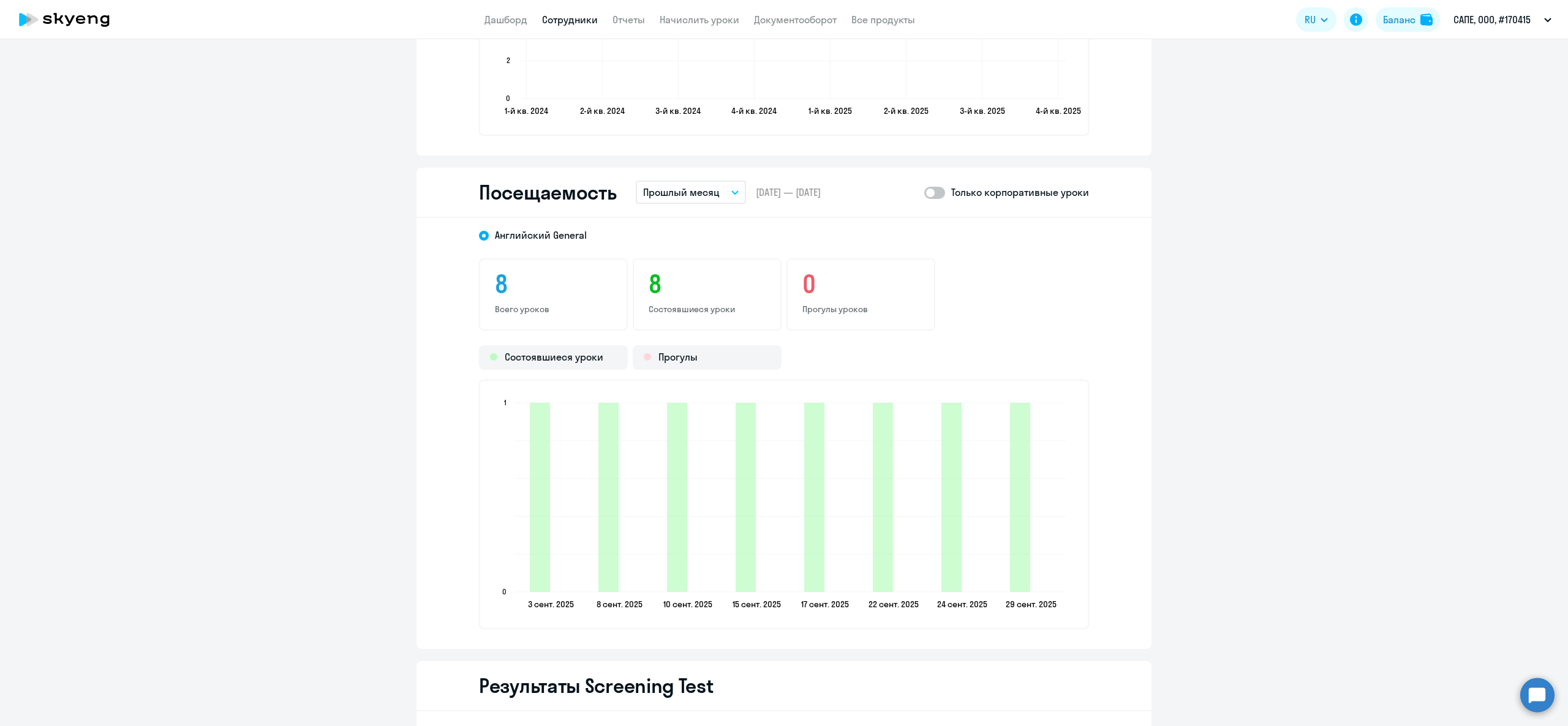
click at [924, 191] on span at bounding box center [934, 193] width 21 height 12
click at [924, 192] on input "checkbox" at bounding box center [924, 192] width 1 height 1
checkbox input "true"
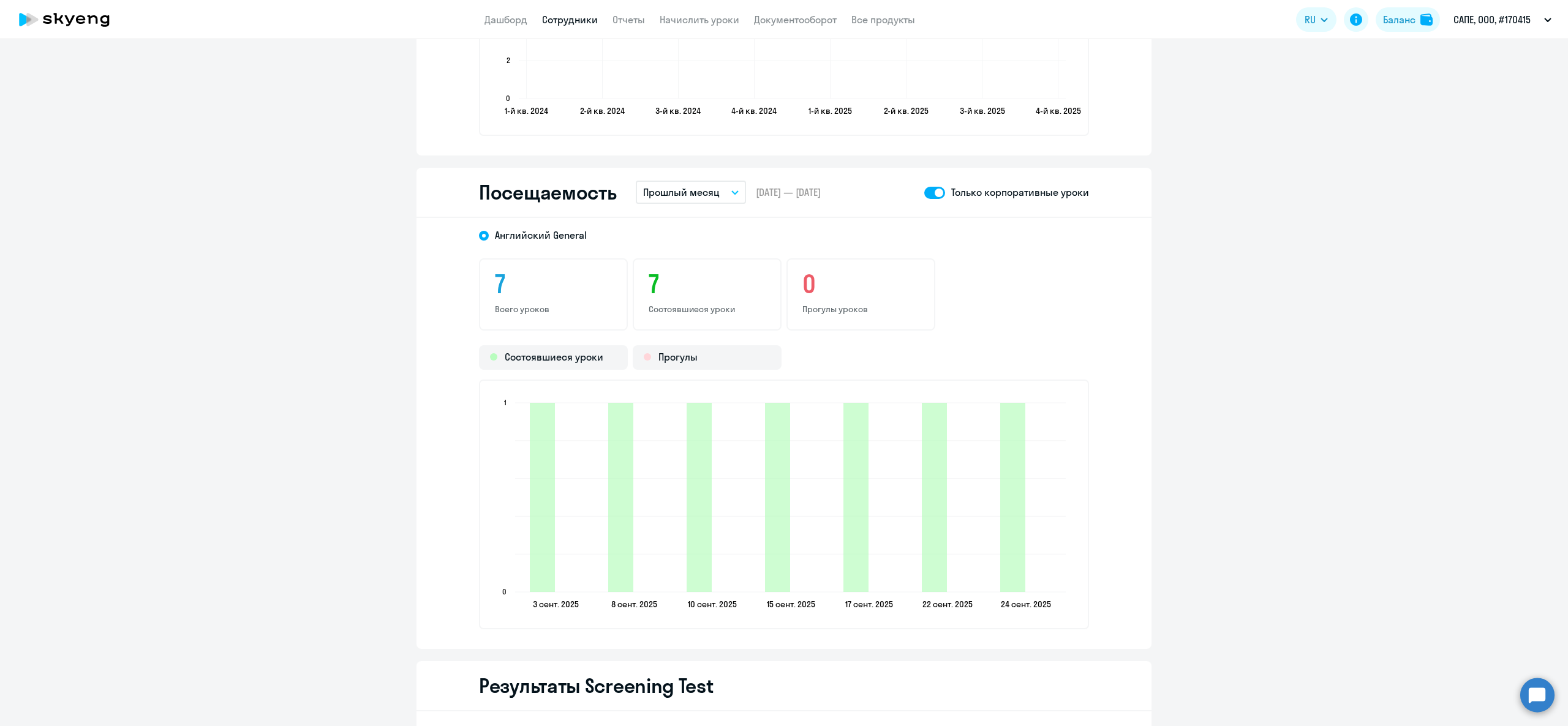
click at [660, 198] on button "Прошлый месяц" at bounding box center [690, 192] width 110 height 23
click at [675, 234] on li "Текущий месяц" at bounding box center [700, 226] width 129 height 30
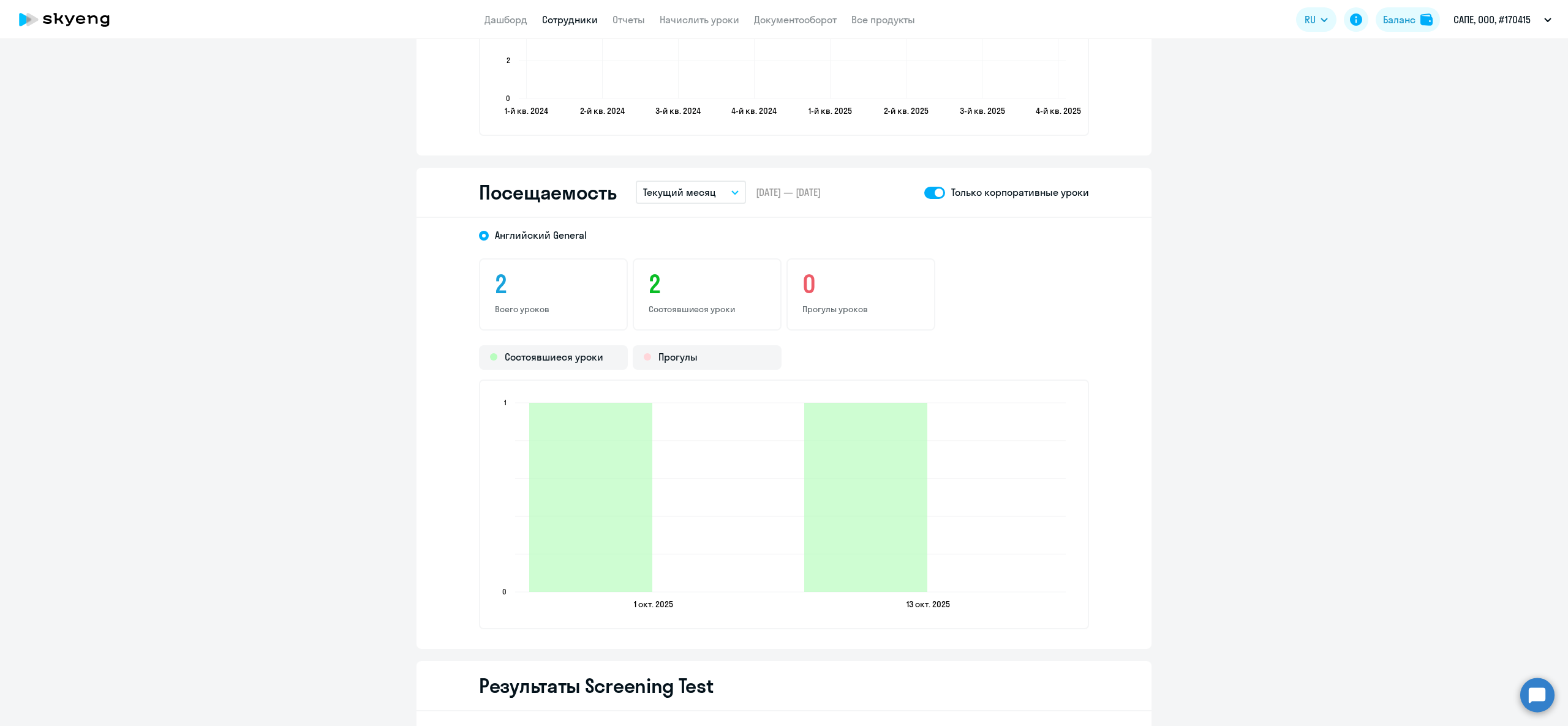
click at [561, 19] on link "Сотрудники" at bounding box center [570, 20] width 56 height 12
select select "30"
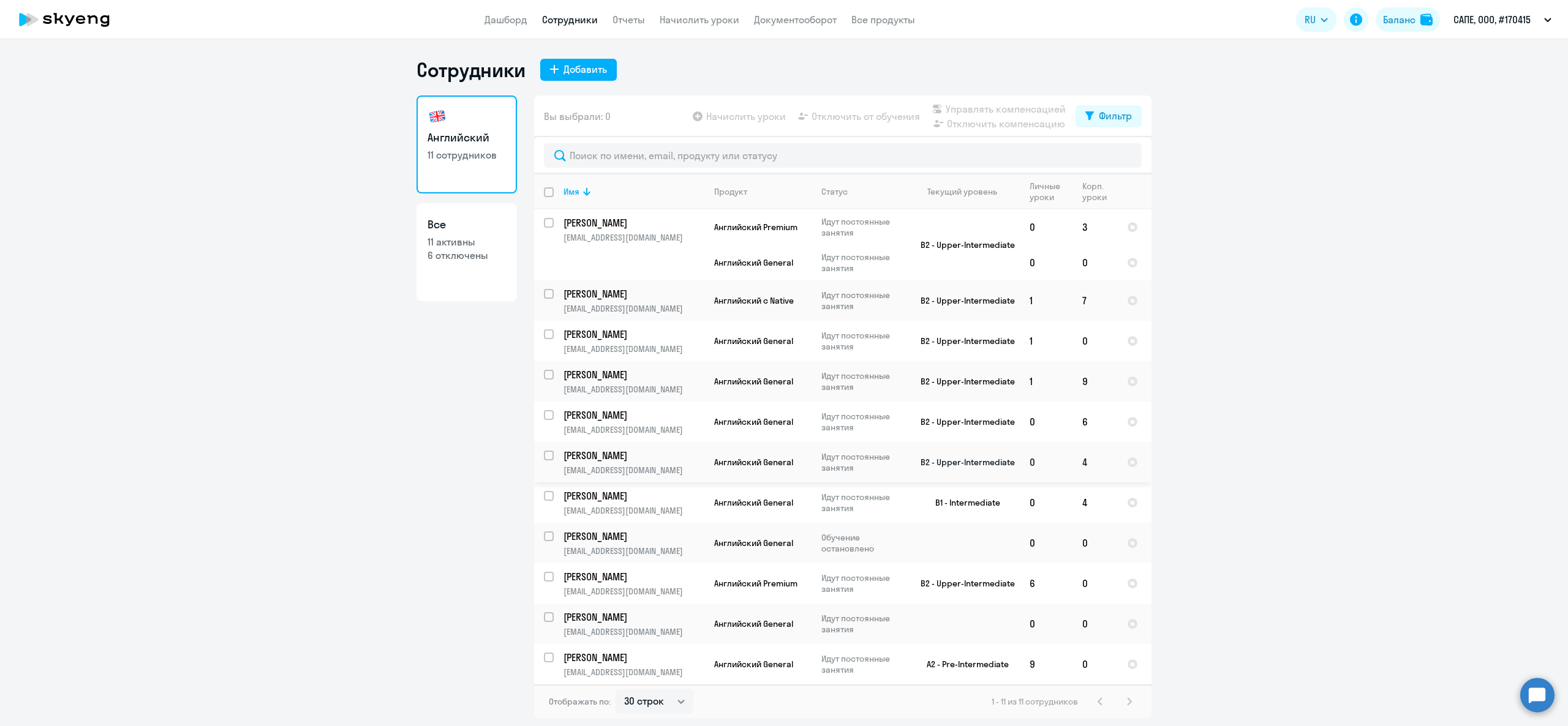
click at [646, 457] on p "Иванова Наталья" at bounding box center [632, 455] width 138 height 14
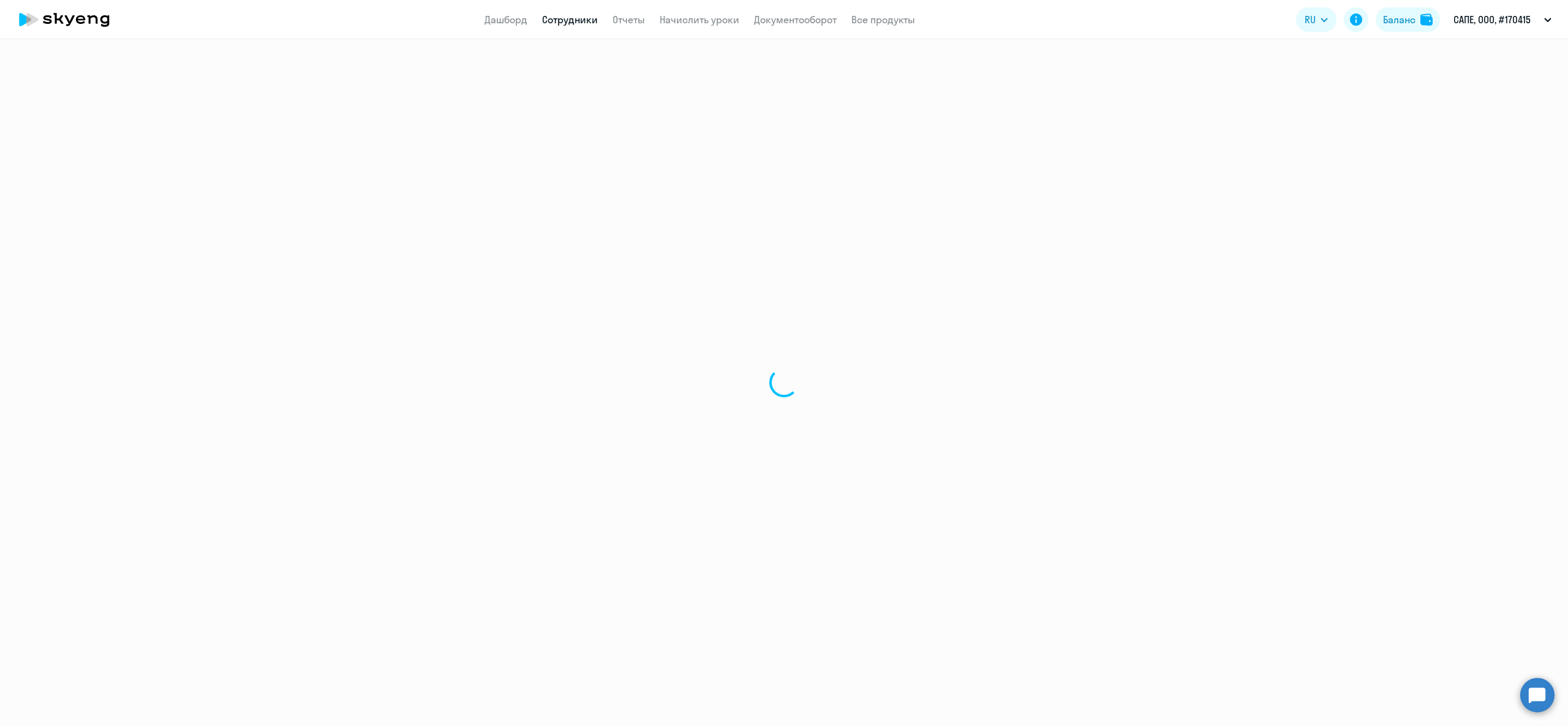
select select "english"
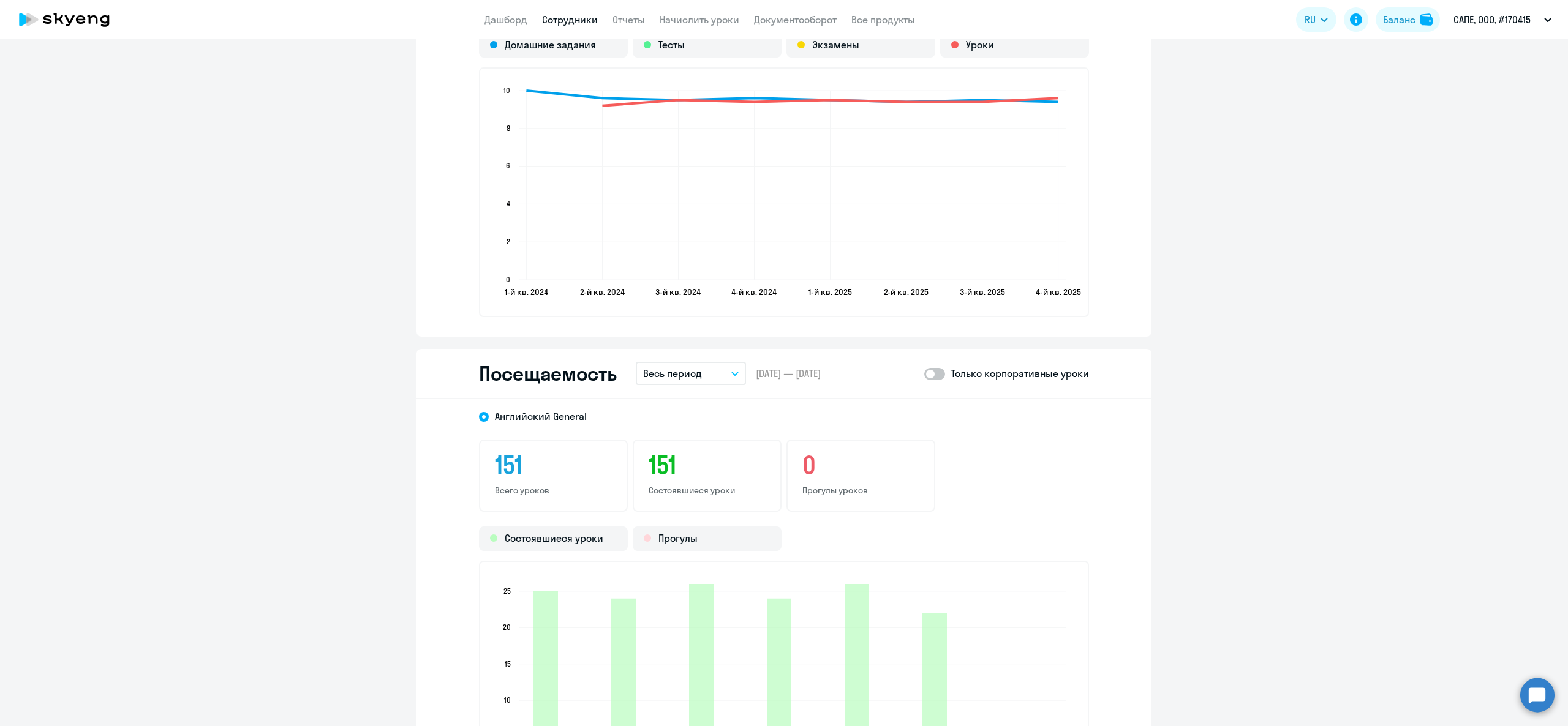
scroll to position [1591, 0]
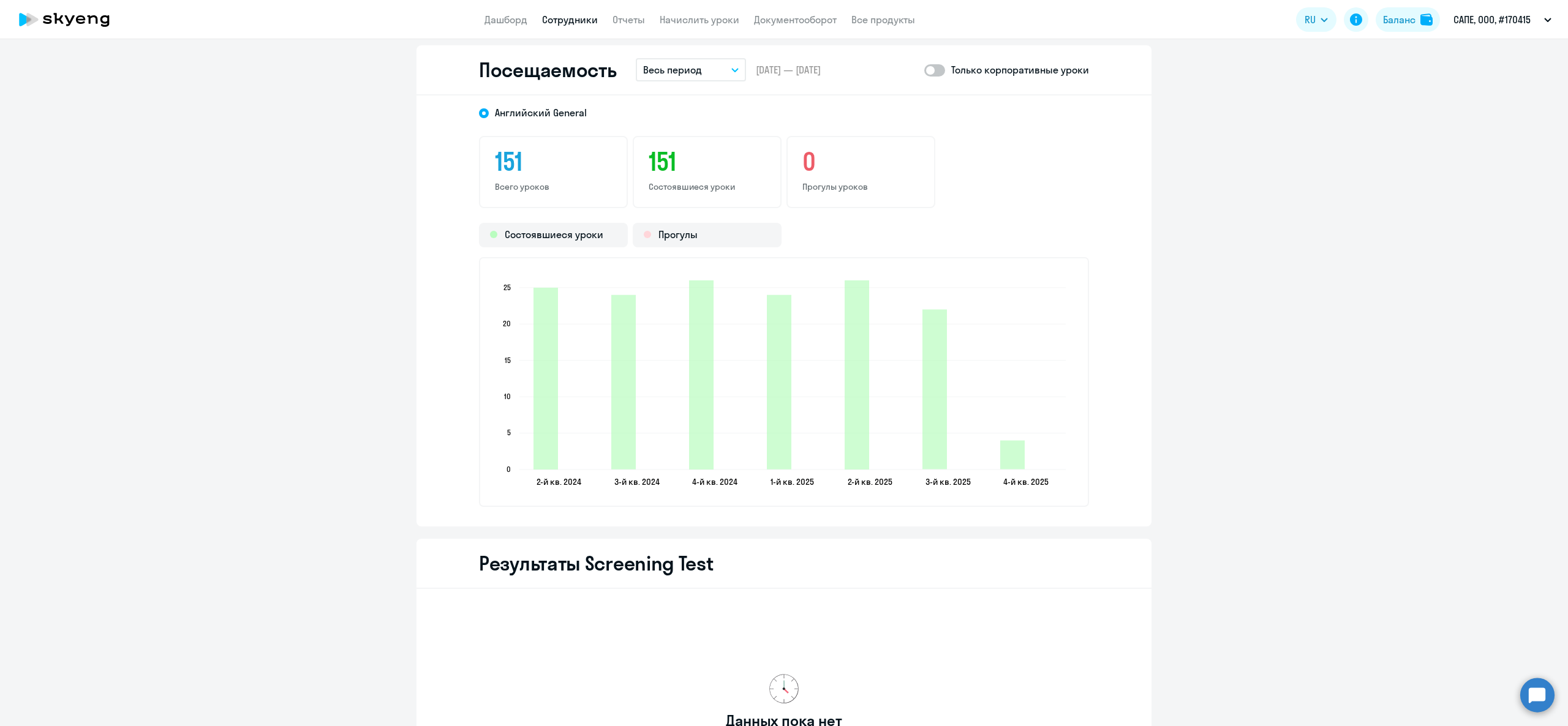
click at [658, 63] on p "Весь период" at bounding box center [672, 70] width 59 height 15
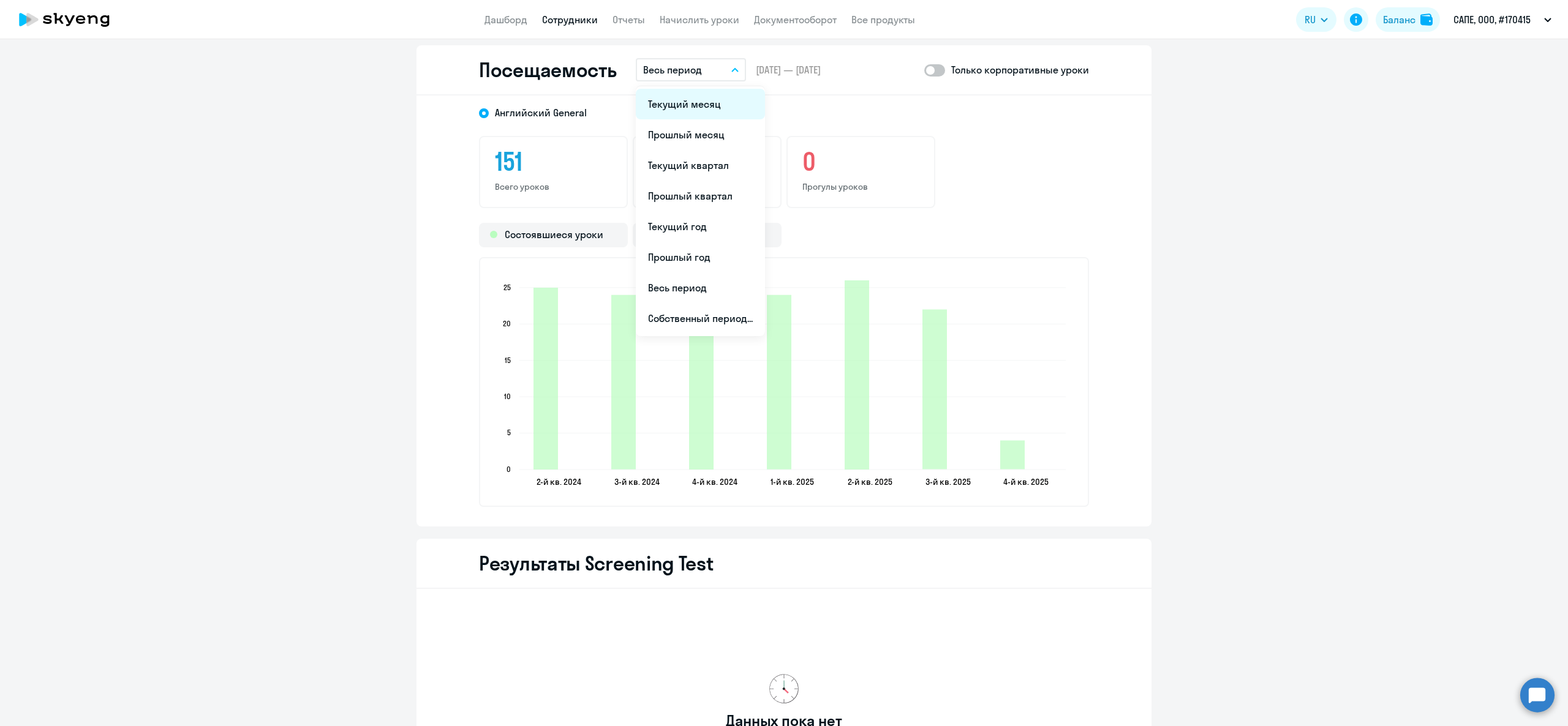
click at [696, 100] on li "Текущий месяц" at bounding box center [700, 104] width 129 height 30
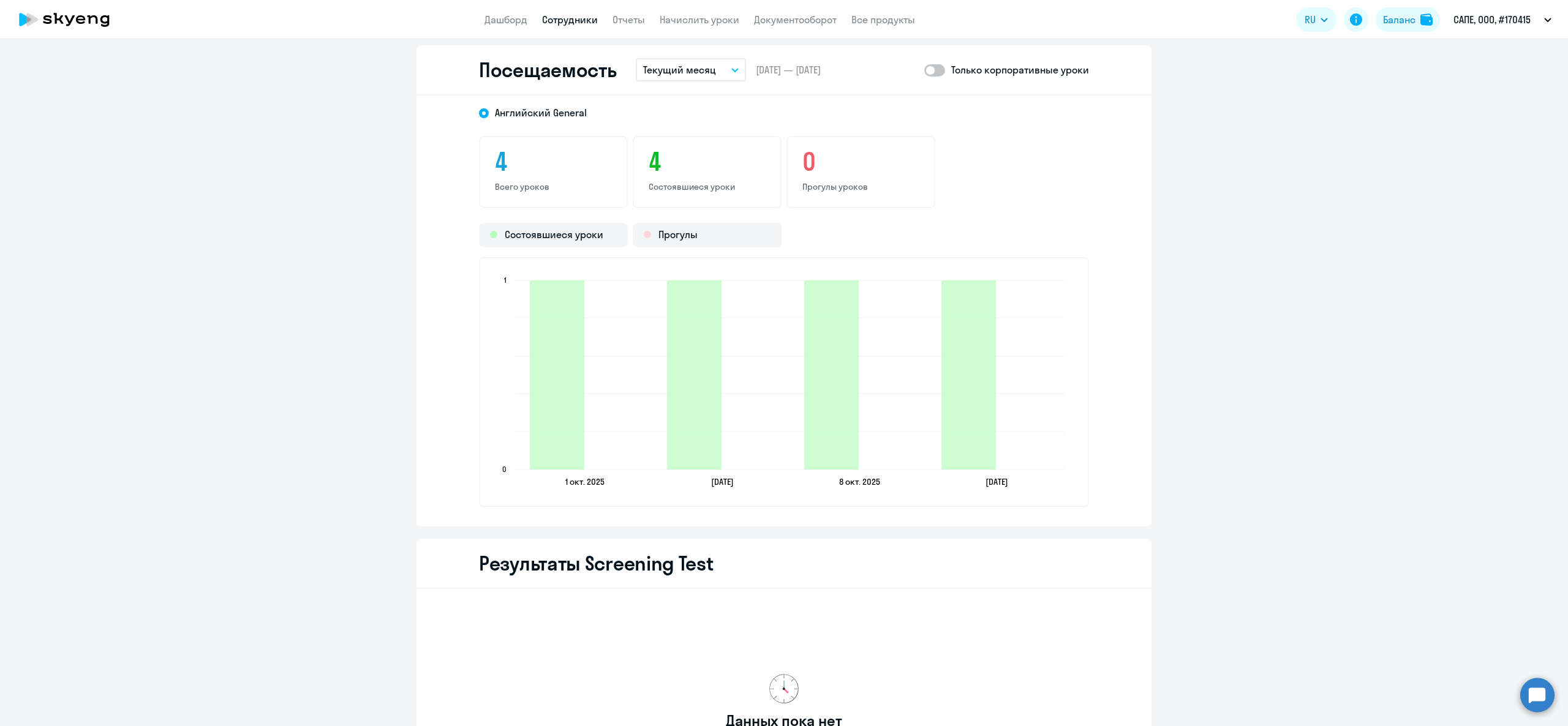
click at [934, 68] on span at bounding box center [934, 70] width 21 height 12
click at [924, 70] on input "checkbox" at bounding box center [924, 70] width 1 height 1
checkbox input "true"
click at [564, 21] on link "Сотрудники" at bounding box center [570, 20] width 56 height 12
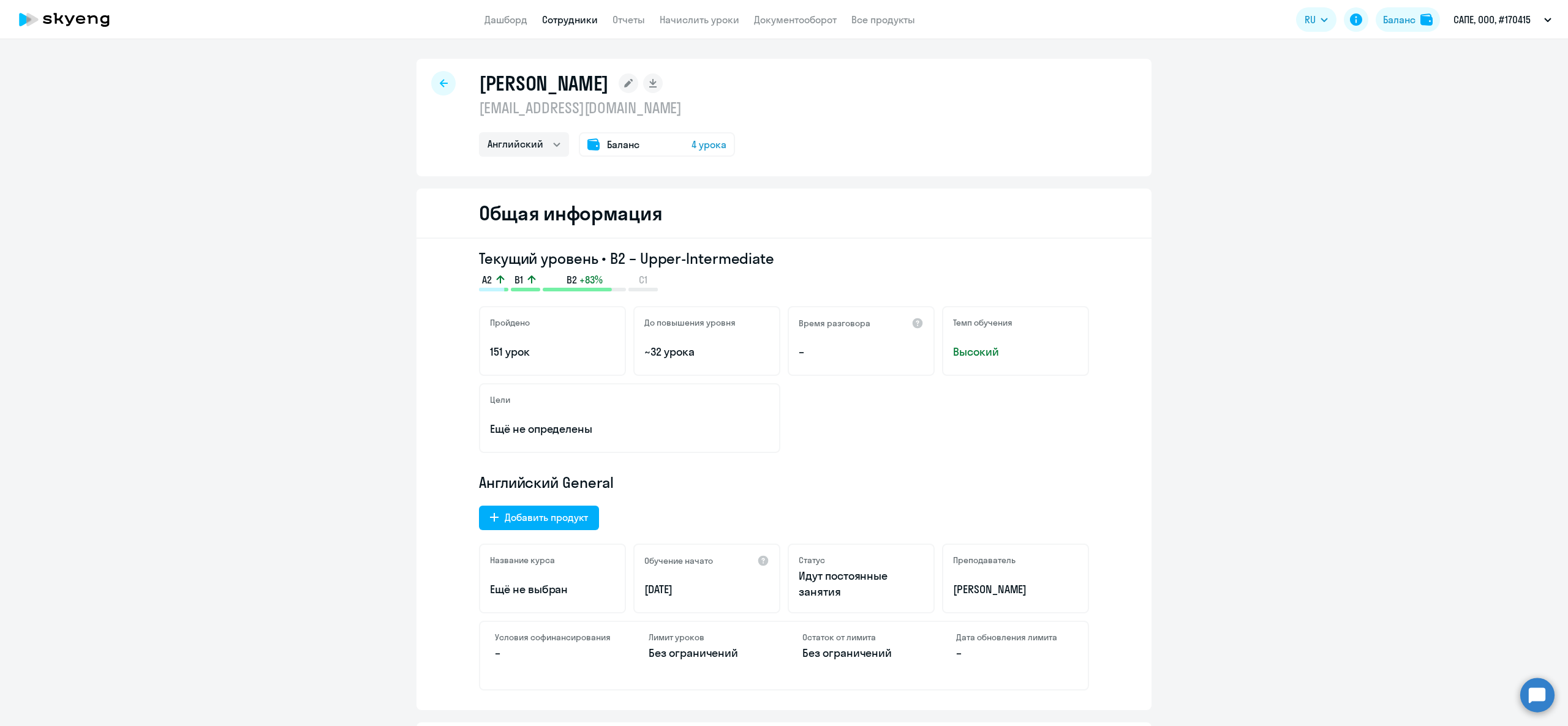
select select "30"
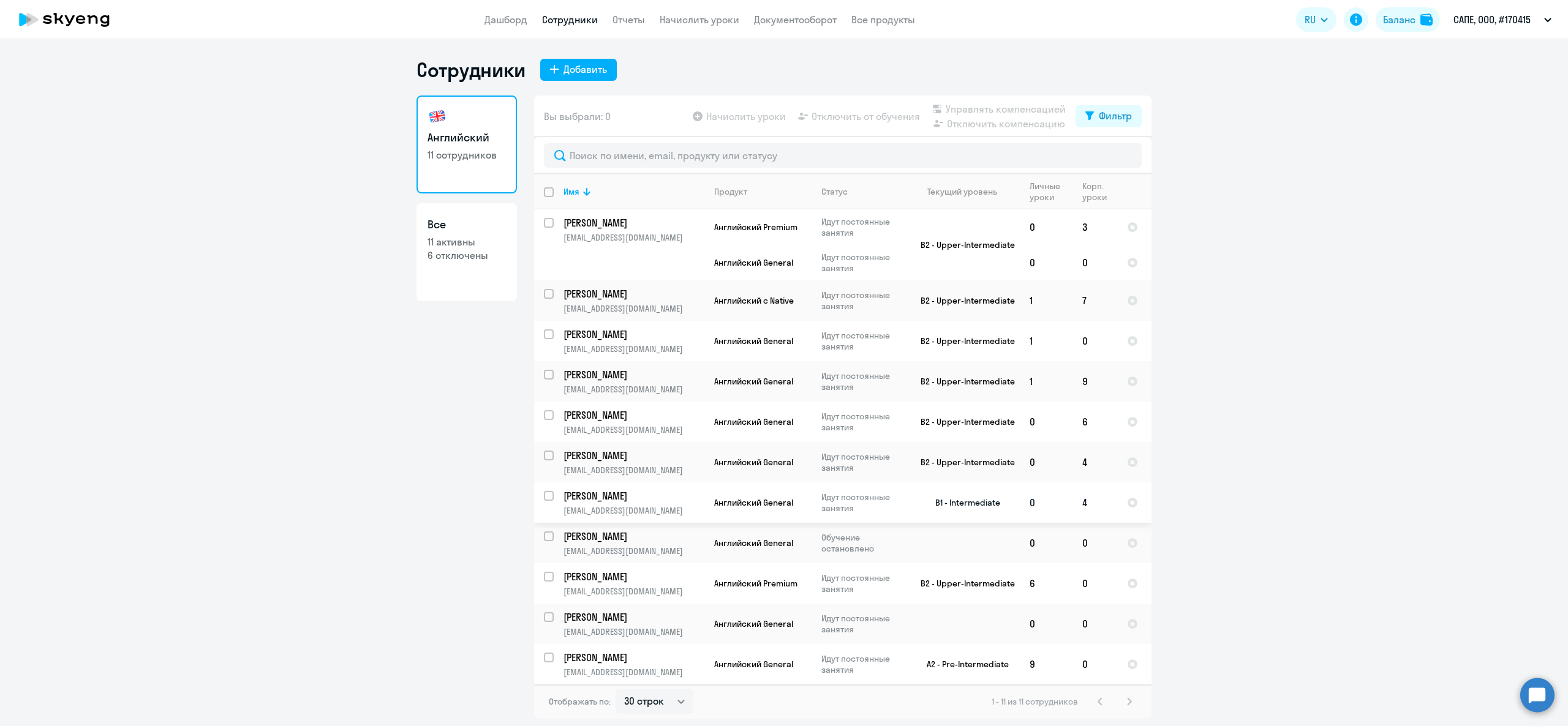
click at [608, 508] on p "s.evdokimov@sape.ru" at bounding box center [633, 511] width 140 height 11
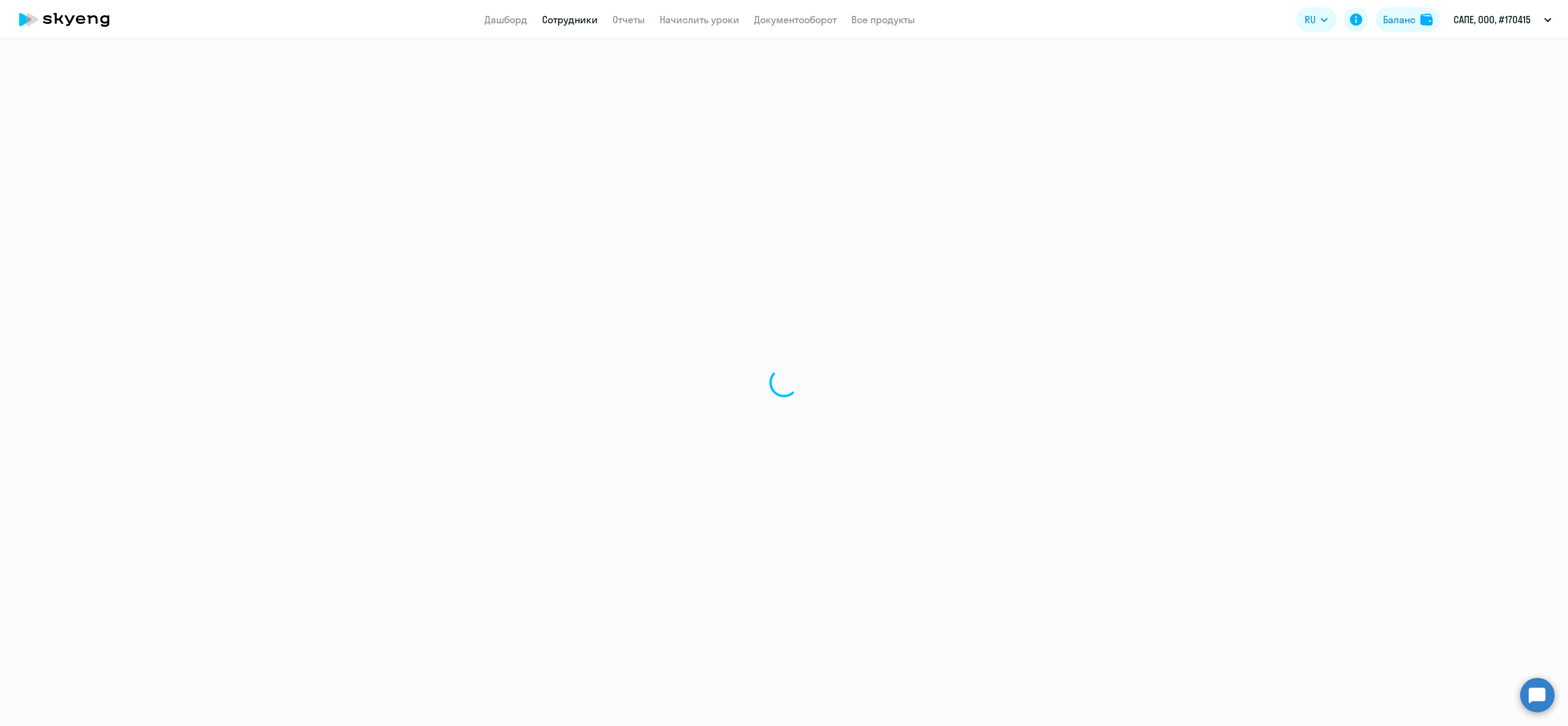
select select "english"
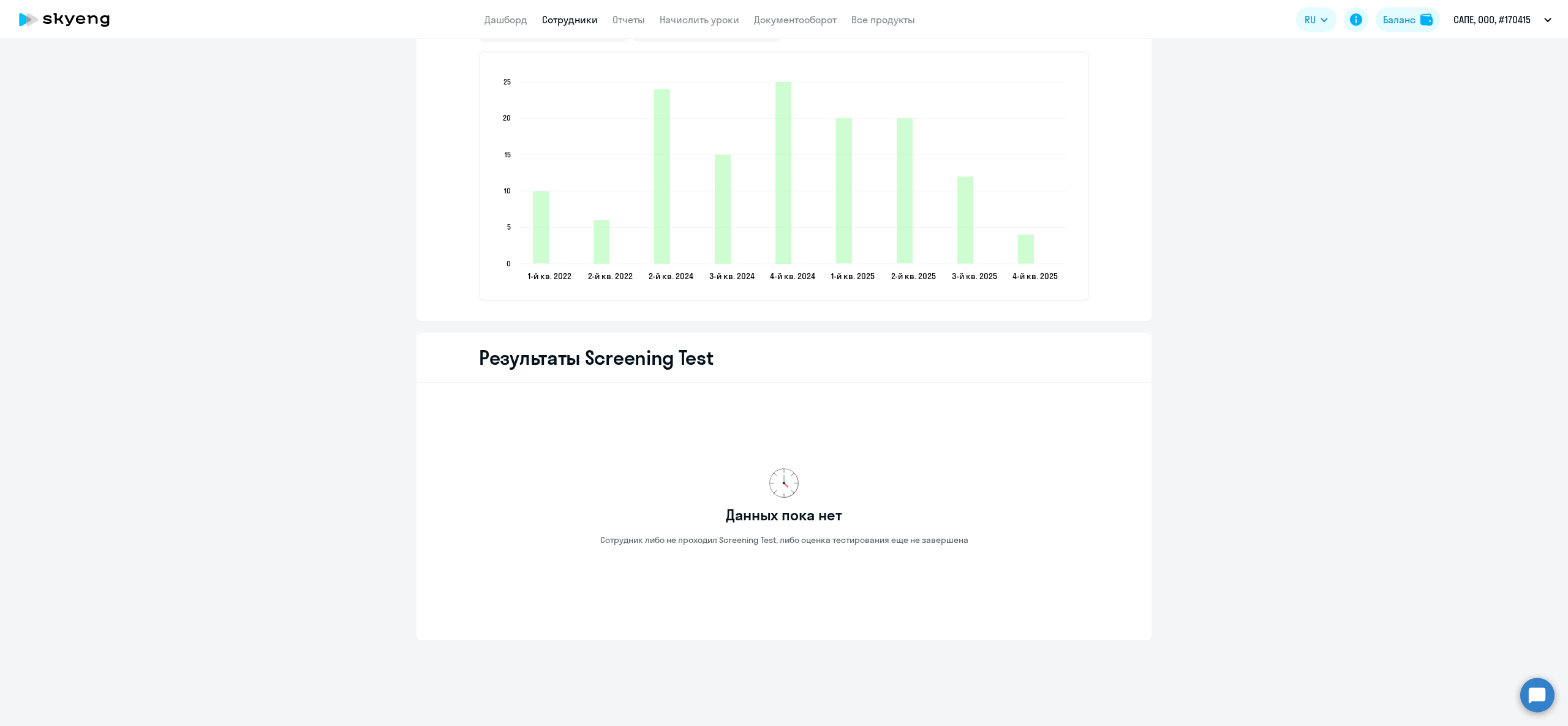
scroll to position [1308, 0]
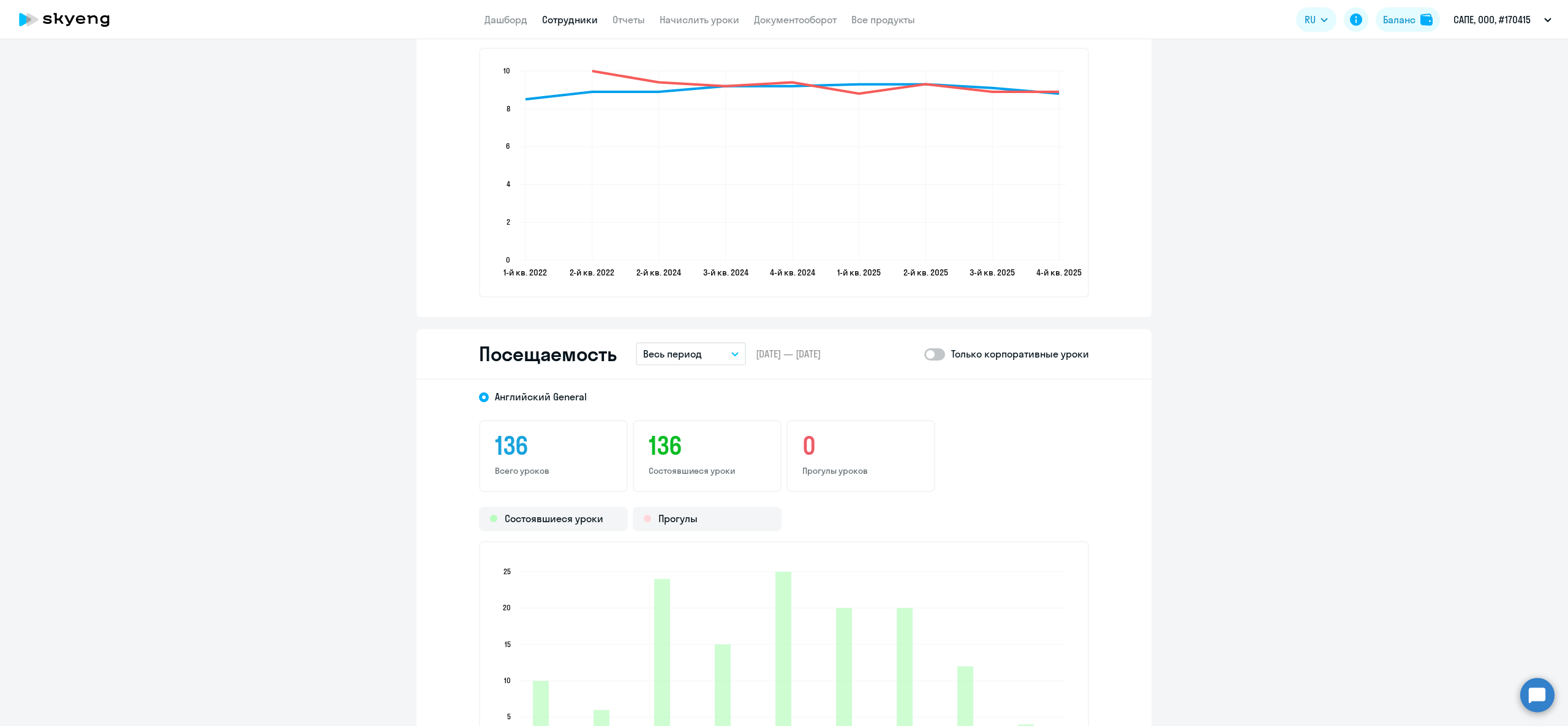
click at [669, 347] on p "Весь период" at bounding box center [672, 354] width 59 height 15
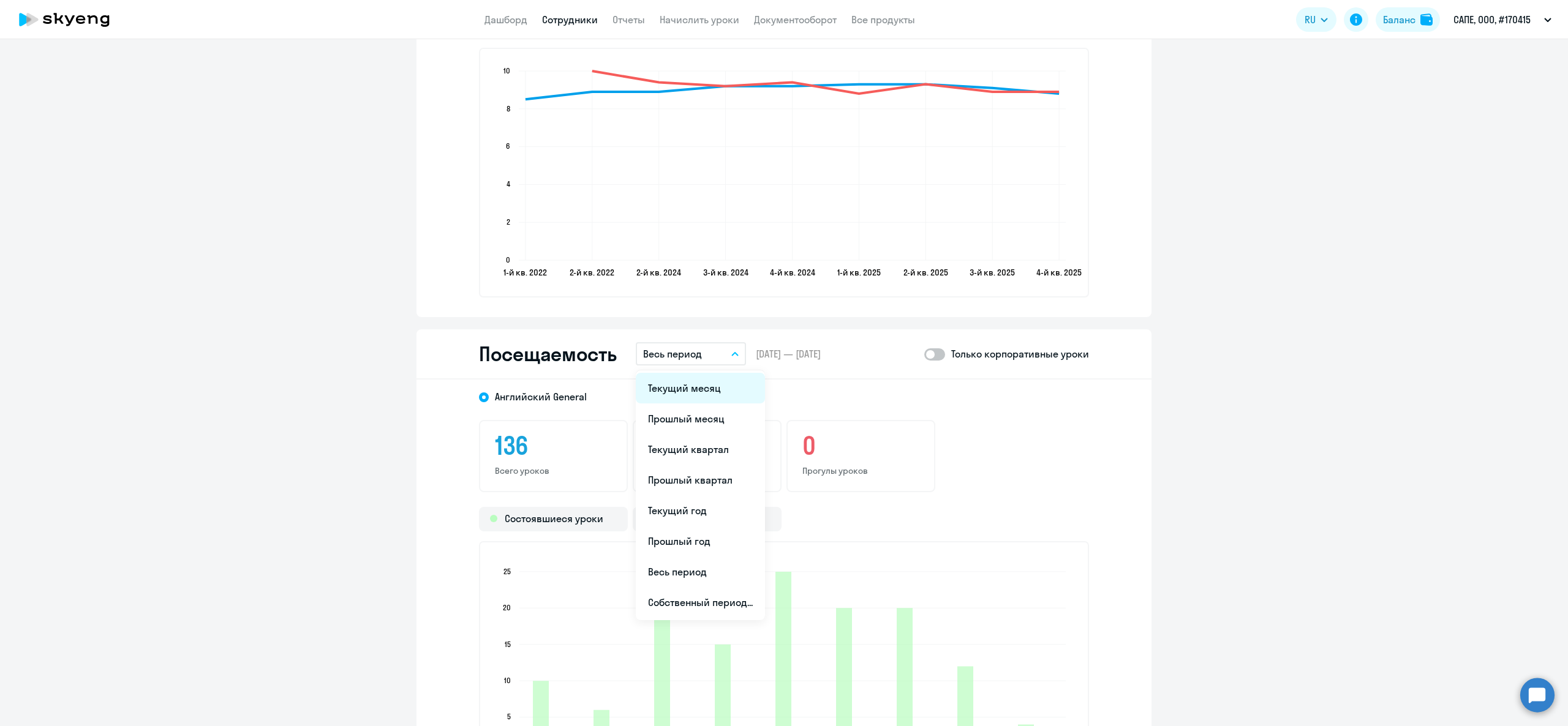
click at [690, 386] on li "Текущий месяц" at bounding box center [700, 388] width 129 height 30
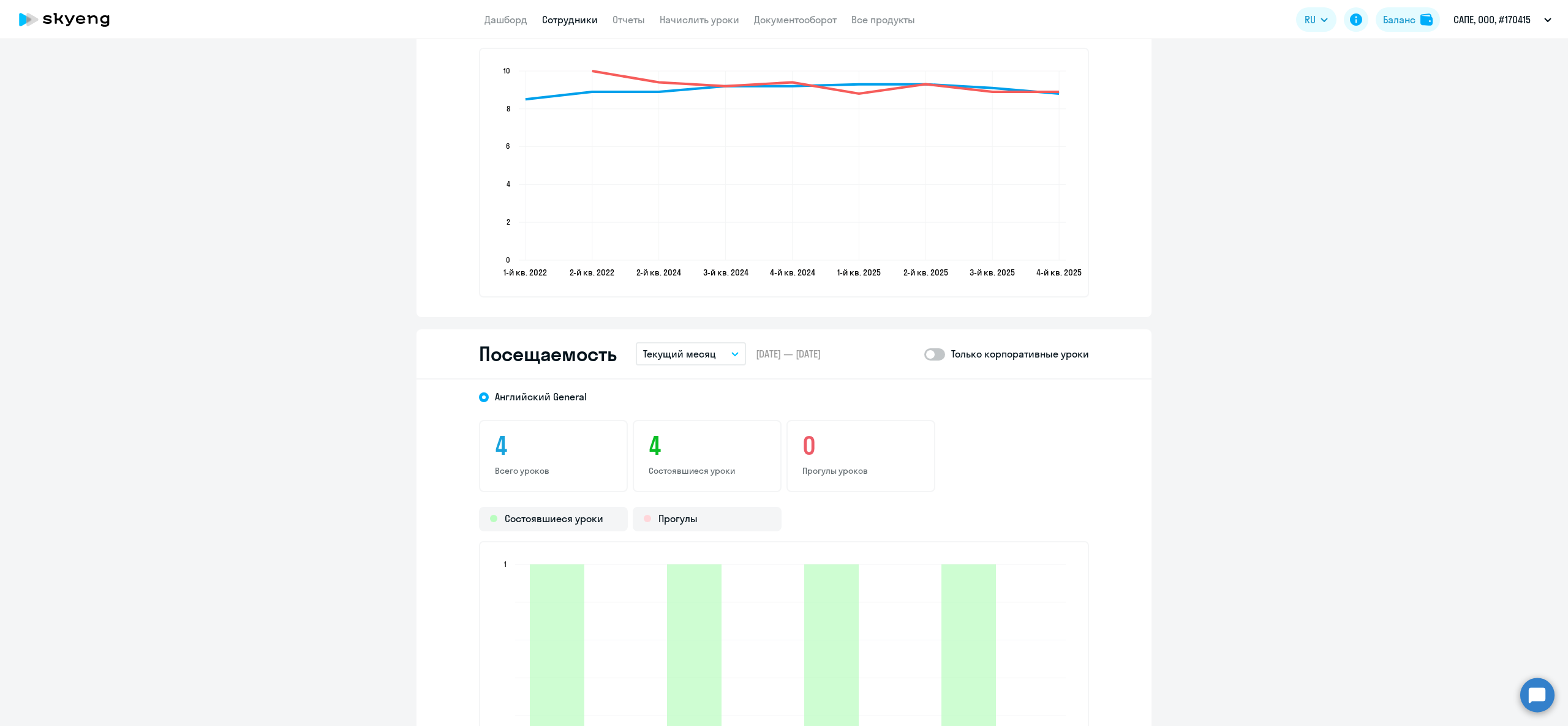
click at [931, 347] on label at bounding box center [934, 354] width 21 height 15
click at [924, 354] on input "checkbox" at bounding box center [924, 354] width 1 height 1
checkbox input "true"
click at [575, 22] on link "Сотрудники" at bounding box center [570, 20] width 56 height 12
select select "30"
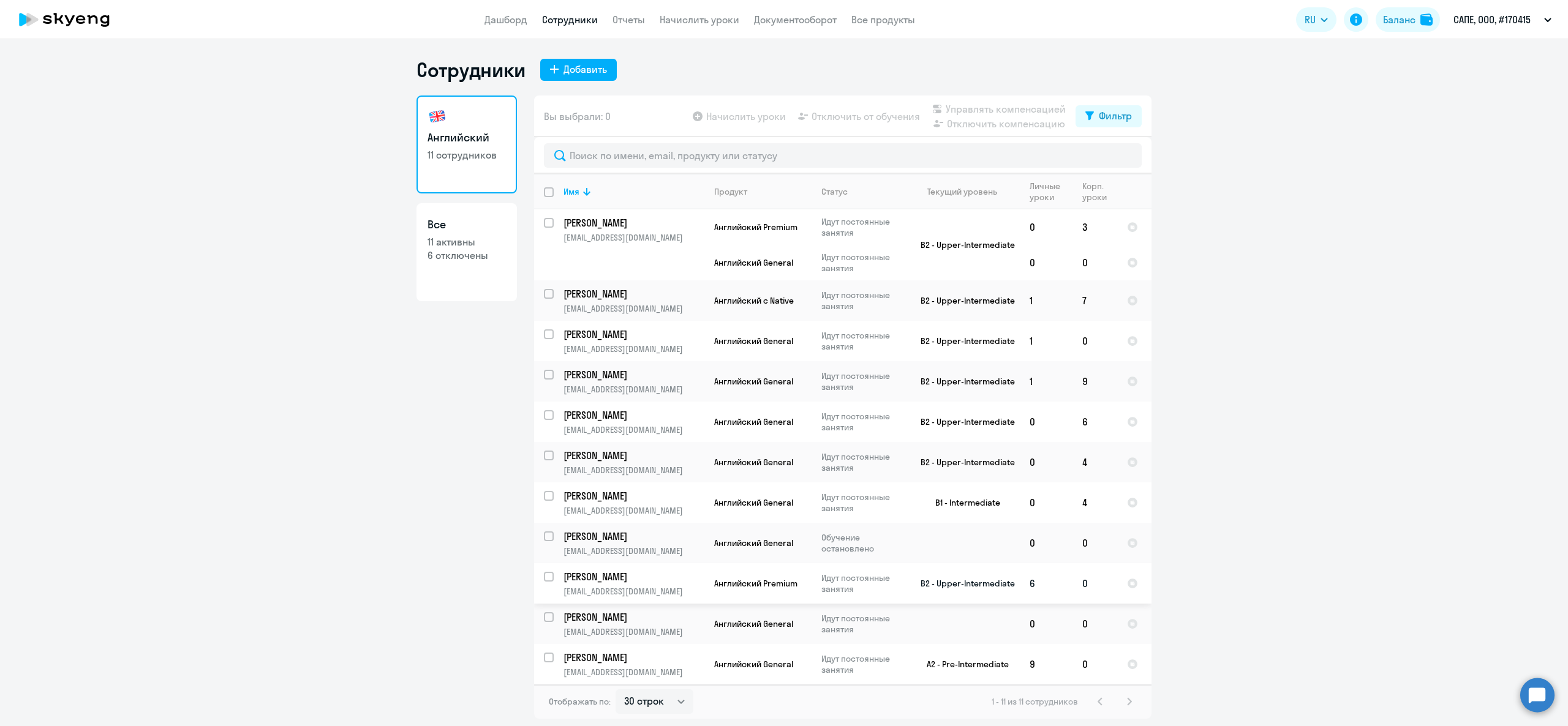
click at [620, 590] on p "d.domozhilov@sape.ru" at bounding box center [633, 592] width 140 height 11
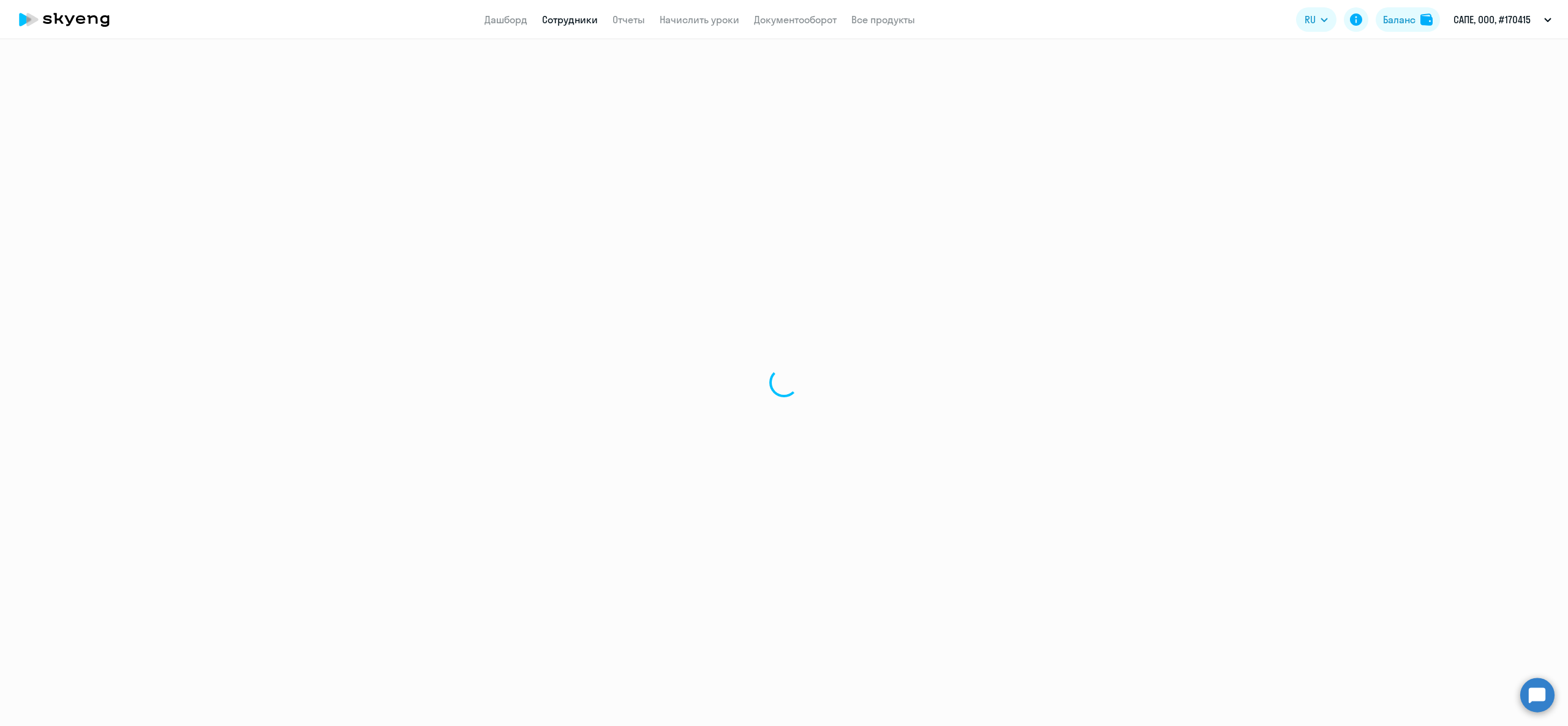
select select "english"
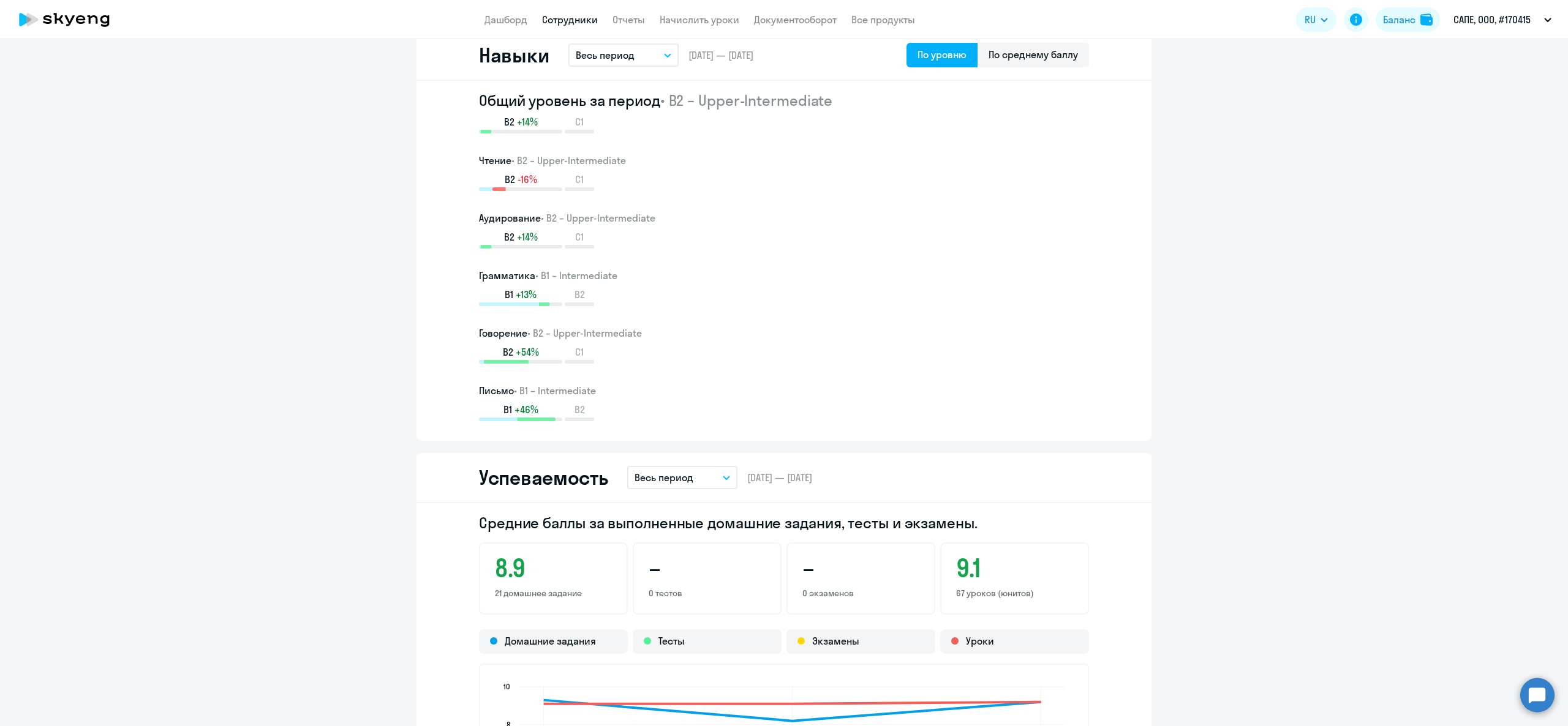
scroll to position [979, 0]
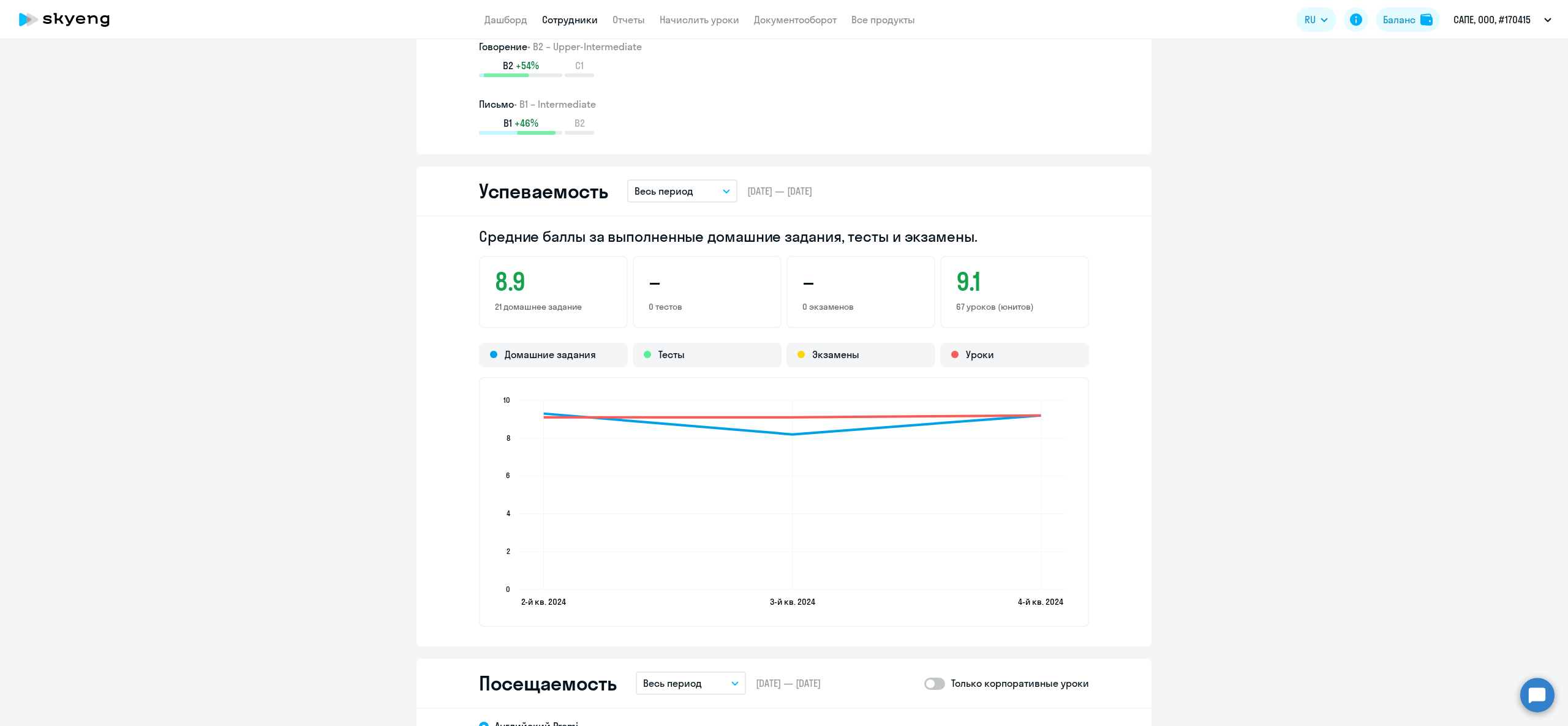
click at [667, 188] on p "Весь период" at bounding box center [664, 191] width 59 height 15
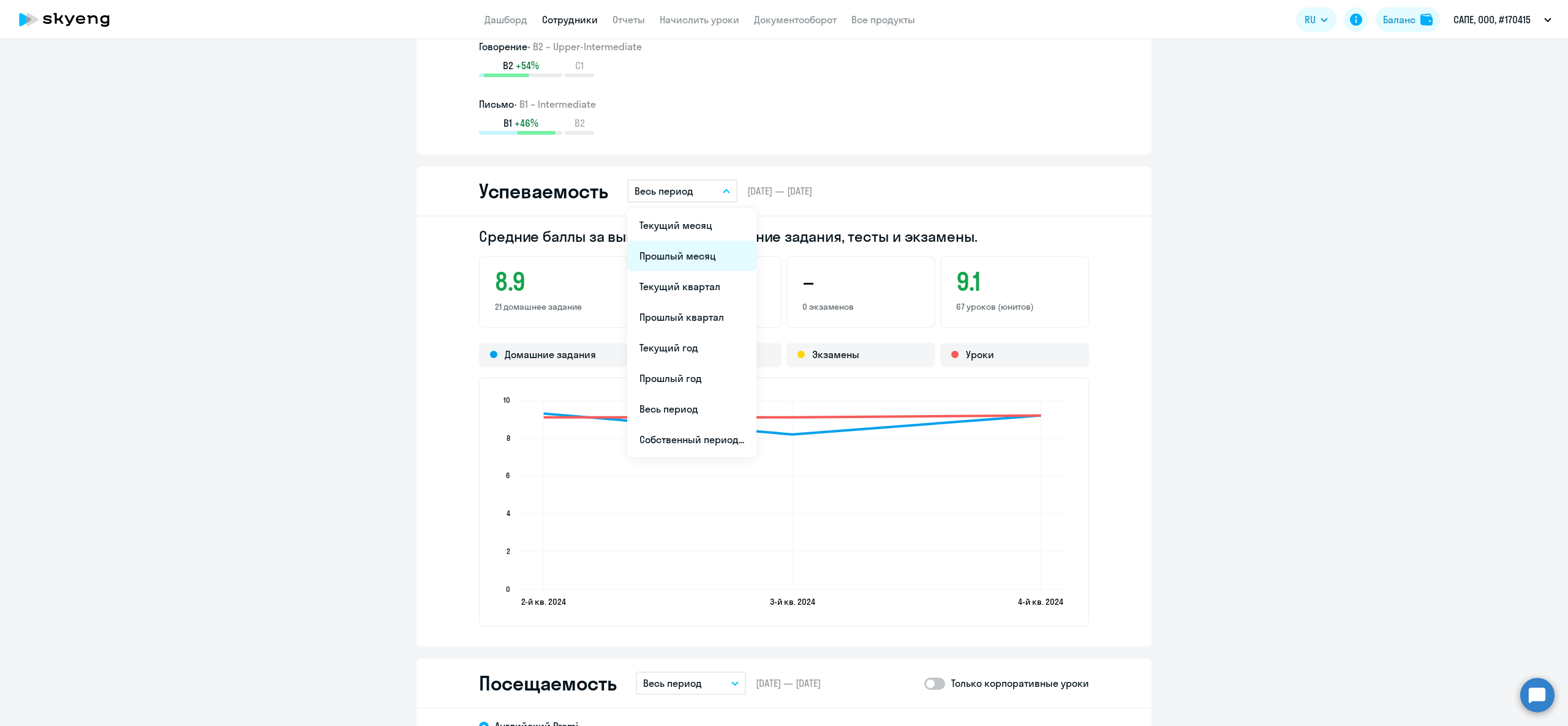
click at [660, 254] on li "Прошлый месяц" at bounding box center [692, 256] width 129 height 30
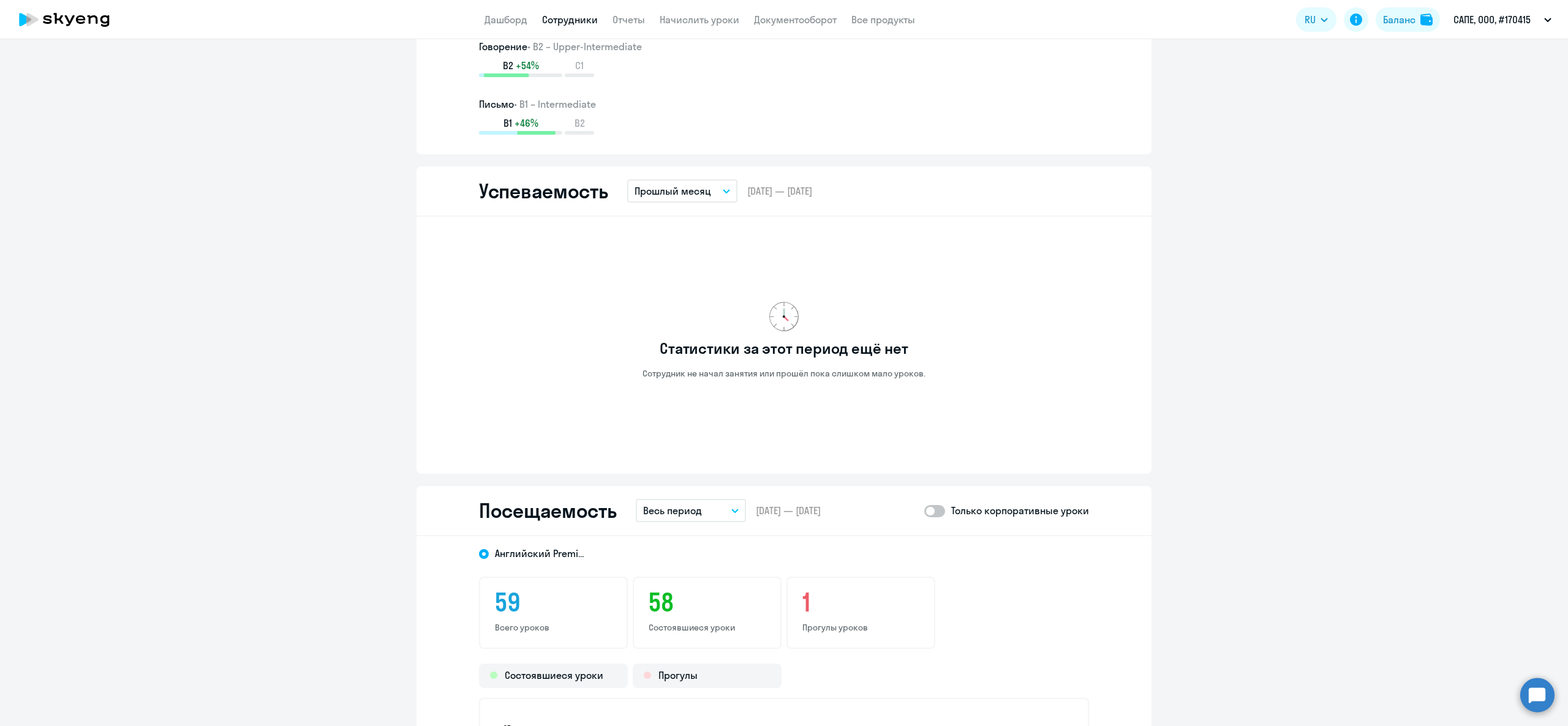
click at [660, 180] on button "Прошлый месяц" at bounding box center [682, 190] width 110 height 23
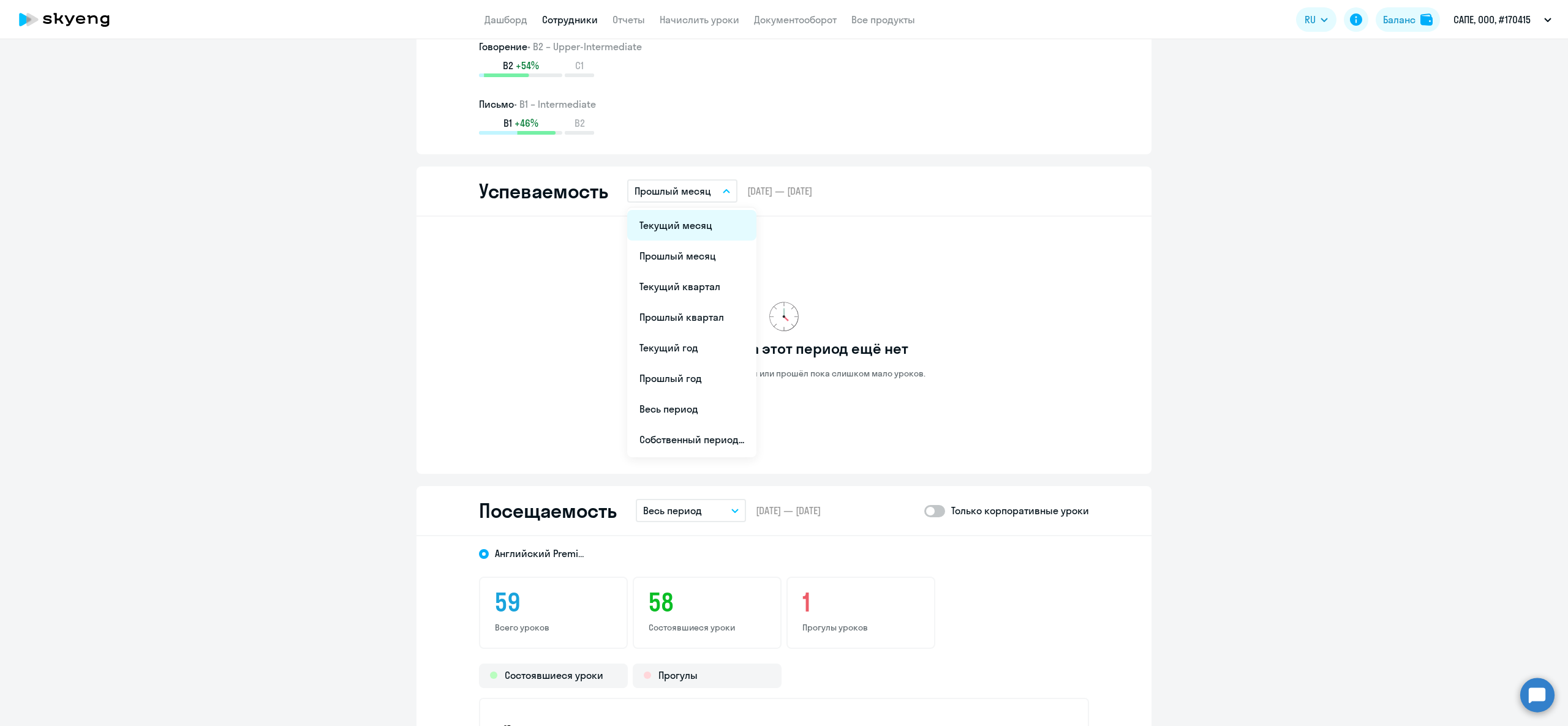
click at [663, 233] on li "Текущий месяц" at bounding box center [692, 225] width 129 height 30
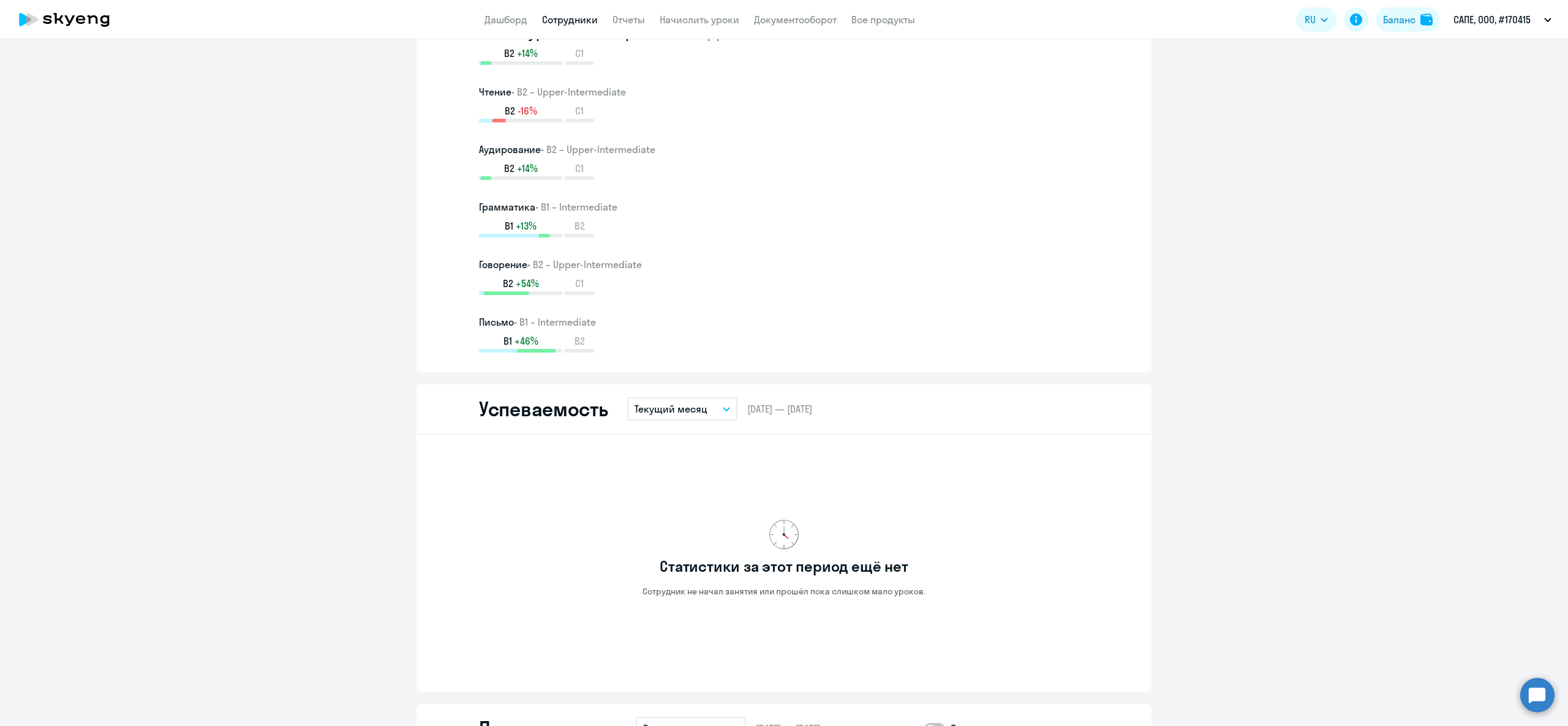
scroll to position [0, 0]
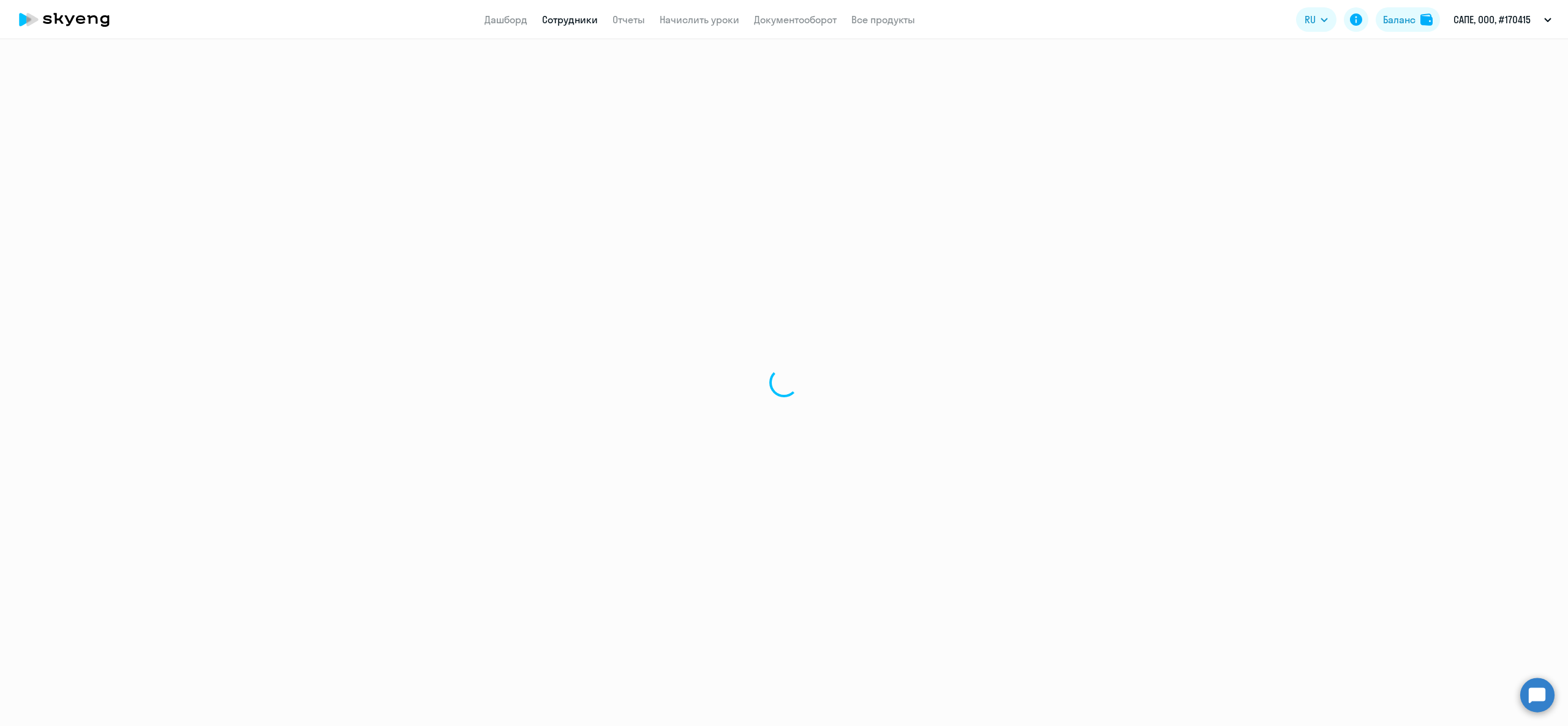
select select "30"
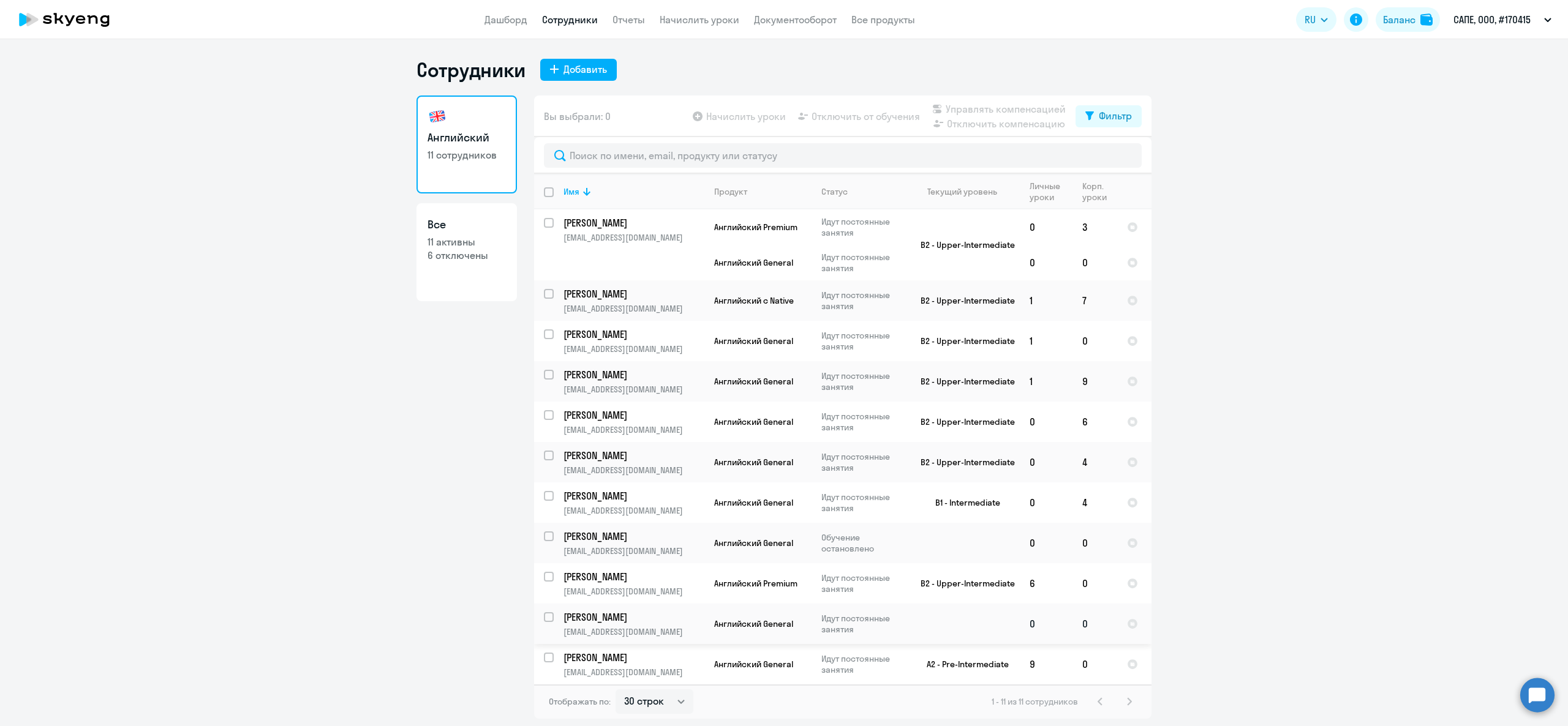
click at [642, 624] on p "Васьков Василий" at bounding box center [632, 617] width 138 height 14
select select "english"
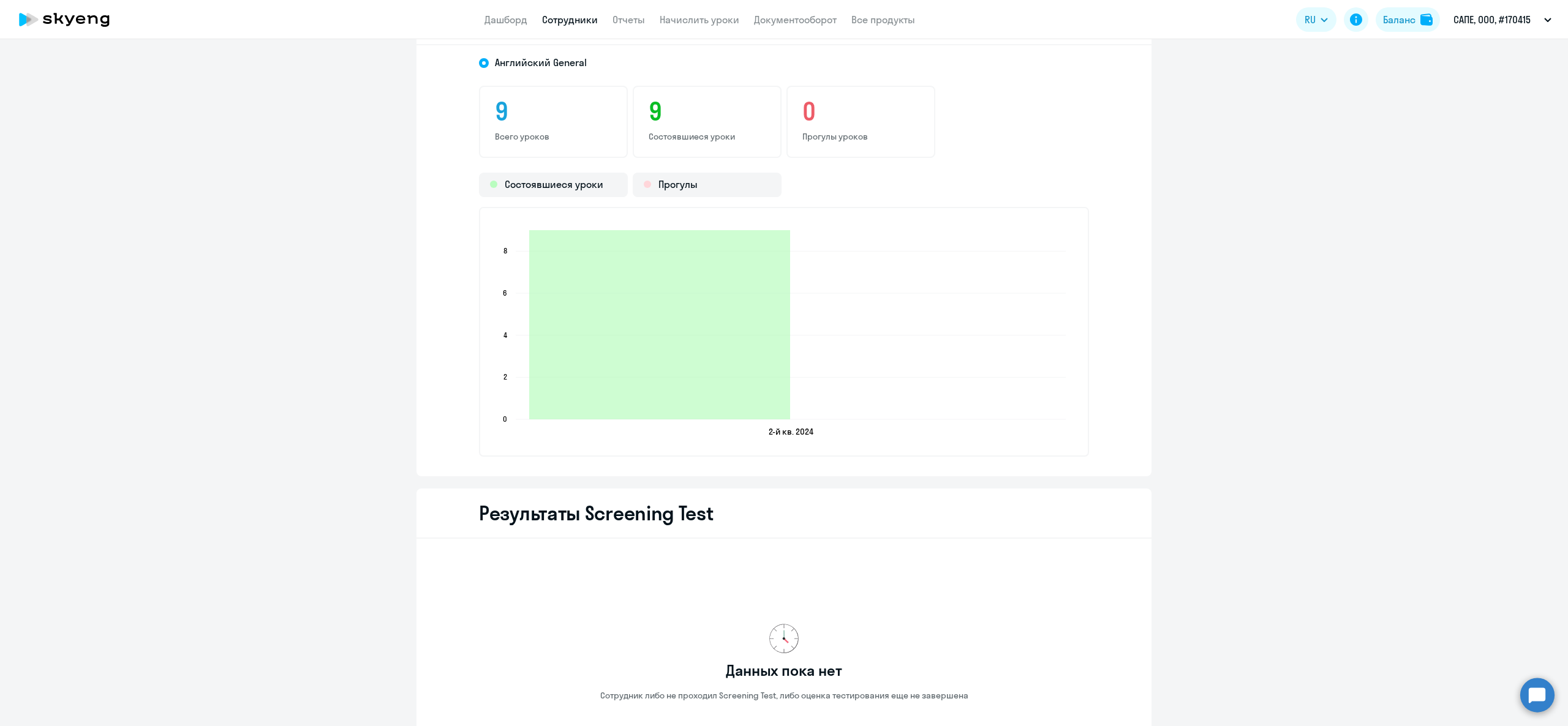
scroll to position [1420, 0]
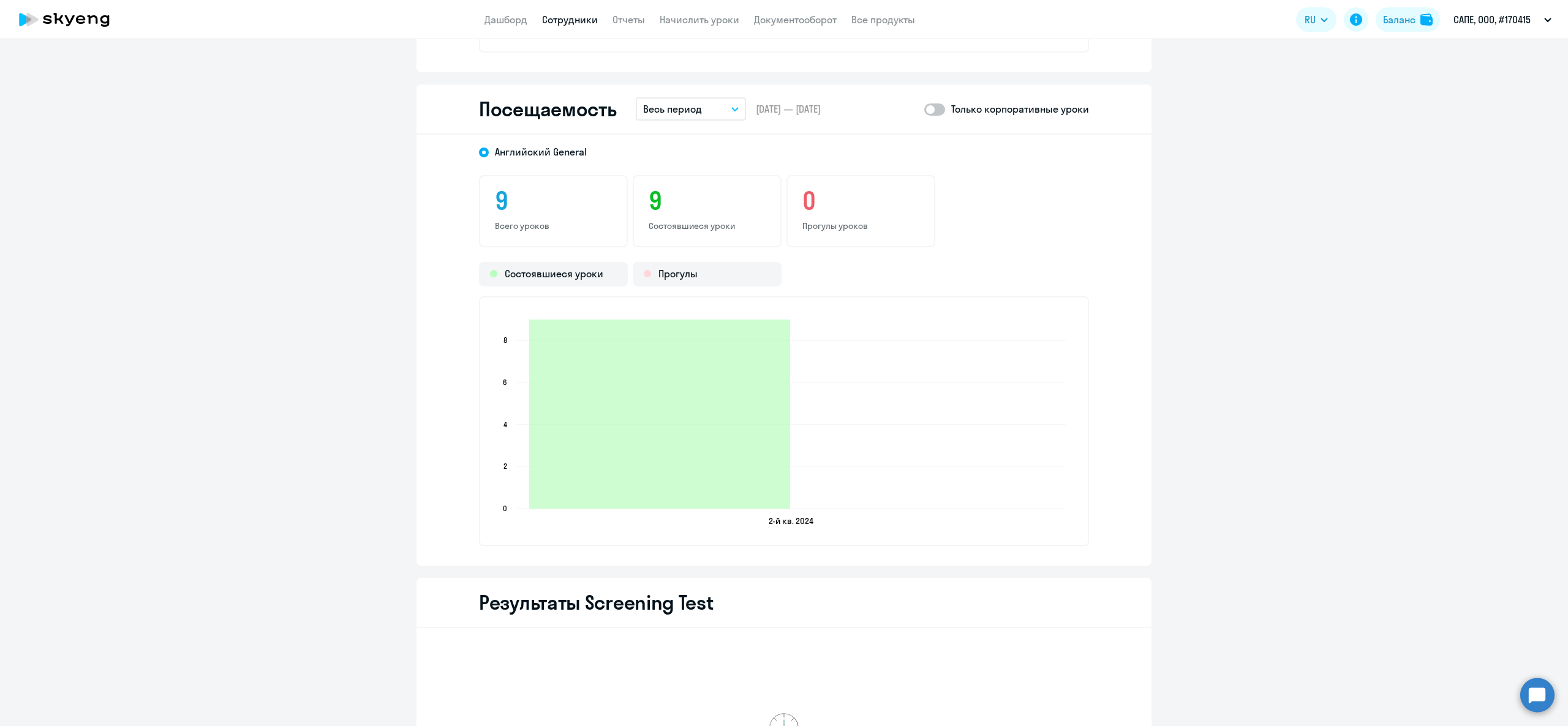
click at [685, 102] on p "Весь период" at bounding box center [672, 109] width 59 height 15
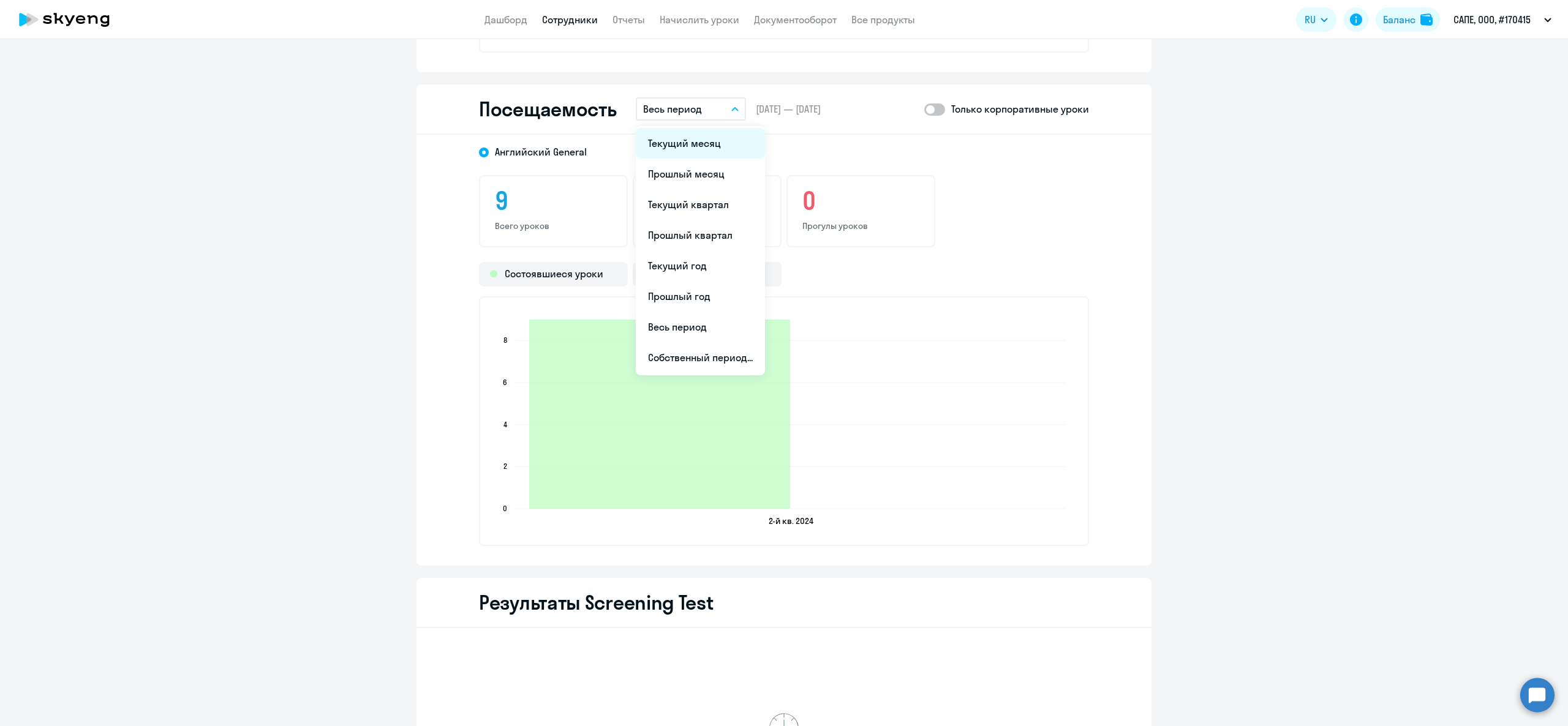
click at [687, 143] on li "Текущий месяц" at bounding box center [700, 143] width 129 height 30
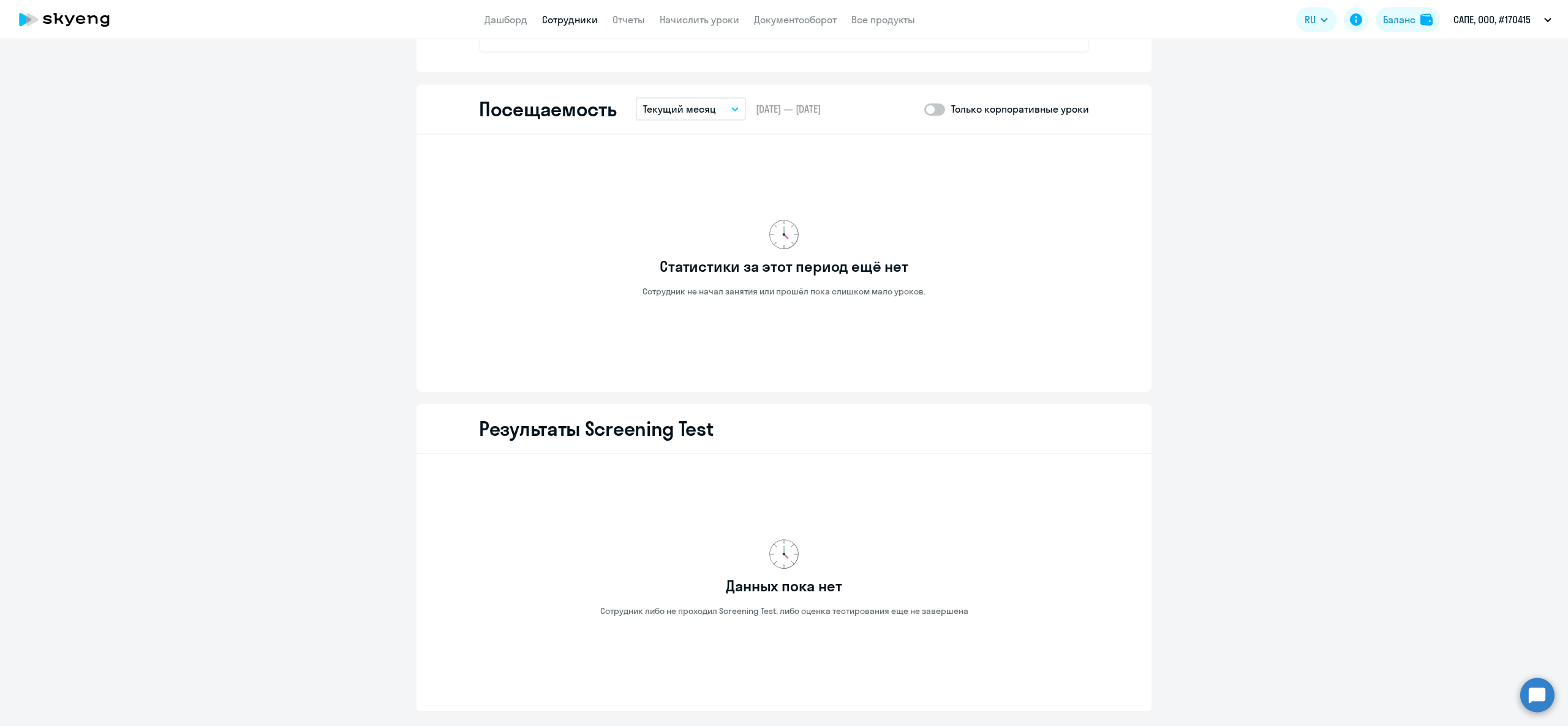
select select "30"
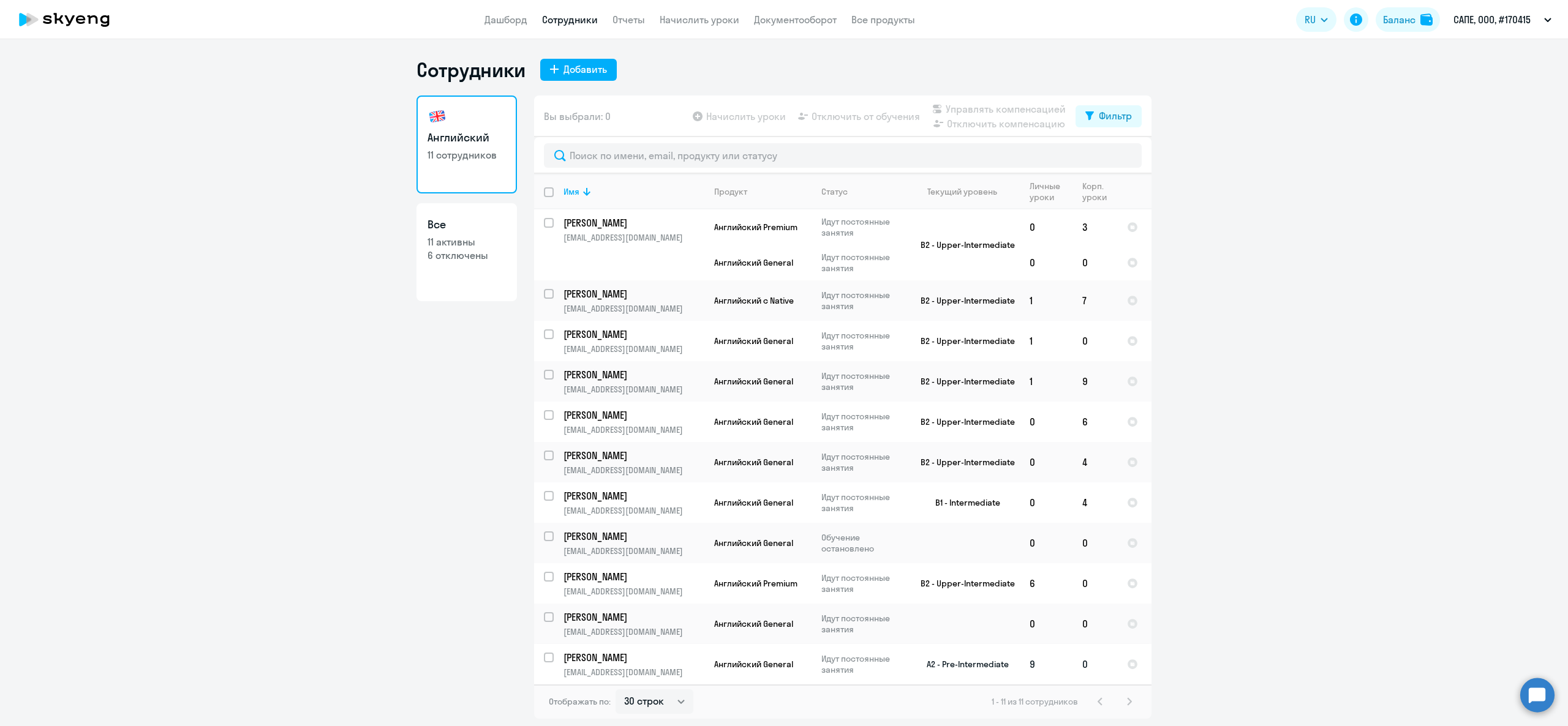
click at [638, 670] on td "Березняк Анна a.bereznyak@sape.ru" at bounding box center [629, 664] width 151 height 40
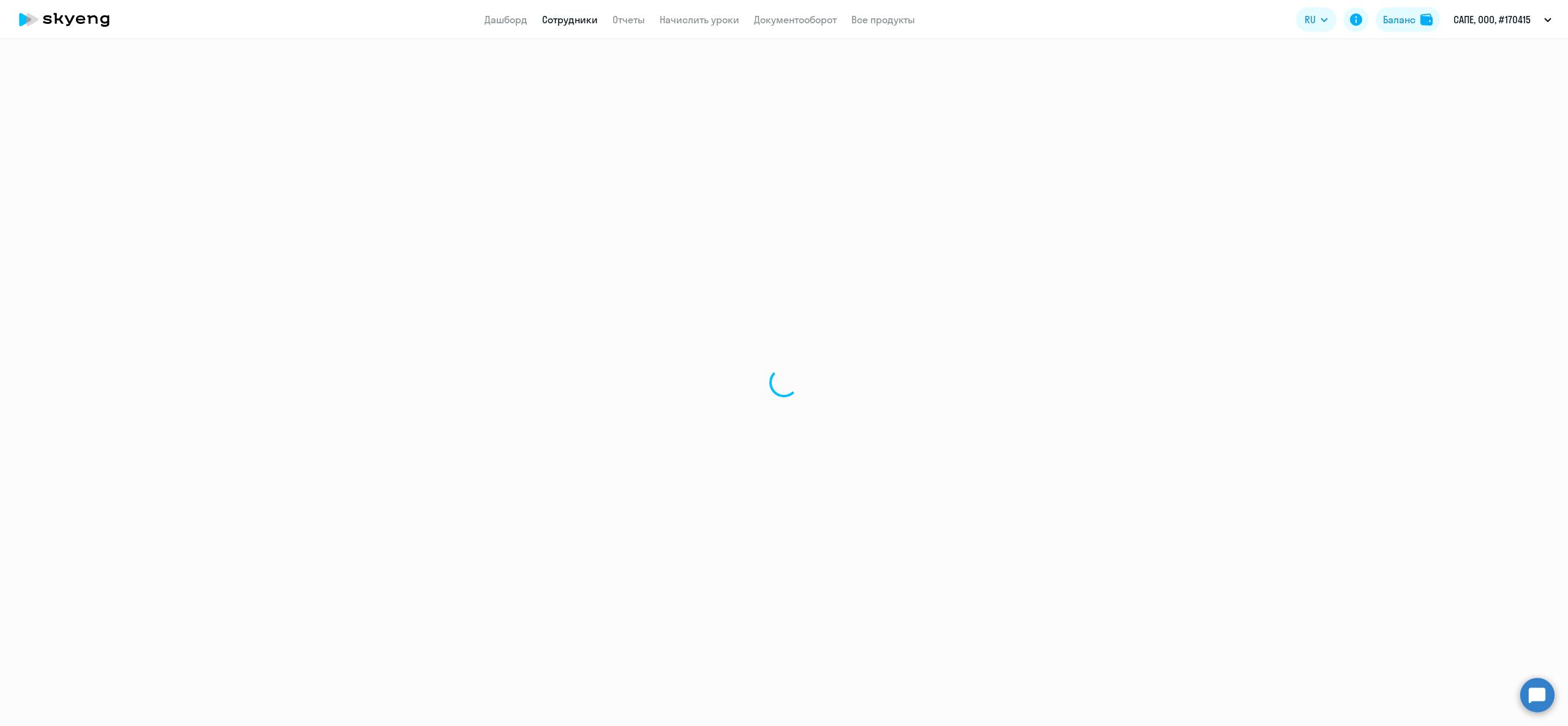
select select "english"
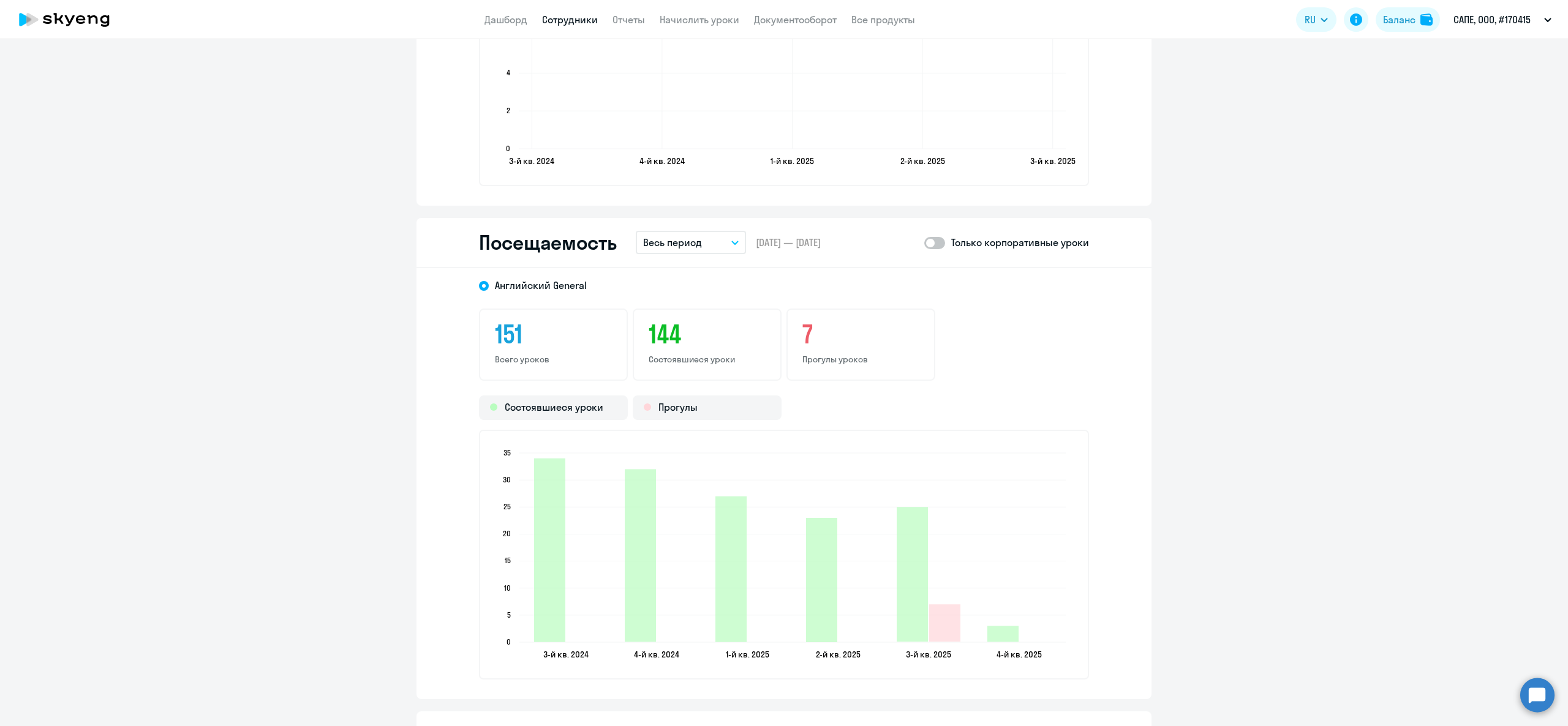
scroll to position [1591, 0]
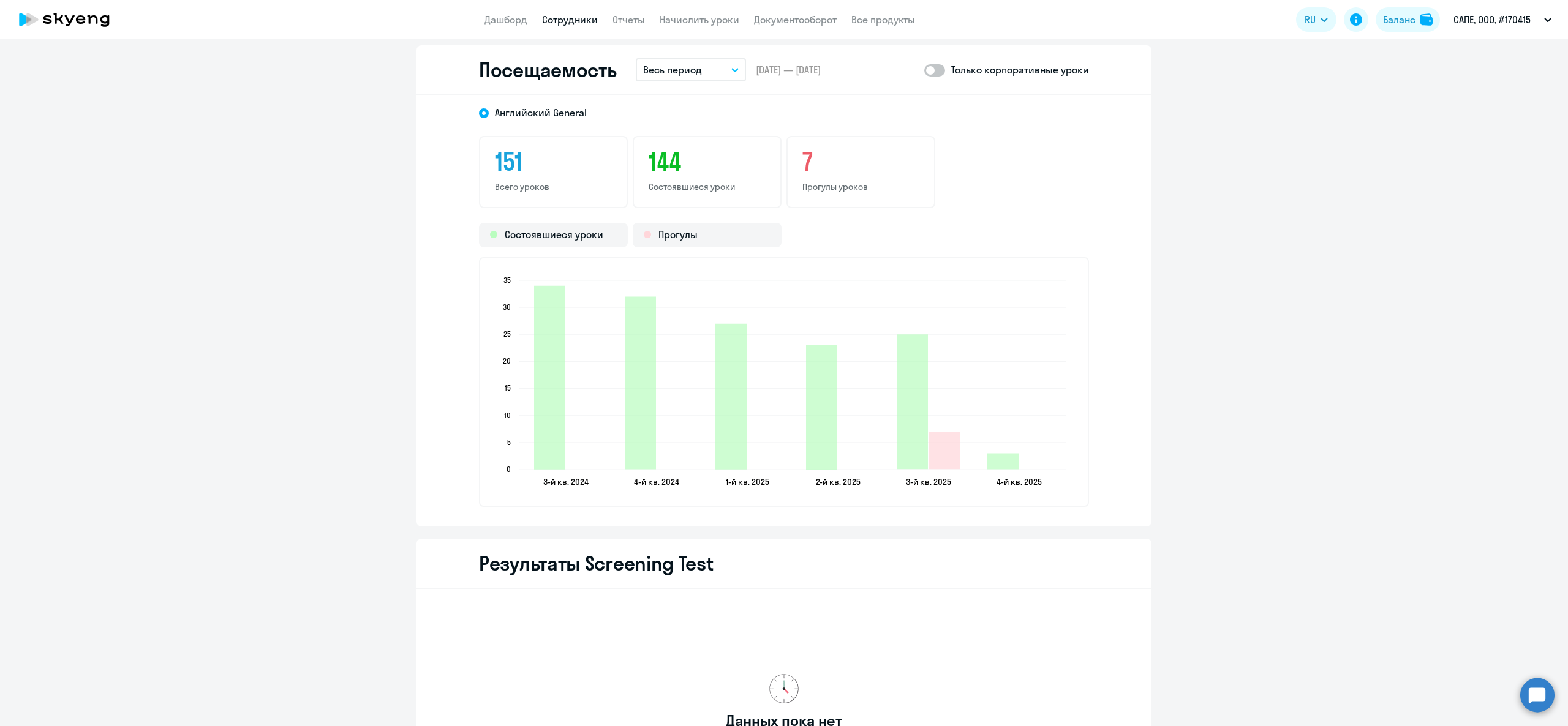
click at [674, 55] on div "Посещаемость Весь период – 12.07.2024 — 13.10.2025 Только корпоративные уроки" at bounding box center [784, 70] width 735 height 50
click at [675, 67] on p "Весь период" at bounding box center [672, 70] width 59 height 15
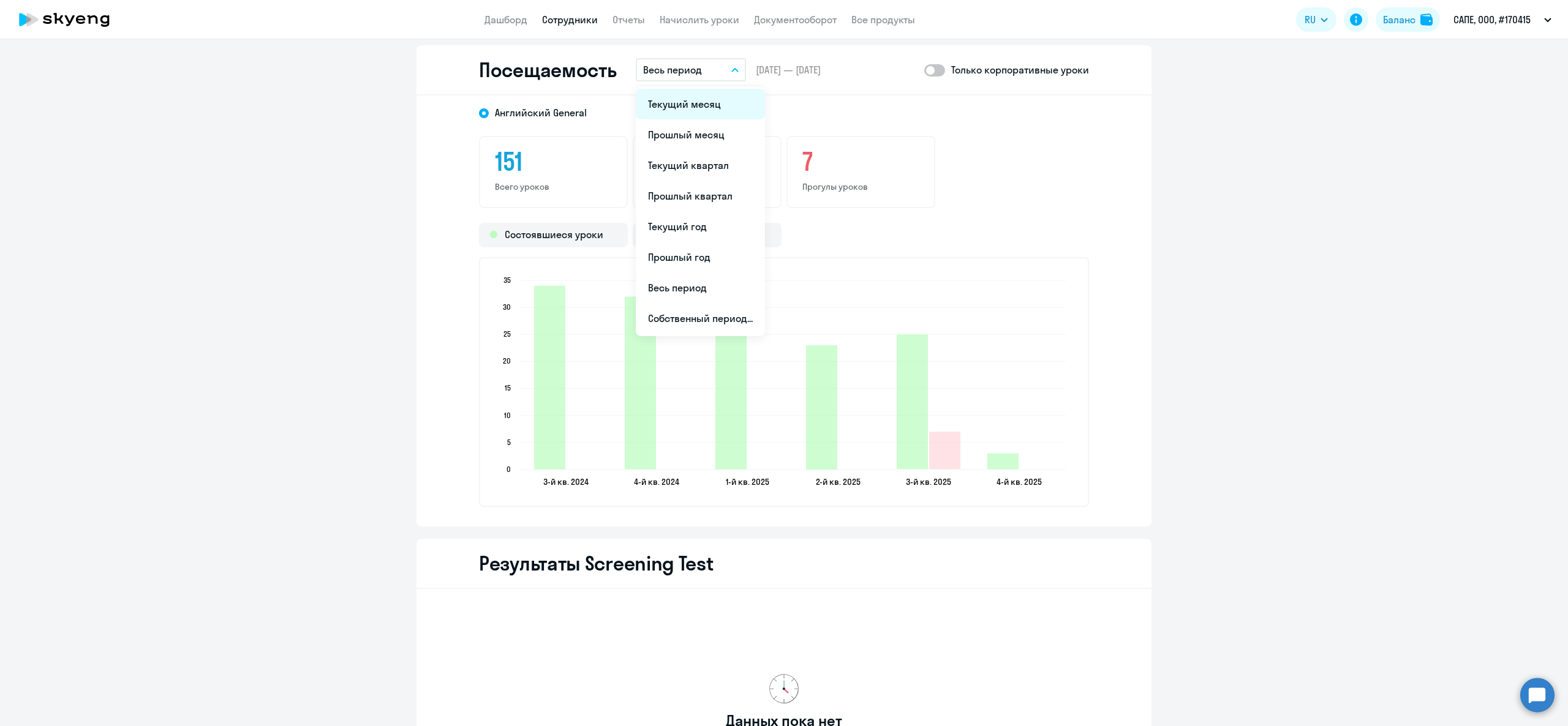
click at [674, 105] on li "Текущий месяц" at bounding box center [700, 104] width 129 height 30
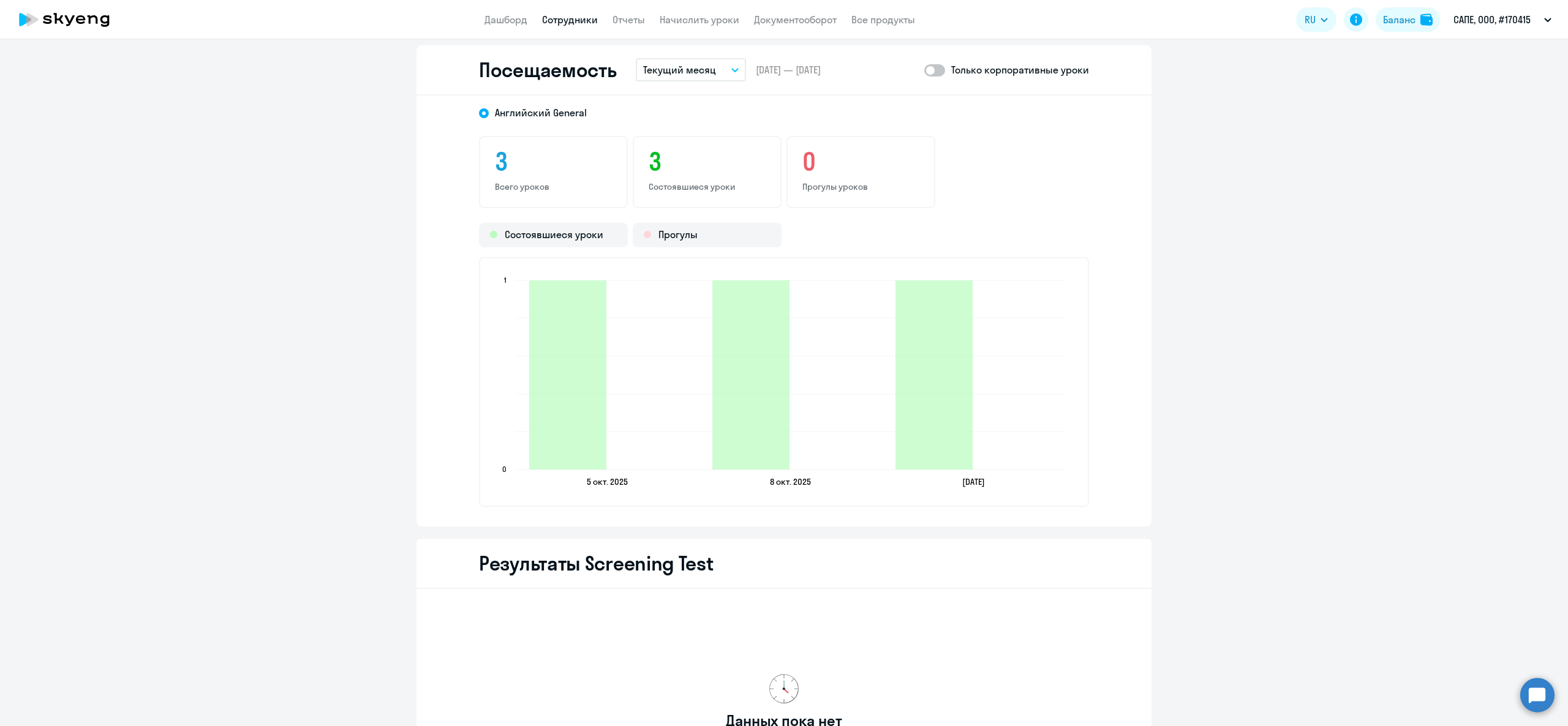
click at [934, 64] on span at bounding box center [934, 70] width 21 height 12
click at [924, 70] on input "checkbox" at bounding box center [924, 70] width 1 height 1
checkbox input "true"
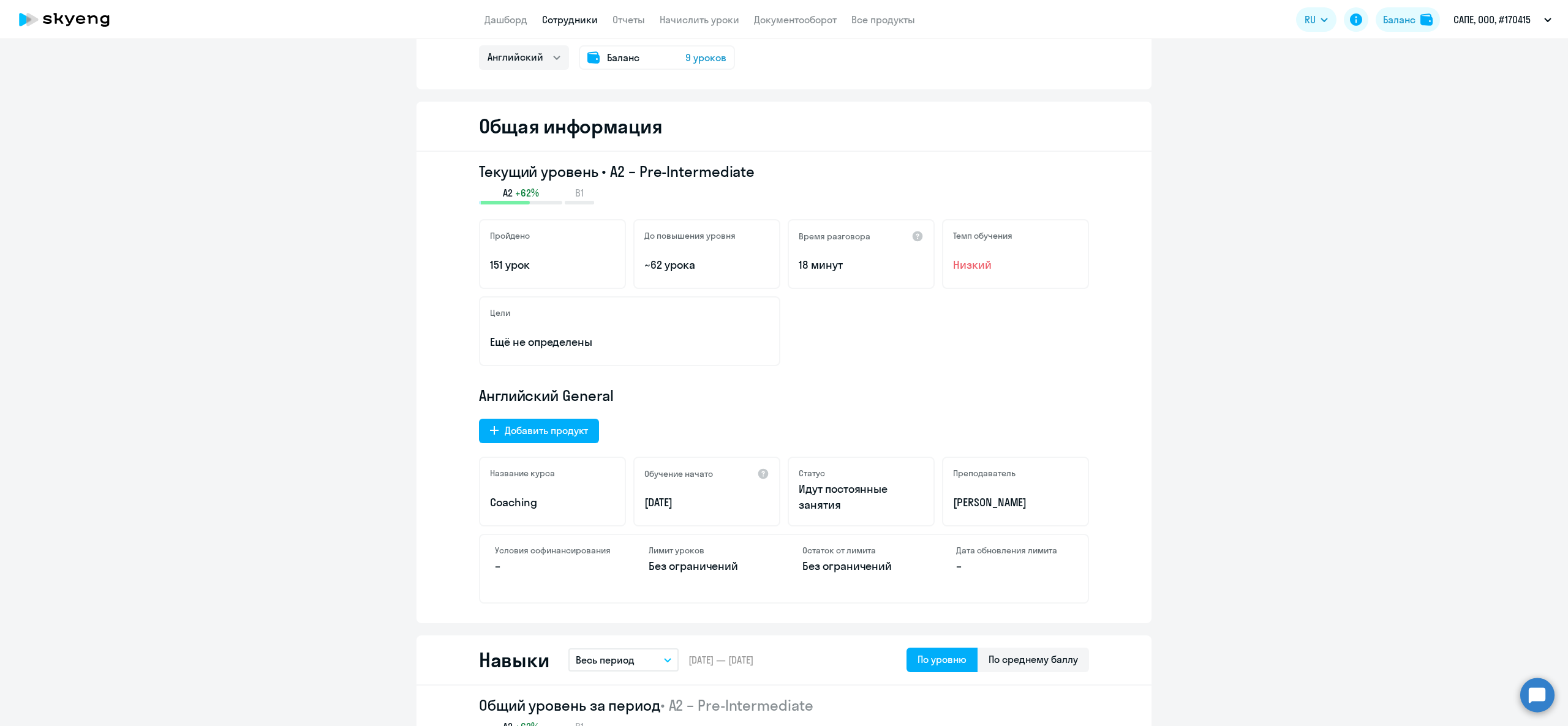
scroll to position [0, 0]
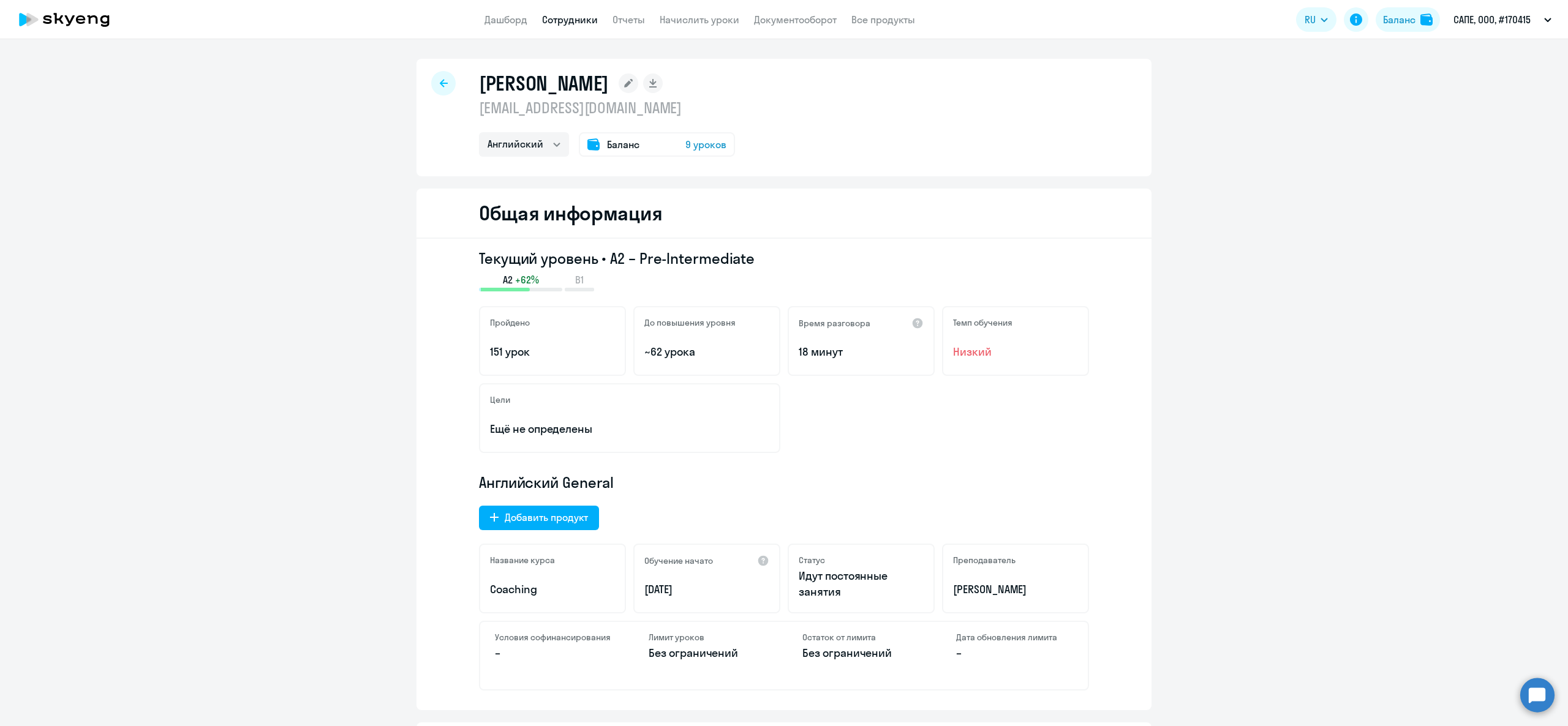
click at [576, 27] on app-header "Дашборд Сотрудники Отчеты Начислить уроки Документооборот Все продукты Дашборд …" at bounding box center [784, 19] width 1568 height 39
drag, startPoint x: 582, startPoint y: 12, endPoint x: 599, endPoint y: 12, distance: 17.0
click at [599, 12] on nav "Дашборд Сотрудники Отчеты Начислить уроки Документооборот Все продукты" at bounding box center [700, 20] width 431 height 16
click at [587, 17] on link "Сотрудники" at bounding box center [570, 20] width 56 height 12
select select "30"
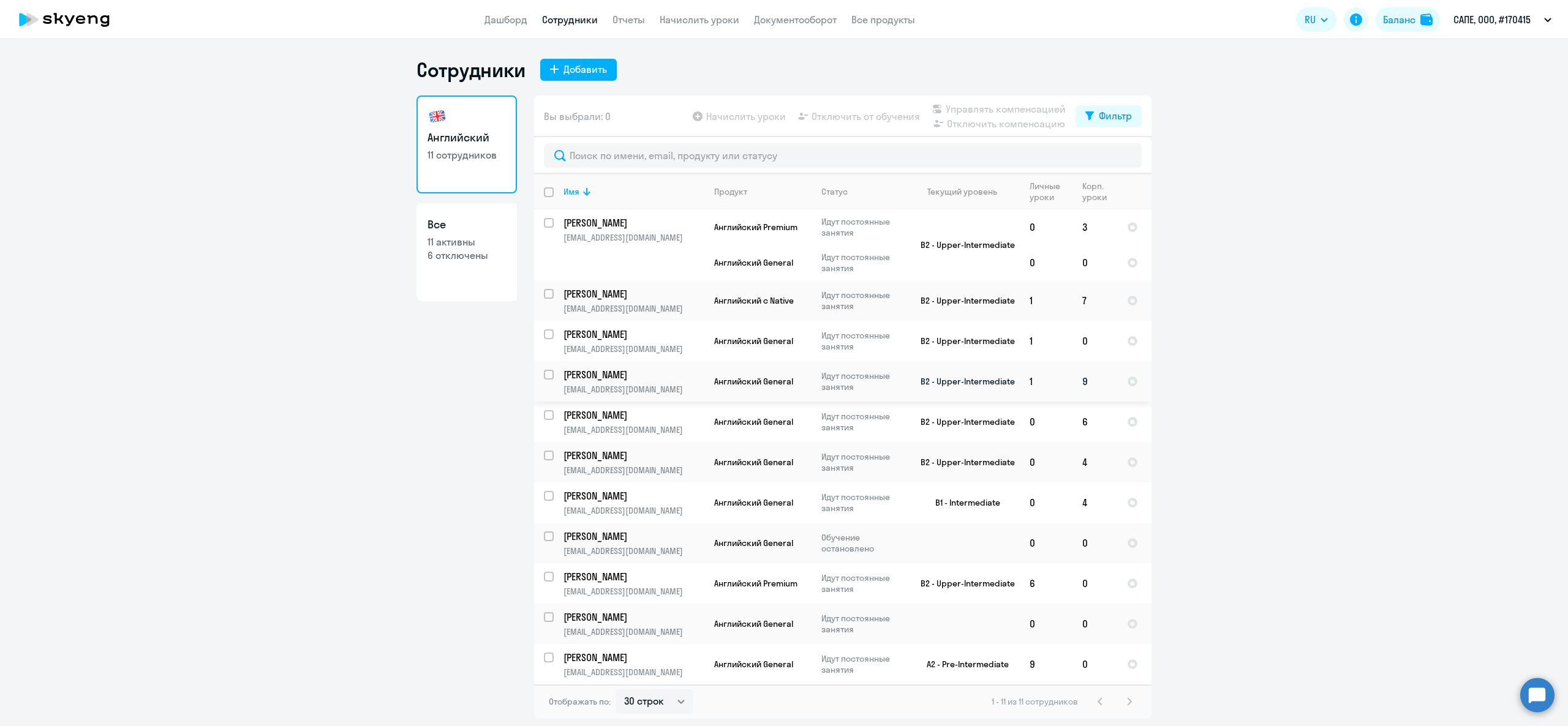
click at [606, 381] on p "Кузьмина Лариса" at bounding box center [632, 375] width 138 height 14
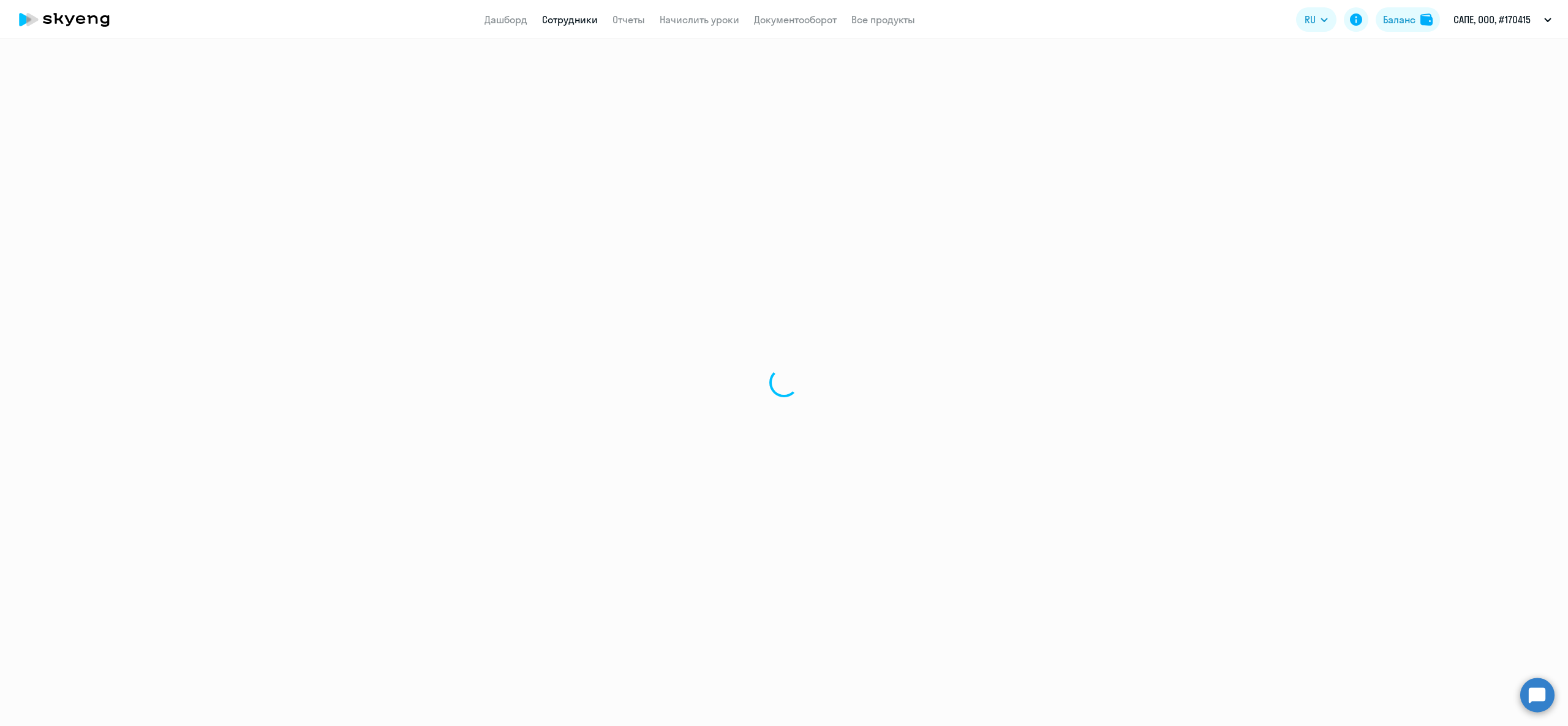
select select "english"
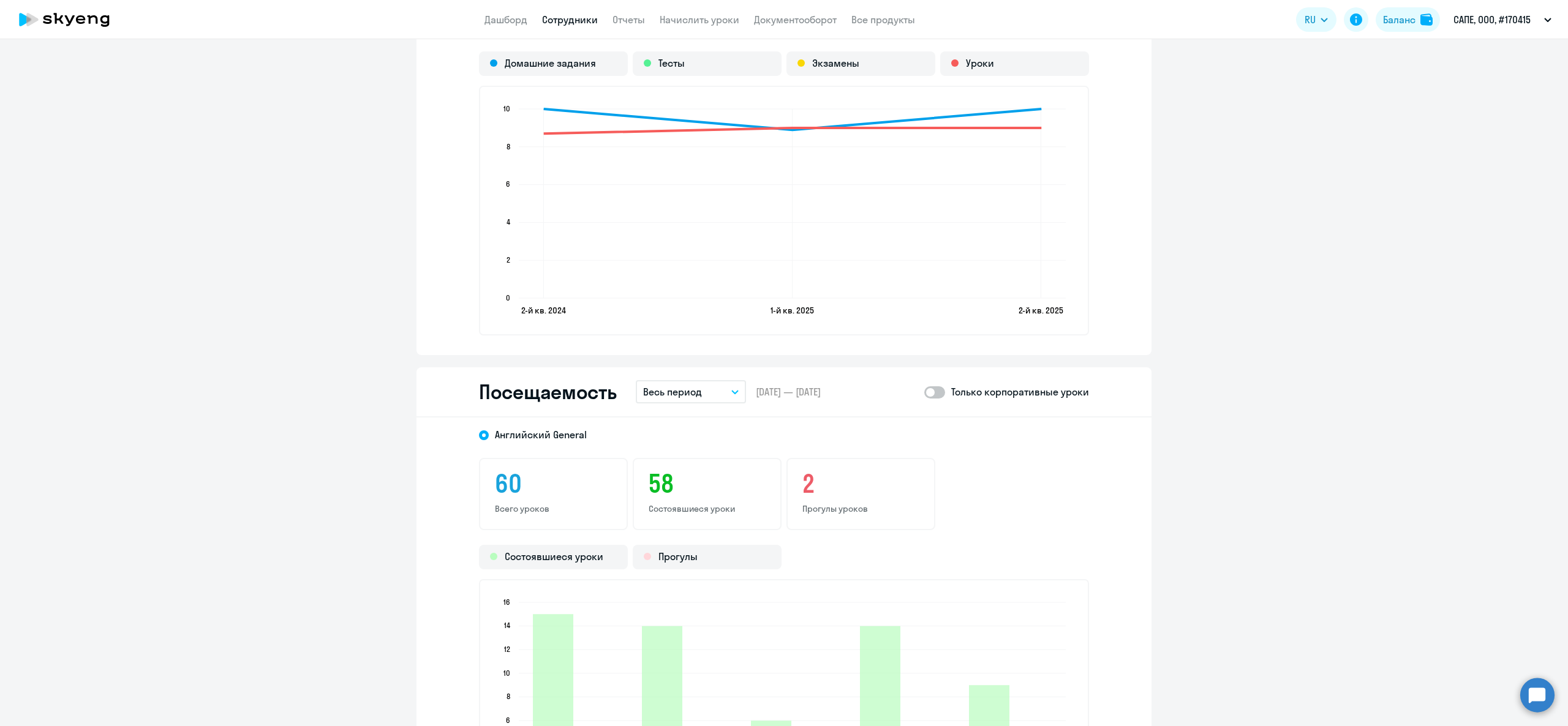
scroll to position [1469, 0]
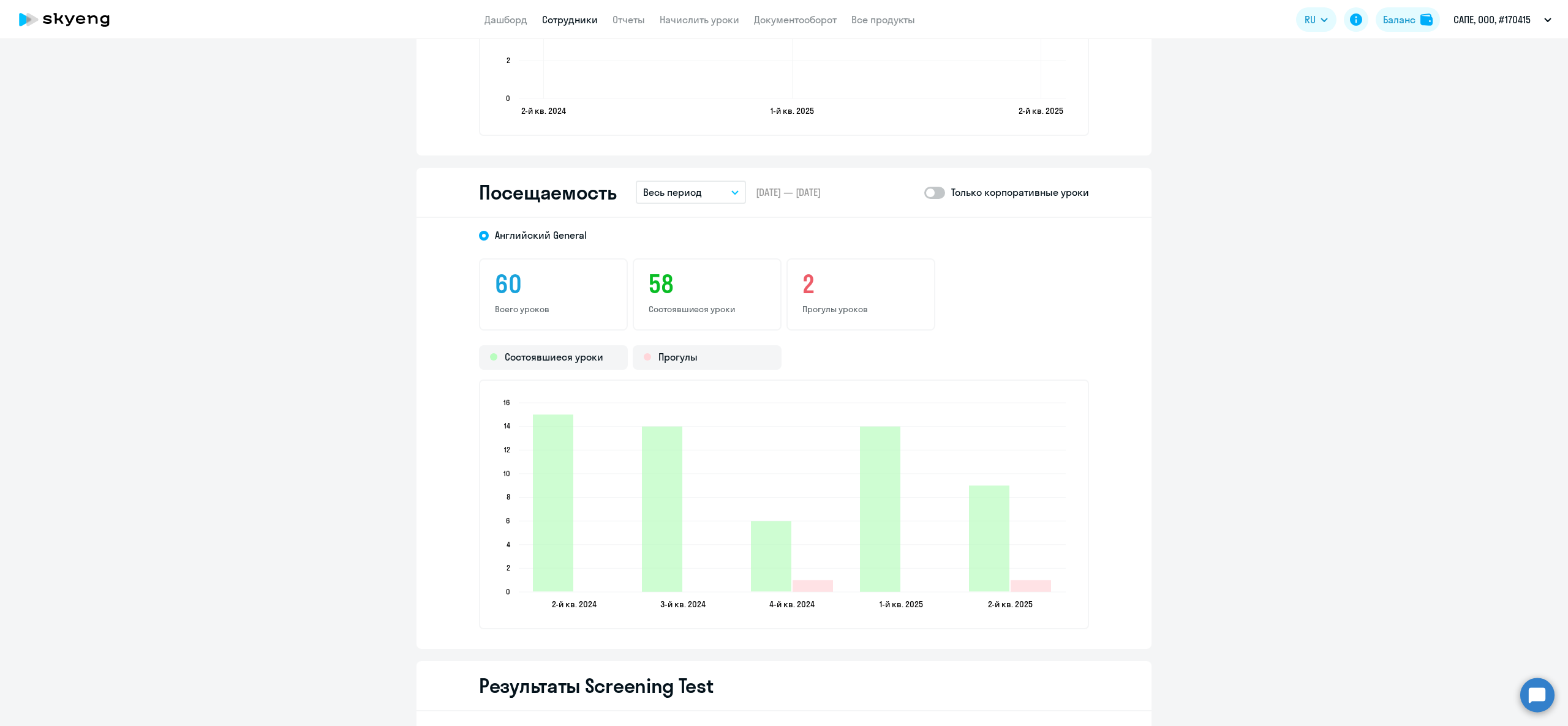
drag, startPoint x: 713, startPoint y: 185, endPoint x: 704, endPoint y: 195, distance: 13.5
click at [711, 185] on button "Весь период" at bounding box center [690, 192] width 110 height 23
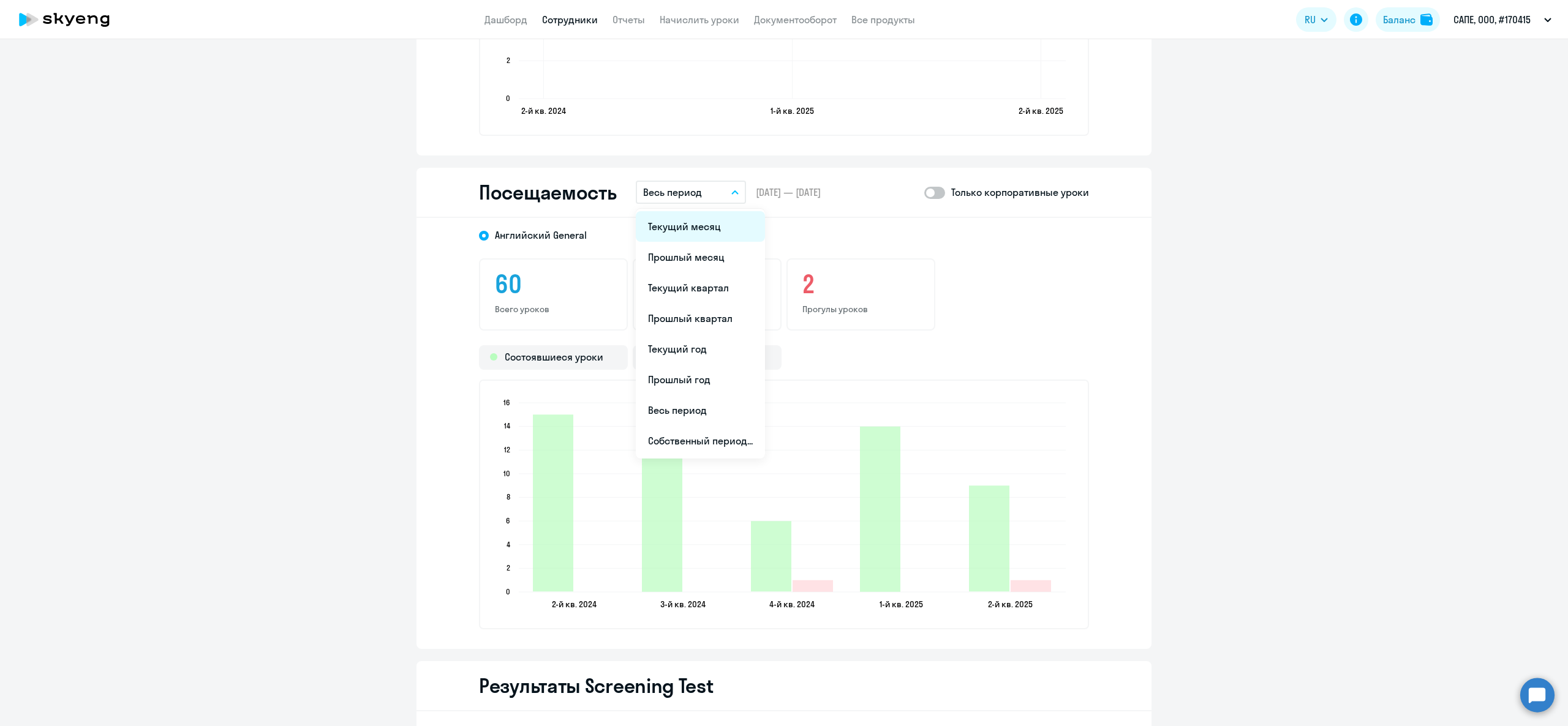
click at [690, 226] on li "Текущий месяц" at bounding box center [700, 226] width 129 height 30
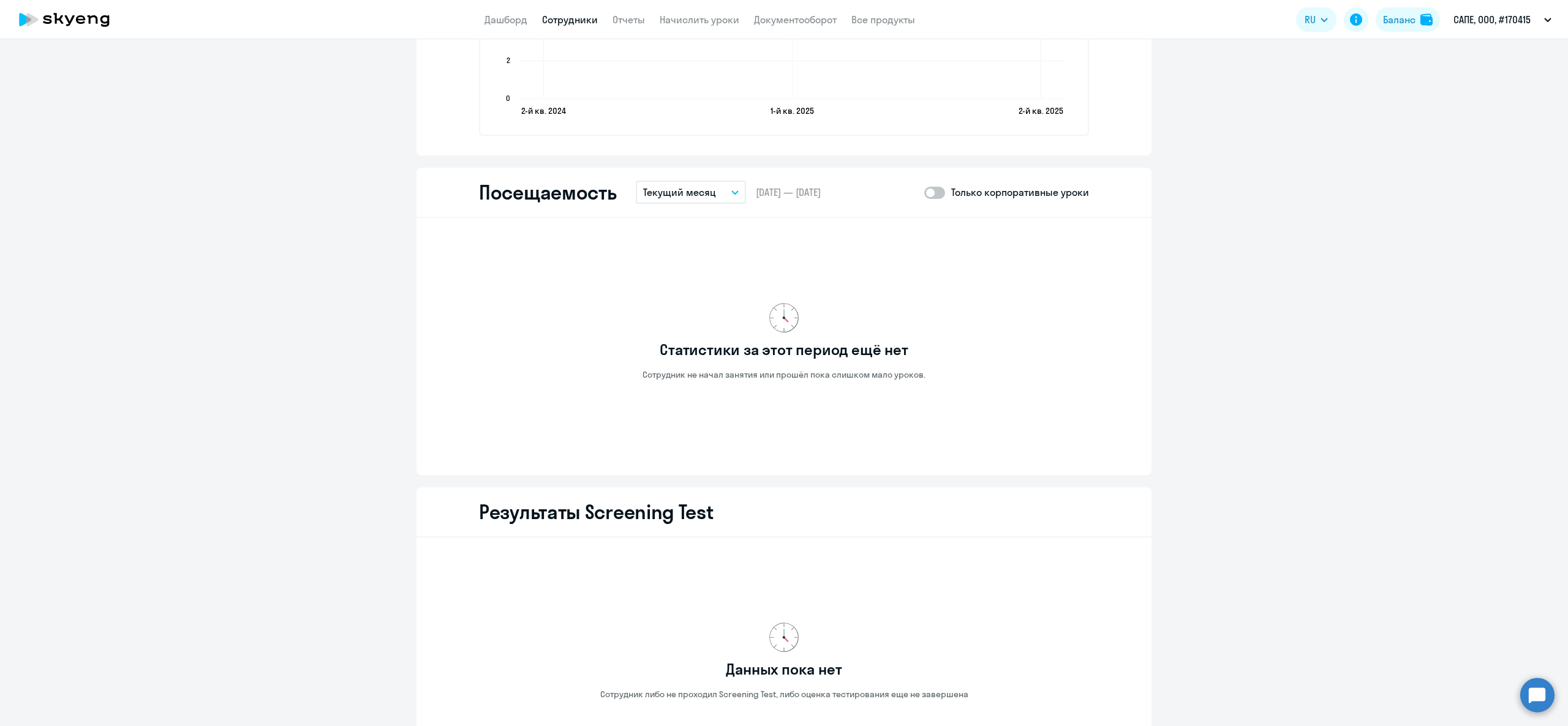
click at [931, 200] on div "Посещаемость Текущий месяц Текущий месяц Прошлый месяц Текущий квартал Прошлый …" at bounding box center [784, 193] width 735 height 50
click at [937, 193] on div "Только корпоративные уроки" at bounding box center [1007, 192] width 165 height 15
click at [934, 191] on span at bounding box center [934, 193] width 21 height 12
click at [924, 192] on input "checkbox" at bounding box center [924, 192] width 1 height 1
checkbox input "true"
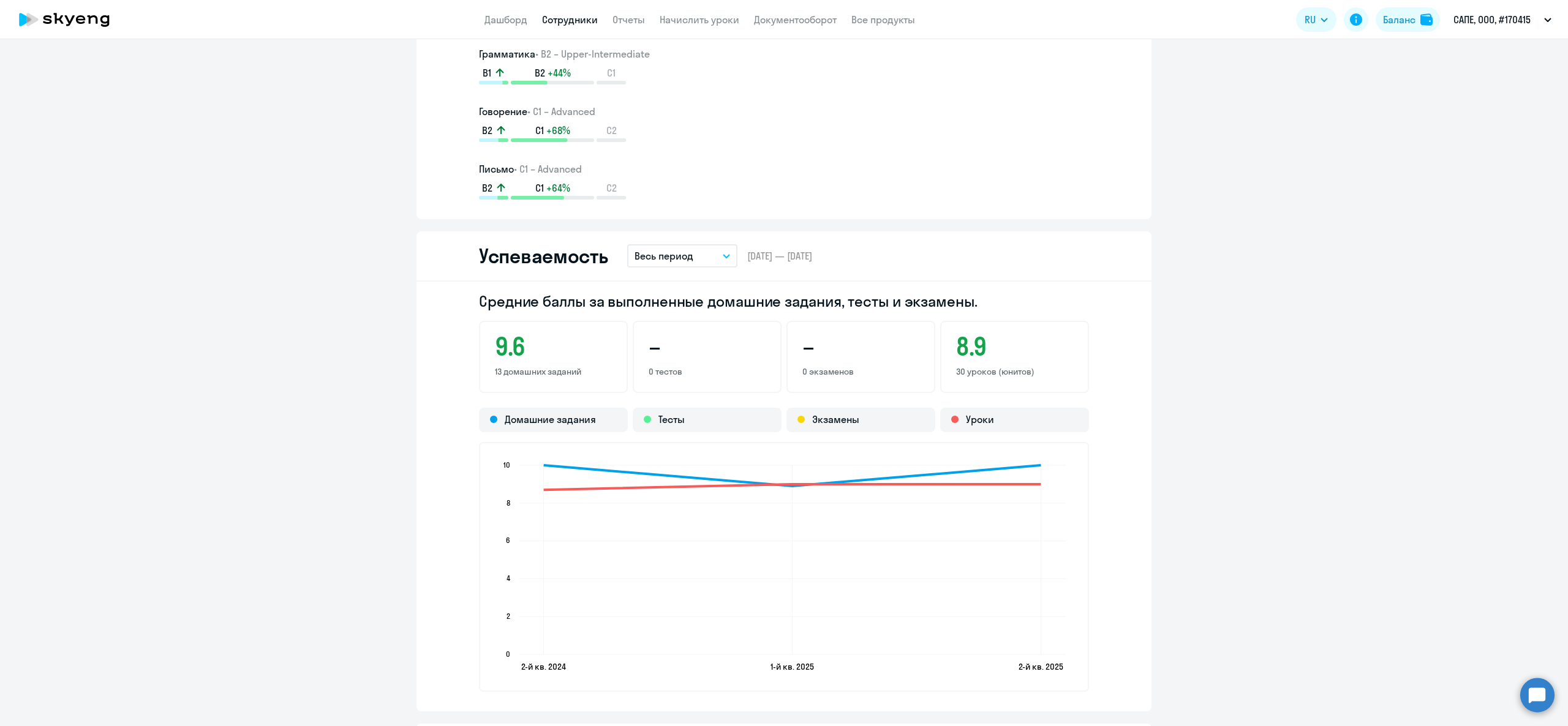
scroll to position [245, 0]
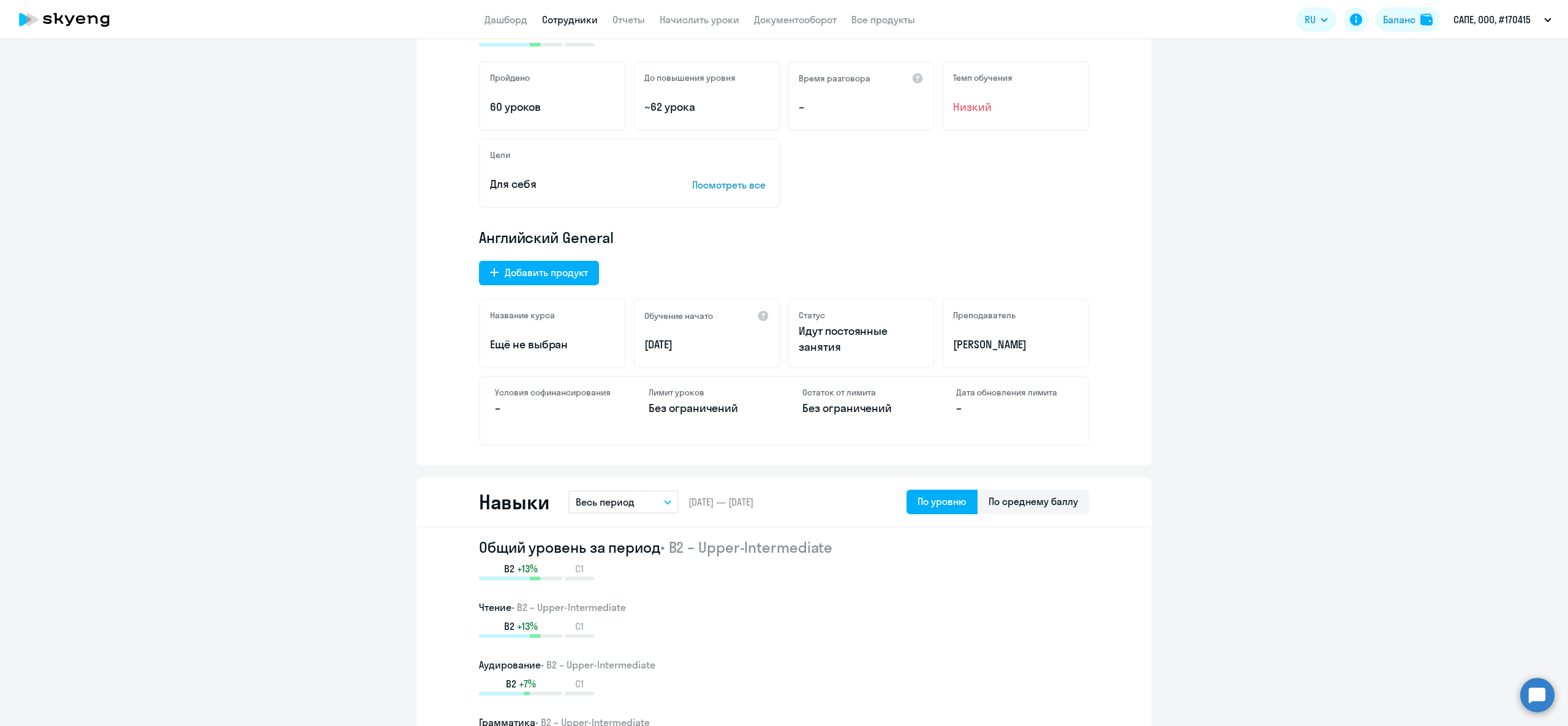
click at [581, 16] on link "Сотрудники" at bounding box center [570, 20] width 56 height 12
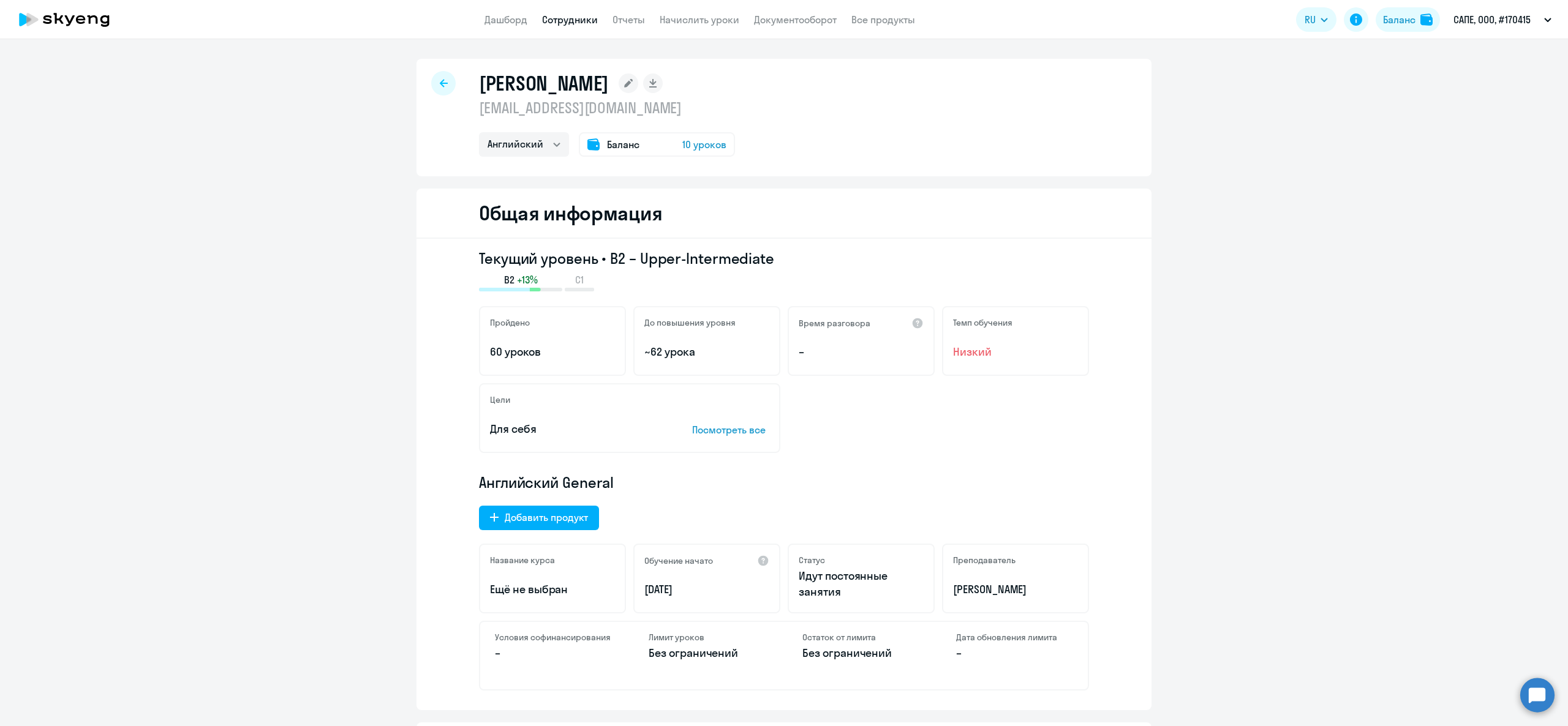
select select "30"
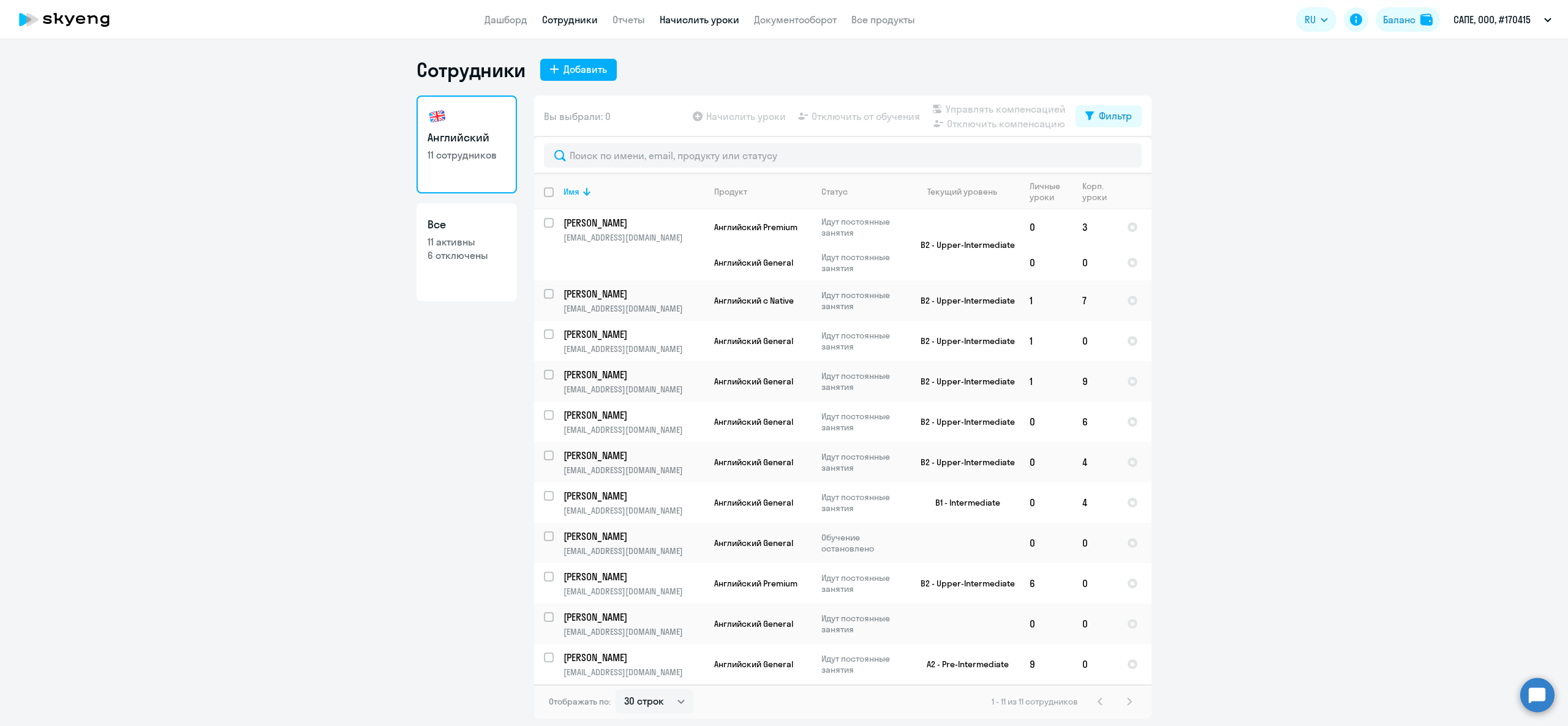
click at [718, 24] on link "Начислить уроки" at bounding box center [700, 20] width 80 height 12
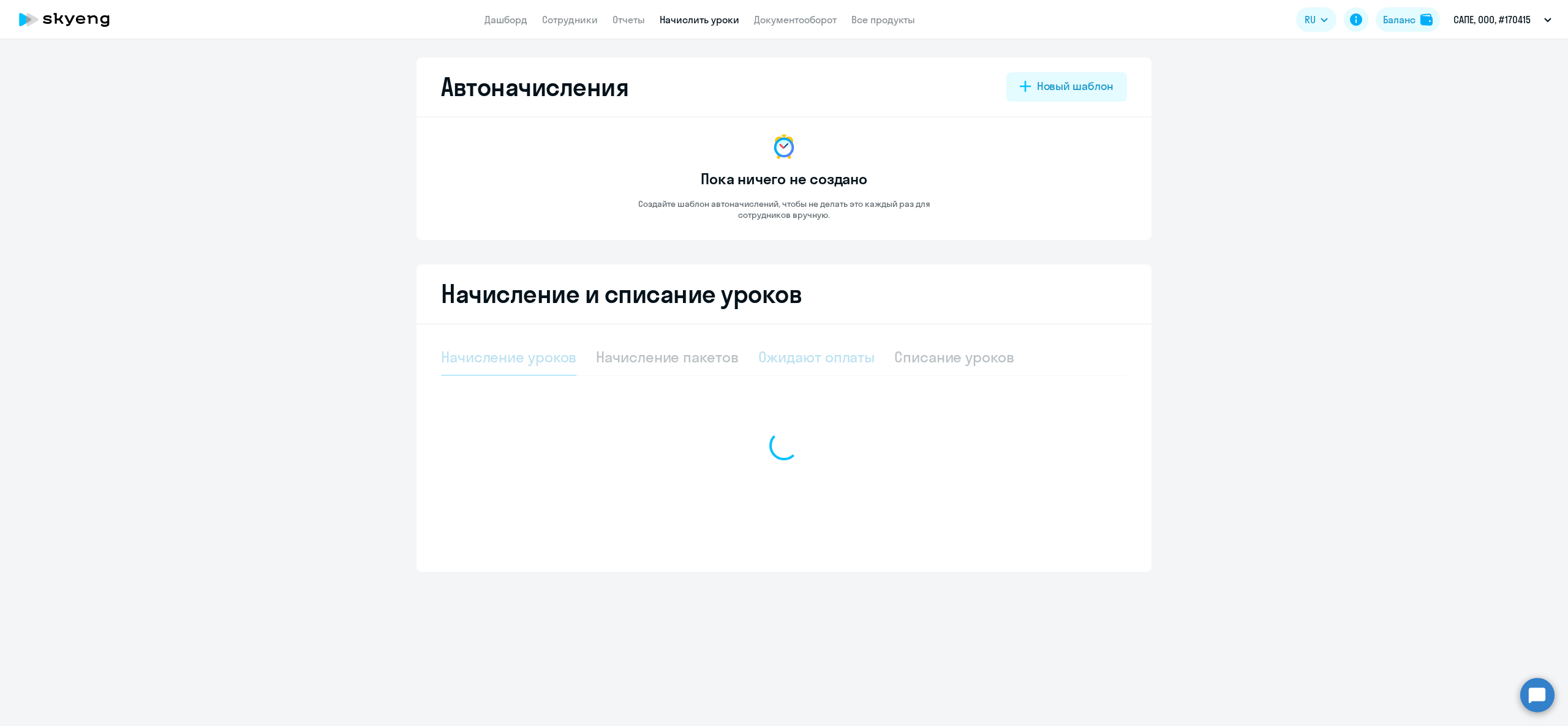
select select "10"
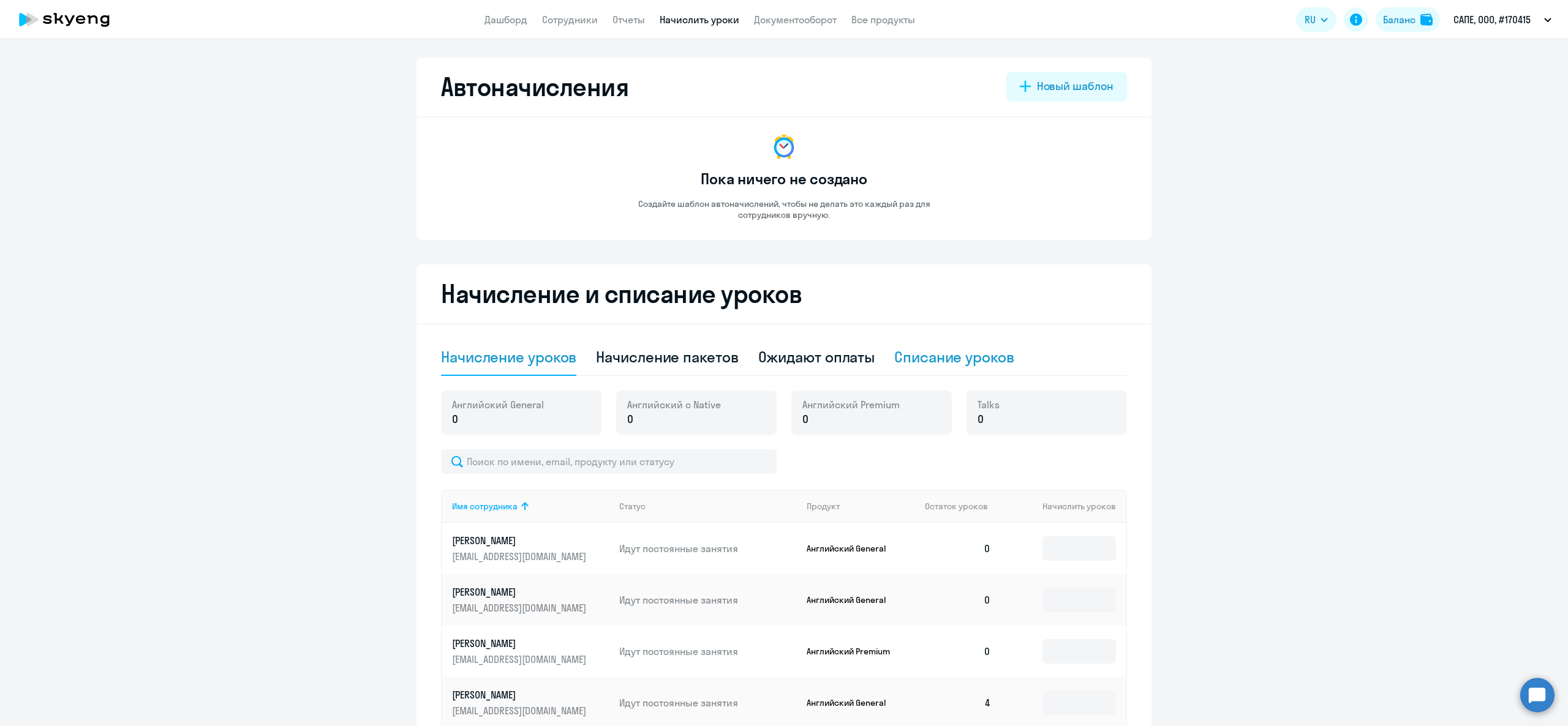
click at [899, 348] on div "Списание уроков" at bounding box center [954, 356] width 120 height 19
select select "10"
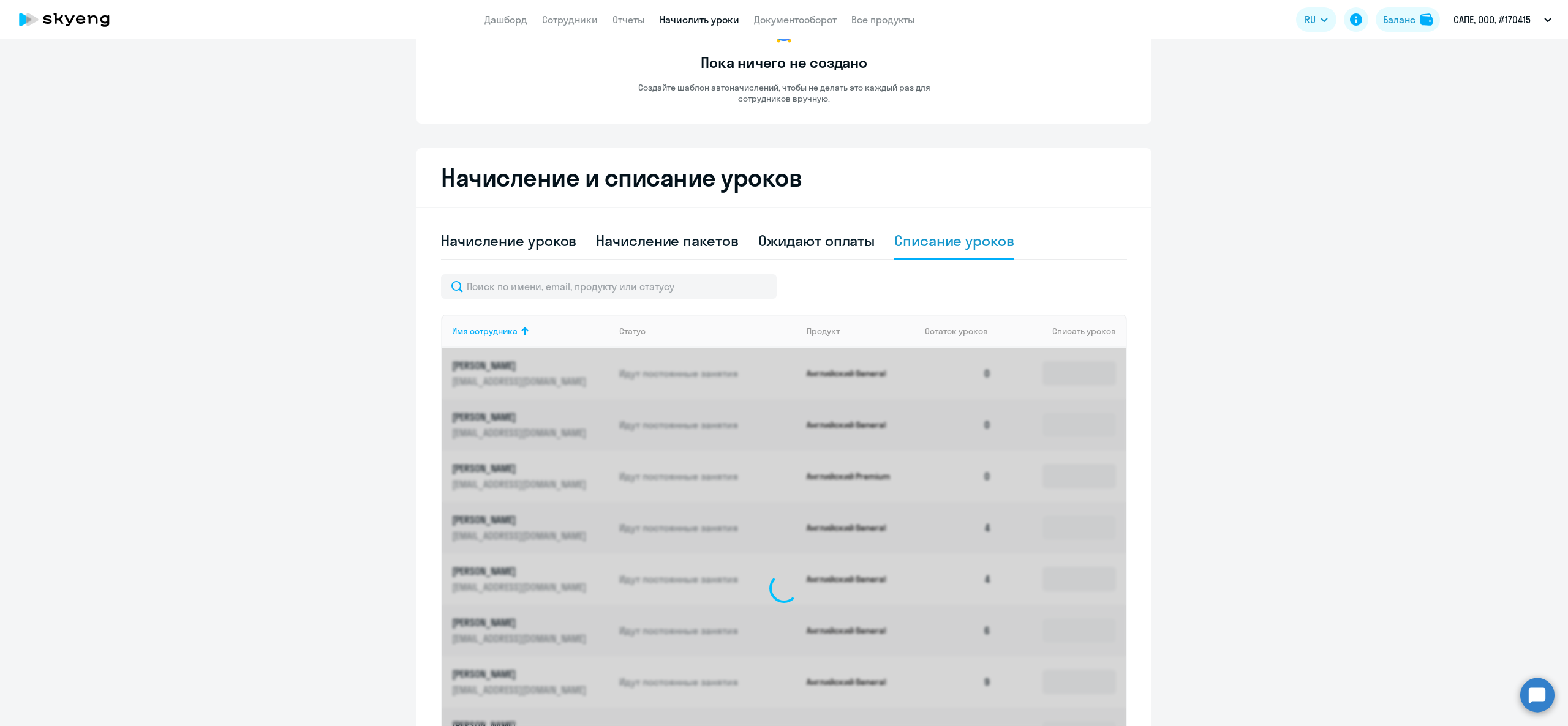
scroll to position [355, 0]
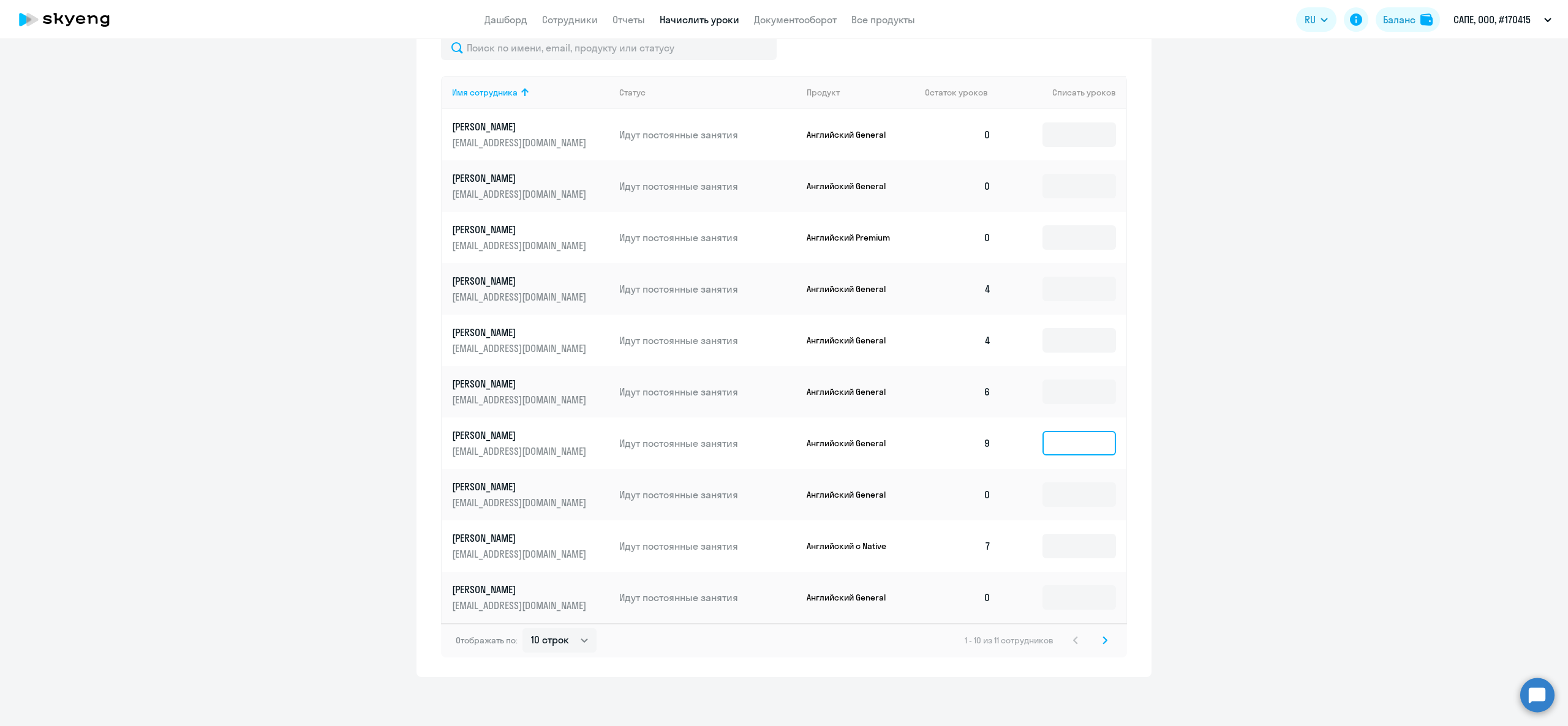
click at [1076, 450] on input at bounding box center [1079, 443] width 73 height 24
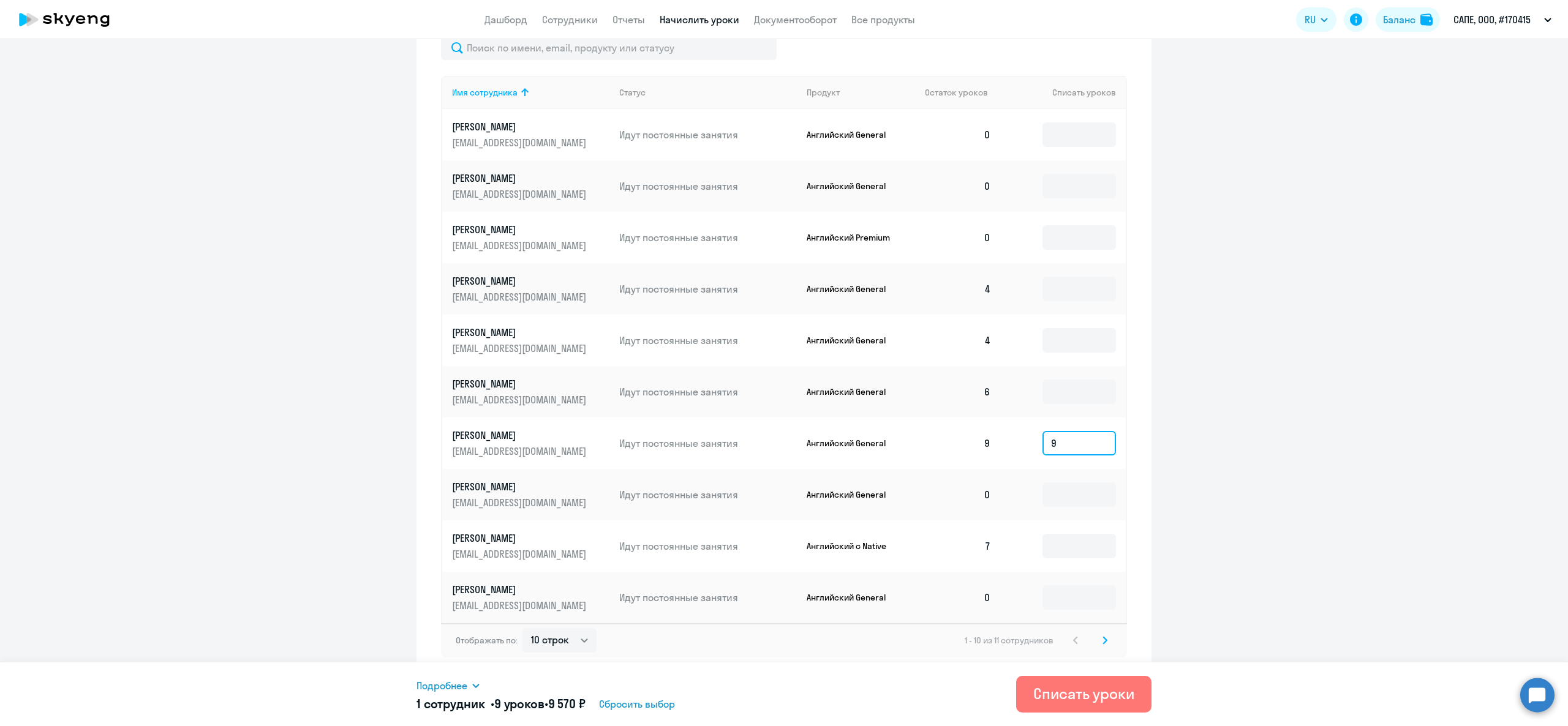
type input "9"
click at [443, 678] on span "Подробнее" at bounding box center [442, 686] width 51 height 15
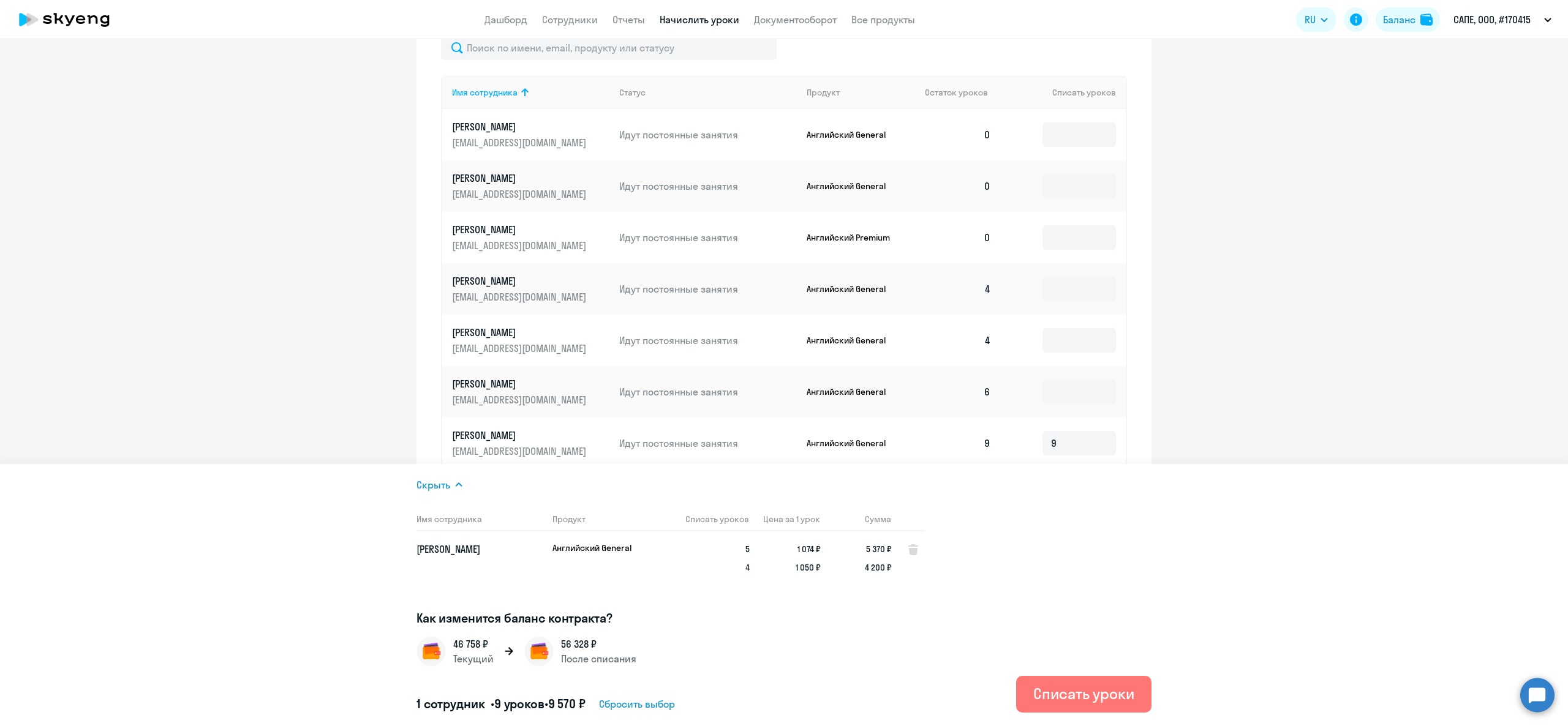
click at [636, 709] on span "Сбросить выбор" at bounding box center [637, 704] width 76 height 15
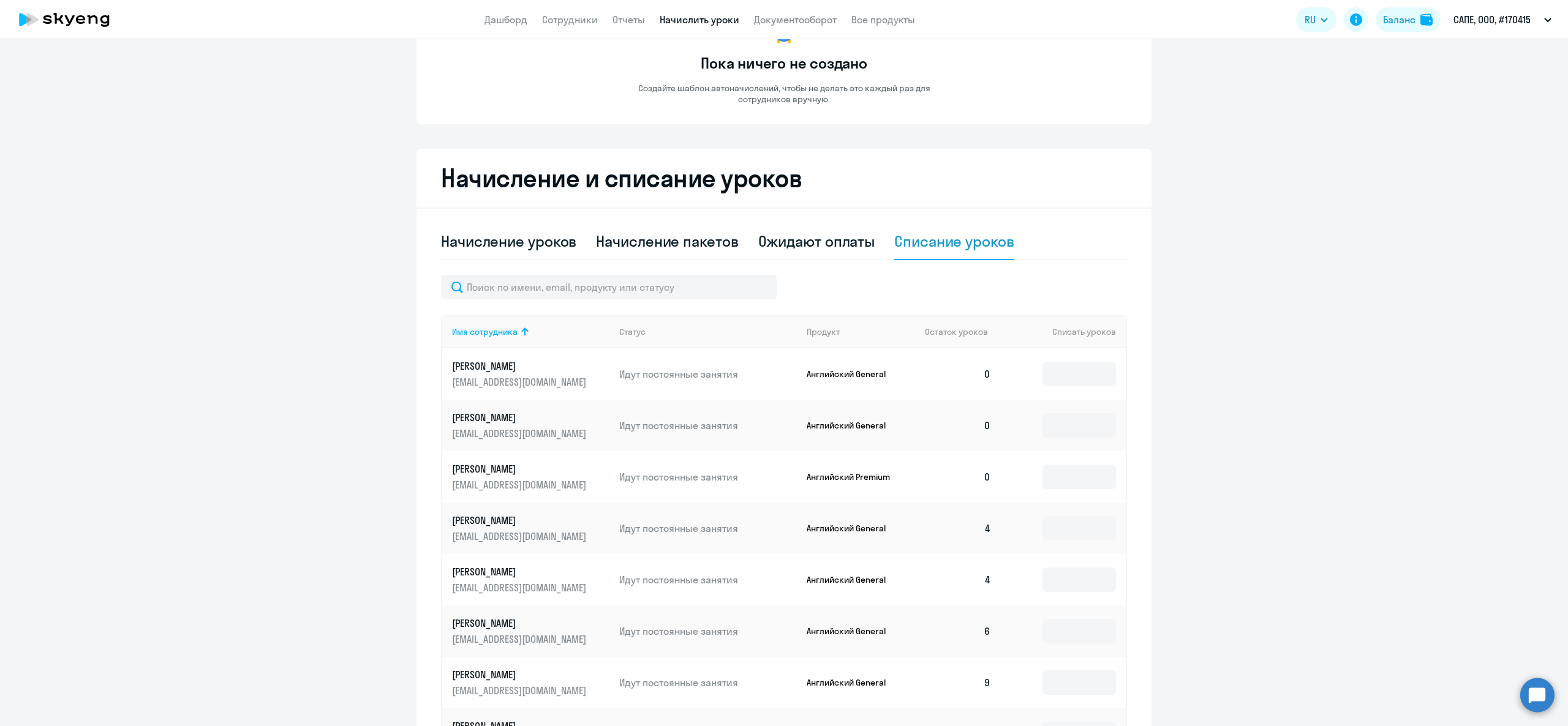
scroll to position [0, 0]
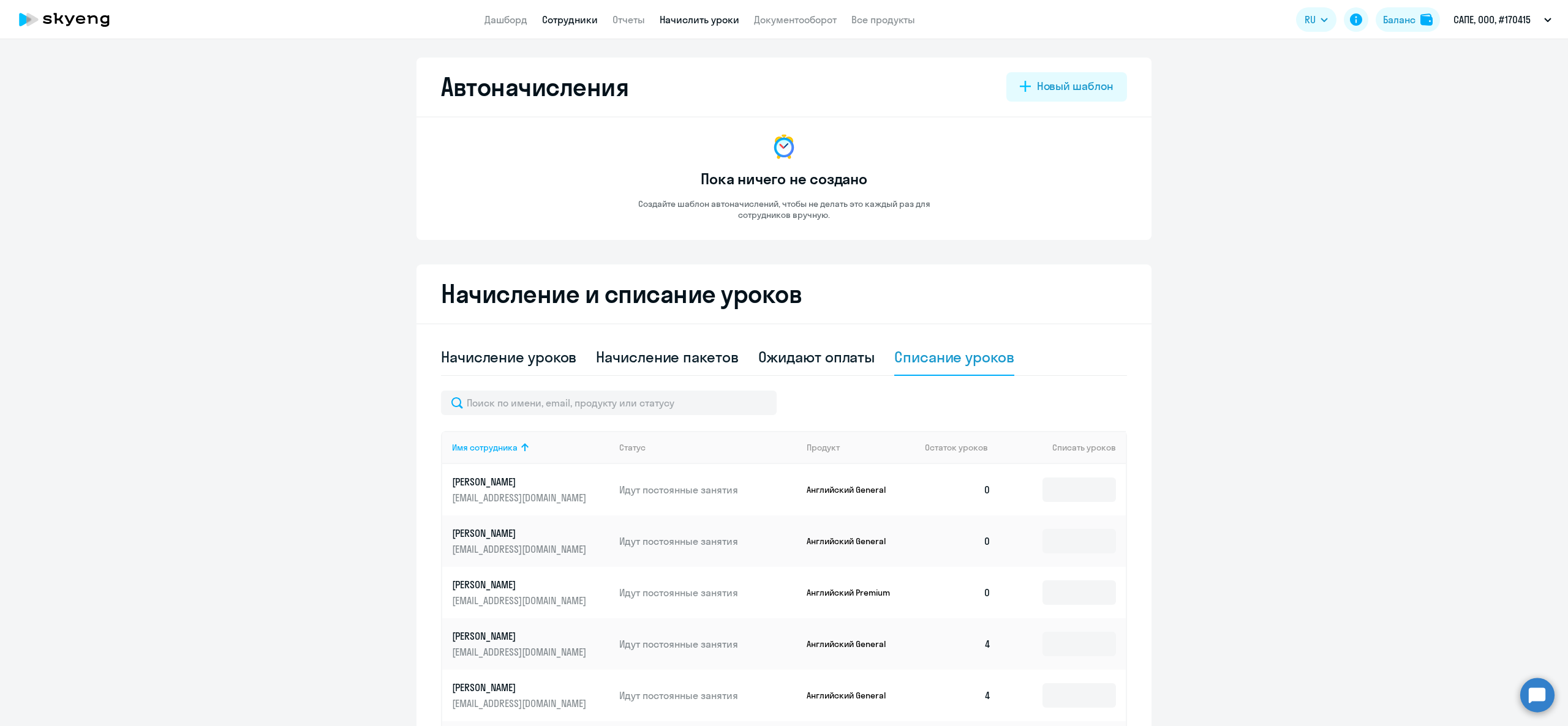
click at [570, 24] on link "Сотрудники" at bounding box center [570, 20] width 56 height 12
select select "30"
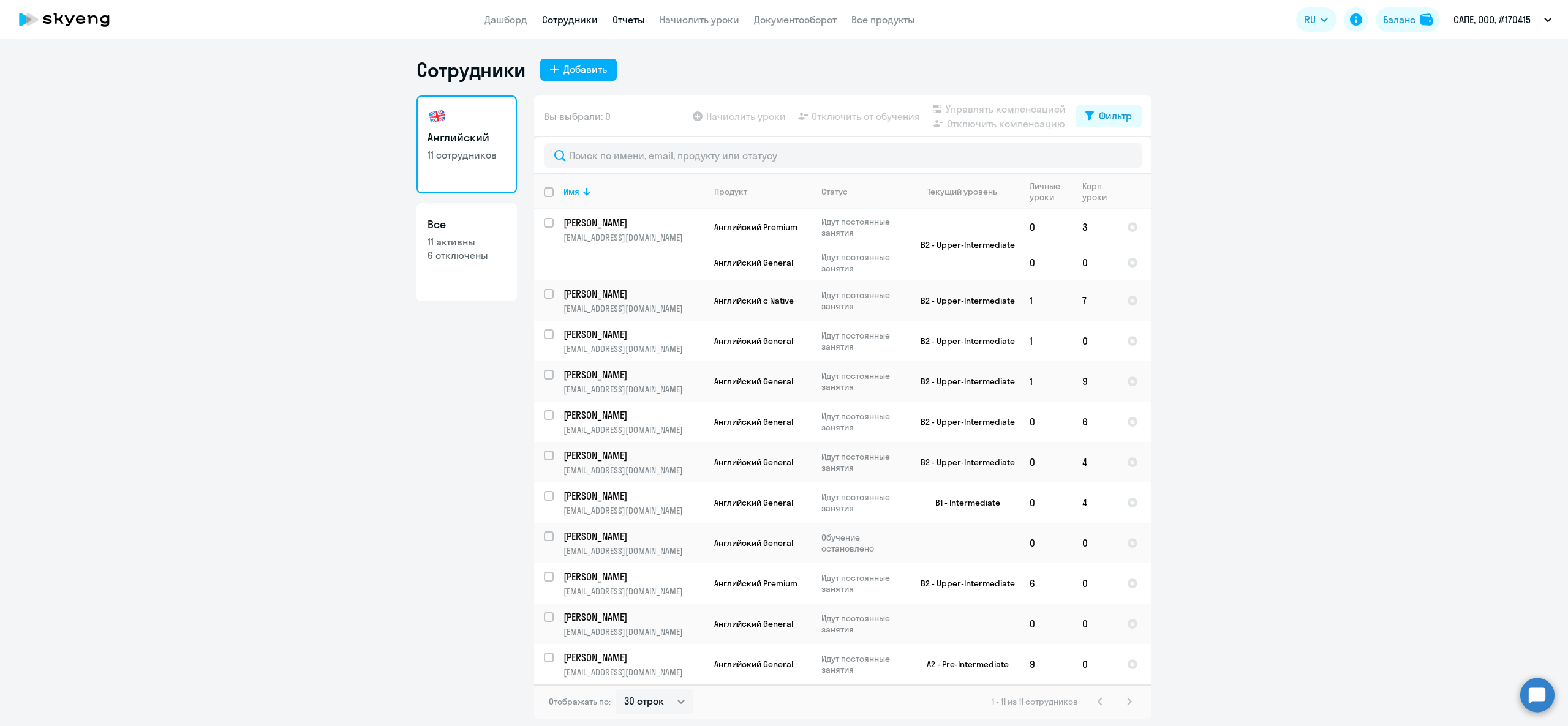
click at [636, 21] on link "Отчеты" at bounding box center [629, 20] width 32 height 12
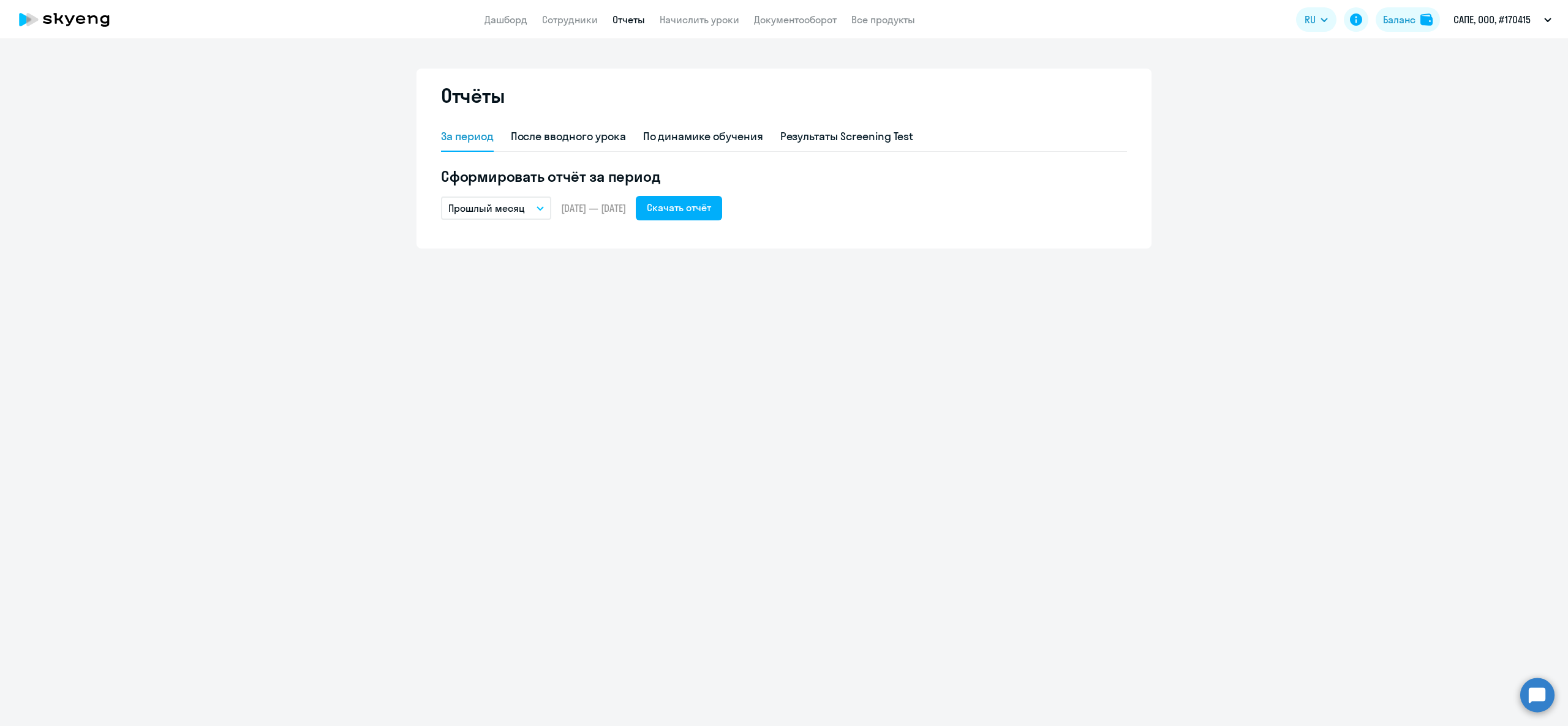
click at [553, 208] on div "Прошлый месяц – 01.09.2025 — 30.09.2025 Скачать отчёт" at bounding box center [784, 208] width 686 height 24
click at [515, 198] on button "Прошлый месяц" at bounding box center [495, 208] width 110 height 23
click at [517, 455] on li "Собственный период..." at bounding box center [505, 456] width 129 height 30
click at [514, 6] on app-header "Дашборд Сотрудники Отчеты Начислить уроки Документооборот Все продукты Дашборд …" at bounding box center [784, 19] width 1568 height 39
click at [524, 16] on link "Дашборд" at bounding box center [505, 20] width 43 height 12
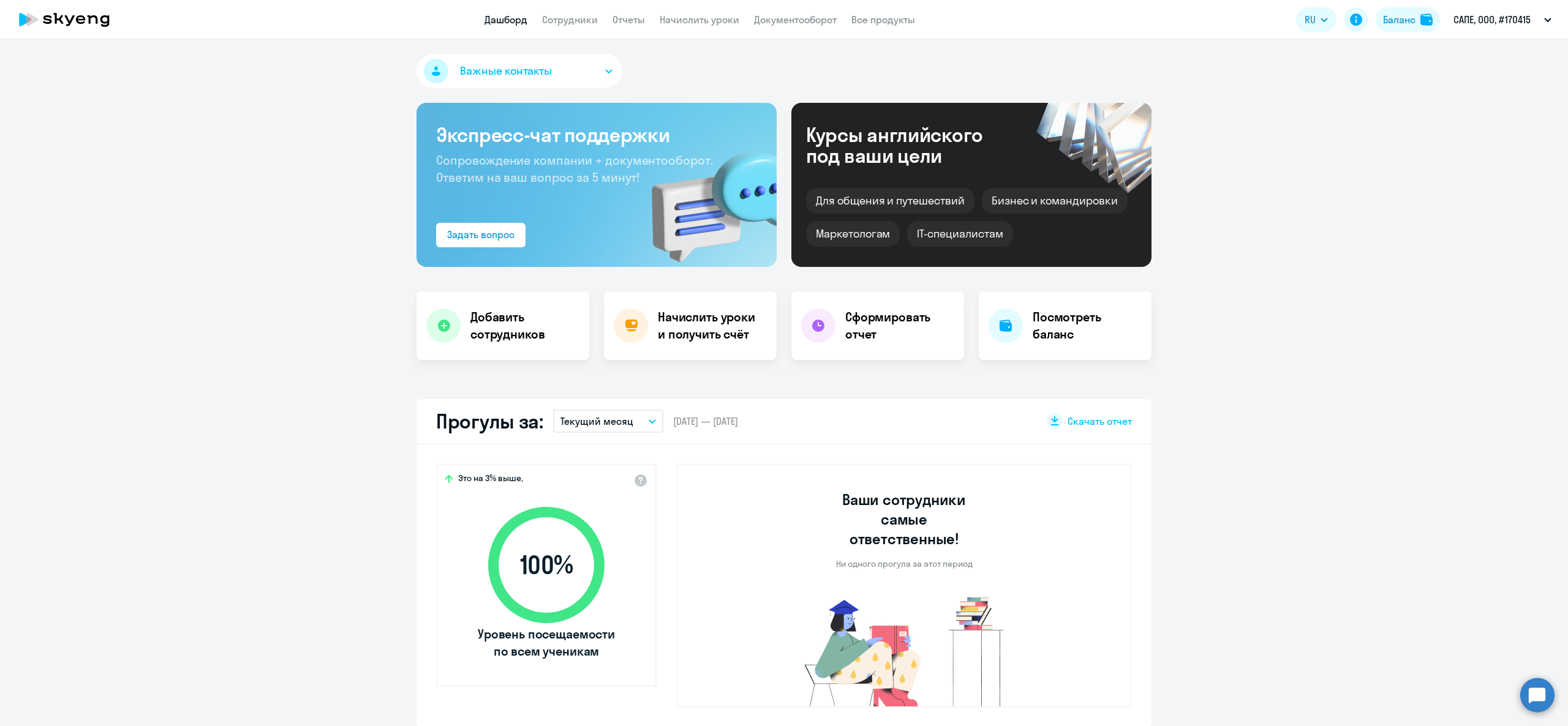
select select "30"
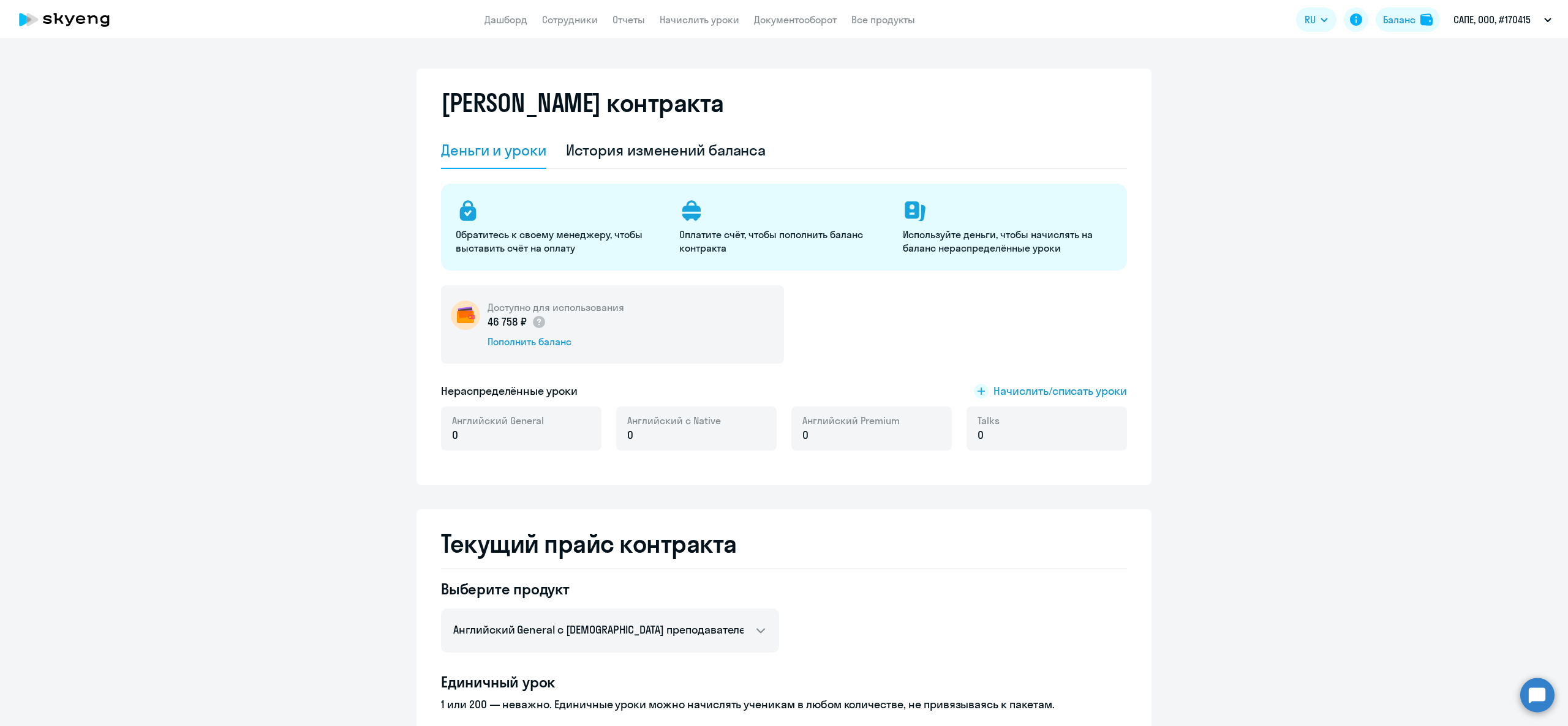
select select "english_adult_not_native_speaker"
click at [543, 19] on link "Сотрудники" at bounding box center [570, 20] width 56 height 12
select select "30"
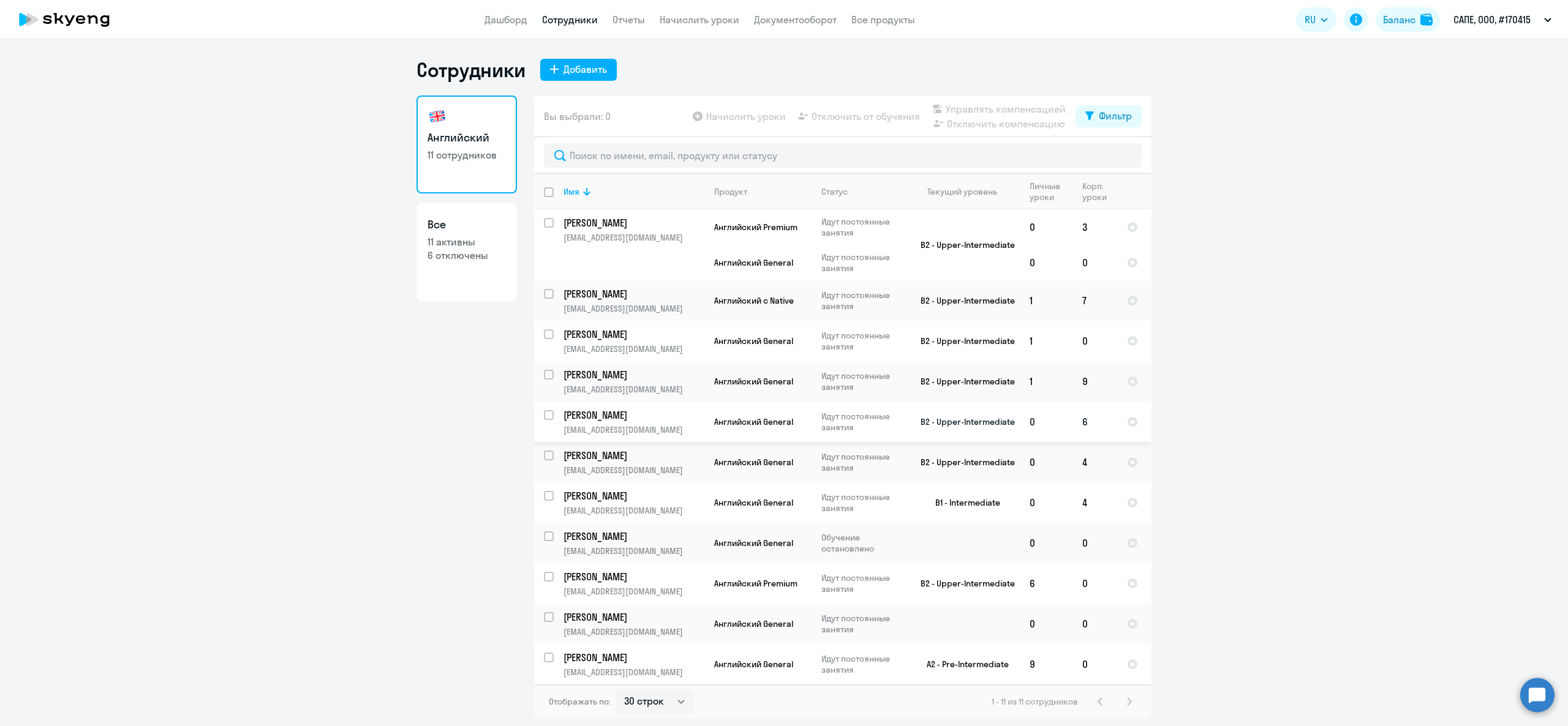
click at [615, 414] on p "Кислов Павел" at bounding box center [632, 415] width 138 height 14
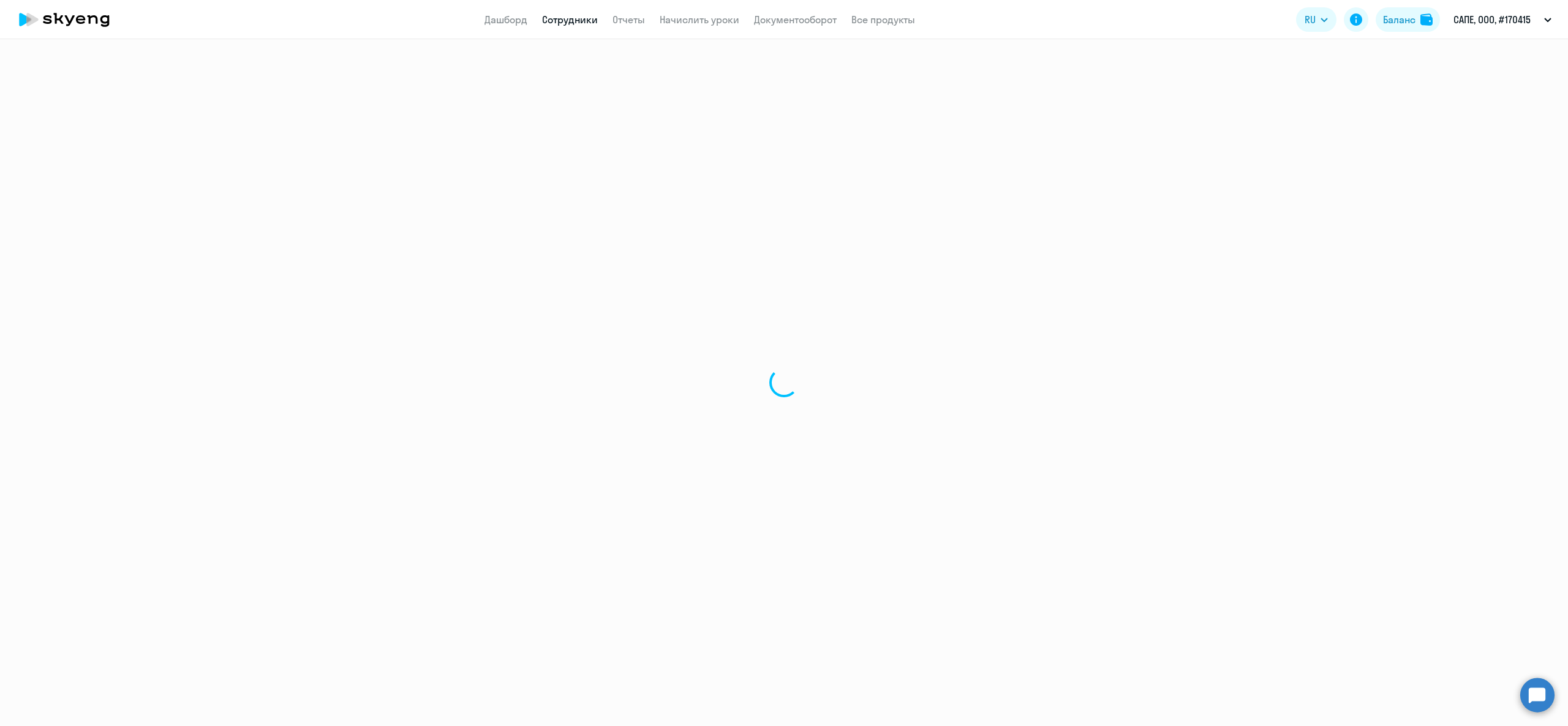
select select "english"
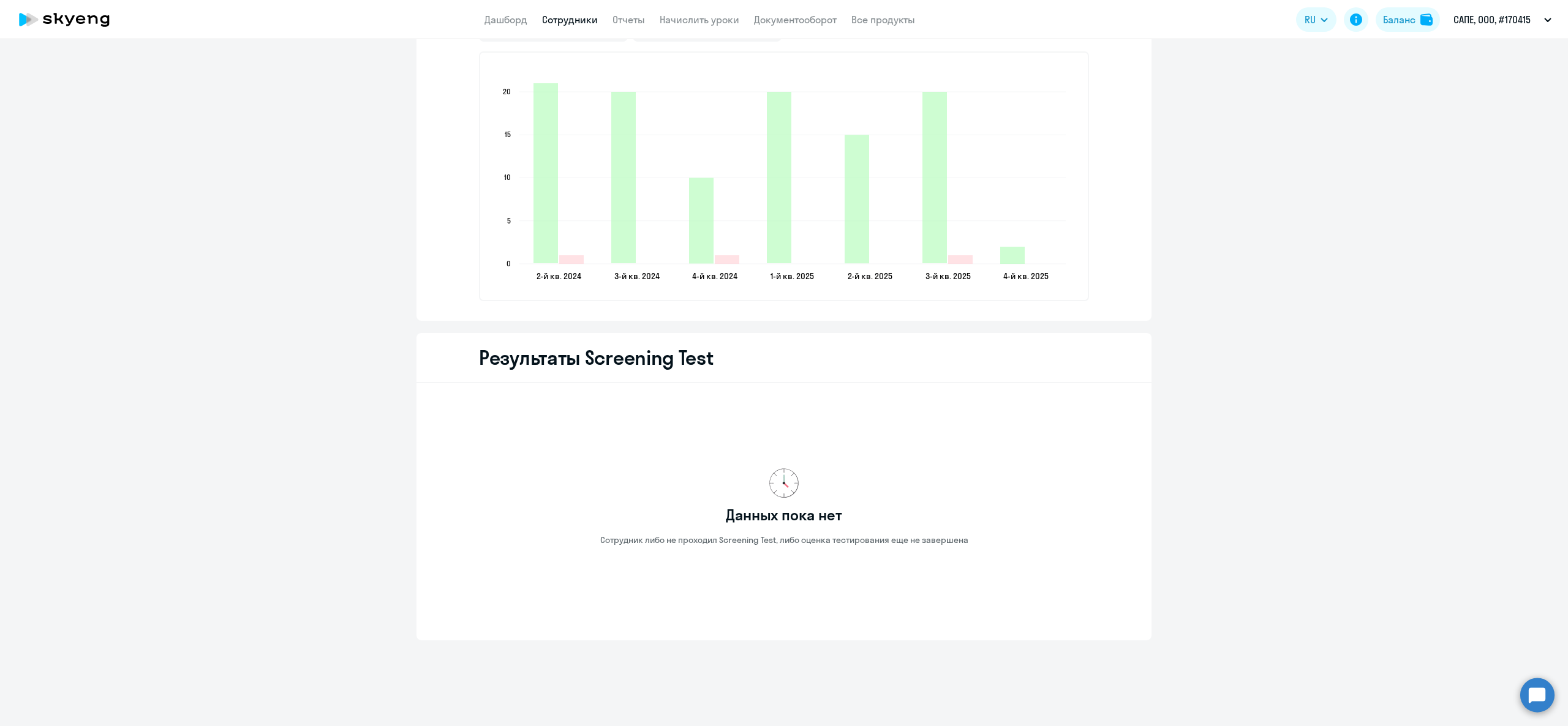
scroll to position [1552, 0]
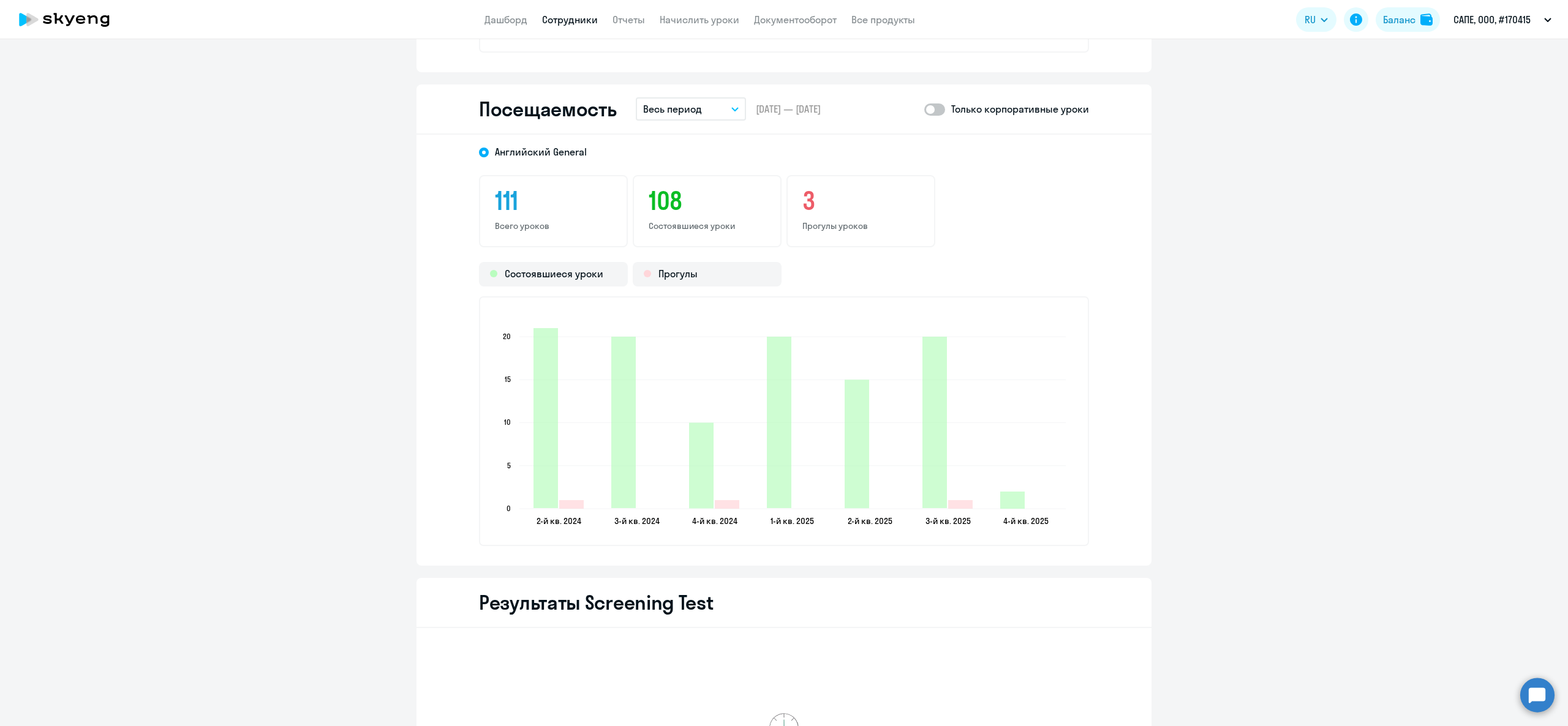
click at [723, 100] on button "Весь период" at bounding box center [690, 108] width 110 height 23
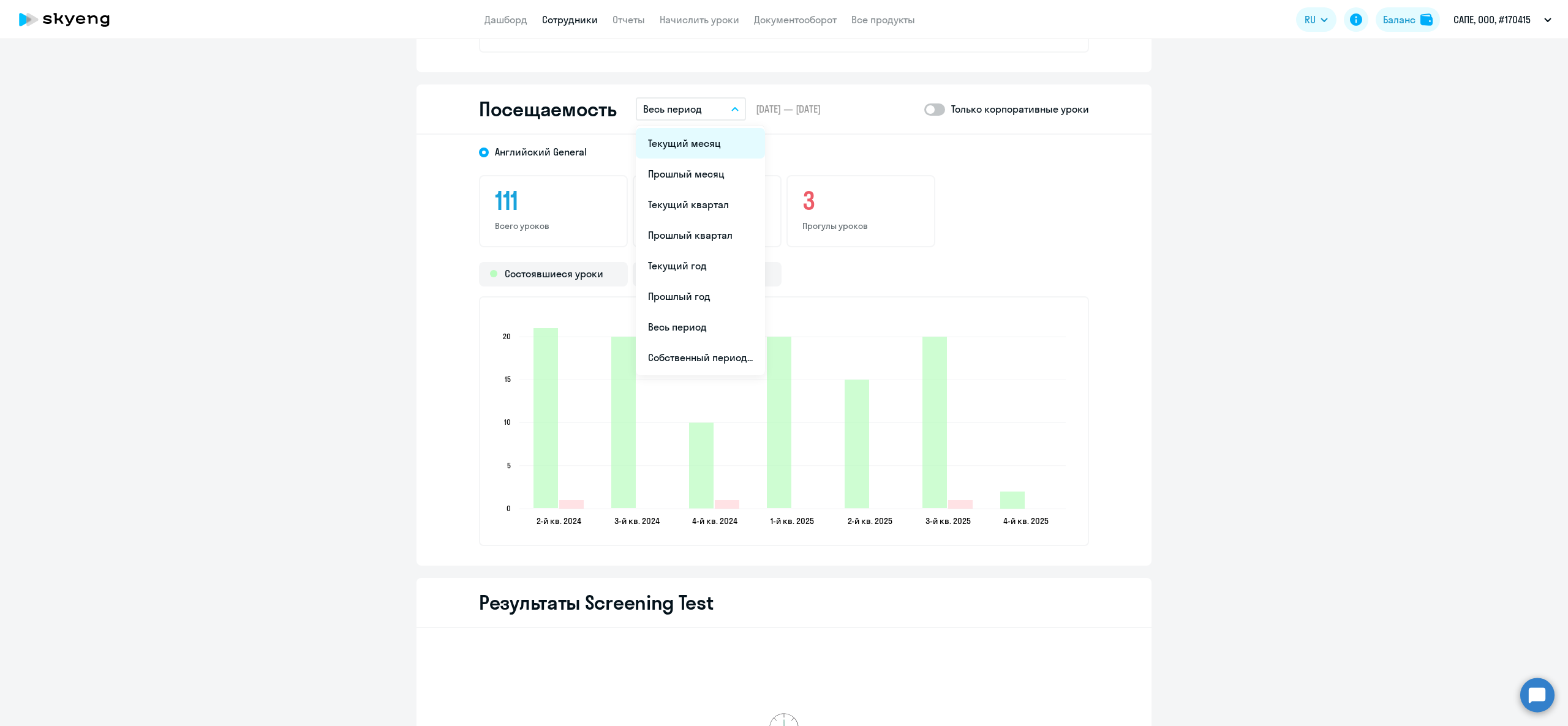
click at [708, 151] on li "Текущий месяц" at bounding box center [700, 143] width 129 height 30
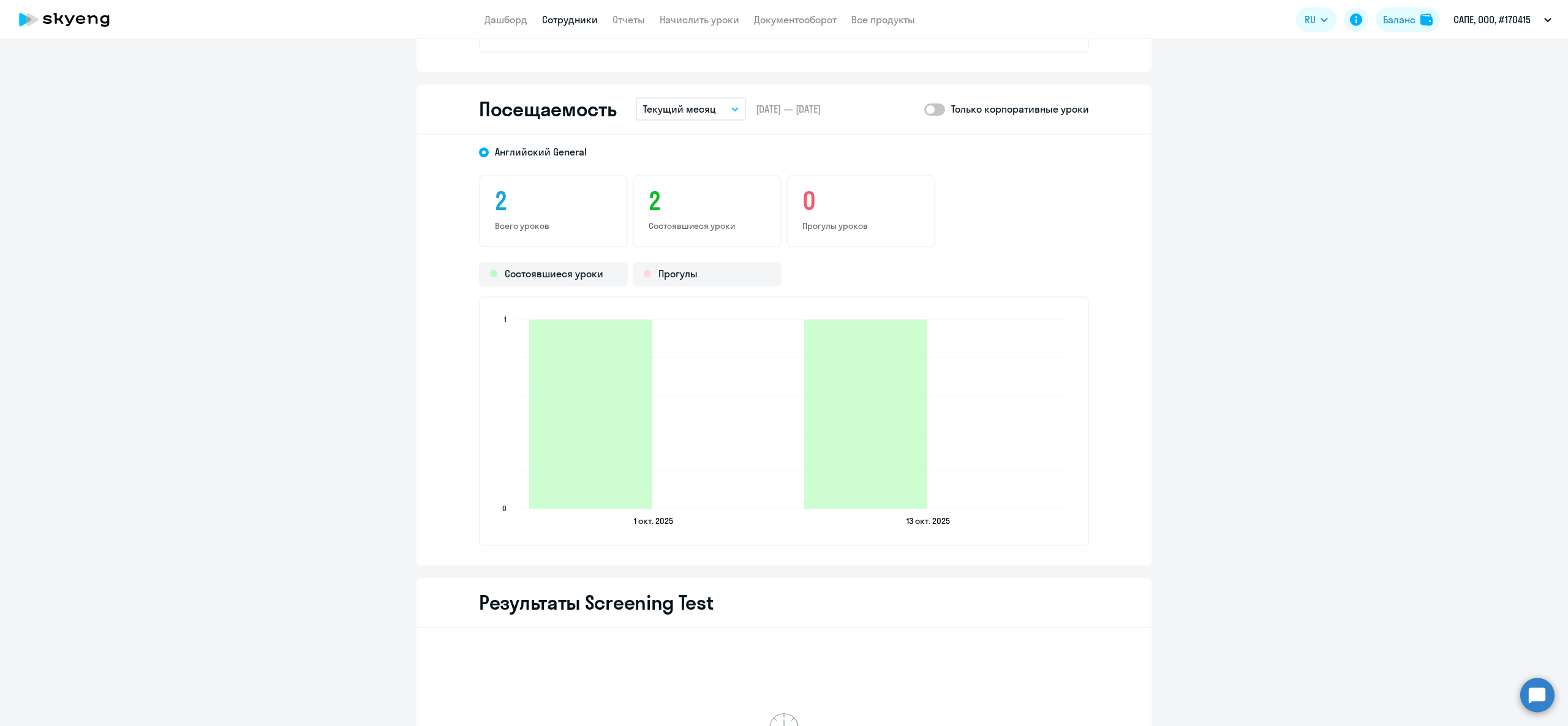
drag, startPoint x: 969, startPoint y: 109, endPoint x: 959, endPoint y: 114, distance: 11.2
click at [967, 109] on p "Только корпоративные уроки" at bounding box center [1020, 109] width 138 height 15
click at [951, 114] on p "Только корпоративные уроки" at bounding box center [1020, 109] width 138 height 15
click at [929, 104] on span at bounding box center [934, 109] width 21 height 12
click at [924, 109] on input "checkbox" at bounding box center [924, 109] width 1 height 1
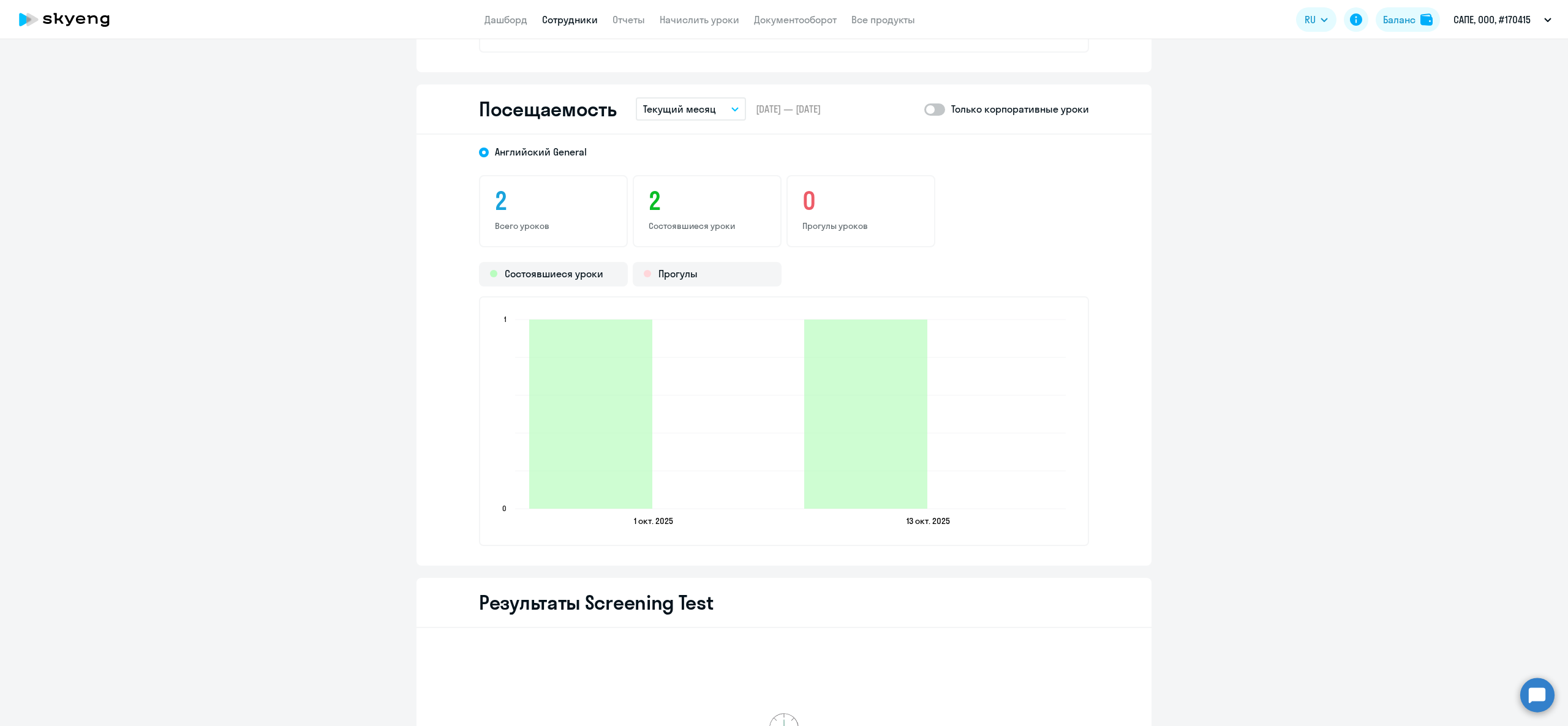
checkbox input "true"
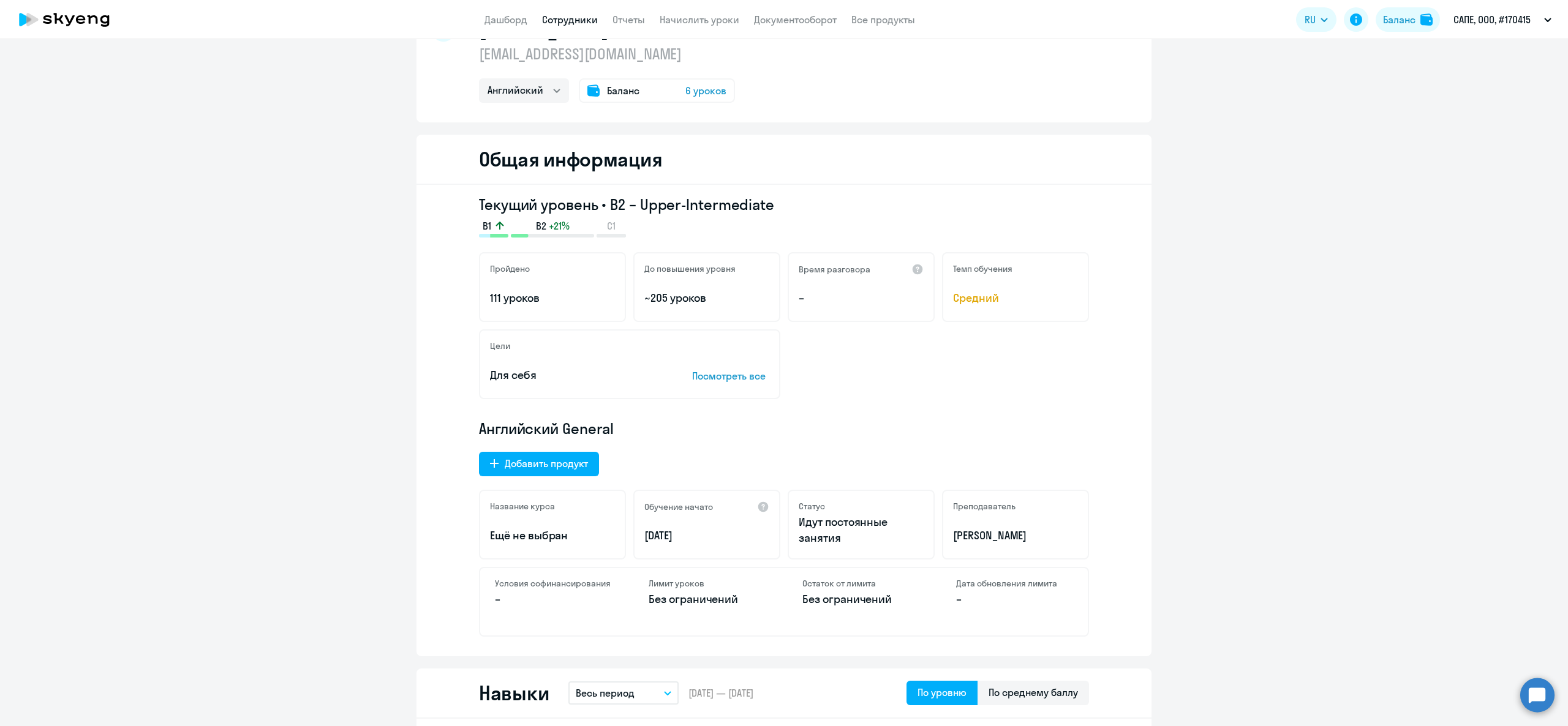
scroll to position [0, 0]
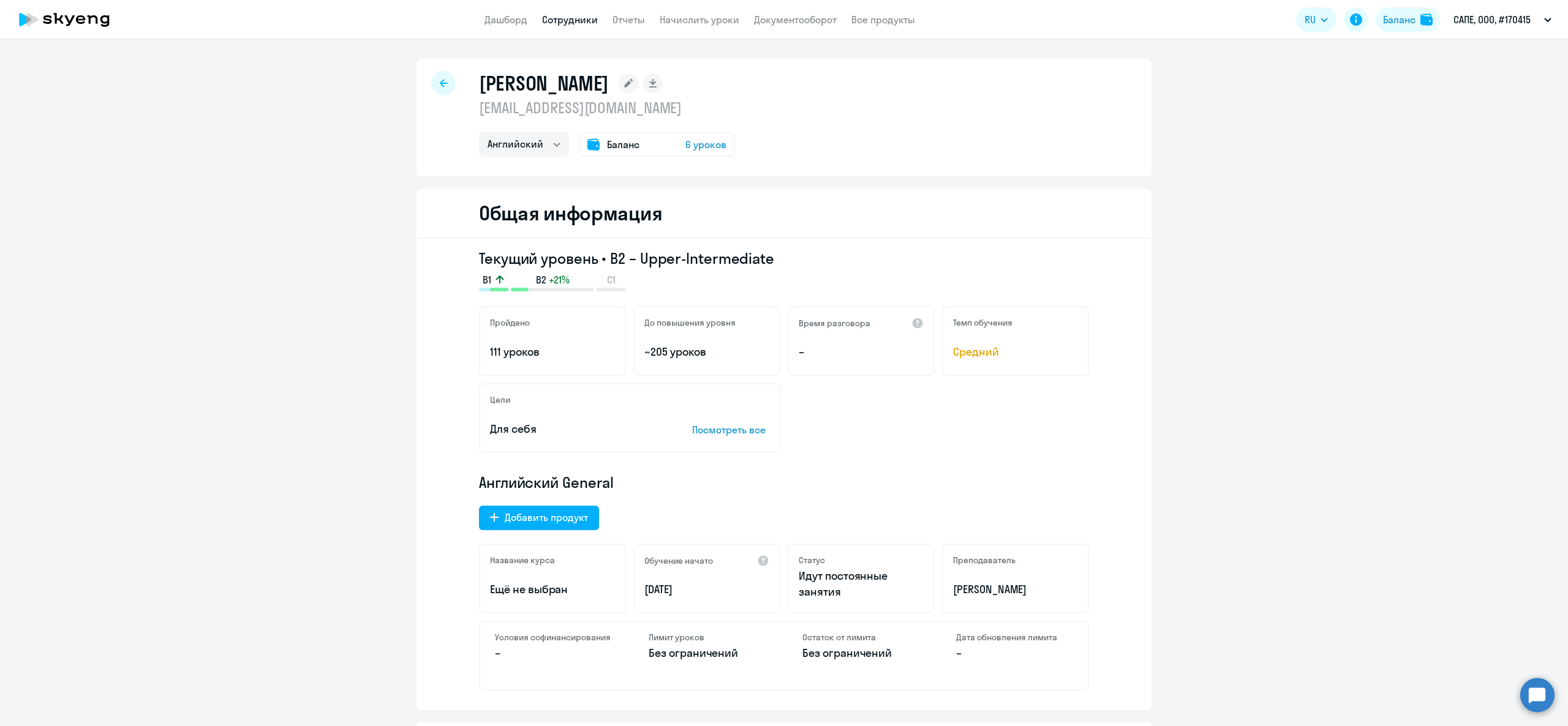
click at [581, 17] on link "Сотрудники" at bounding box center [570, 20] width 56 height 12
select select "30"
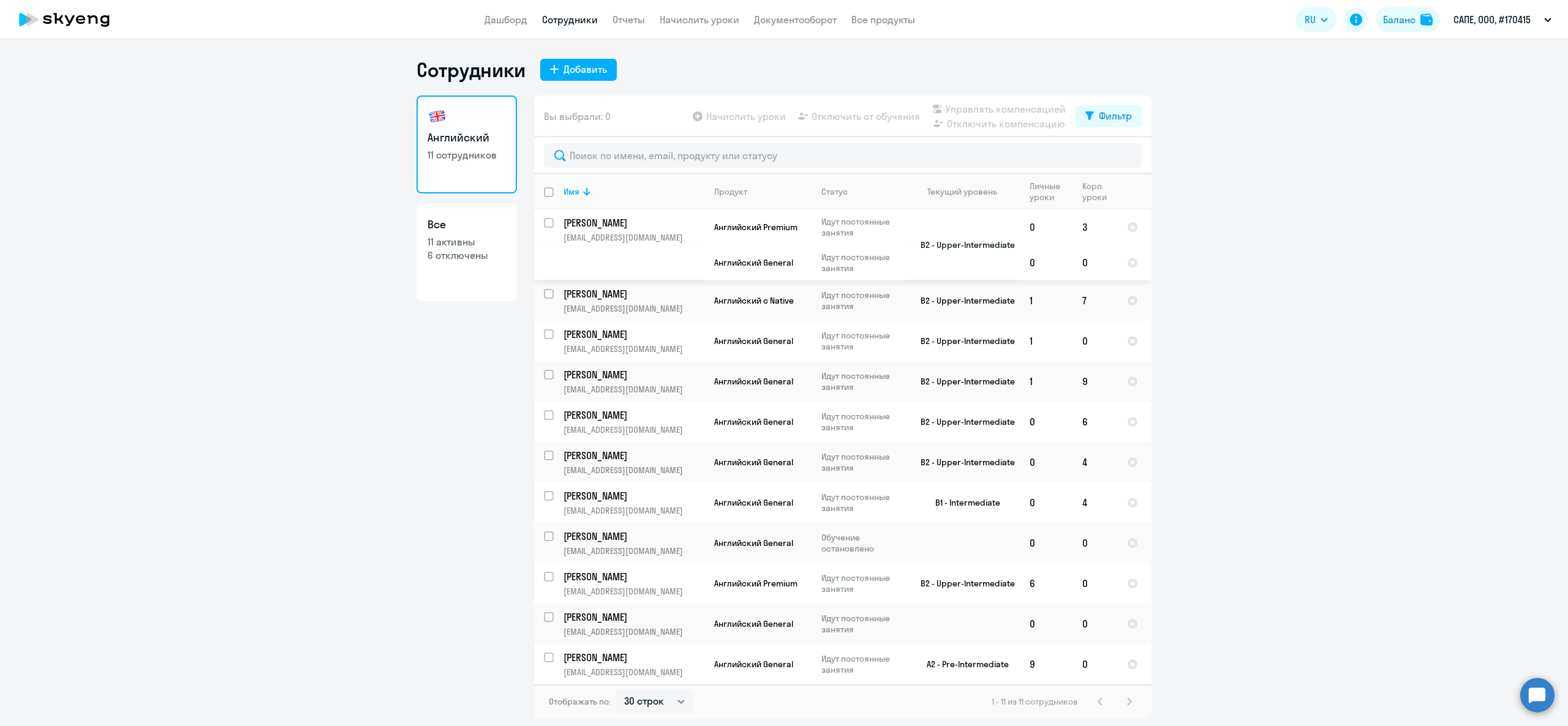
click at [667, 224] on p "Шестаков Александр" at bounding box center [632, 223] width 138 height 14
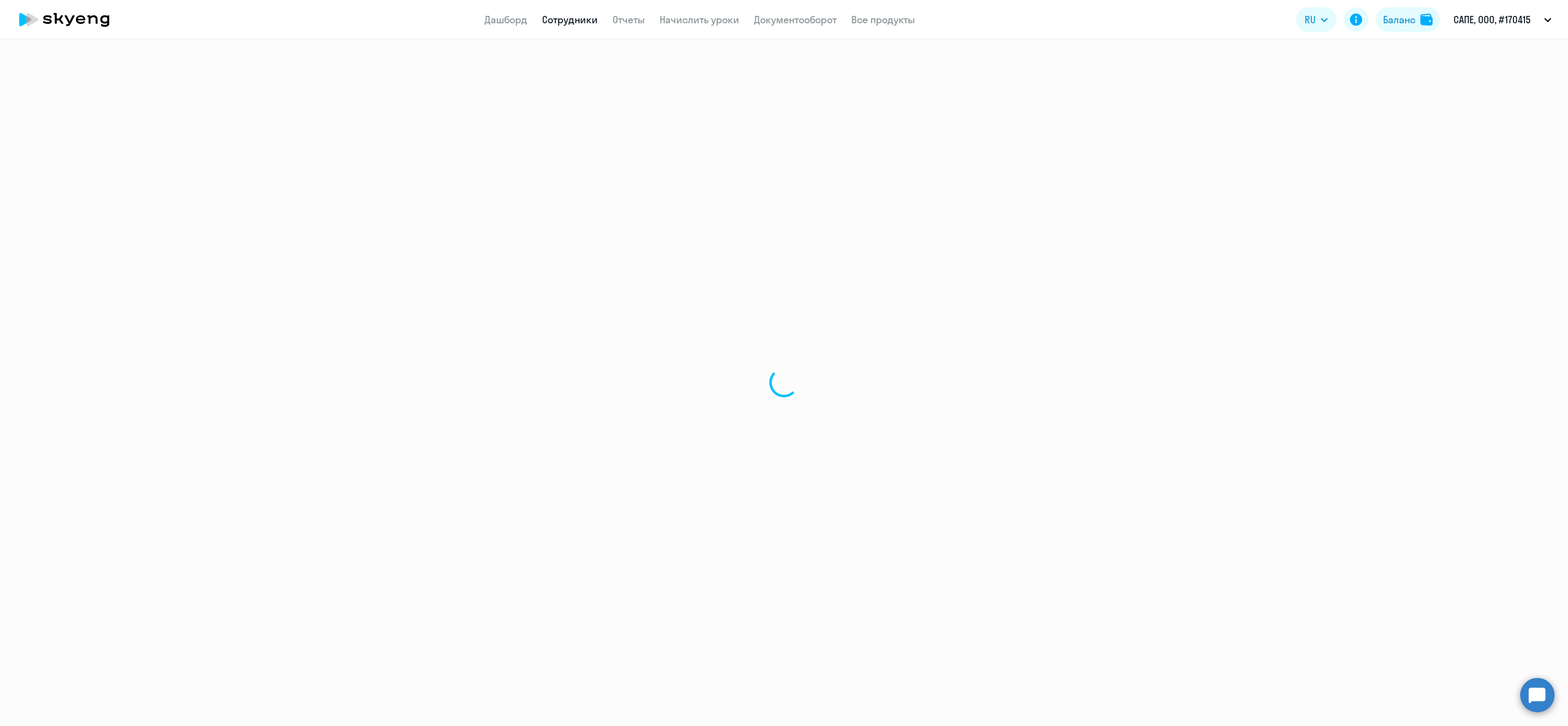
select select "english"
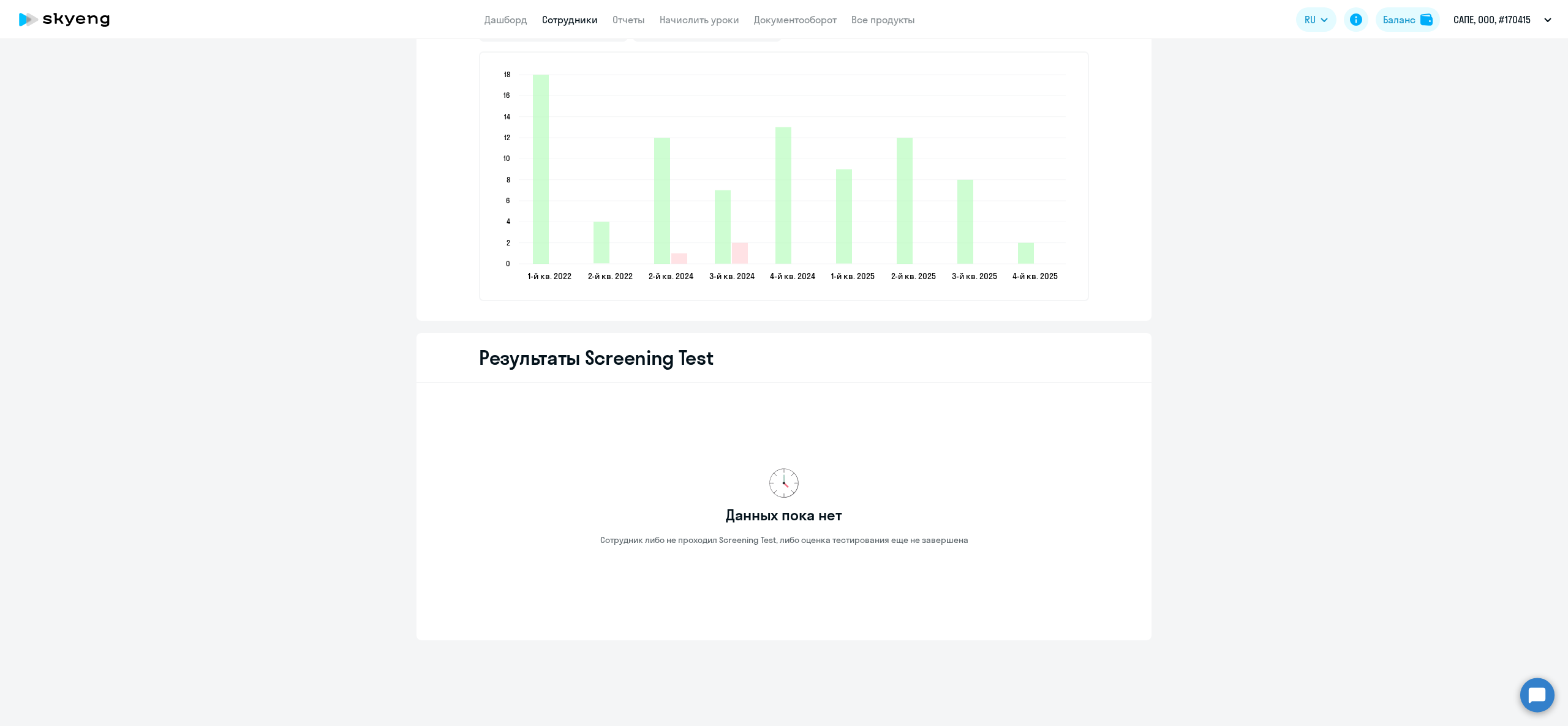
scroll to position [1309, 0]
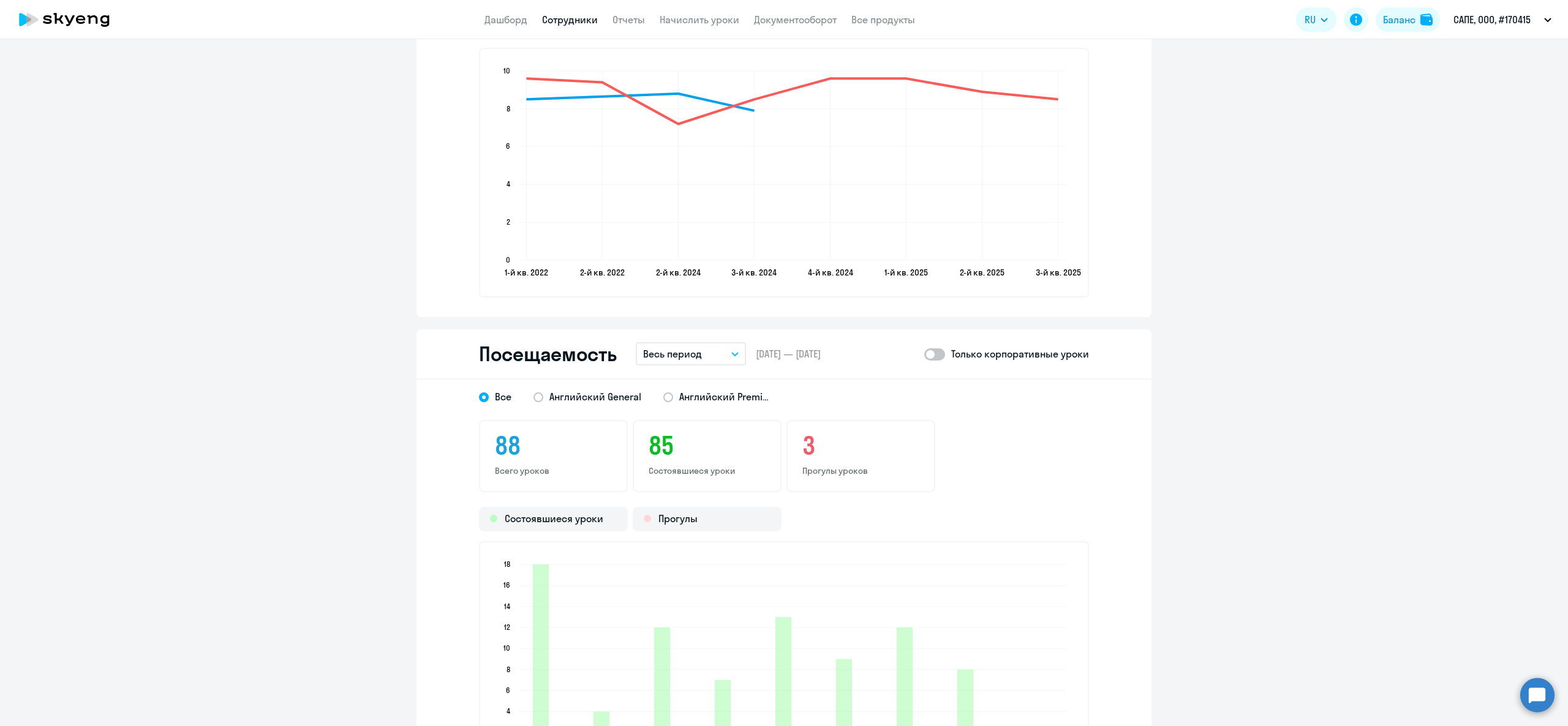
click at [676, 360] on button "Весь период" at bounding box center [690, 353] width 110 height 23
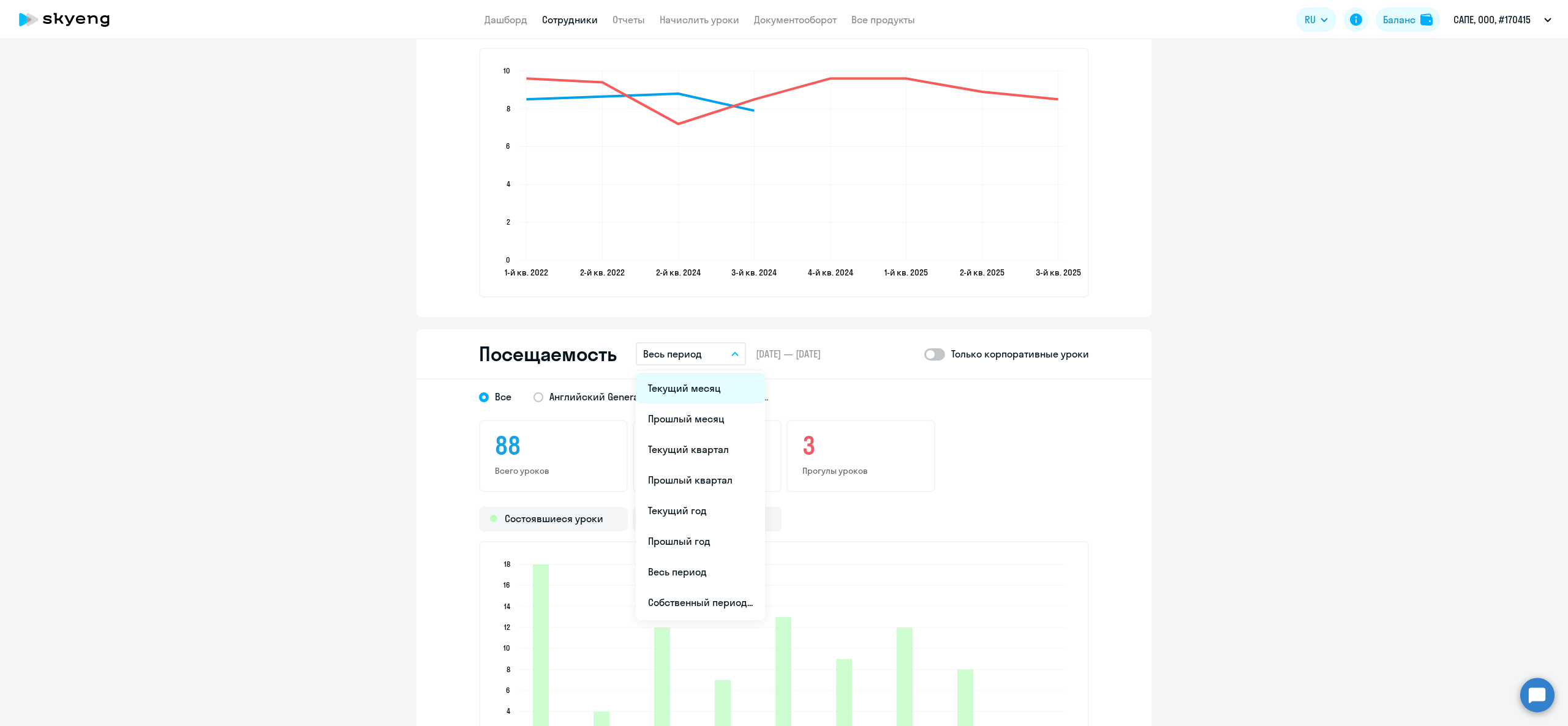
click at [687, 396] on li "Текущий месяц" at bounding box center [700, 388] width 129 height 30
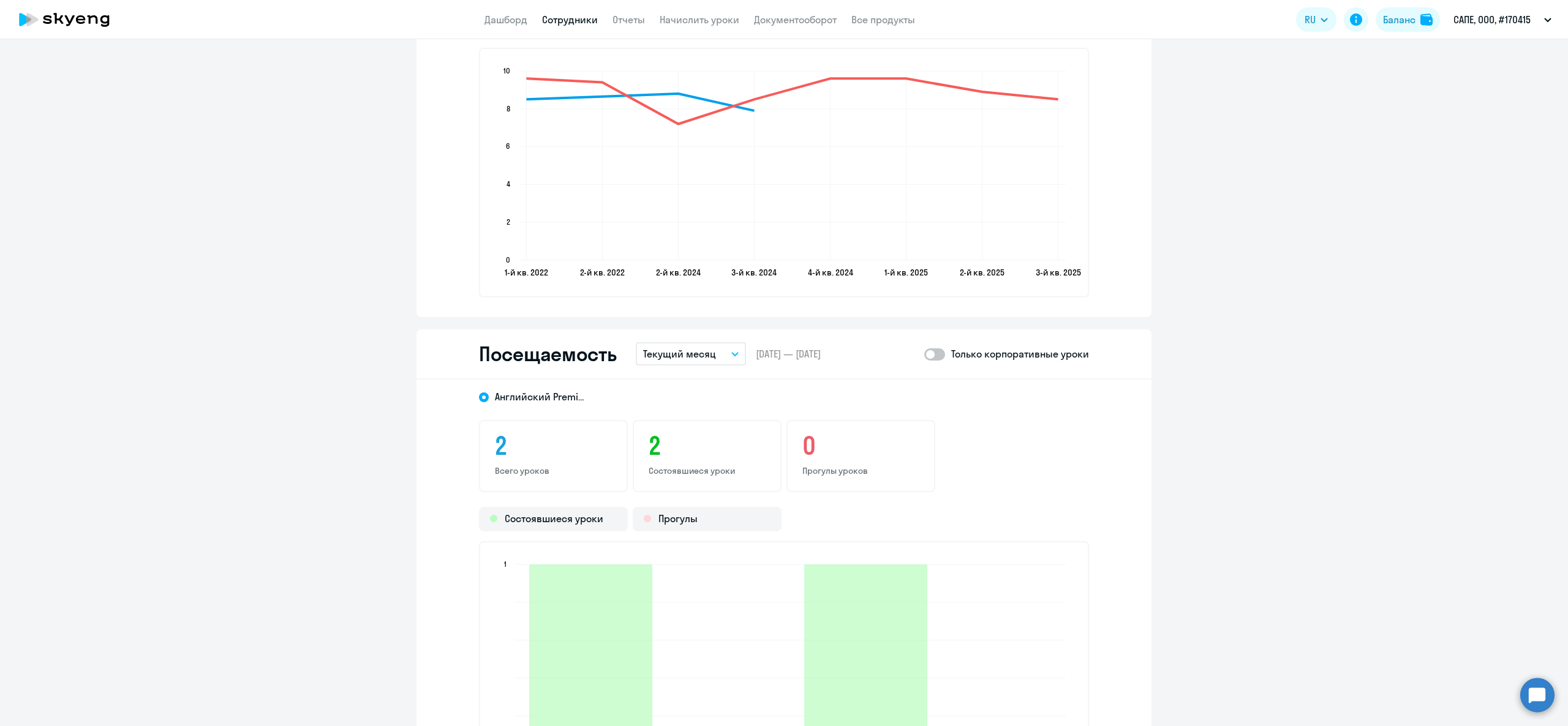
click at [931, 352] on span at bounding box center [934, 355] width 21 height 12
click at [924, 354] on input "checkbox" at bounding box center [924, 354] width 1 height 1
checkbox input "true"
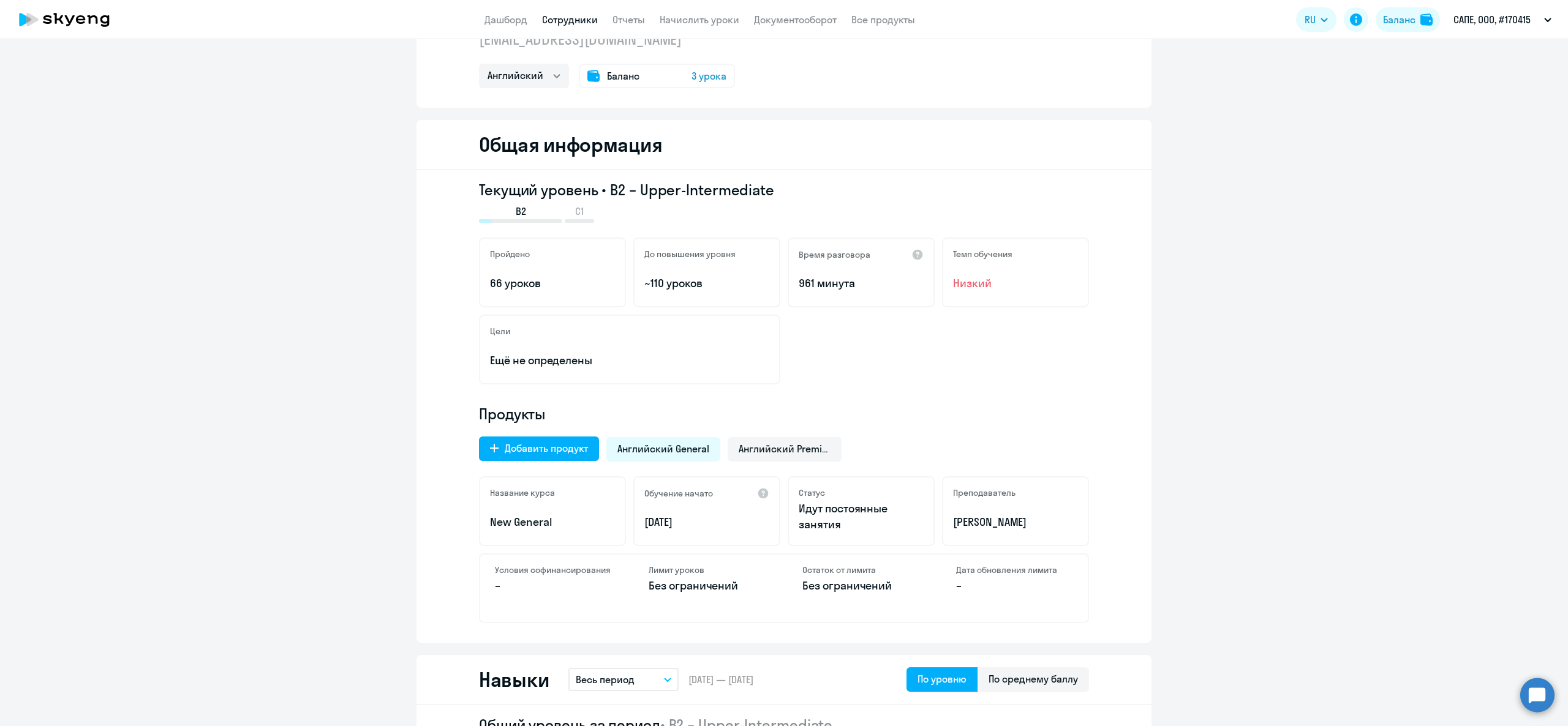
scroll to position [0, 0]
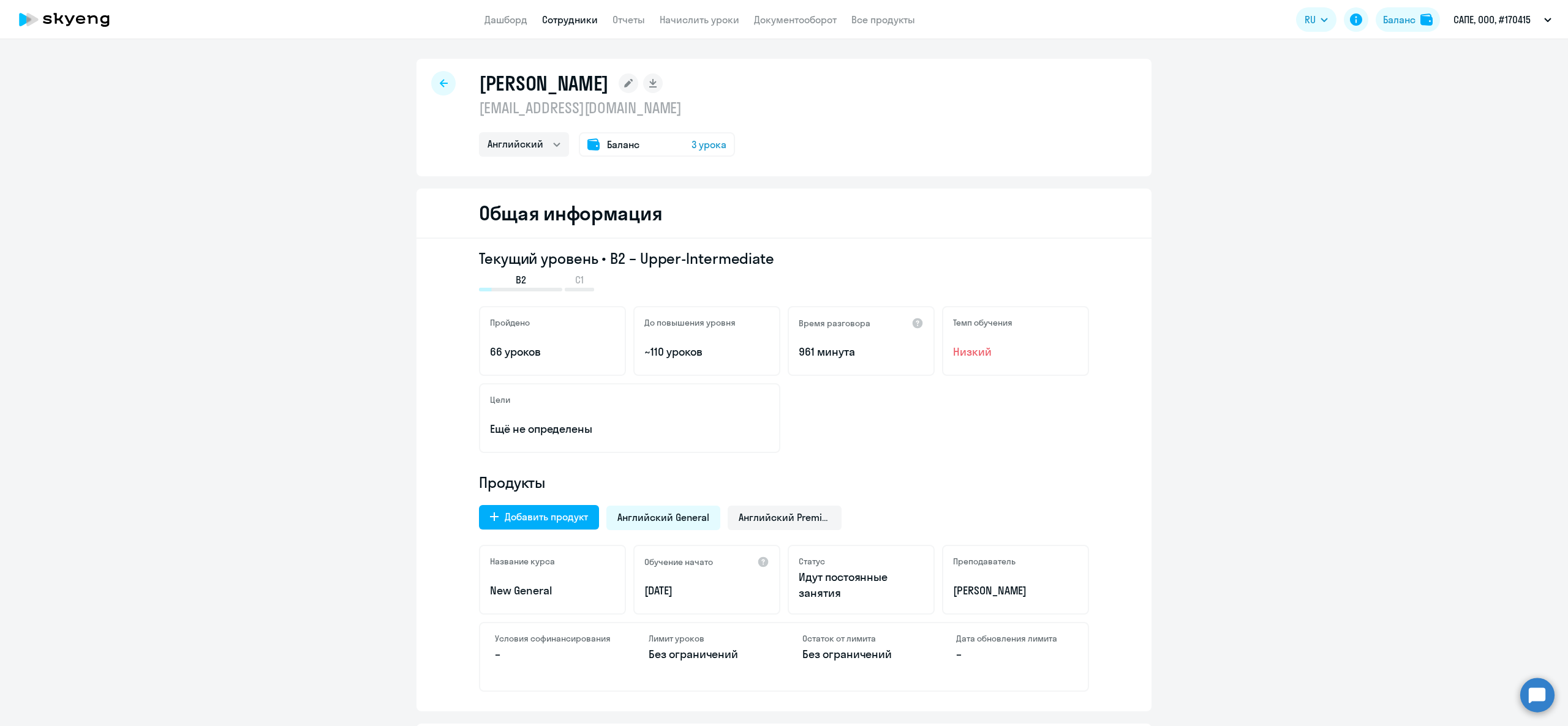
click at [517, 9] on app-header "Дашборд Сотрудники Отчеты Начислить уроки Документооборот Все продукты Дашборд …" at bounding box center [784, 19] width 1568 height 39
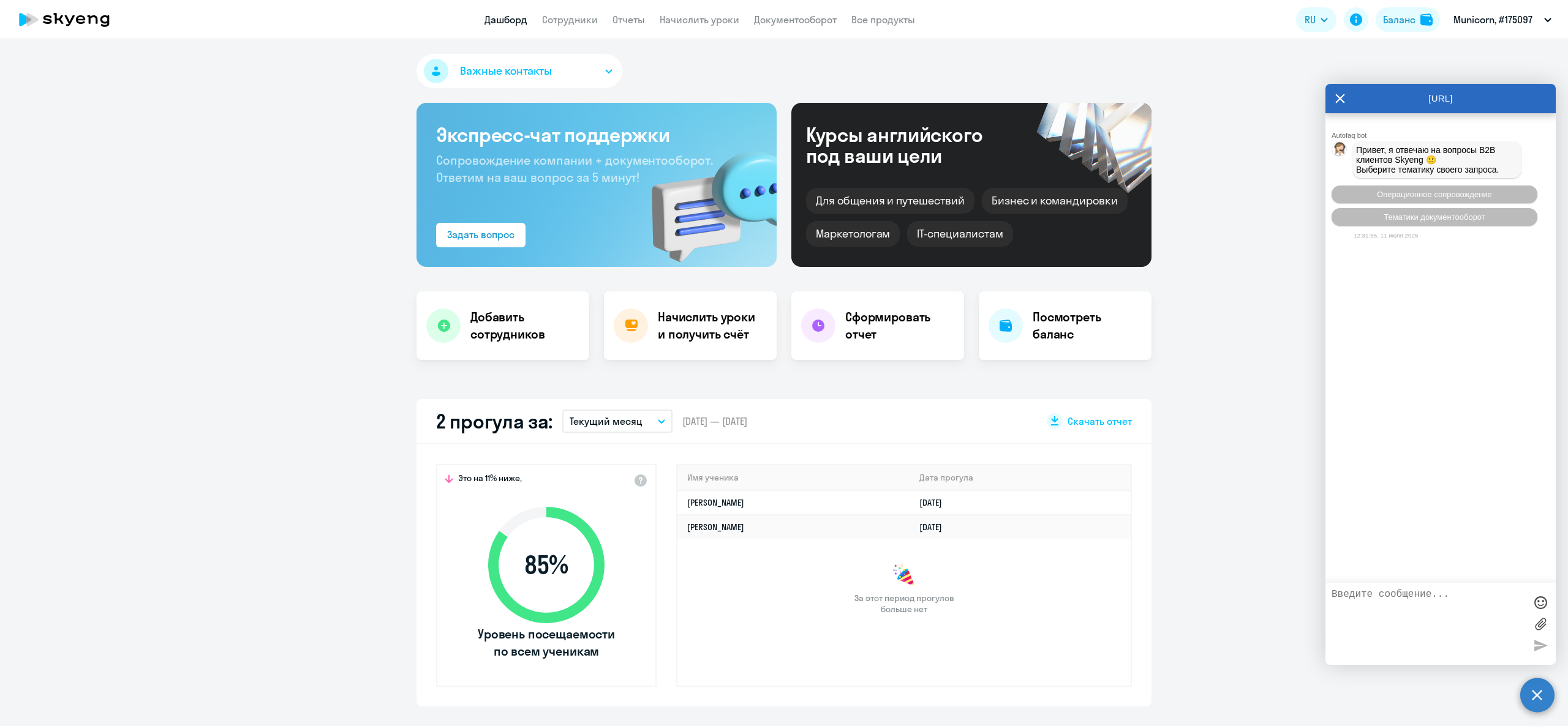
select select "30"
